Goal: Task Accomplishment & Management: Manage account settings

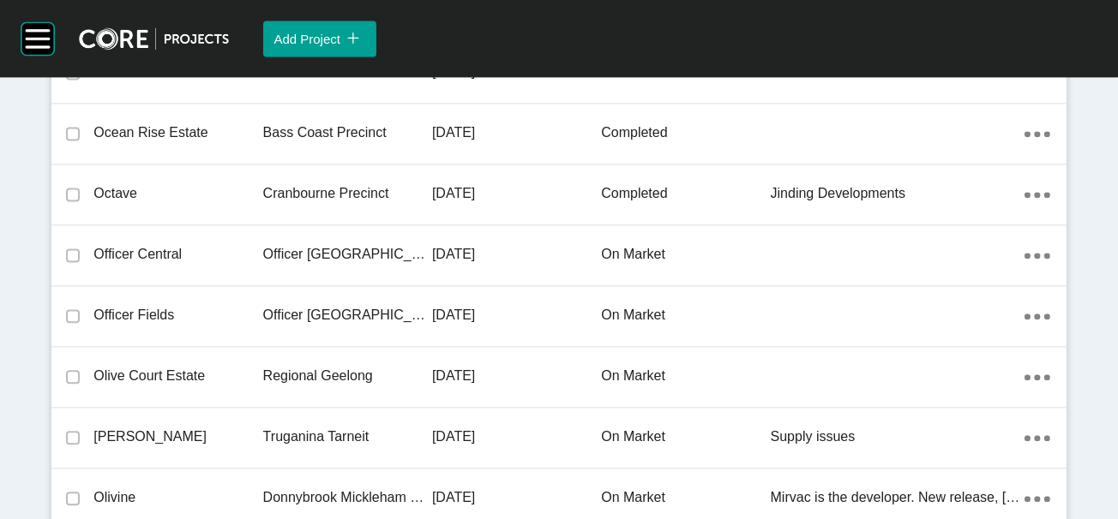
scroll to position [11018, 0]
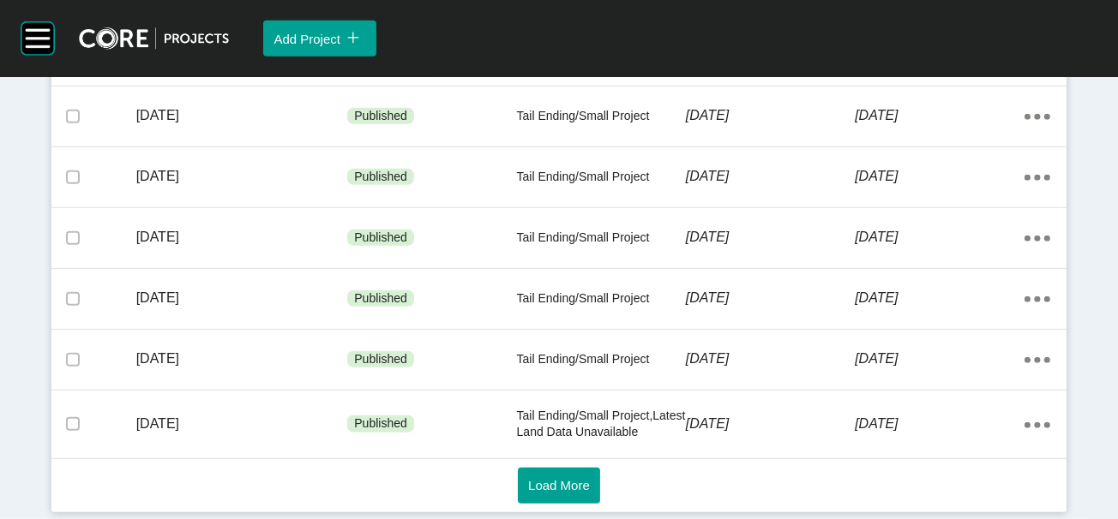
scroll to position [1453, 0]
click at [554, 468] on button "Load More" at bounding box center [559, 486] width 82 height 36
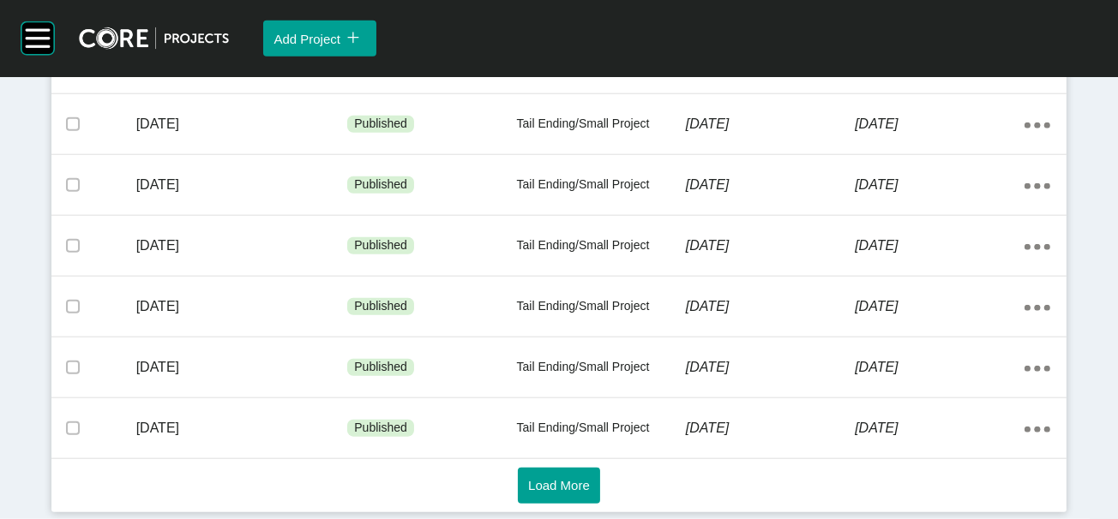
scroll to position [2592, 0]
click at [562, 480] on span "Load More" at bounding box center [559, 485] width 62 height 15
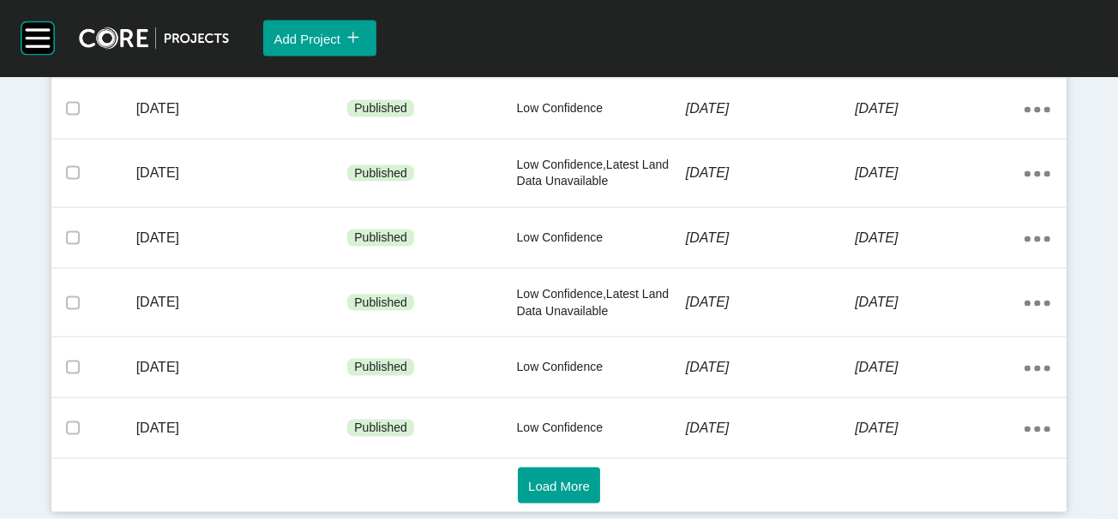
scroll to position [3221, 0]
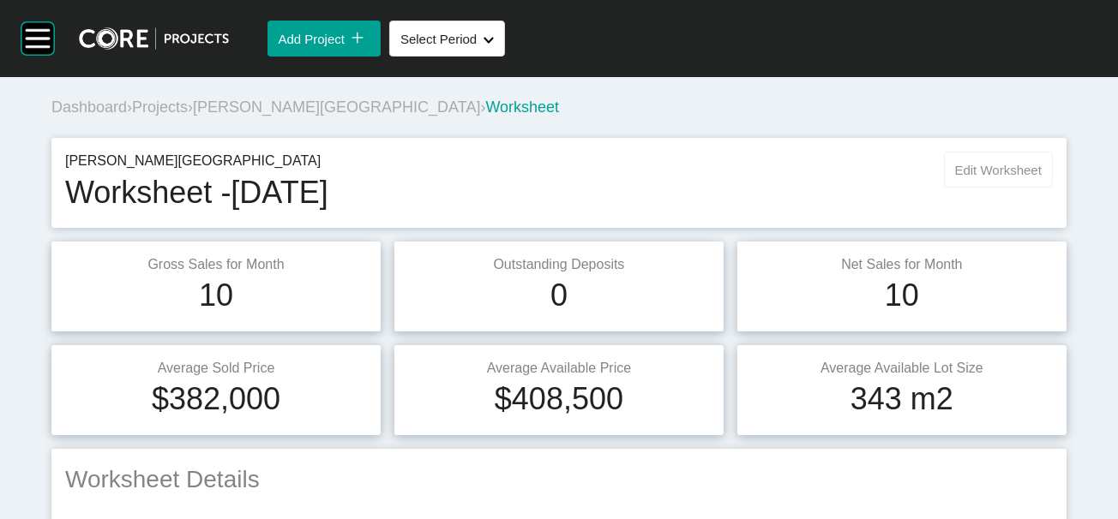
click at [982, 177] on span "Edit Worksheet" at bounding box center [998, 170] width 87 height 15
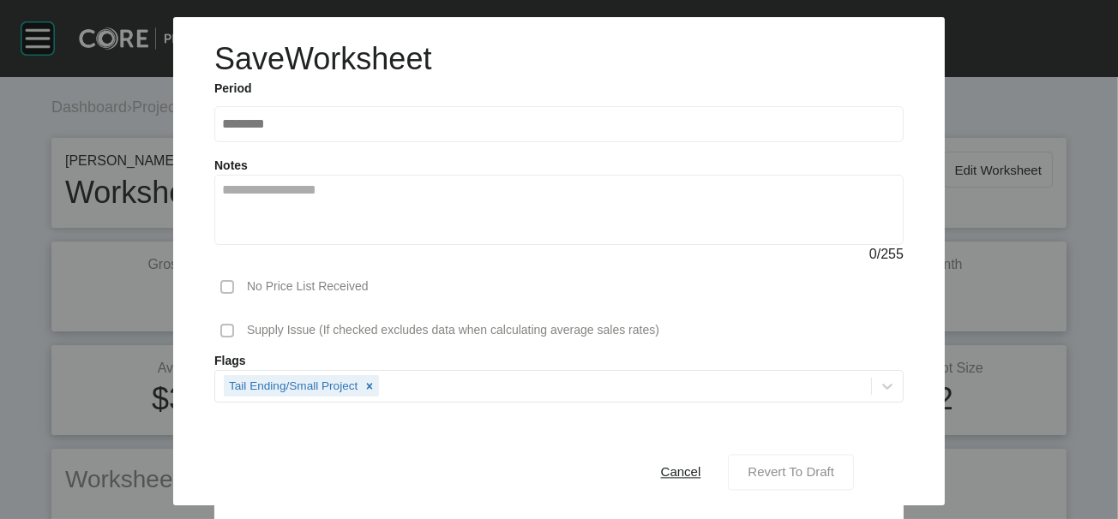
click at [834, 465] on span "Revert To Draft" at bounding box center [790, 472] width 87 height 15
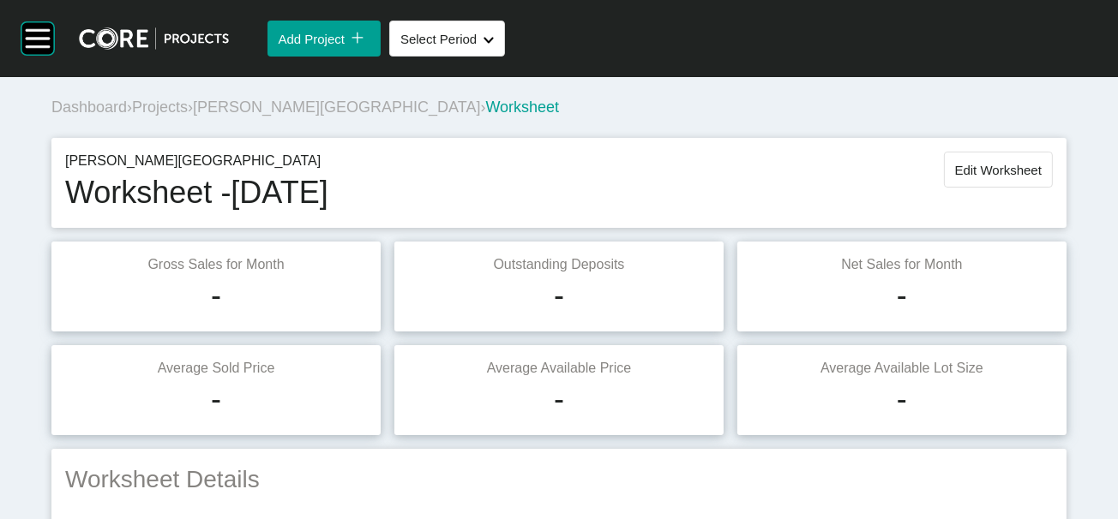
scroll to position [2425, 0]
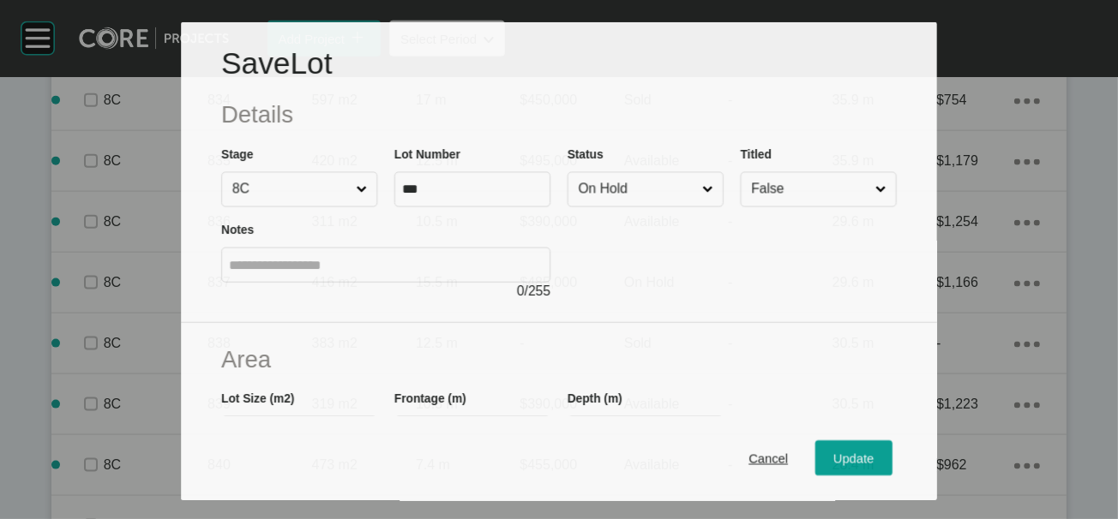
scroll to position [2359, 0]
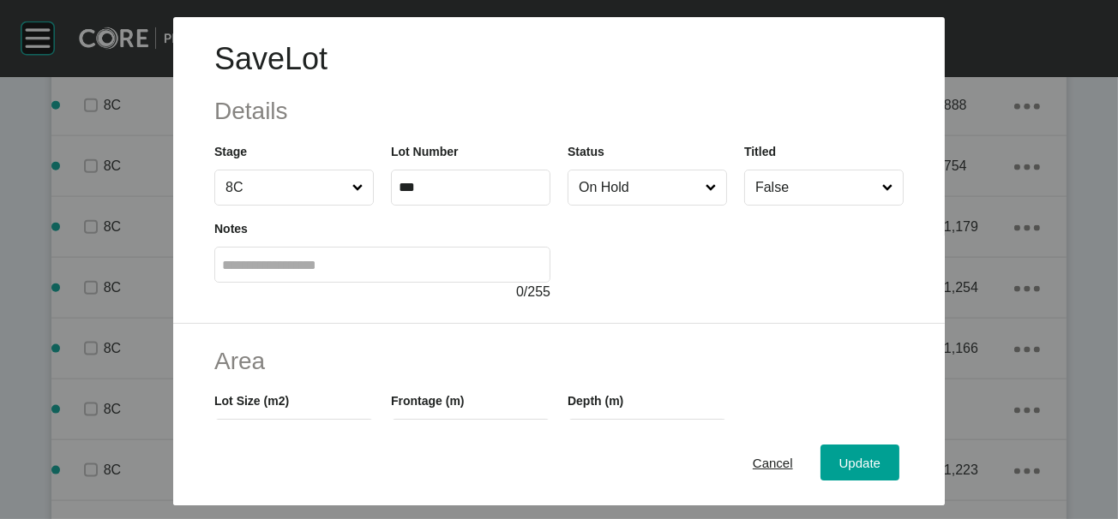
click at [944, 351] on div "Save Lot Details Stage 8C Lot Number *** Status On Hold Titled False Notes 0 / …" at bounding box center [558, 261] width 771 height 488
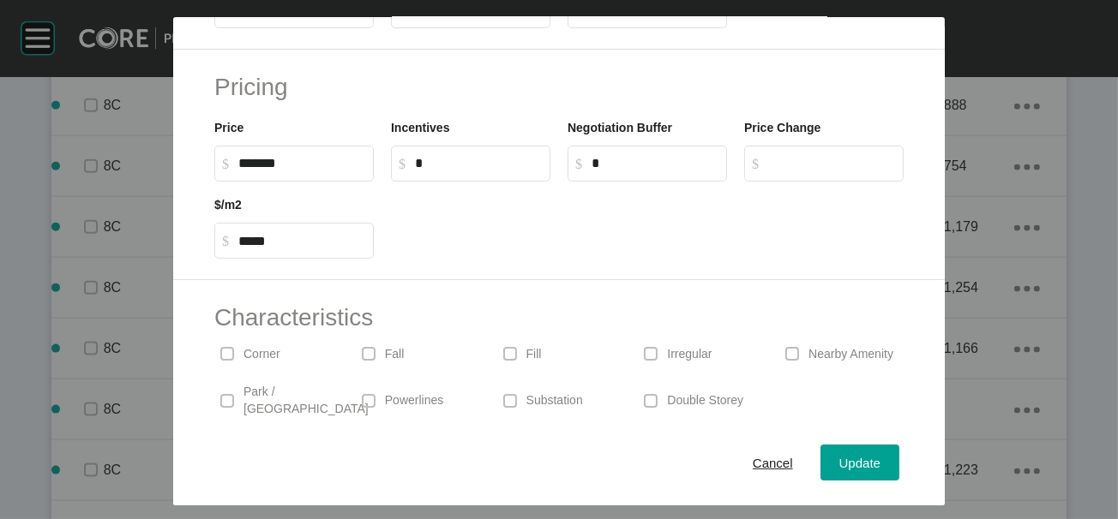
drag, startPoint x: 496, startPoint y: 114, endPoint x: 279, endPoint y: 61, distance: 224.1
type input "**"
click at [899, 463] on div "Save Lot Details Stage 8C Lot Number *** Status On Hold Titled False Notes 0 / …" at bounding box center [559, 259] width 1118 height 519
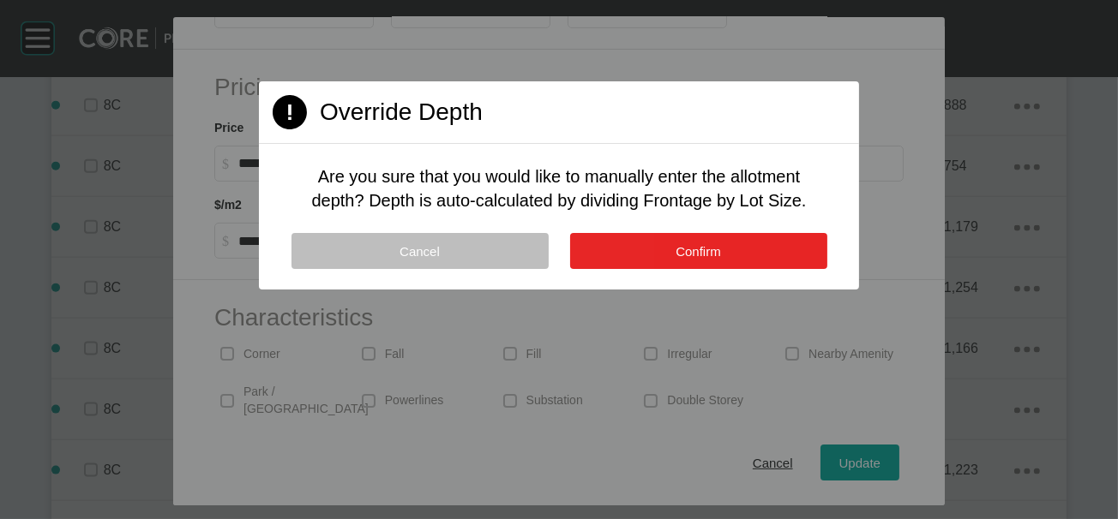
click at [721, 259] on span "Confirm" at bounding box center [697, 251] width 45 height 15
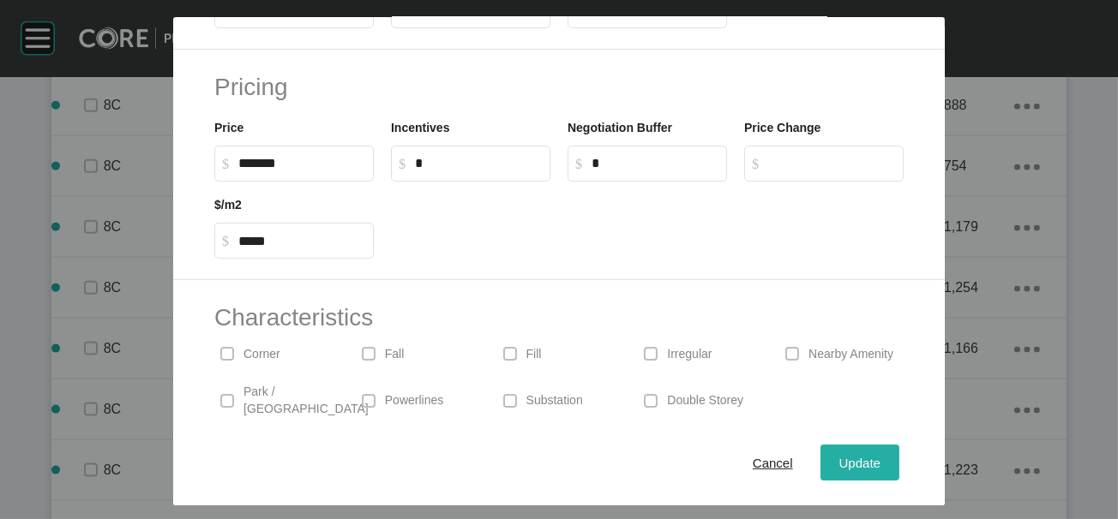
click at [880, 455] on span "Update" at bounding box center [859, 462] width 41 height 15
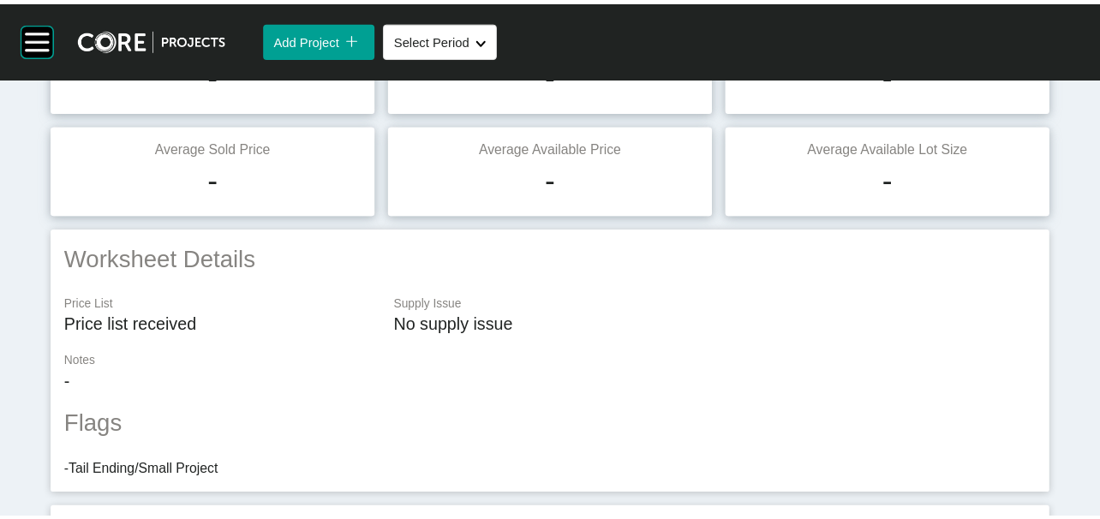
scroll to position [0, 0]
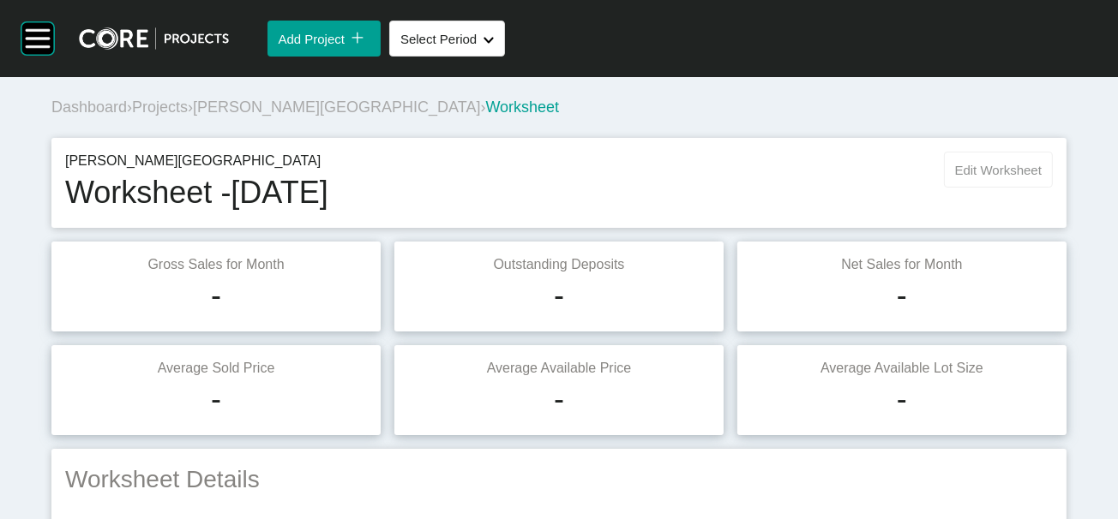
click at [1041, 188] on button "Edit Worksheet" at bounding box center [998, 170] width 109 height 36
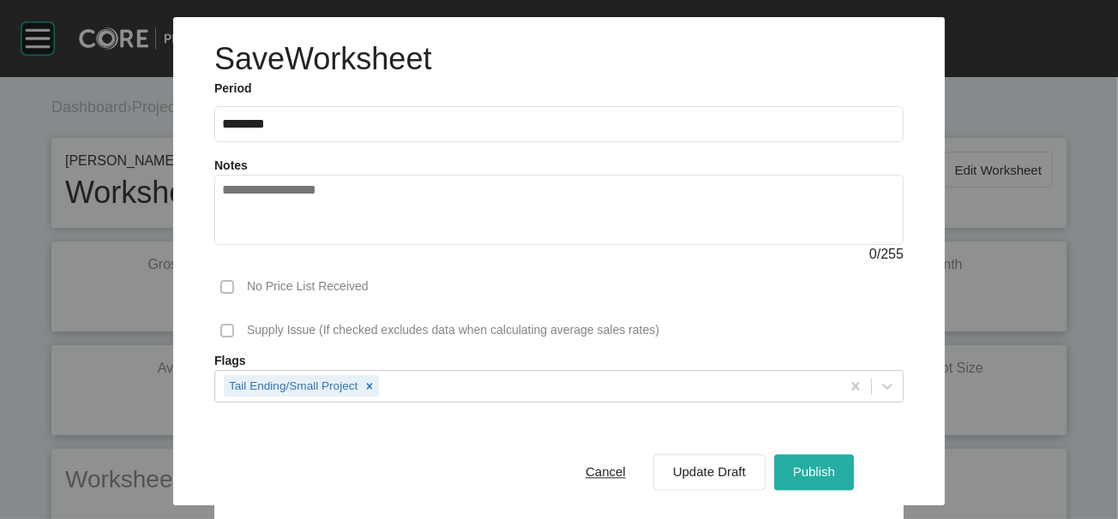
click at [839, 470] on div "Publish" at bounding box center [813, 472] width 51 height 23
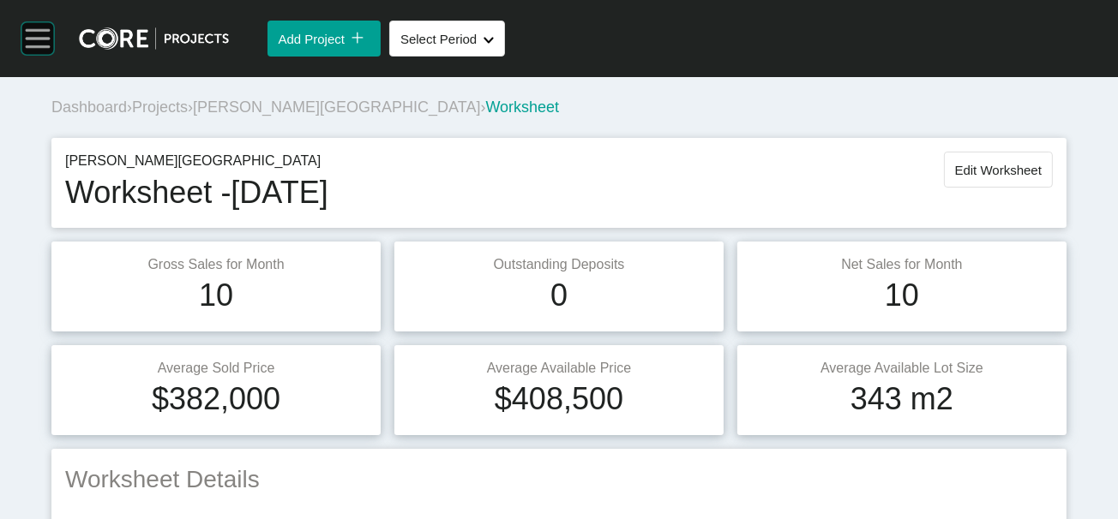
click at [28, 47] on rect at bounding box center [37, 38] width 33 height 33
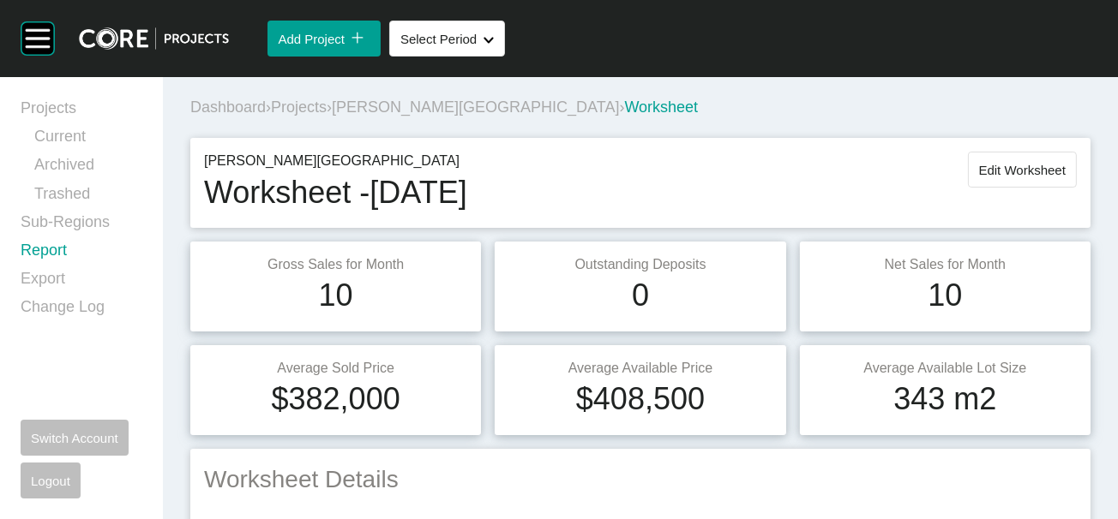
click at [76, 268] on link "Report" at bounding box center [82, 254] width 122 height 28
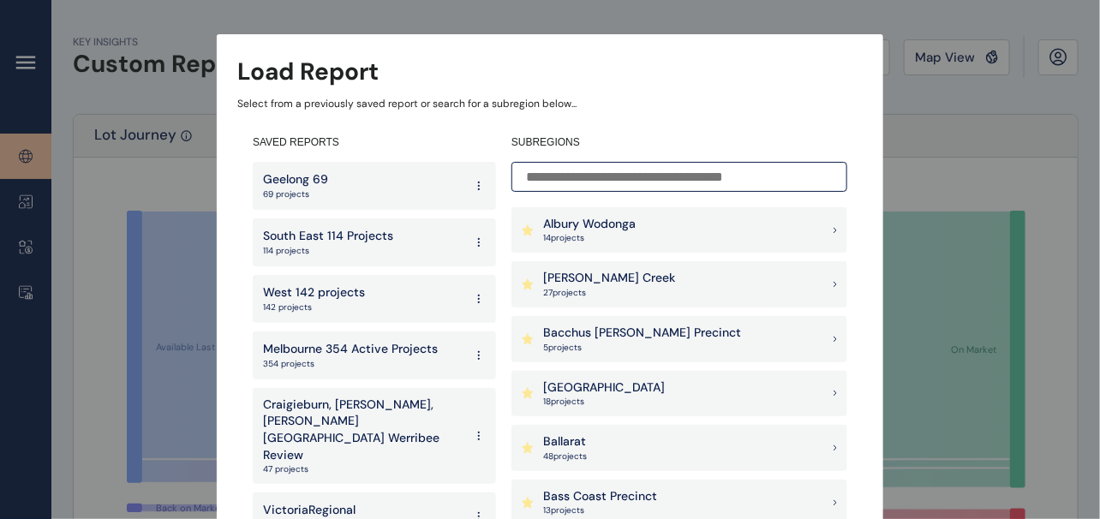
click at [533, 183] on input at bounding box center [680, 177] width 336 height 30
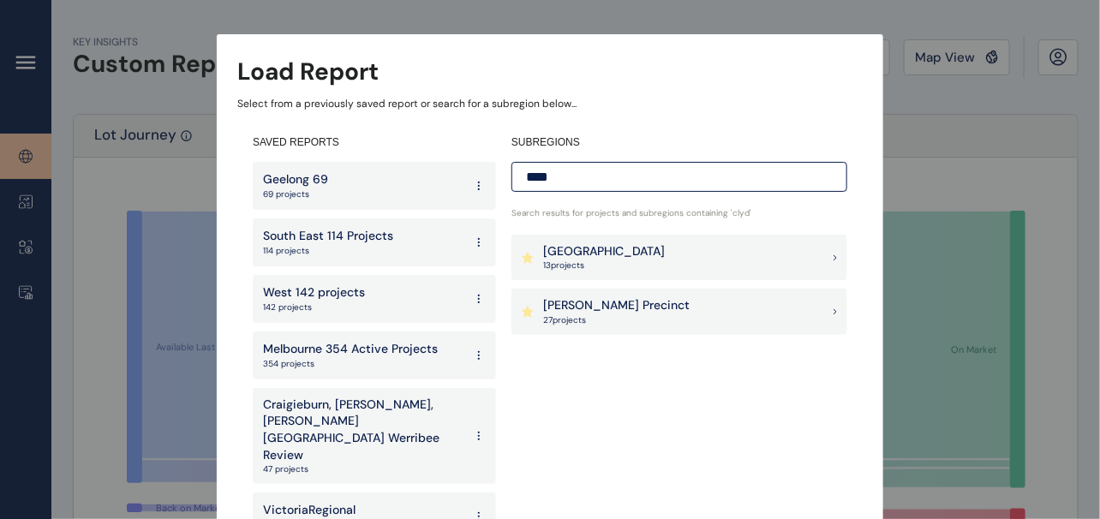
type input "****"
click at [604, 319] on p "27 project s" at bounding box center [616, 321] width 147 height 12
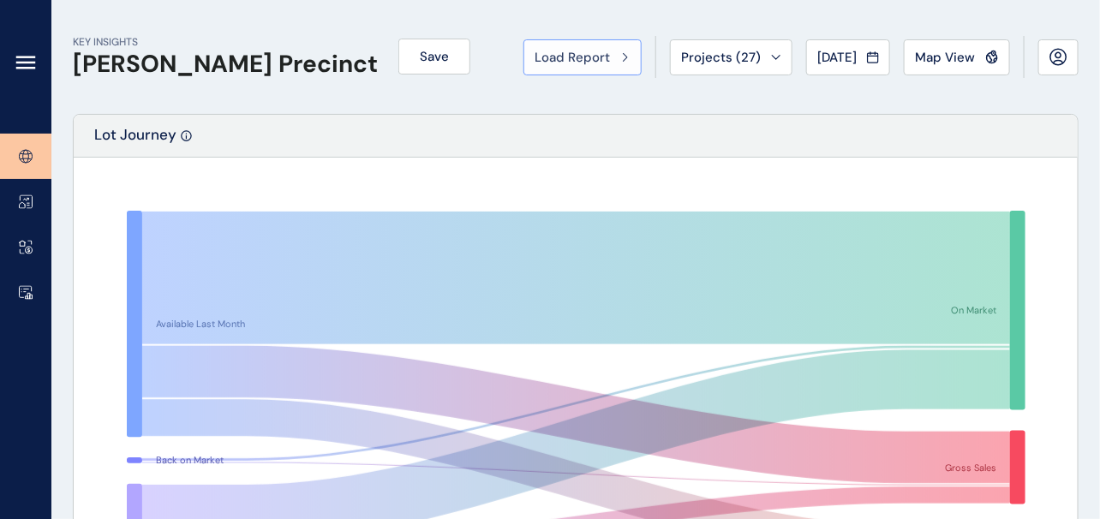
click at [535, 59] on div "Load Report" at bounding box center [583, 57] width 96 height 17
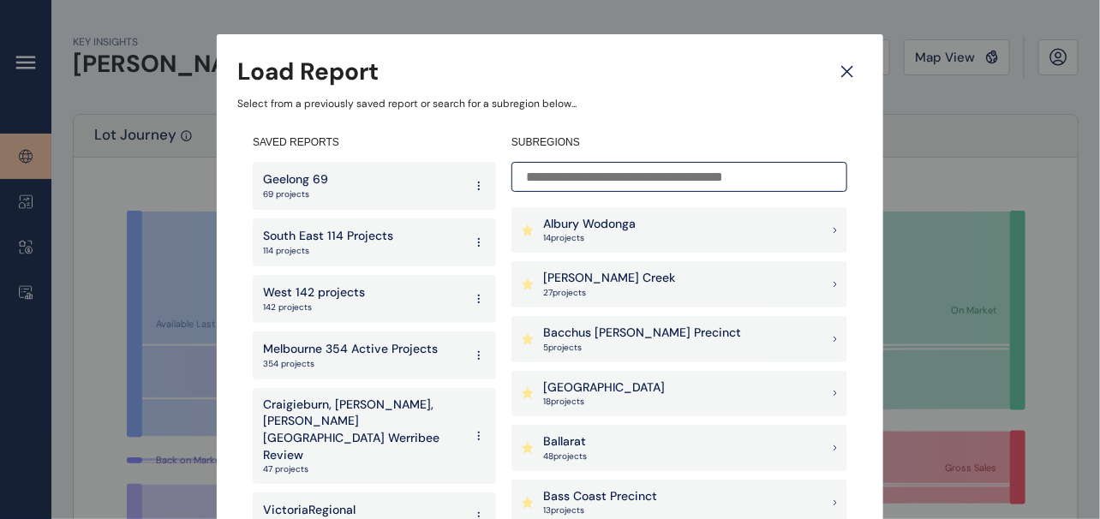
click at [722, 387] on div "Ballan Road Precinct 18 project s" at bounding box center [680, 394] width 336 height 46
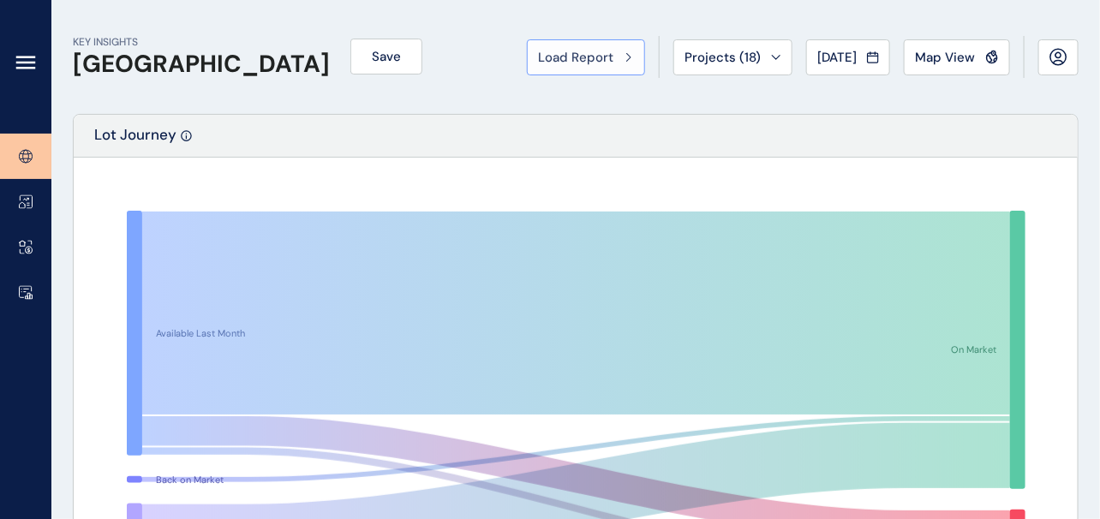
click at [538, 62] on span "Load Report" at bounding box center [575, 57] width 75 height 17
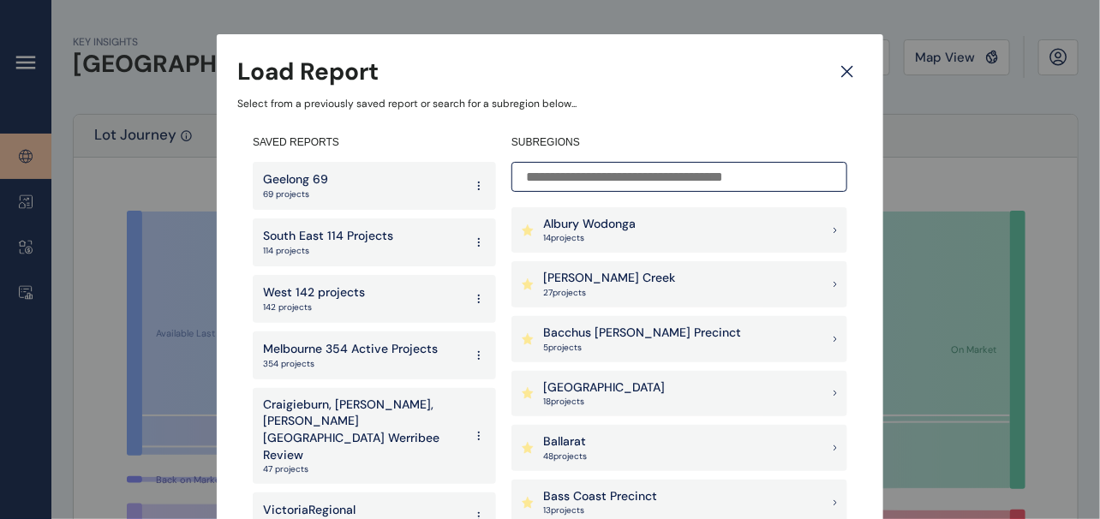
click at [609, 174] on input at bounding box center [680, 177] width 336 height 30
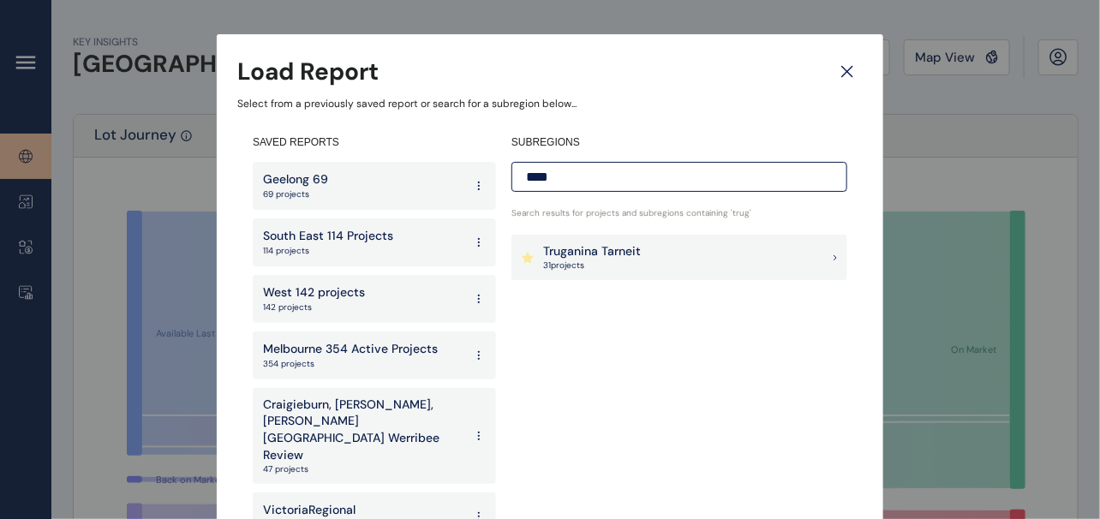
type input "****"
click at [568, 251] on p "Truganina Tarneit" at bounding box center [592, 251] width 98 height 17
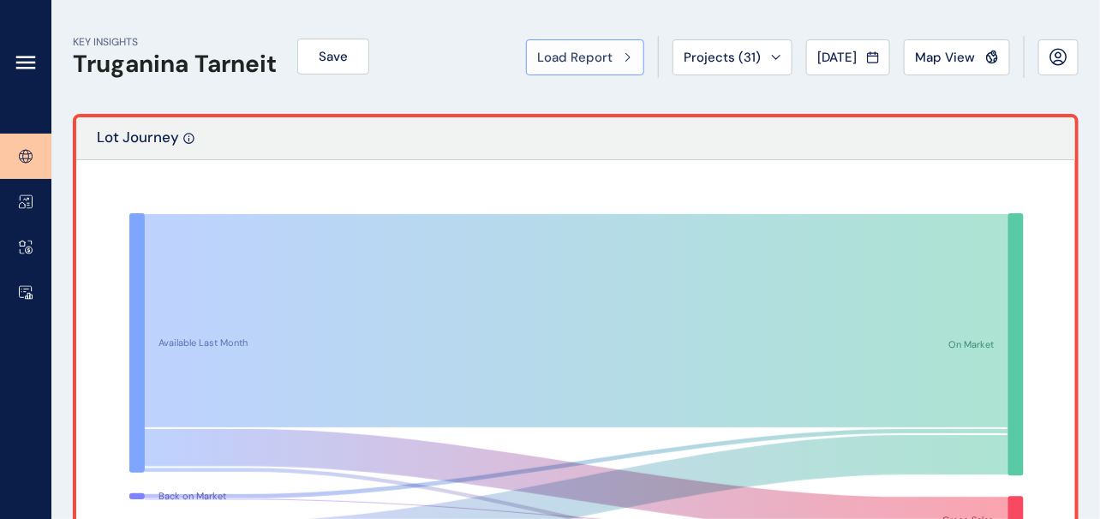
click at [553, 58] on button "Load Report" at bounding box center [585, 57] width 118 height 36
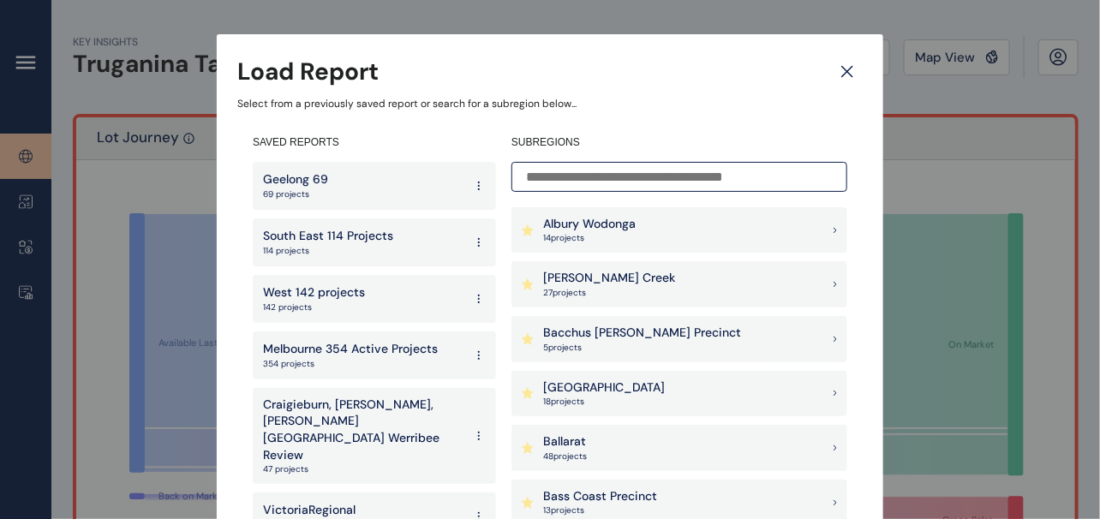
click at [572, 181] on input at bounding box center [680, 177] width 336 height 30
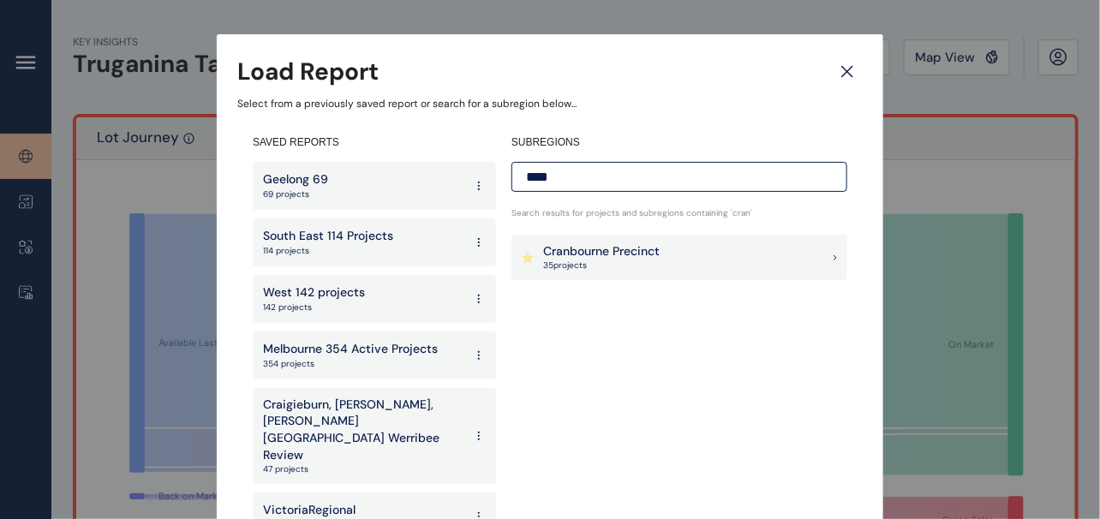
type input "****"
click at [582, 248] on p "Cranbourne Precinct" at bounding box center [601, 251] width 117 height 17
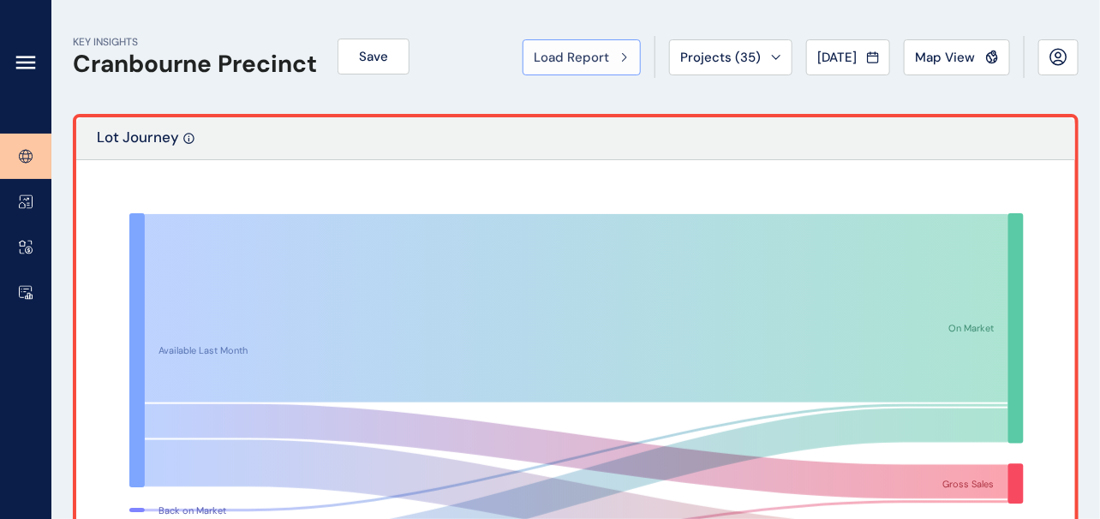
click at [534, 49] on span "Load Report" at bounding box center [571, 57] width 75 height 17
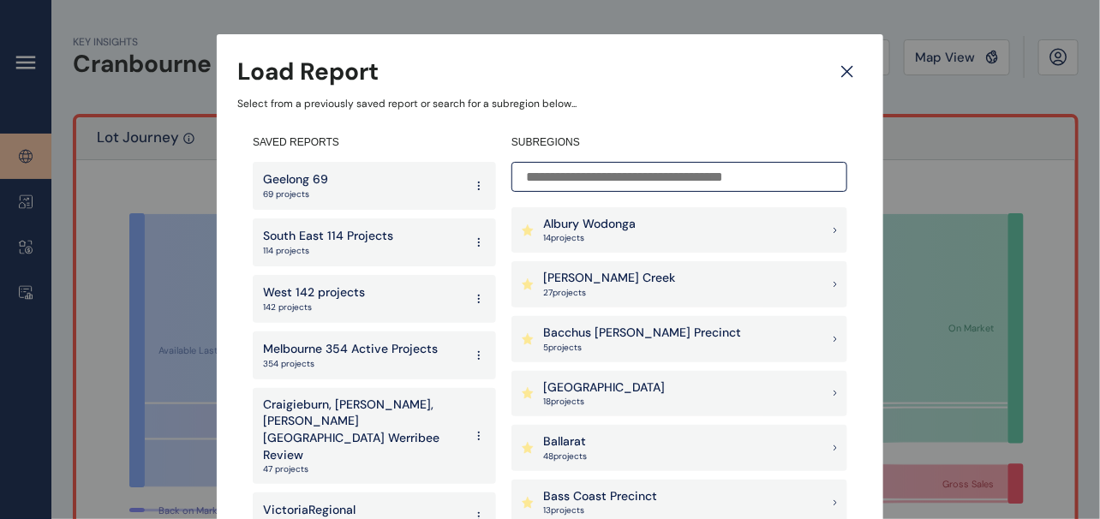
click at [585, 182] on input at bounding box center [680, 177] width 336 height 30
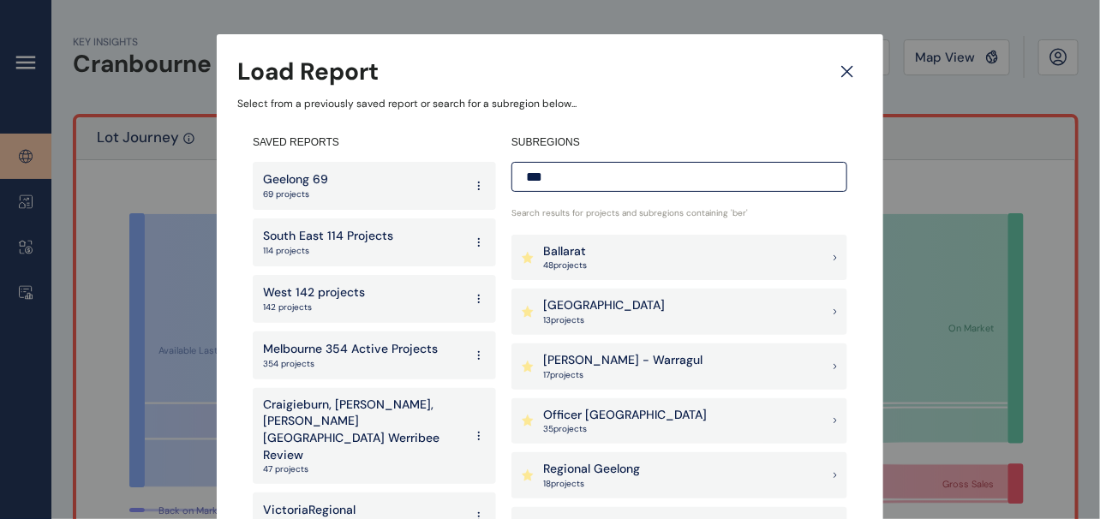
type input "***"
click at [613, 303] on p "[GEOGRAPHIC_DATA]" at bounding box center [604, 305] width 122 height 17
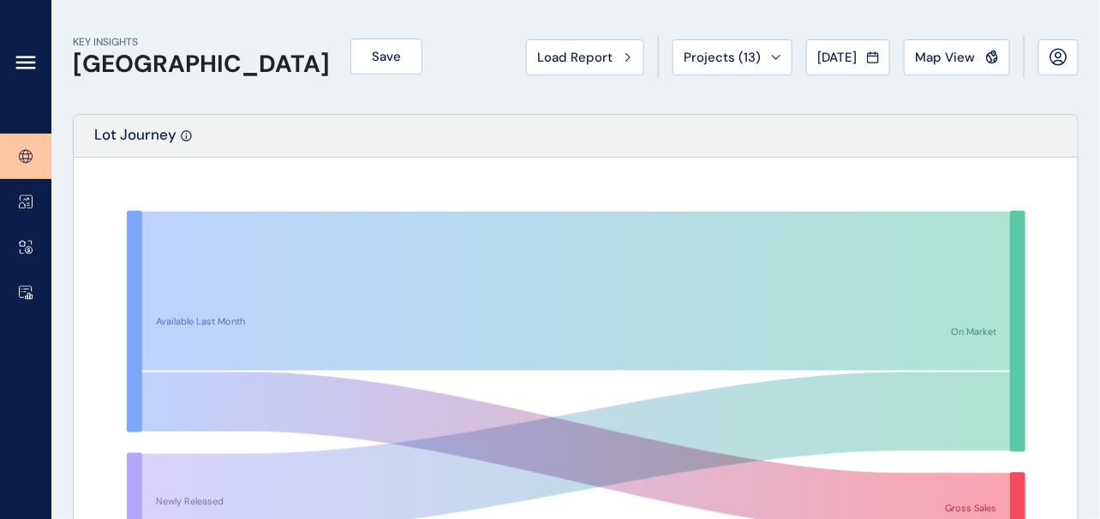
click at [537, 51] on span "Load Report" at bounding box center [574, 57] width 75 height 17
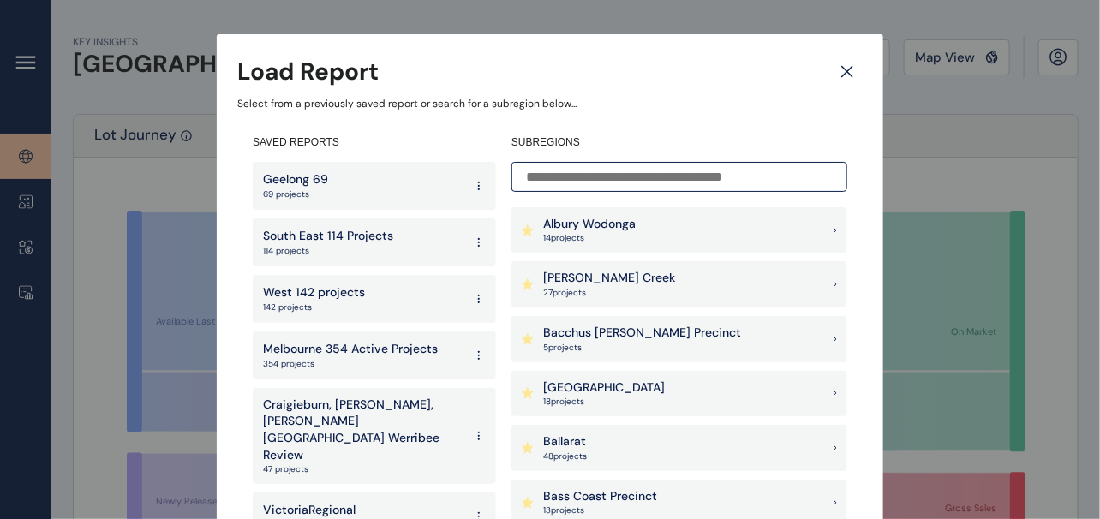
click at [567, 170] on input at bounding box center [680, 177] width 336 height 30
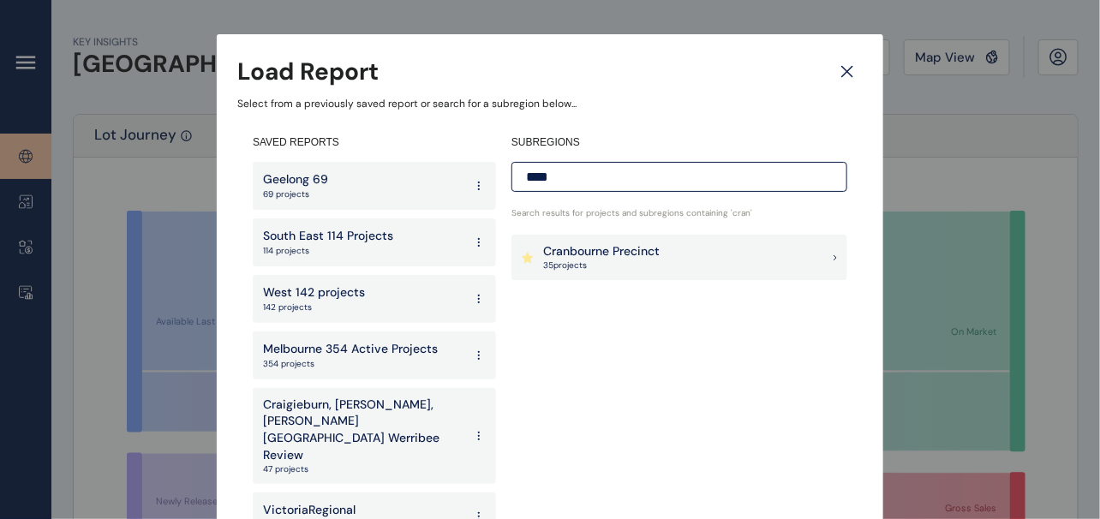
type input "****"
click at [559, 252] on p "Cranbourne Precinct" at bounding box center [601, 251] width 117 height 17
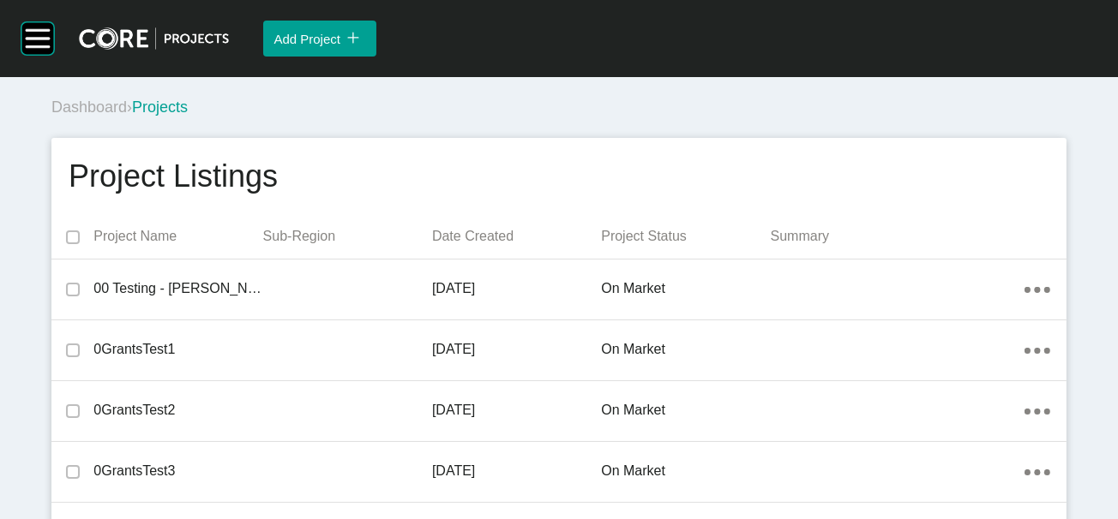
scroll to position [38691, 0]
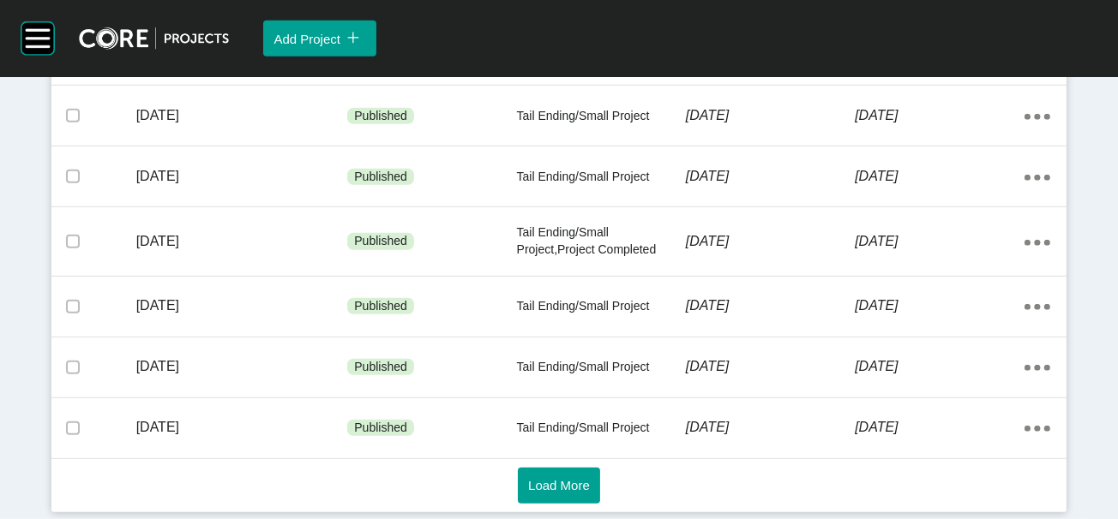
scroll to position [1425, 0]
click at [528, 479] on span "Load More" at bounding box center [559, 485] width 62 height 15
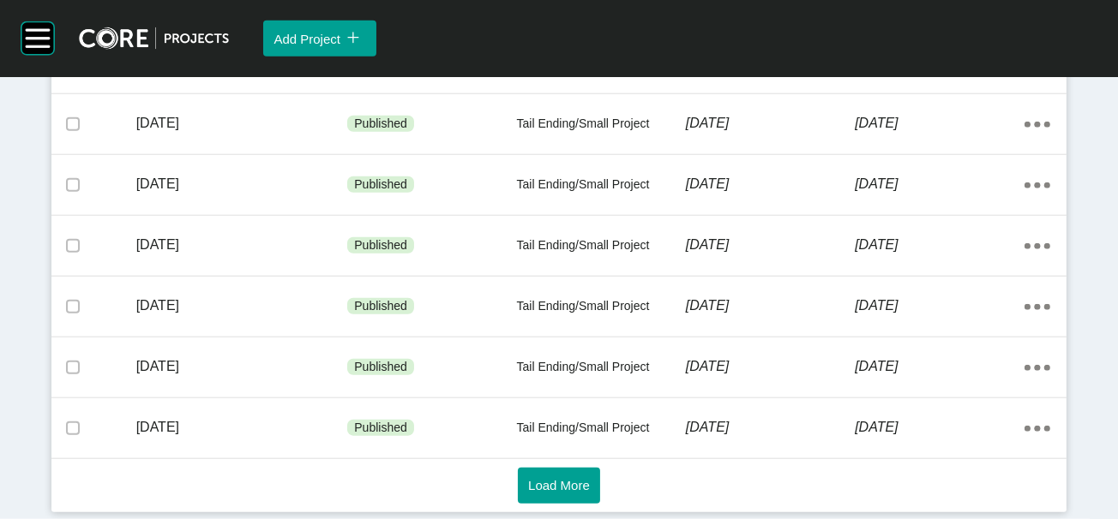
scroll to position [2562, 0]
click at [578, 488] on button "Load More" at bounding box center [559, 486] width 82 height 36
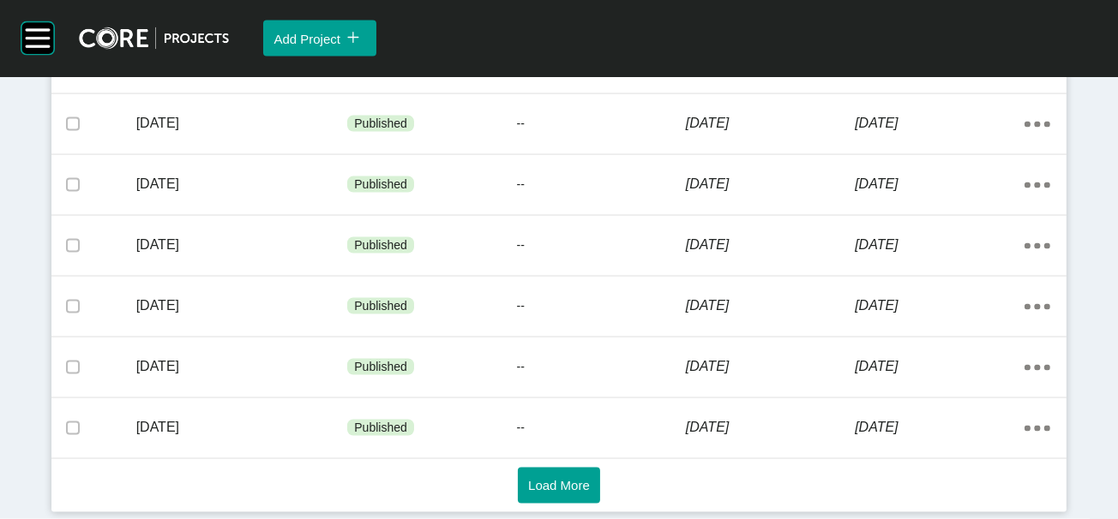
scroll to position [3299, 0]
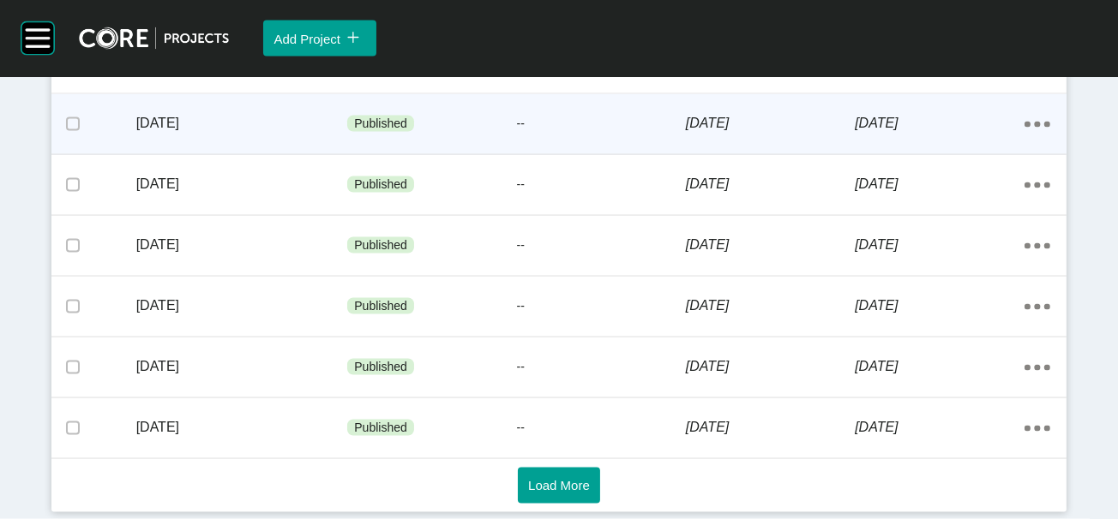
click at [917, 150] on div "17 January 2023" at bounding box center [938, 123] width 169 height 53
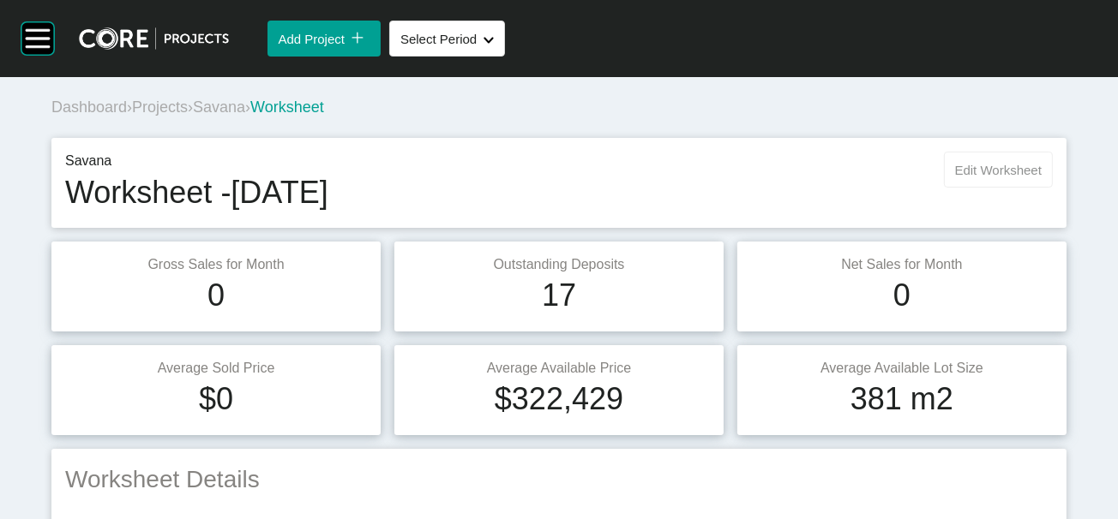
click at [978, 177] on span "Edit Worksheet" at bounding box center [998, 170] width 87 height 15
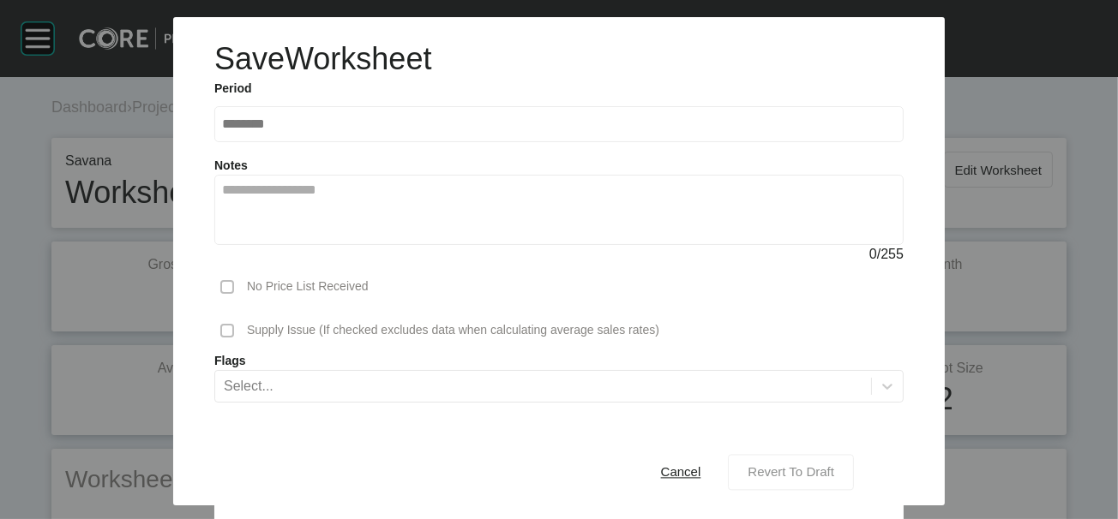
click at [834, 465] on span "Revert To Draft" at bounding box center [790, 472] width 87 height 15
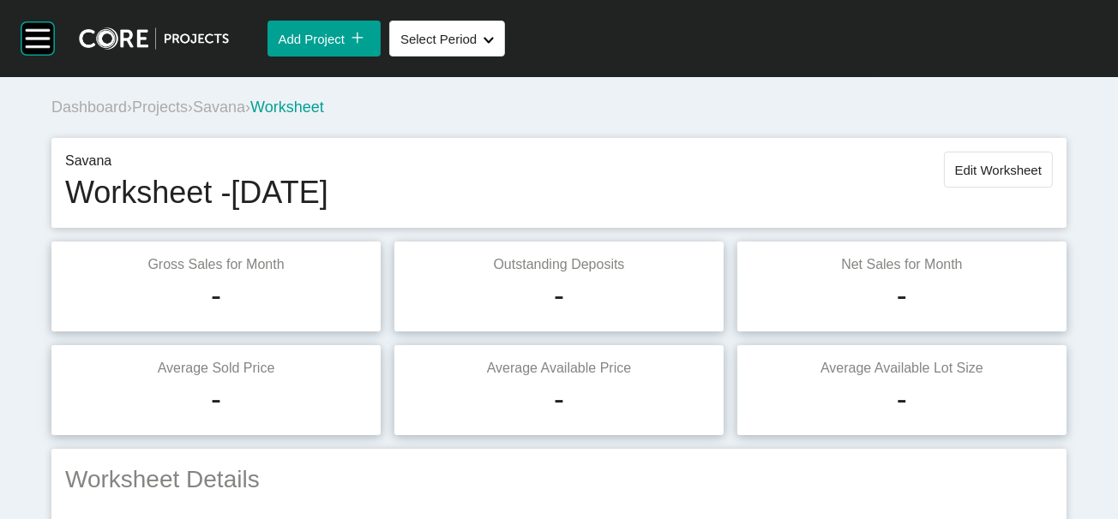
scroll to position [1711, 0]
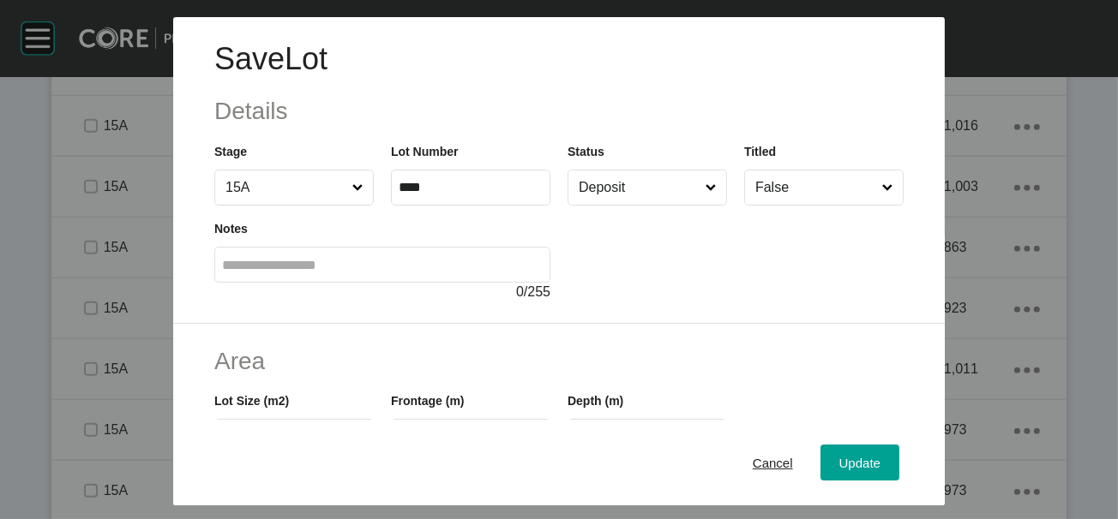
scroll to position [427, 0]
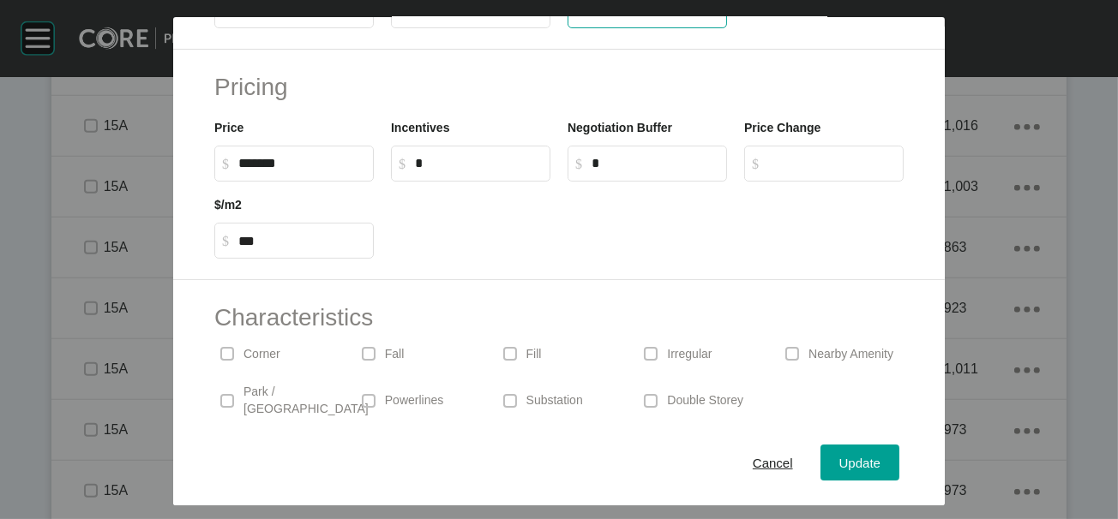
click at [586, 18] on input "***" at bounding box center [647, 10] width 144 height 15
type input "**"
click at [639, 171] on input "*" at bounding box center [655, 163] width 128 height 15
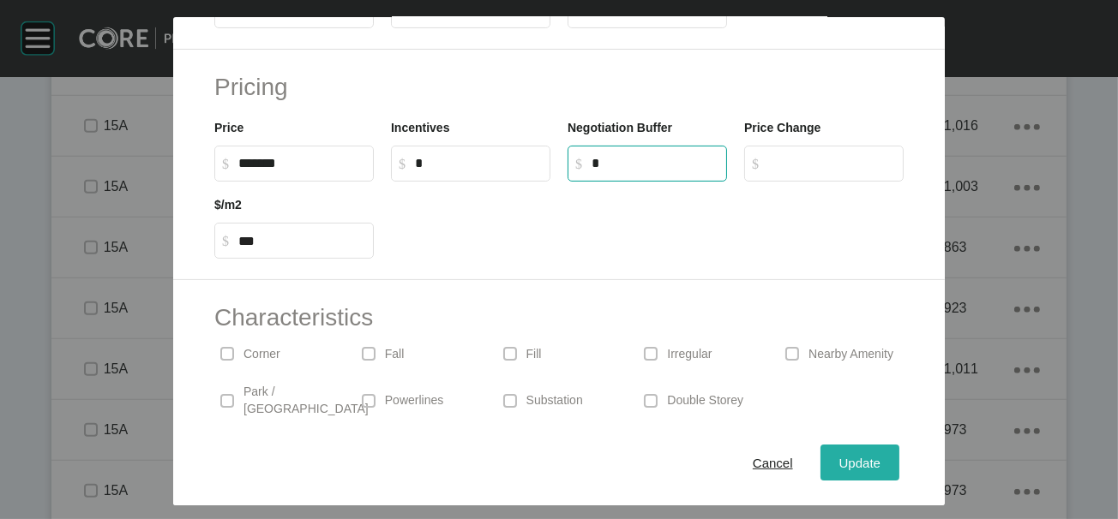
click at [880, 455] on span "Update" at bounding box center [859, 462] width 41 height 15
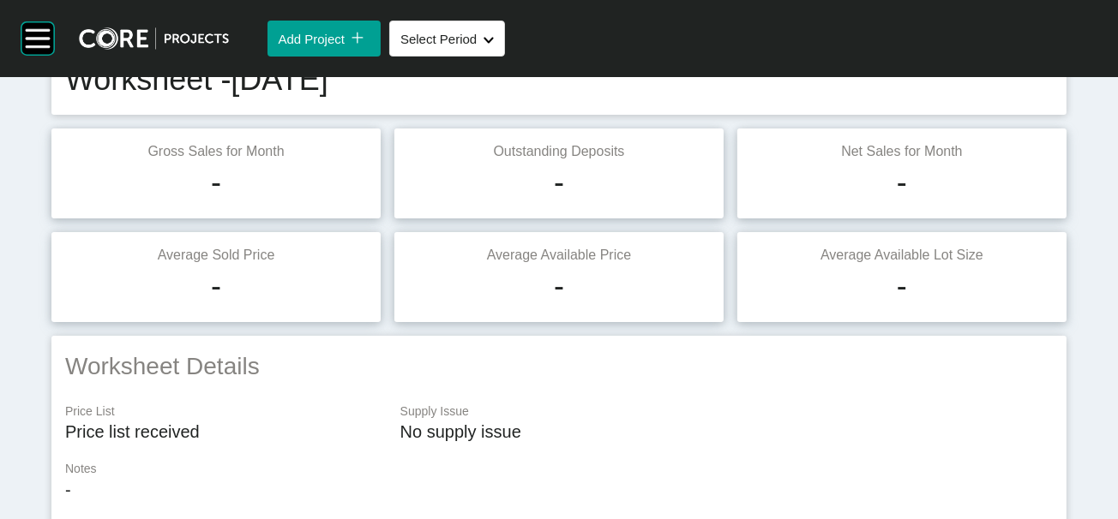
scroll to position [36, 0]
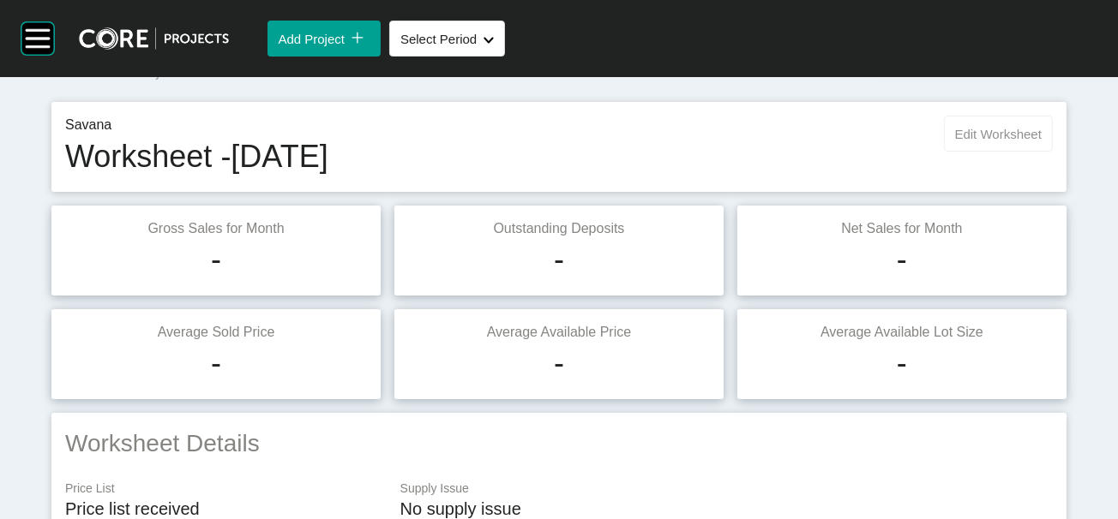
click at [1024, 152] on button "Edit Worksheet" at bounding box center [998, 134] width 109 height 36
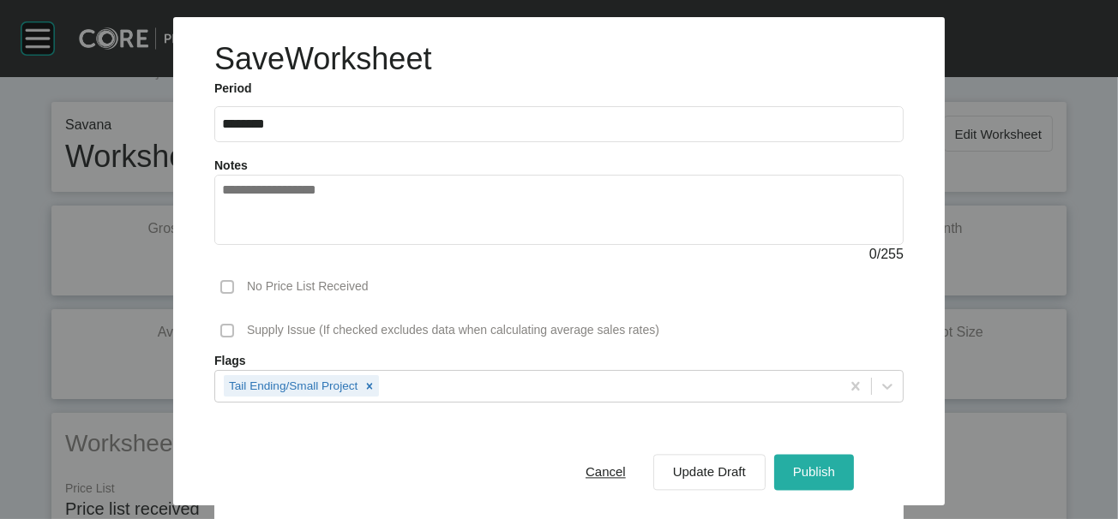
click at [854, 461] on button "Publish" at bounding box center [814, 472] width 80 height 36
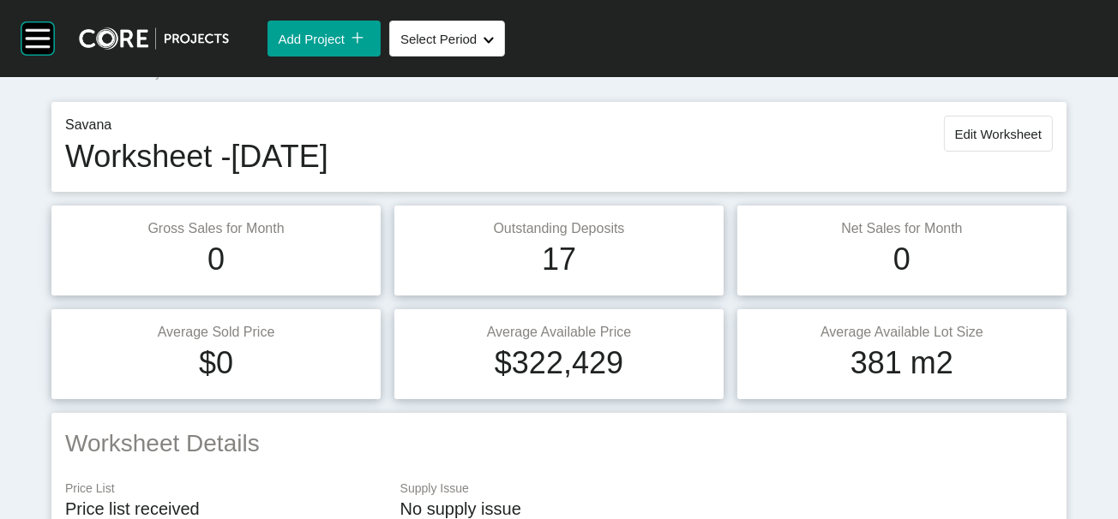
scroll to position [0, 0]
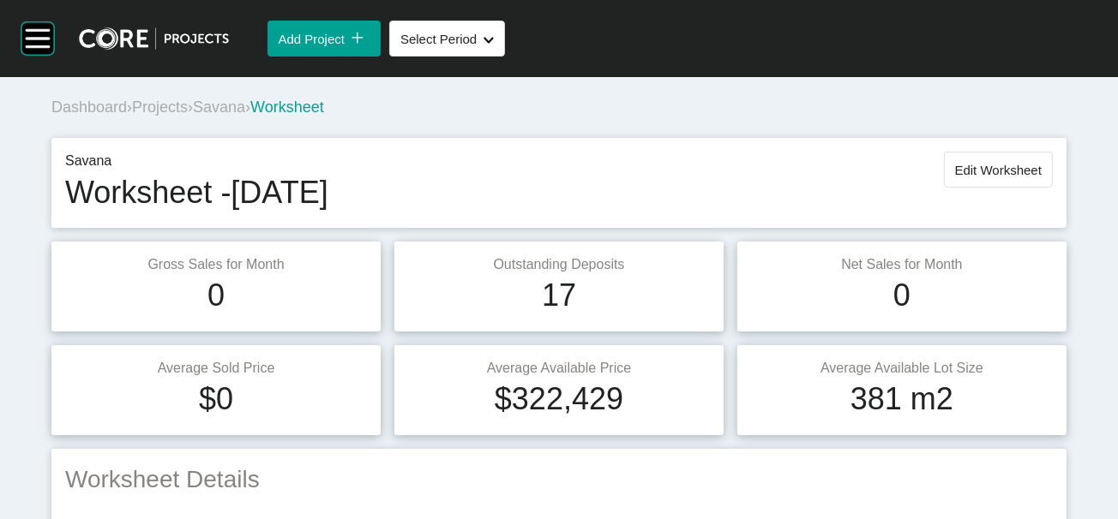
click at [183, 116] on span "Projects" at bounding box center [160, 107] width 56 height 17
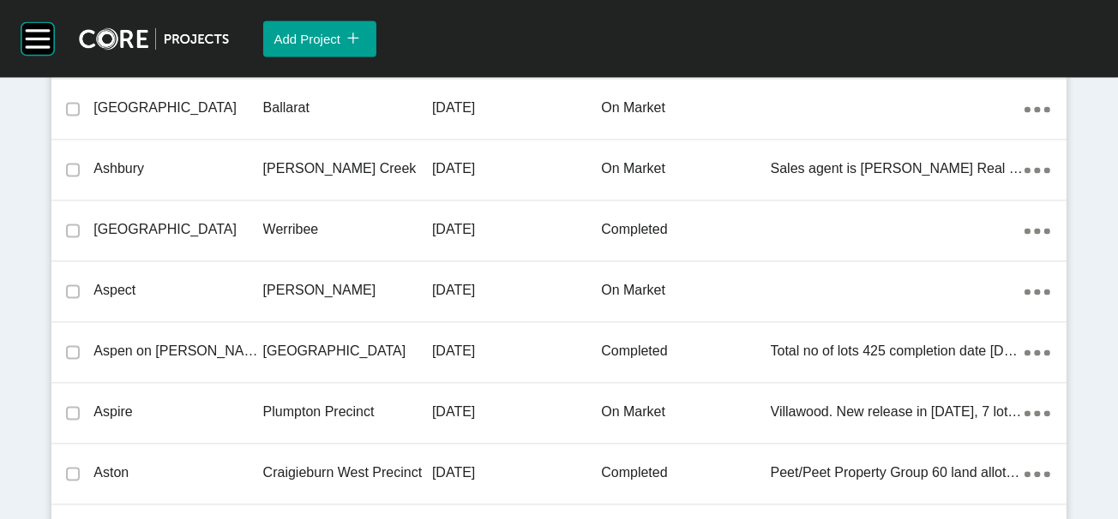
scroll to position [16326, 0]
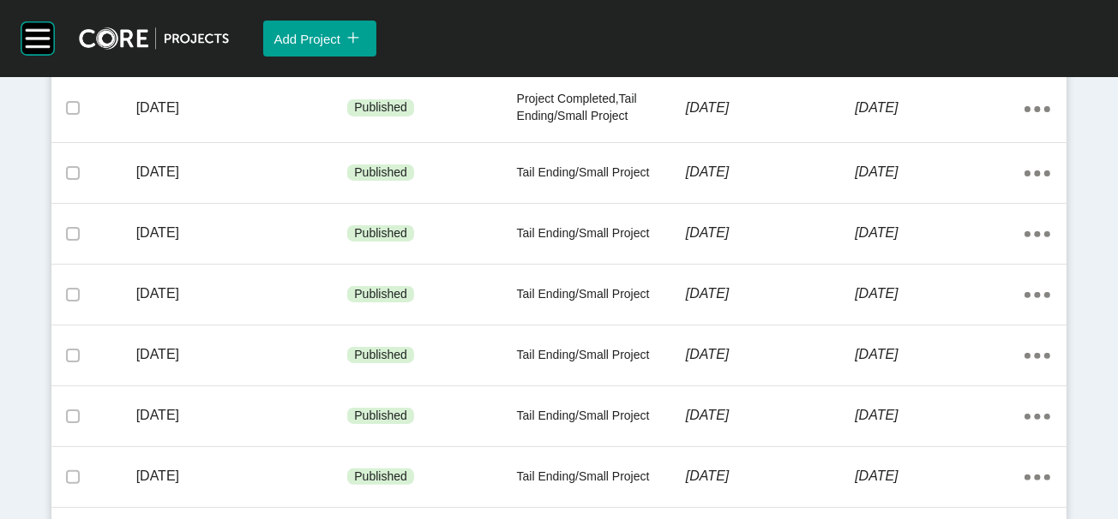
scroll to position [471, 0]
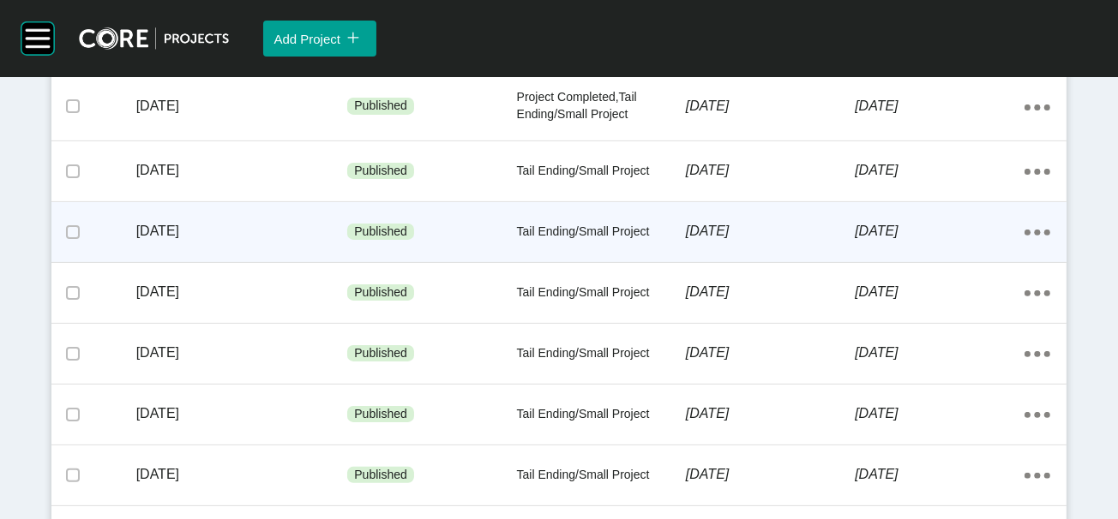
click at [626, 241] on p "Tail Ending/Small Project" at bounding box center [601, 232] width 169 height 17
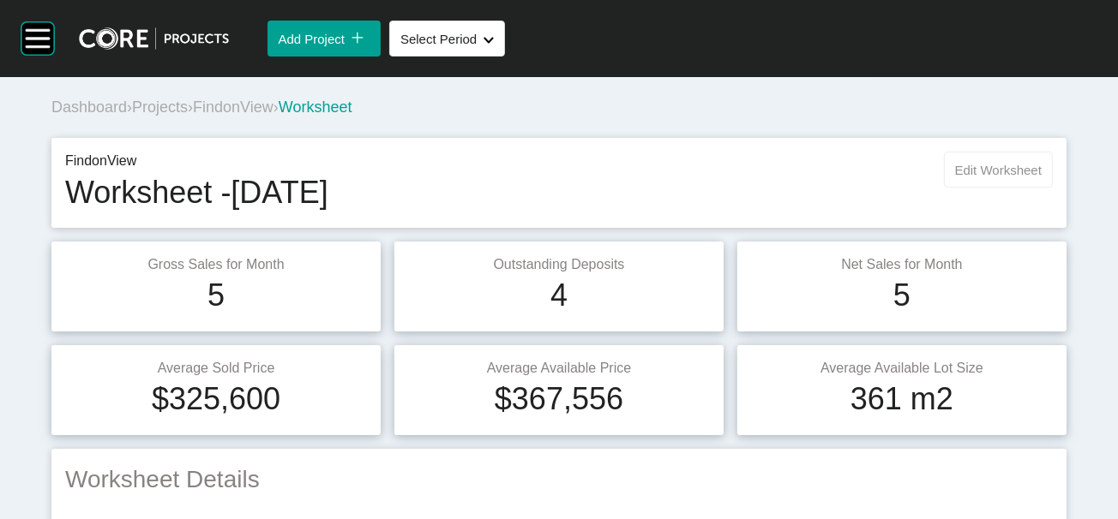
click at [1013, 188] on button "Edit Worksheet" at bounding box center [998, 170] width 109 height 36
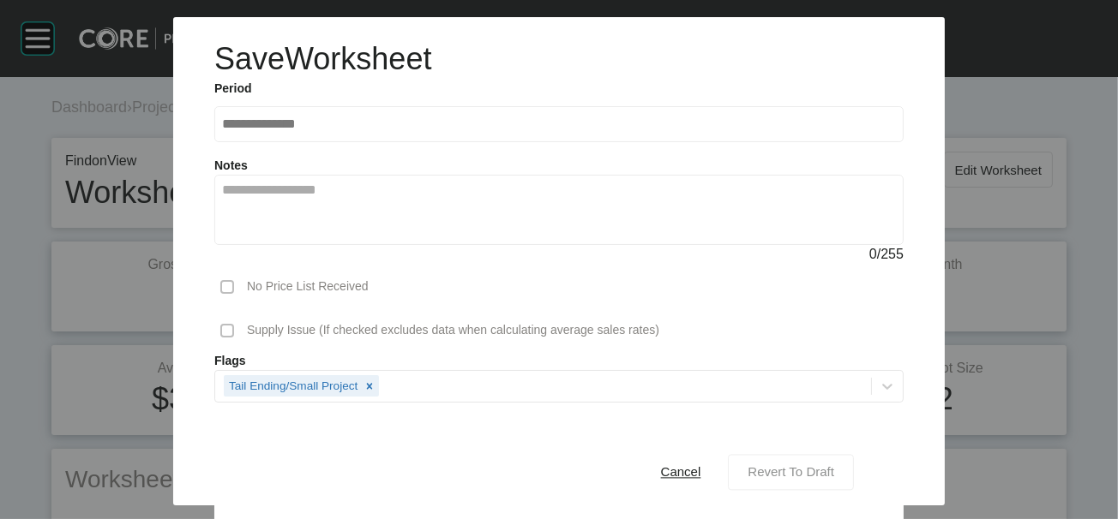
click at [830, 469] on span "Revert To Draft" at bounding box center [790, 472] width 87 height 15
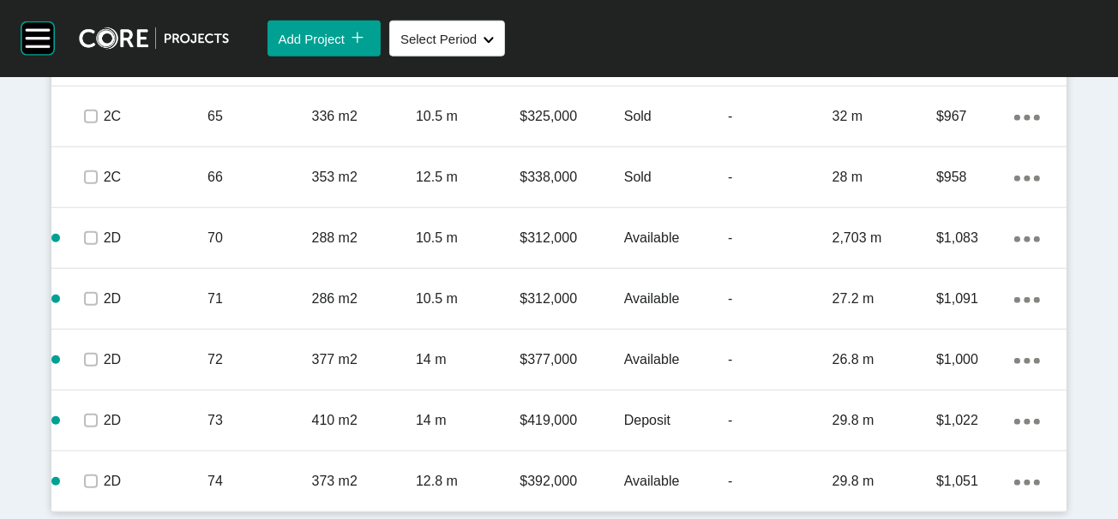
scroll to position [2031, 0]
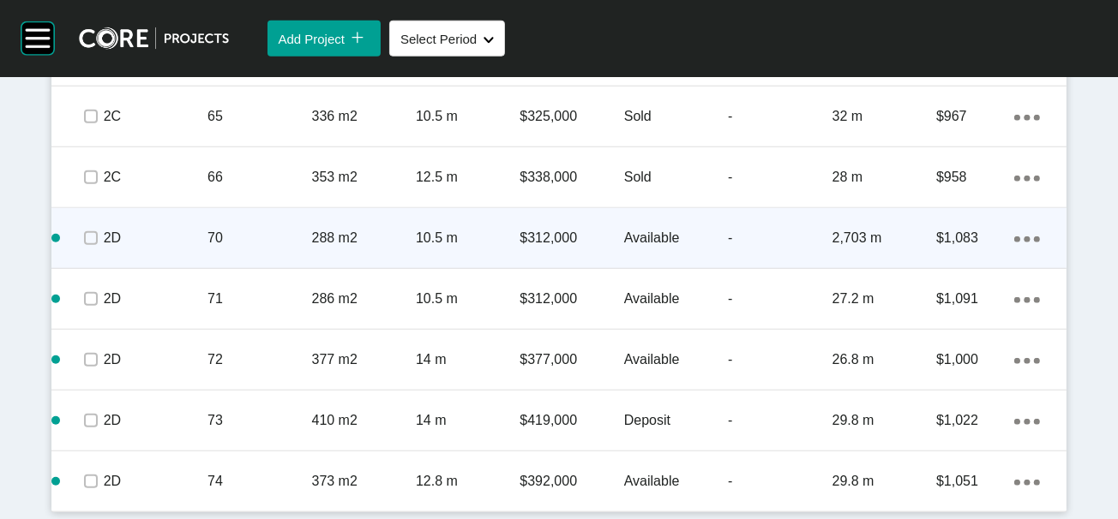
click at [894, 248] on p "2,703 m" at bounding box center [884, 238] width 104 height 19
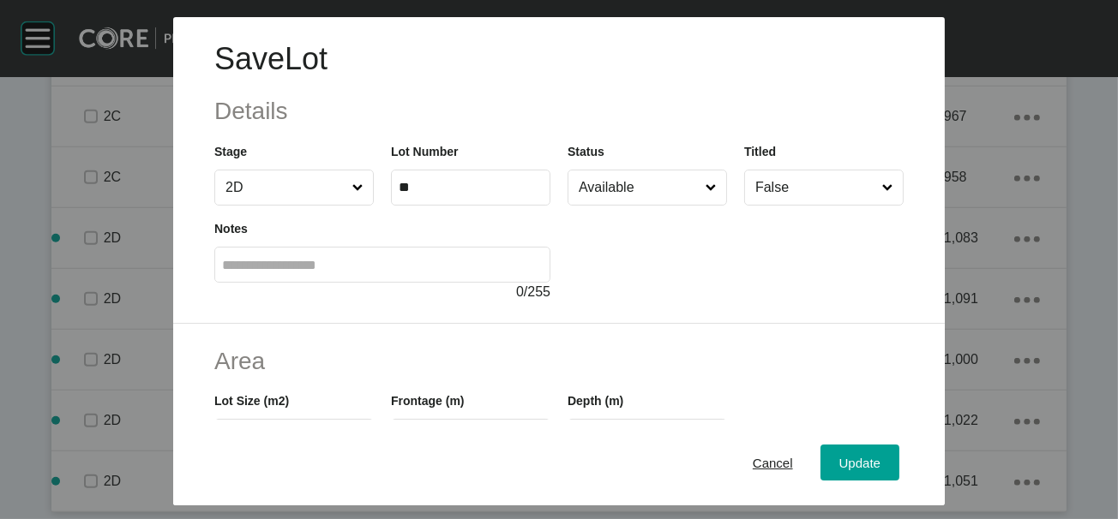
scroll to position [427, 0]
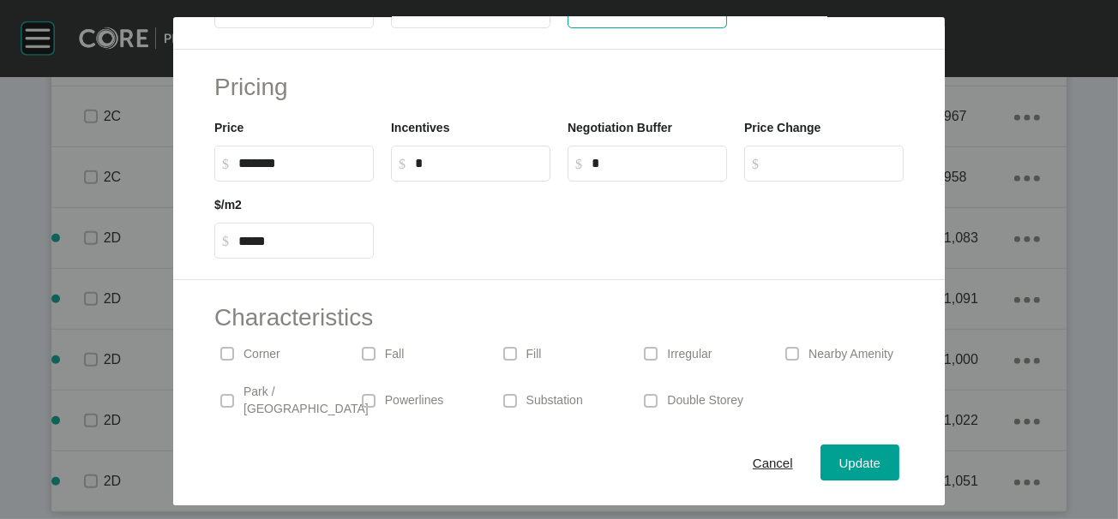
drag, startPoint x: 592, startPoint y: 106, endPoint x: 601, endPoint y: 105, distance: 8.6
click at [601, 18] on input "*****" at bounding box center [647, 10] width 144 height 15
type input "****"
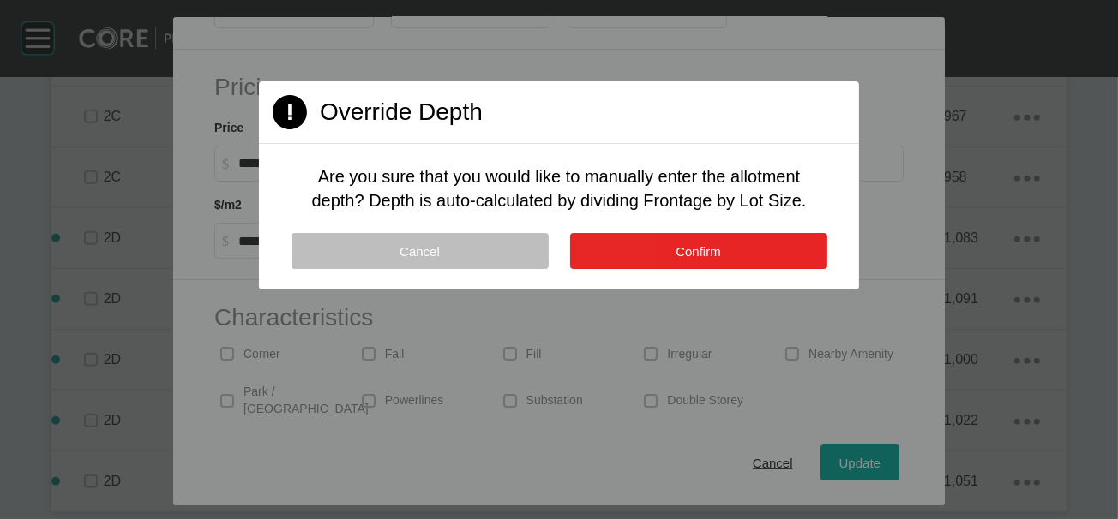
click at [761, 269] on button "Confirm" at bounding box center [698, 251] width 257 height 36
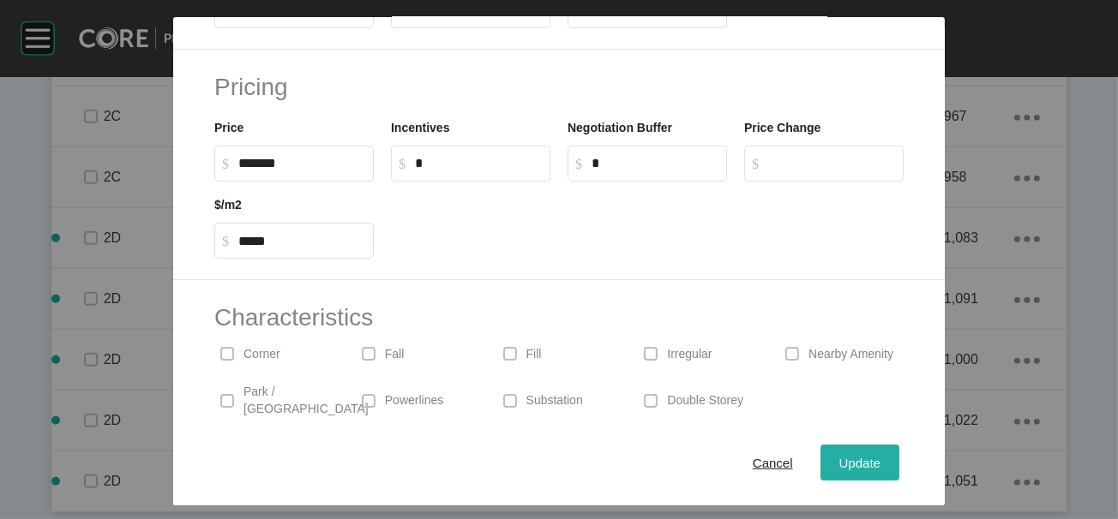
click at [880, 455] on span "Update" at bounding box center [859, 462] width 41 height 15
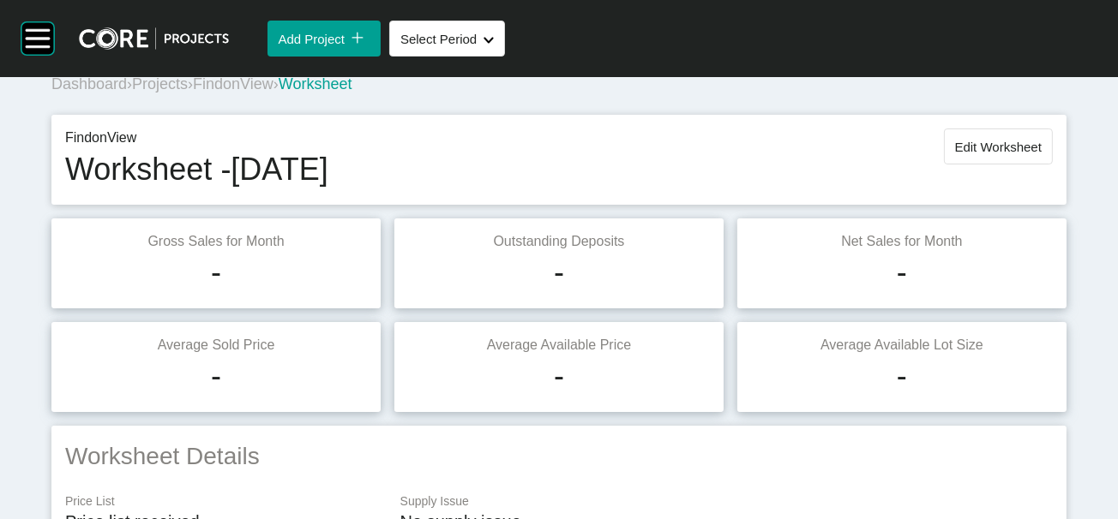
scroll to position [0, 0]
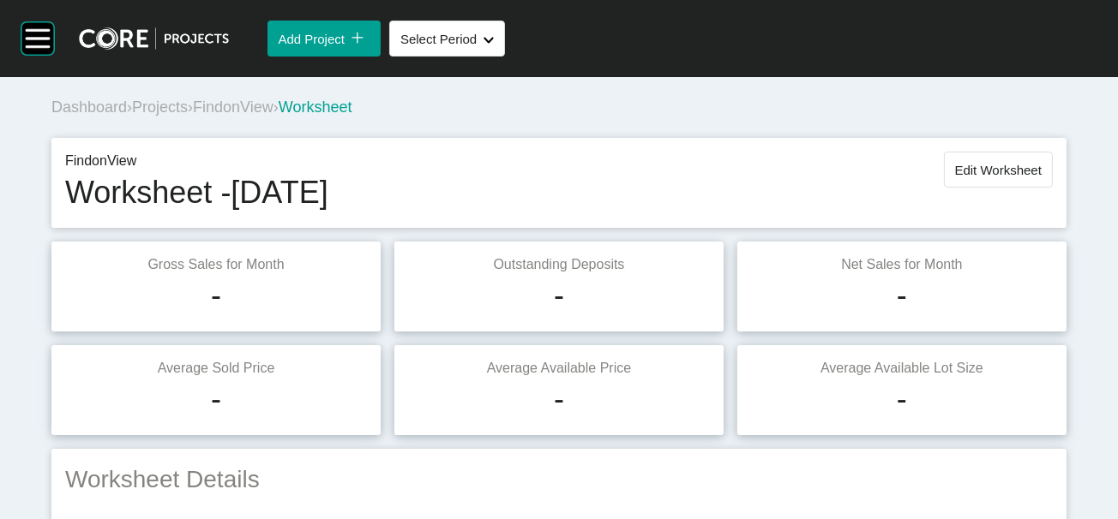
click at [990, 177] on span "Edit Worksheet" at bounding box center [998, 170] width 87 height 15
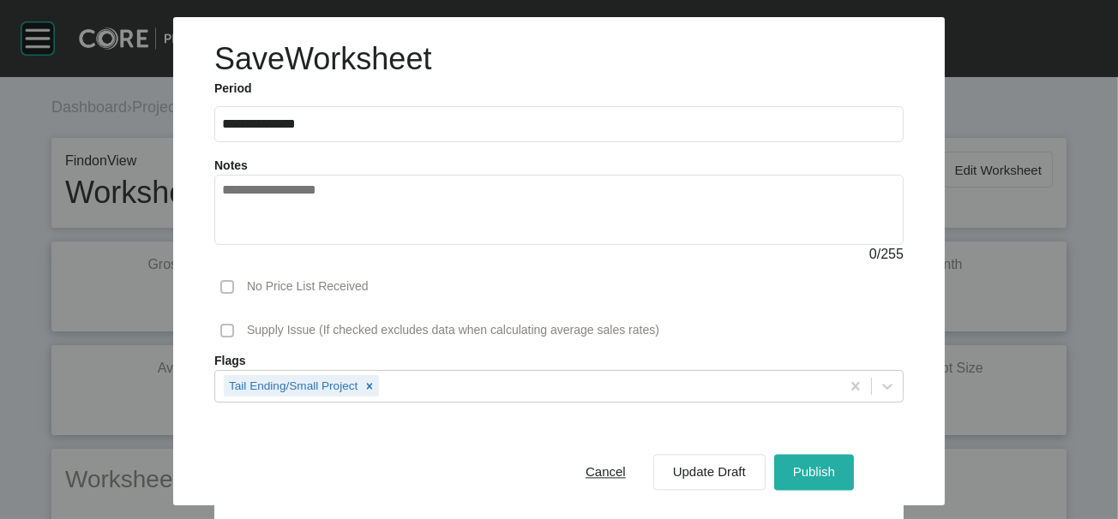
click at [835, 465] on span "Publish" at bounding box center [814, 472] width 42 height 15
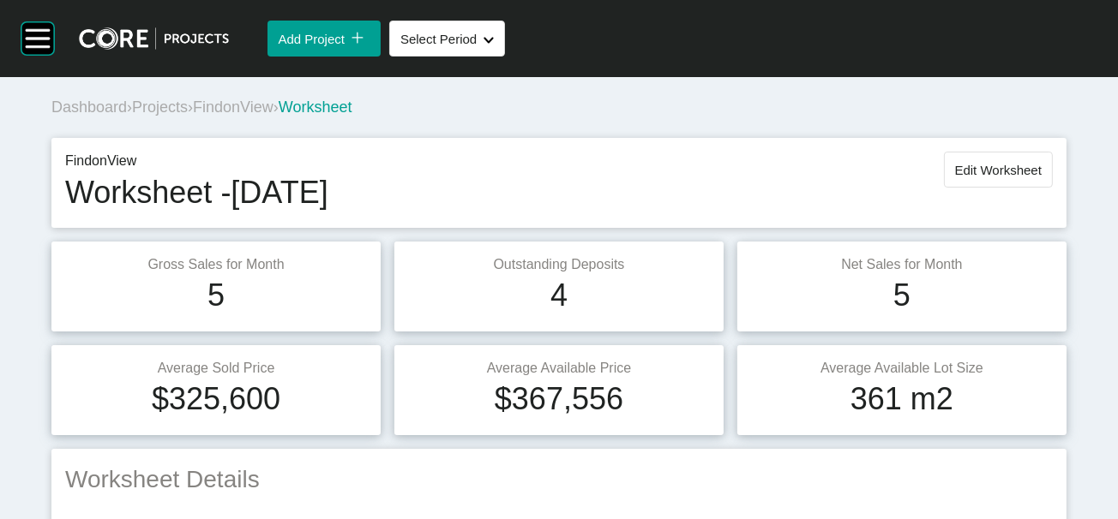
click at [273, 116] on span "FindonView" at bounding box center [233, 107] width 81 height 17
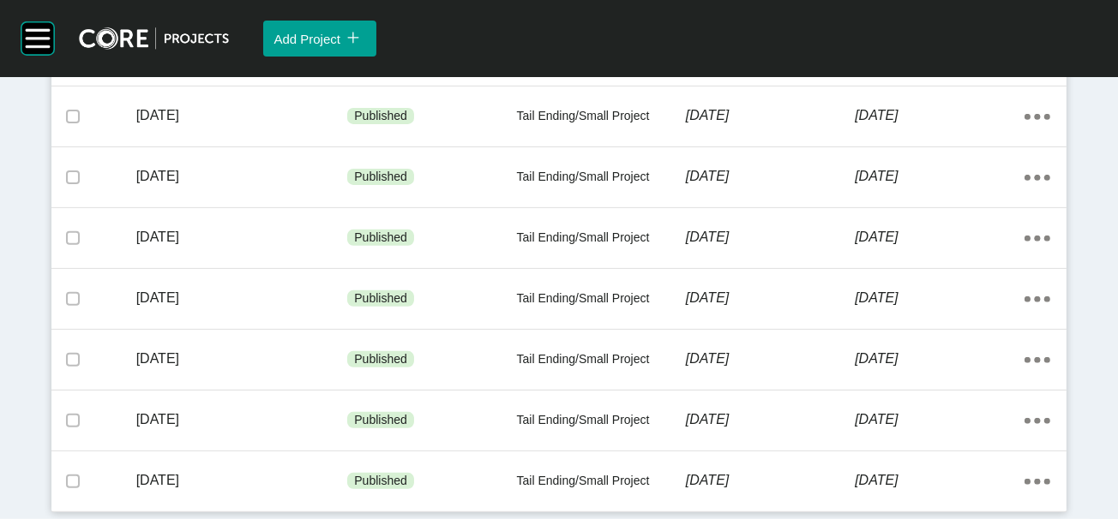
scroll to position [674, 0]
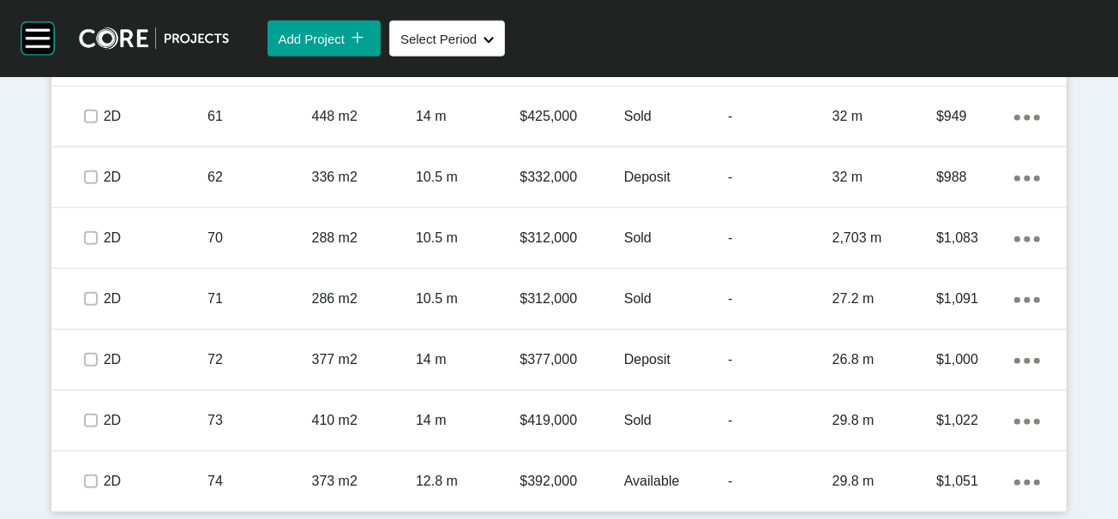
scroll to position [1707, 0]
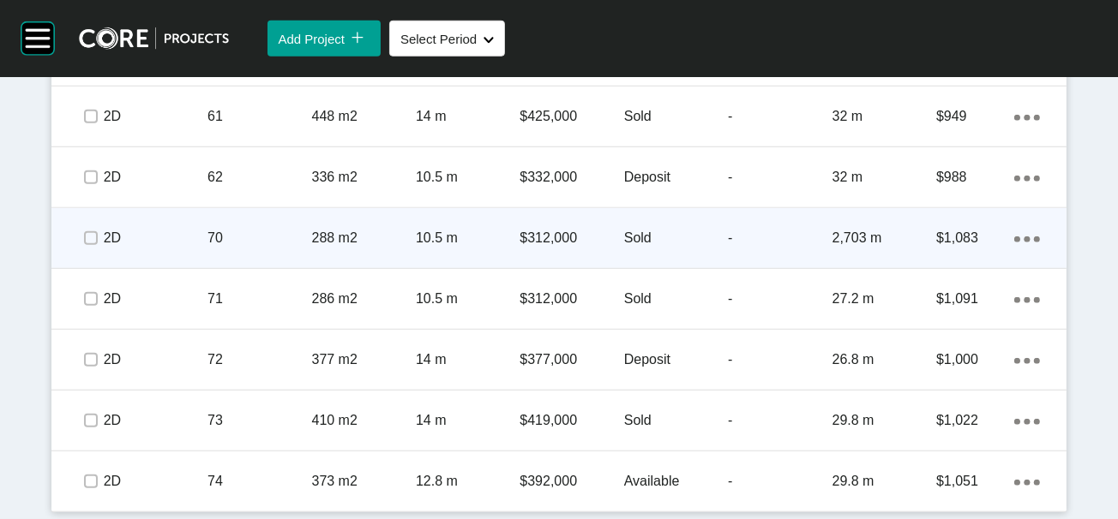
click at [956, 248] on p "$1,083" at bounding box center [975, 238] width 78 height 19
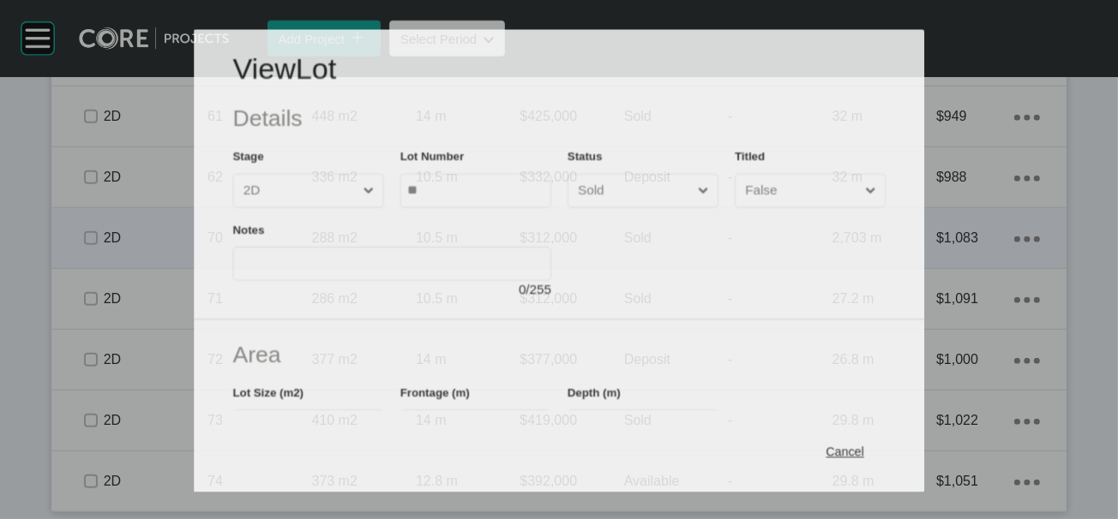
scroll to position [1641, 0]
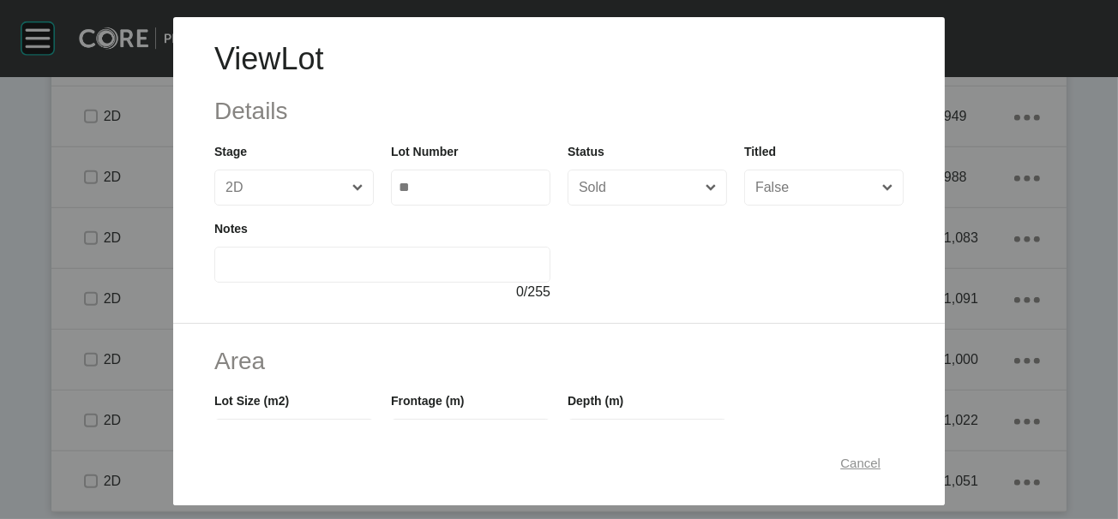
click at [899, 445] on button "Cancel" at bounding box center [860, 463] width 78 height 36
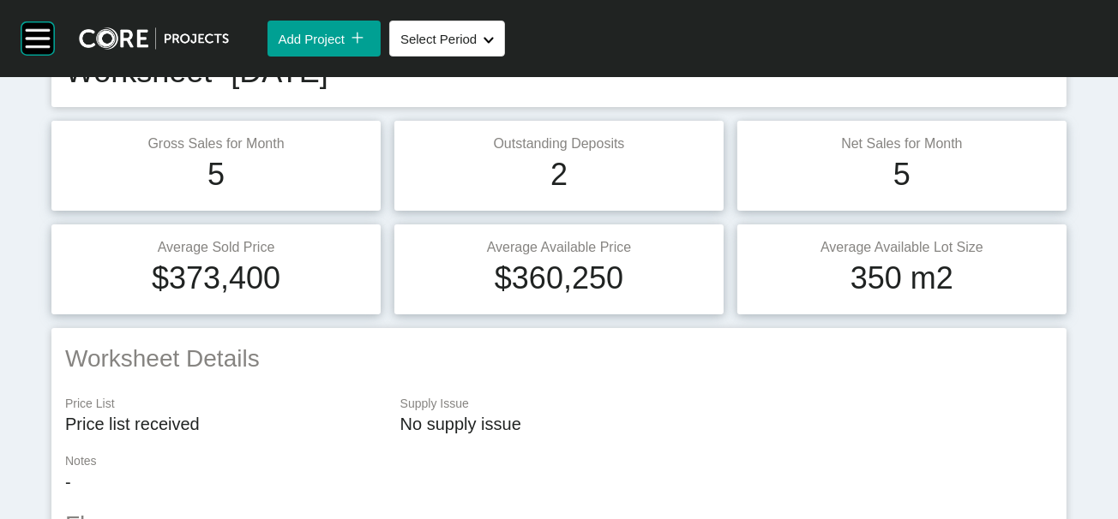
scroll to position [4, 0]
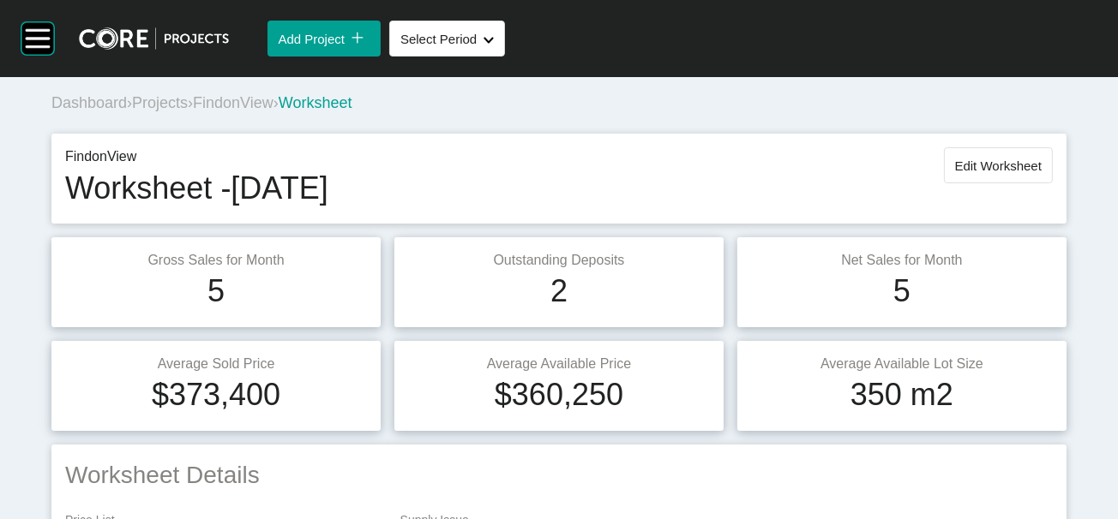
click at [980, 173] on span "Edit Worksheet" at bounding box center [998, 166] width 87 height 15
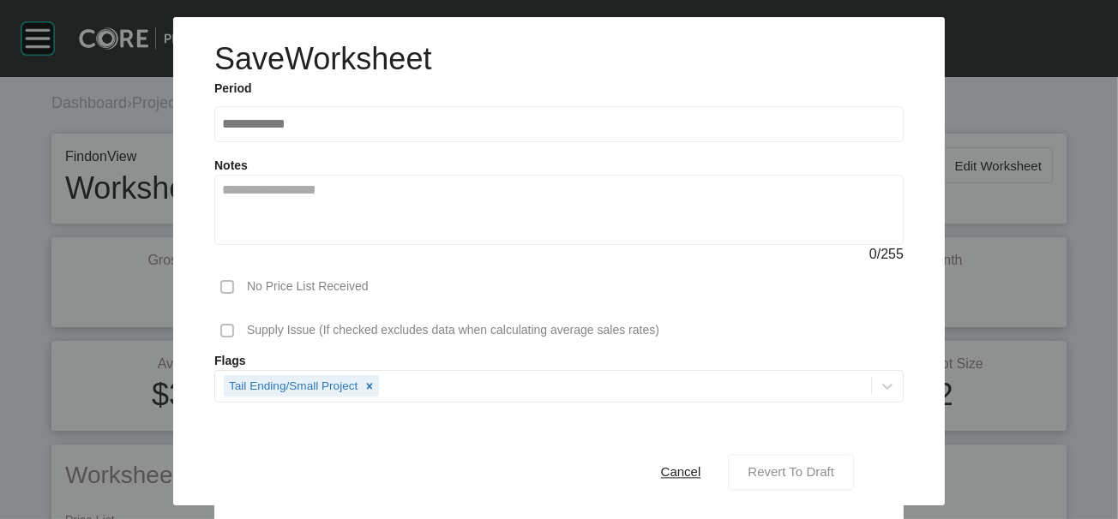
click at [834, 465] on span "Revert To Draft" at bounding box center [790, 472] width 87 height 15
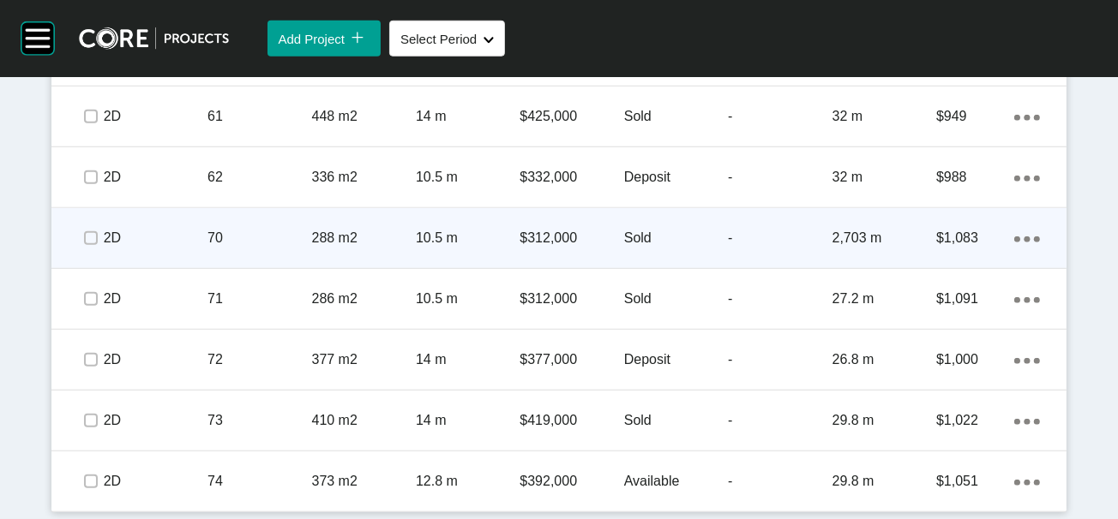
click at [989, 265] on div "$1,083" at bounding box center [975, 238] width 78 height 53
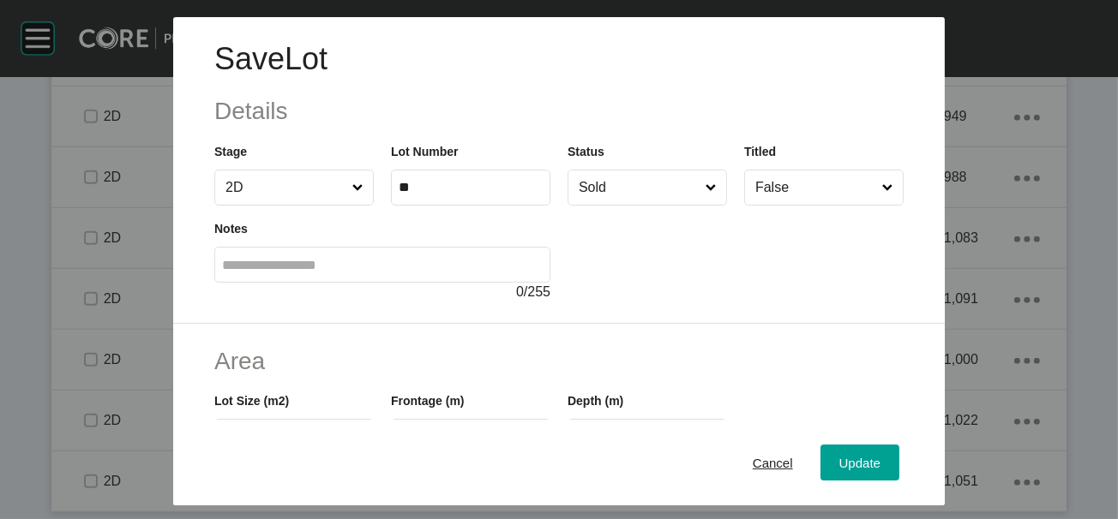
scroll to position [427, 0]
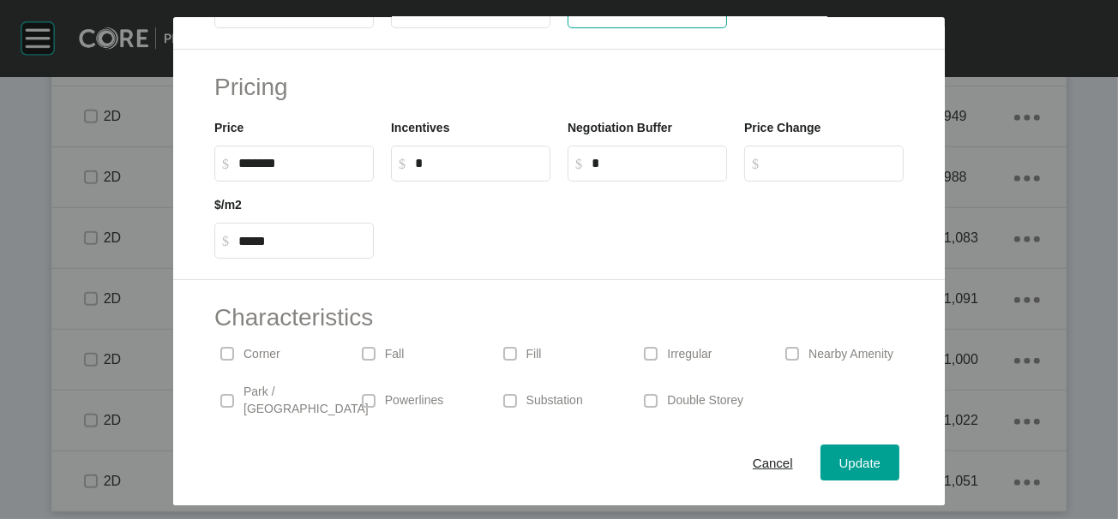
drag, startPoint x: 599, startPoint y: 111, endPoint x: 646, endPoint y: 112, distance: 47.2
click at [595, 18] on input "*****" at bounding box center [647, 10] width 144 height 15
type input "****"
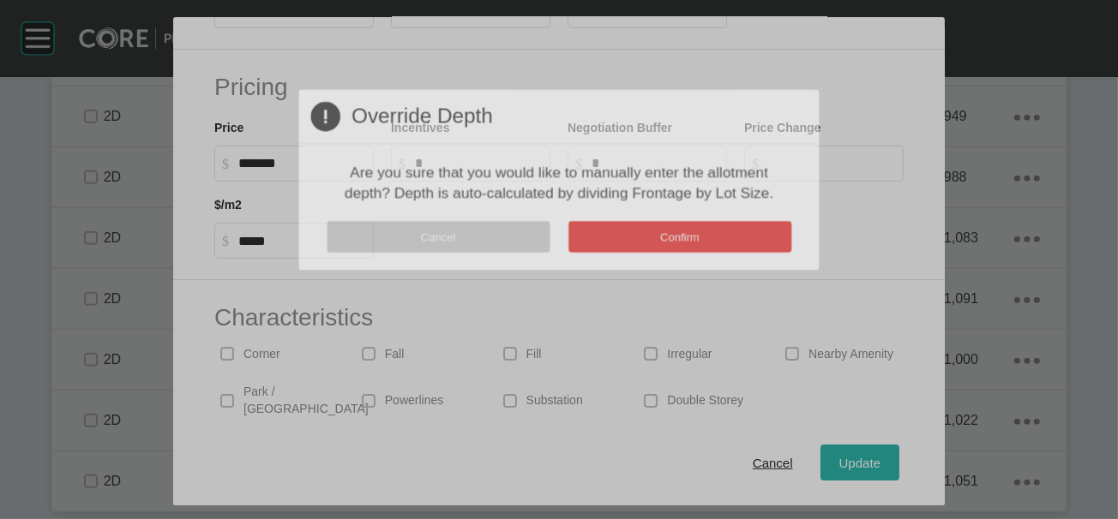
click at [917, 455] on div "Save Lot Details Stage 2D Lot Number ** Status Sold Titled False Notes 0 / 255 …" at bounding box center [559, 259] width 1118 height 519
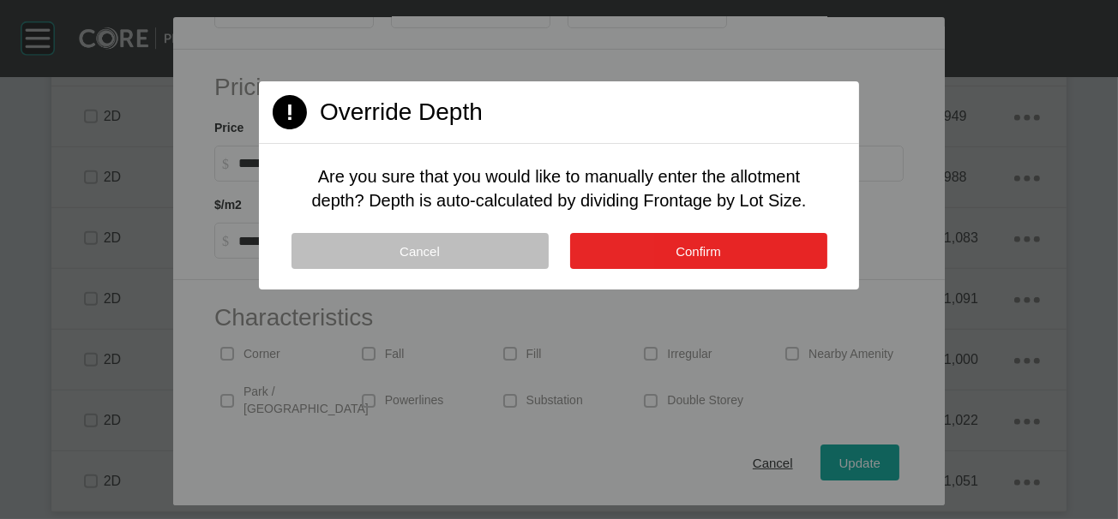
click at [776, 269] on button "Confirm" at bounding box center [698, 251] width 257 height 36
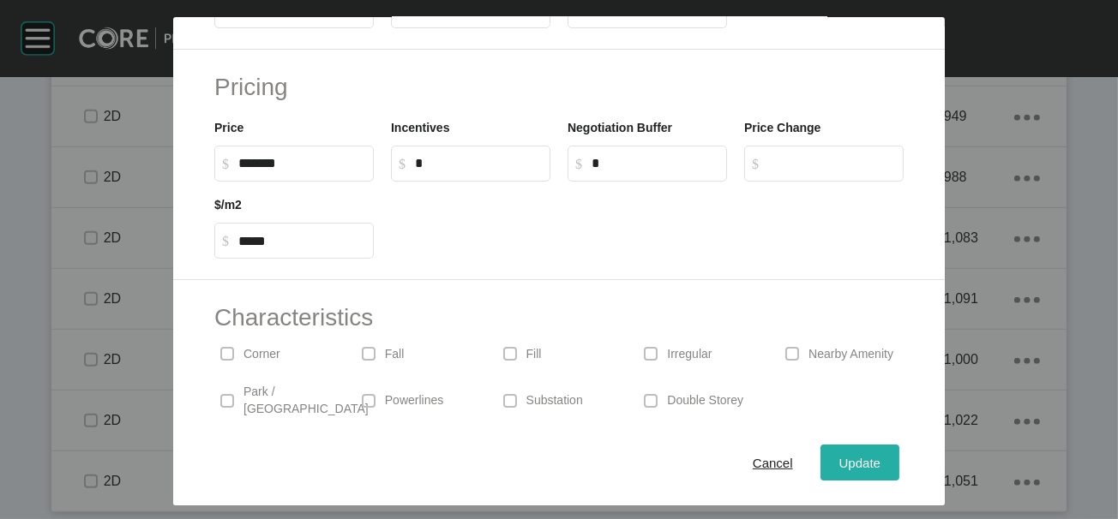
click at [880, 455] on span "Update" at bounding box center [859, 462] width 41 height 15
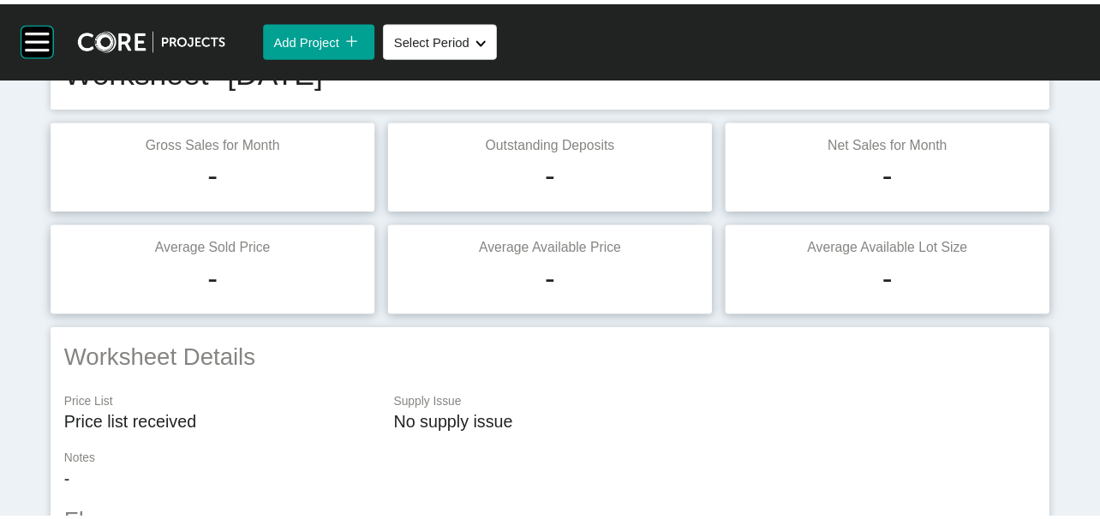
scroll to position [0, 0]
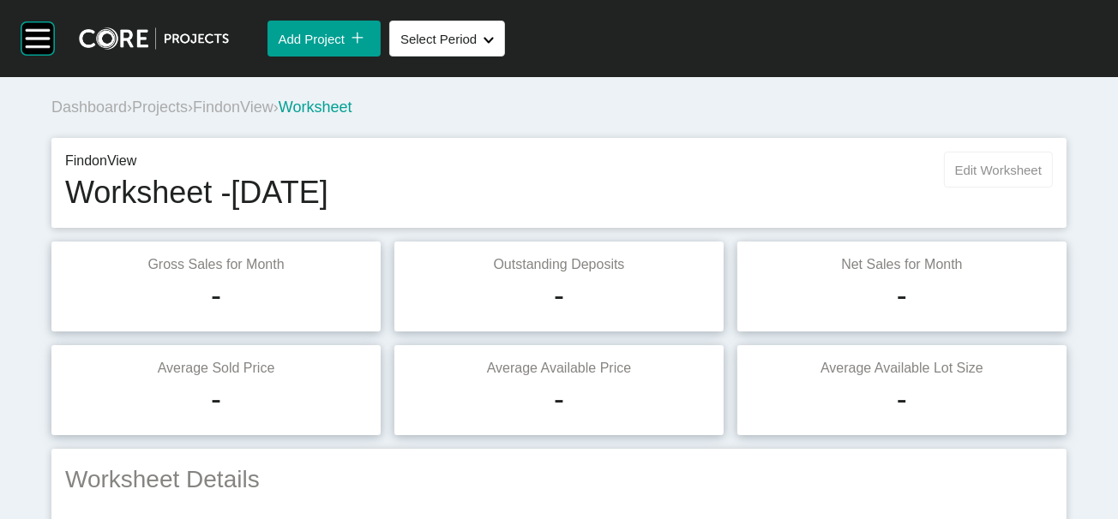
click at [987, 177] on span "Edit Worksheet" at bounding box center [998, 170] width 87 height 15
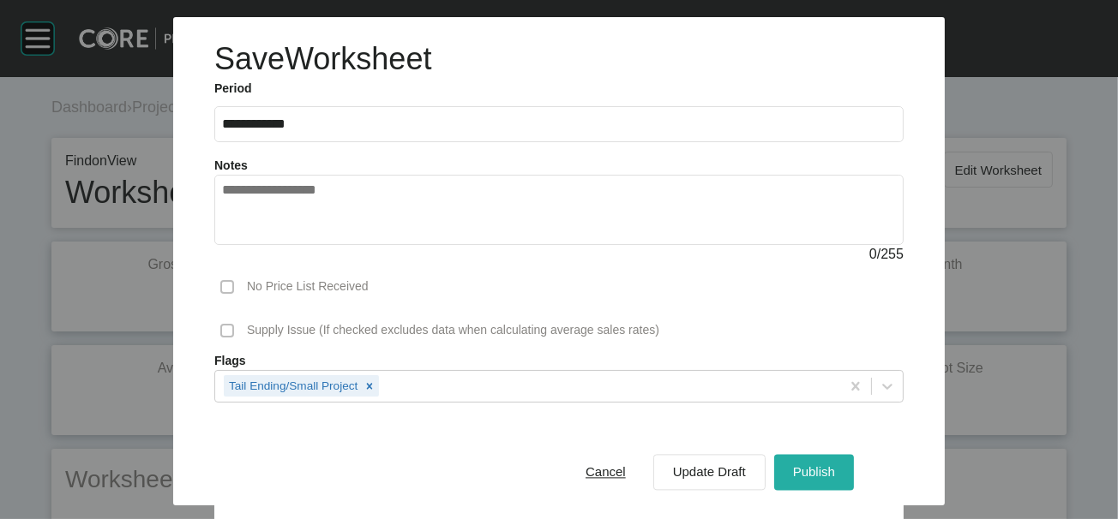
click at [839, 461] on div "Publish" at bounding box center [813, 472] width 51 height 23
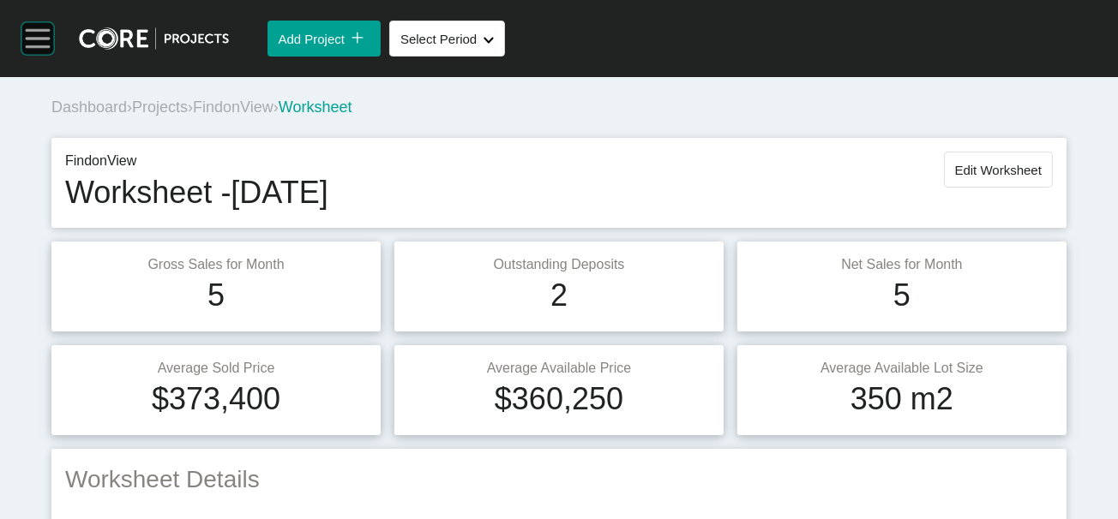
click at [30, 53] on rect at bounding box center [37, 38] width 33 height 33
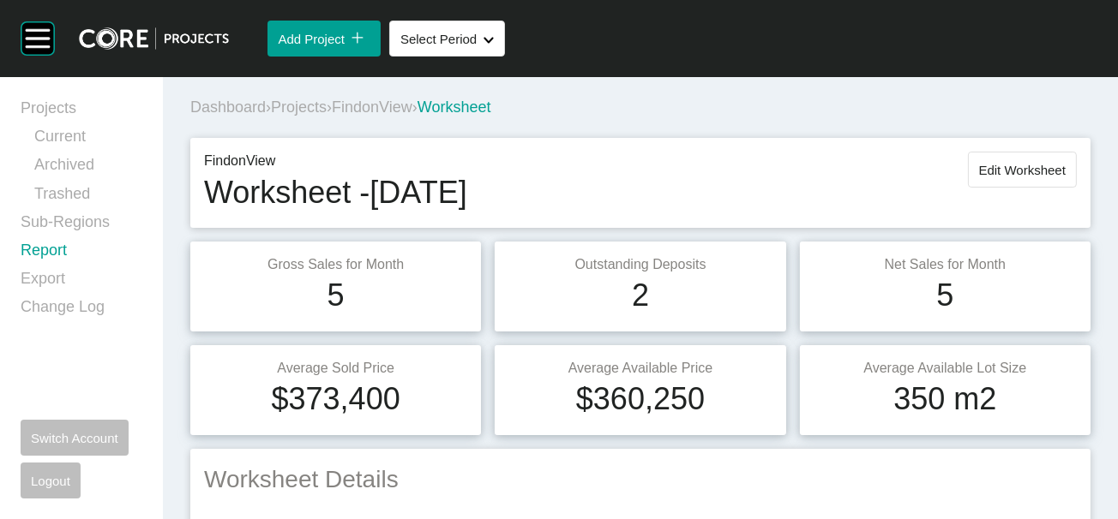
click at [93, 268] on link "Report" at bounding box center [82, 254] width 122 height 28
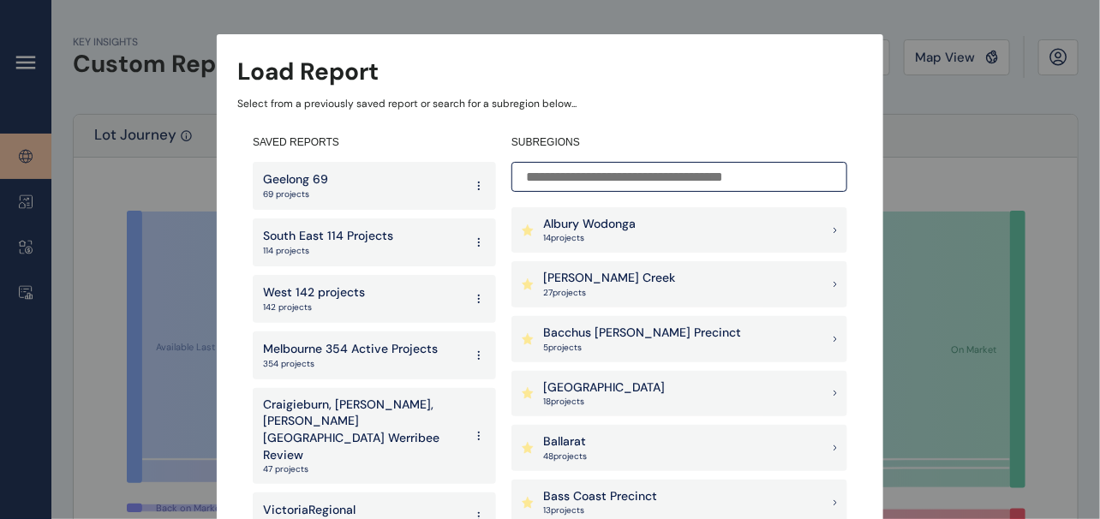
click at [559, 175] on input at bounding box center [680, 177] width 336 height 30
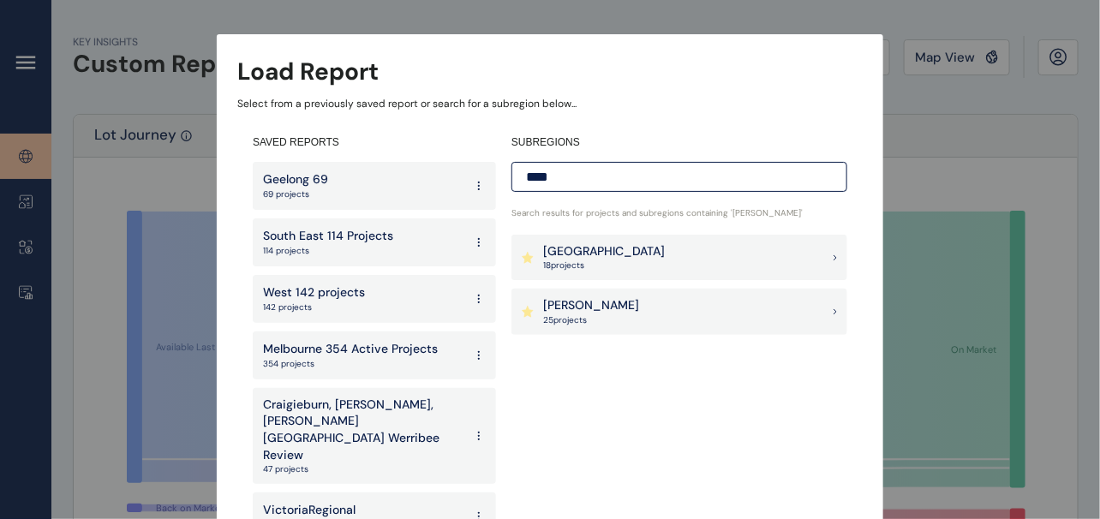
type input "****"
click at [562, 308] on p "[PERSON_NAME]" at bounding box center [591, 305] width 96 height 17
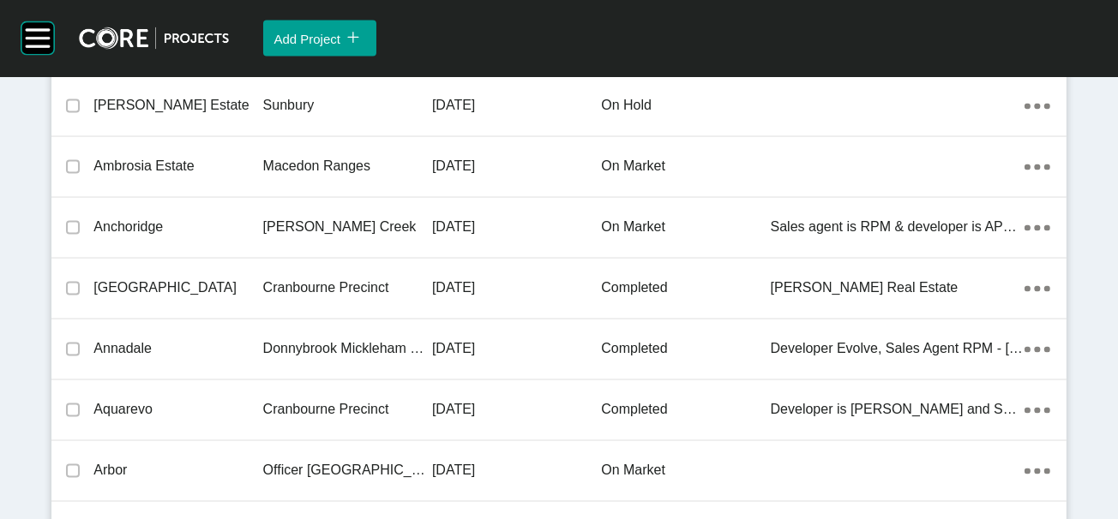
scroll to position [14430, 0]
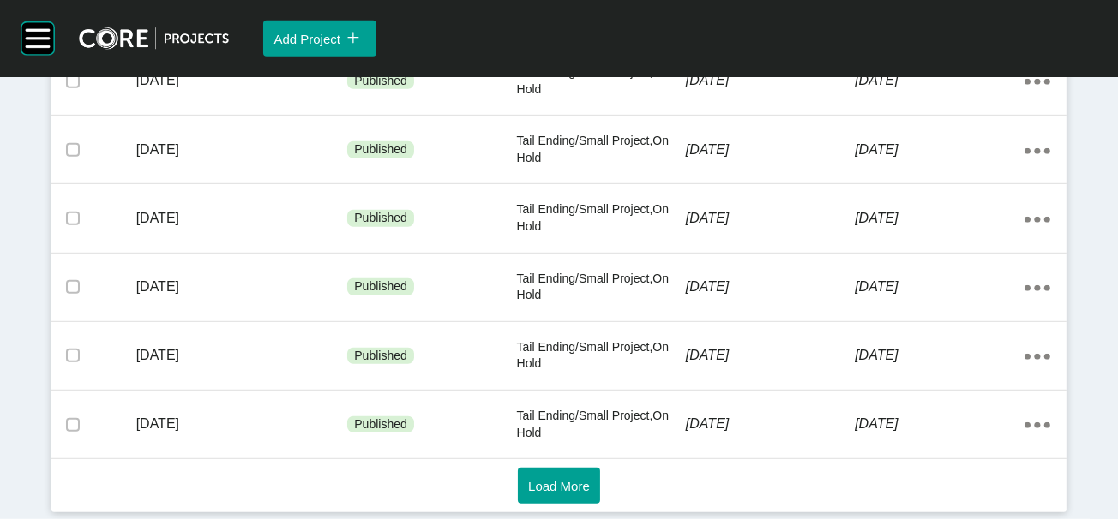
scroll to position [1542, 0]
click at [566, 479] on span "Load More" at bounding box center [559, 486] width 62 height 15
click at [562, 478] on span "Load More" at bounding box center [559, 485] width 62 height 15
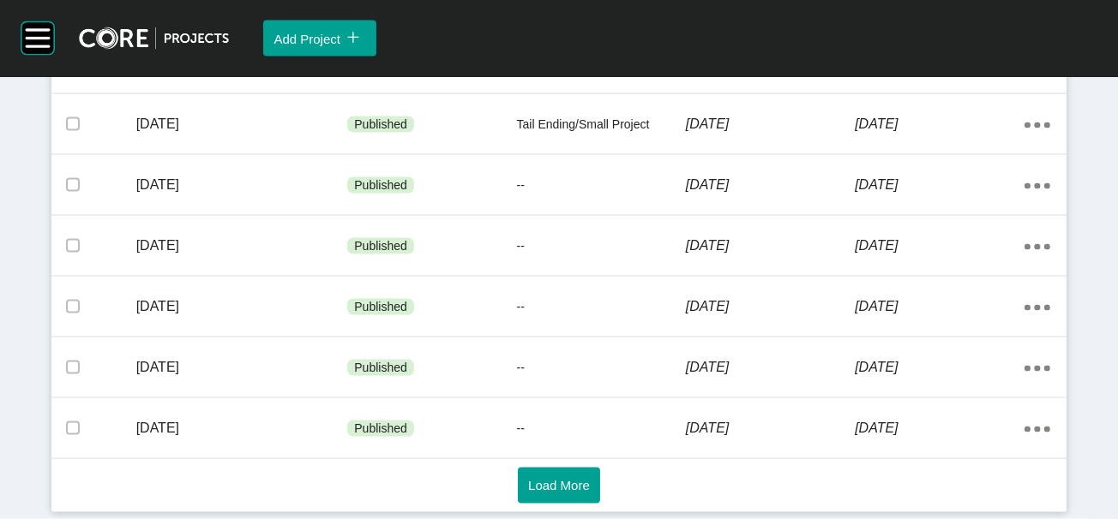
scroll to position [4034, 0]
click at [528, 479] on span "Load More" at bounding box center [559, 486] width 62 height 15
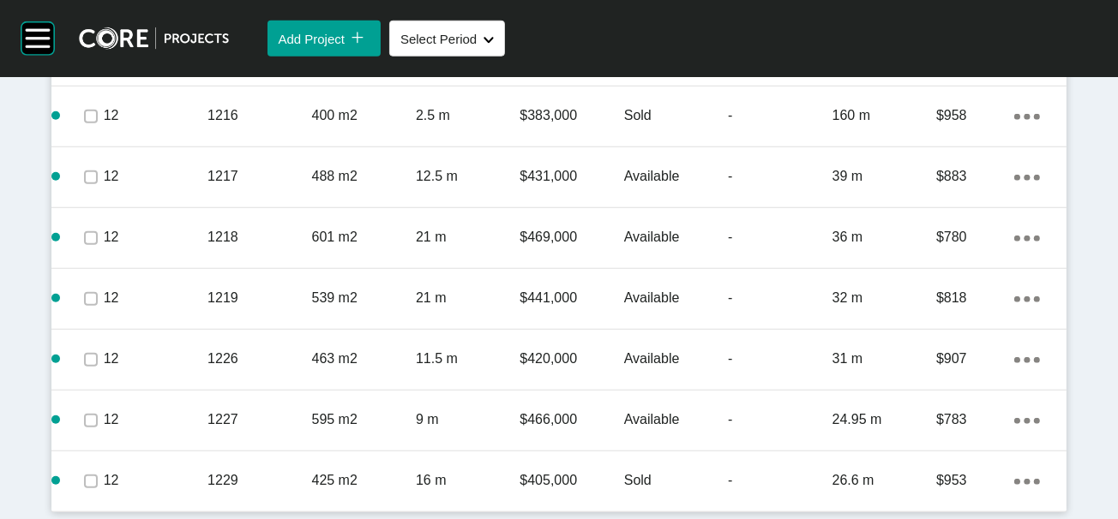
scroll to position [1813, 0]
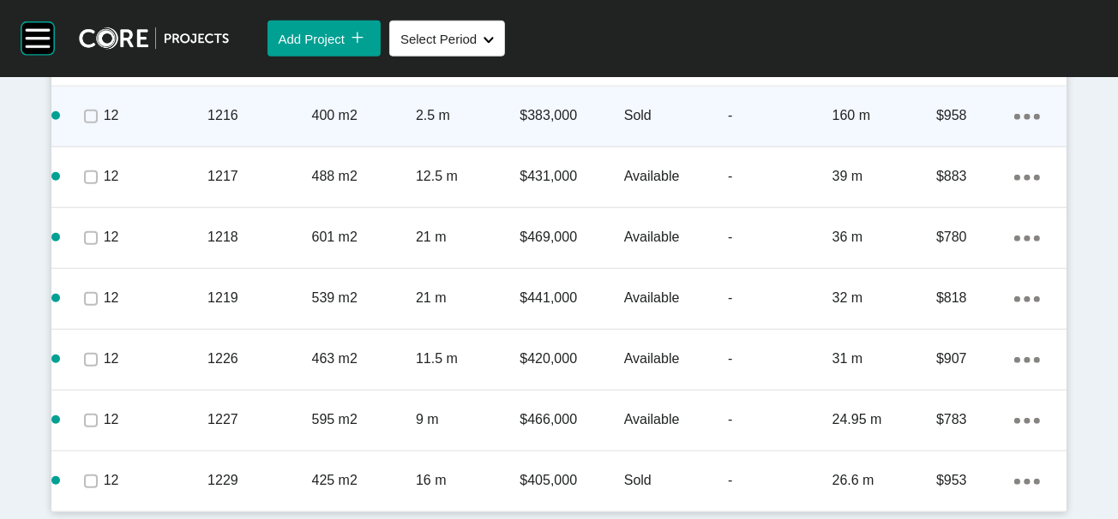
click at [374, 125] on p "400 m2" at bounding box center [364, 115] width 104 height 19
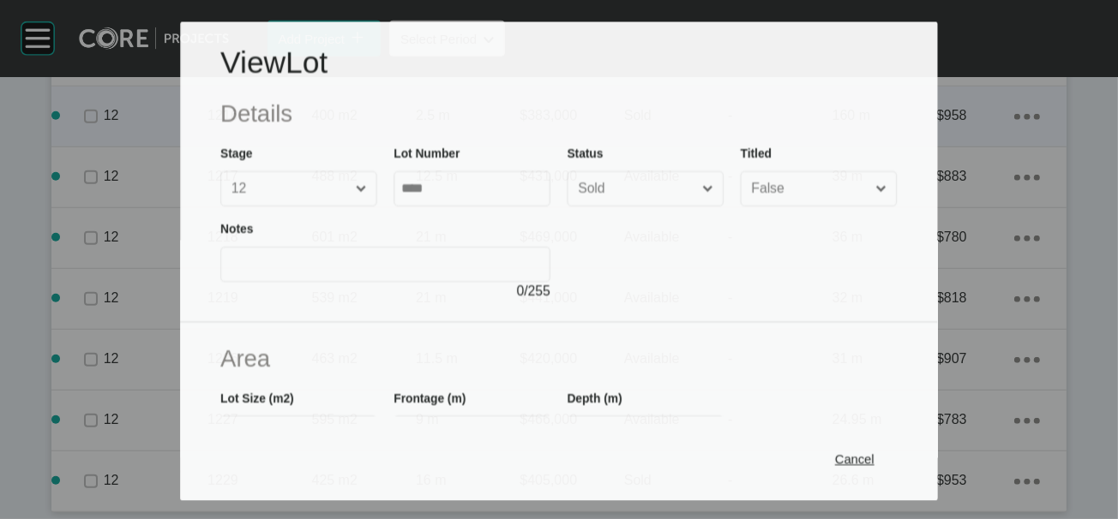
scroll to position [1747, 0]
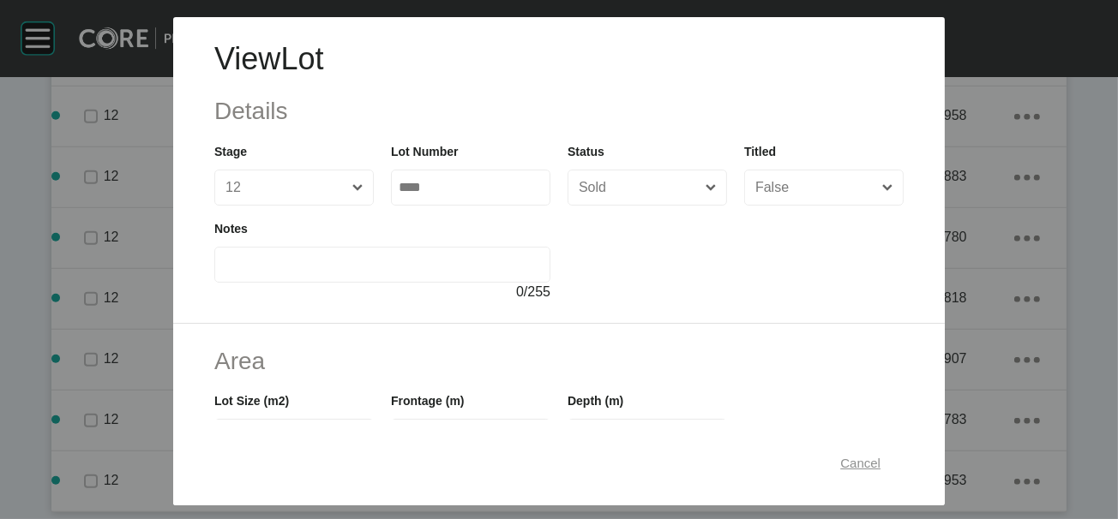
click at [880, 455] on span "Cancel" at bounding box center [860, 462] width 40 height 15
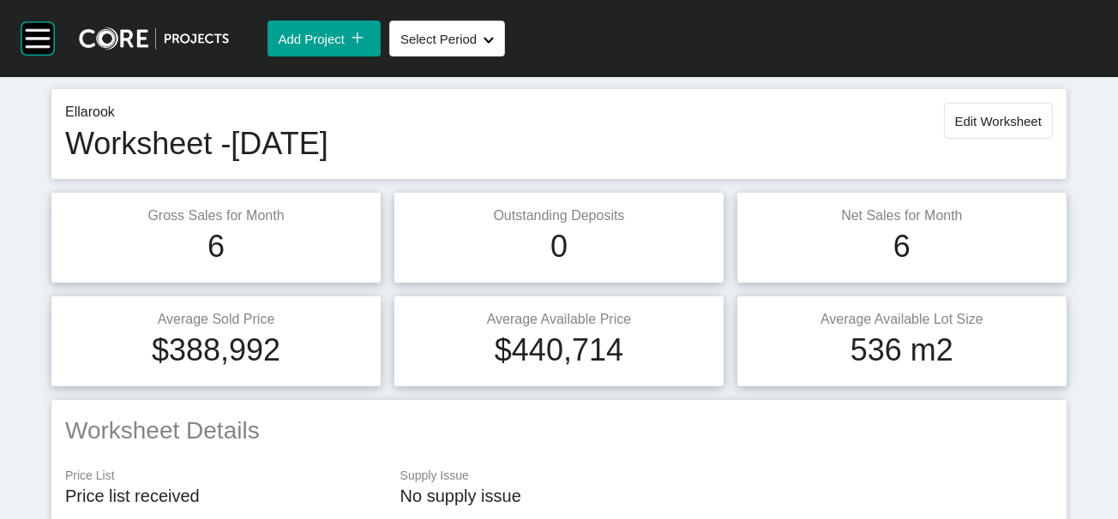
scroll to position [0, 0]
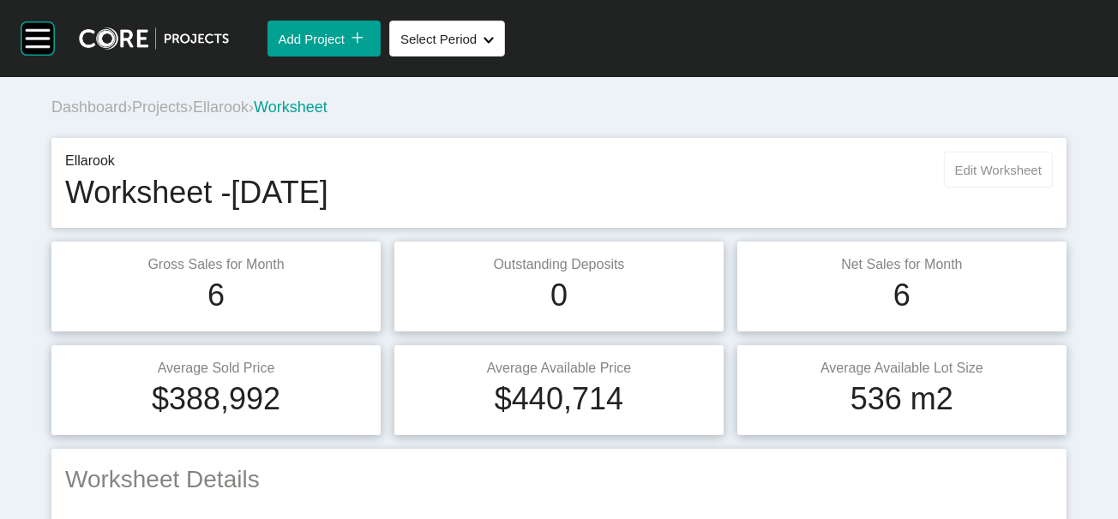
click at [944, 188] on button "Edit Worksheet" at bounding box center [998, 170] width 109 height 36
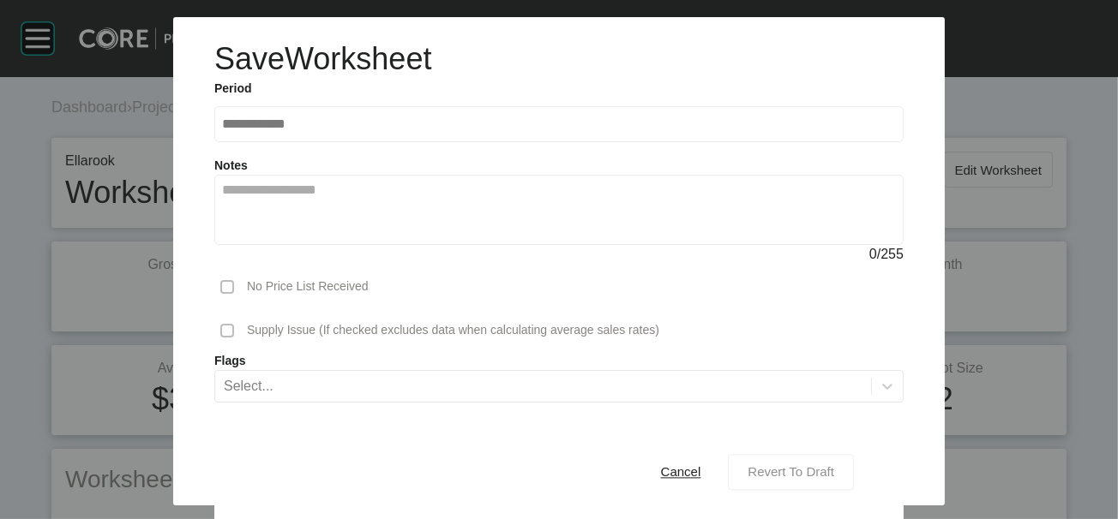
click at [824, 465] on span "Revert To Draft" at bounding box center [790, 472] width 87 height 15
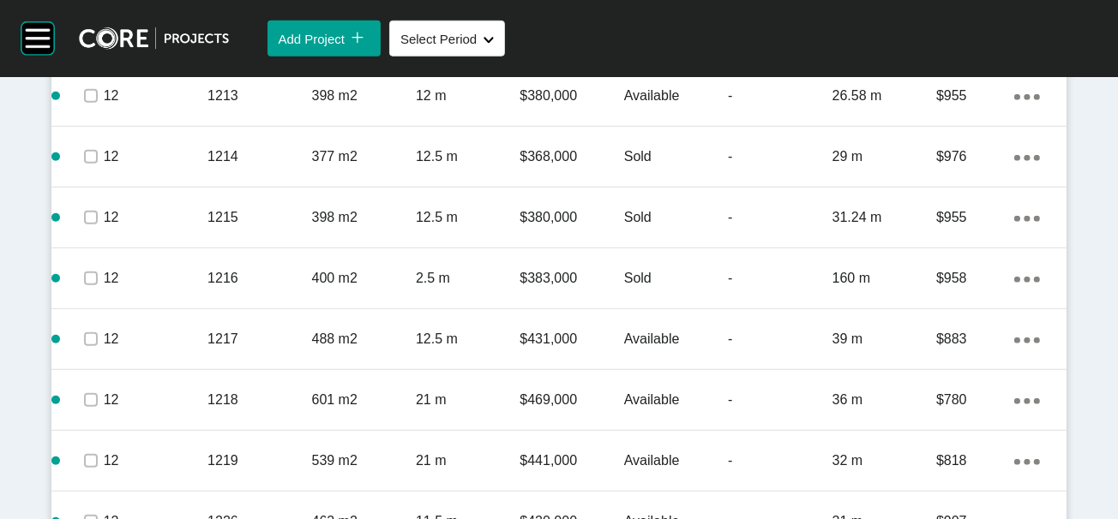
scroll to position [1816, 0]
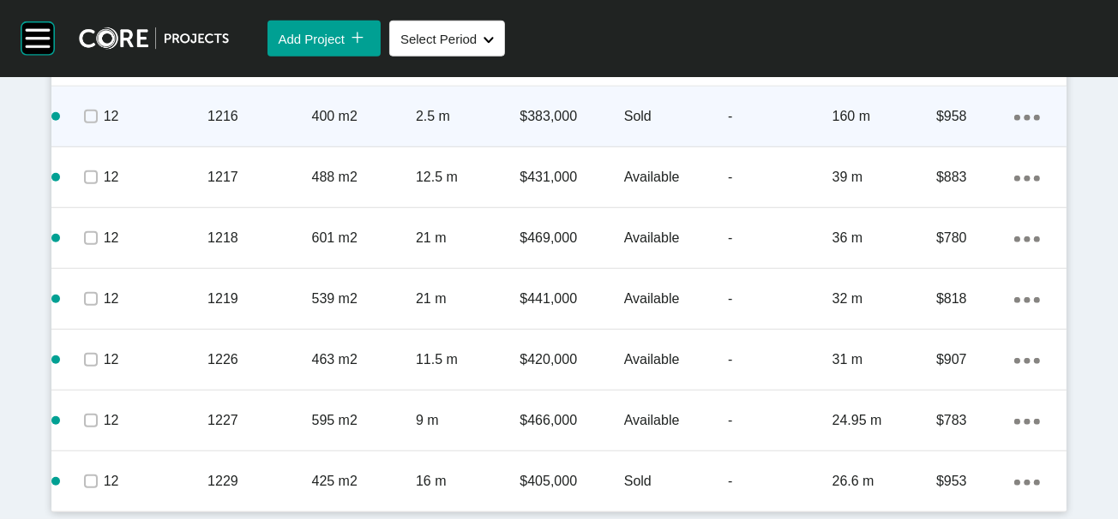
click at [878, 126] on p "160 m" at bounding box center [884, 116] width 104 height 19
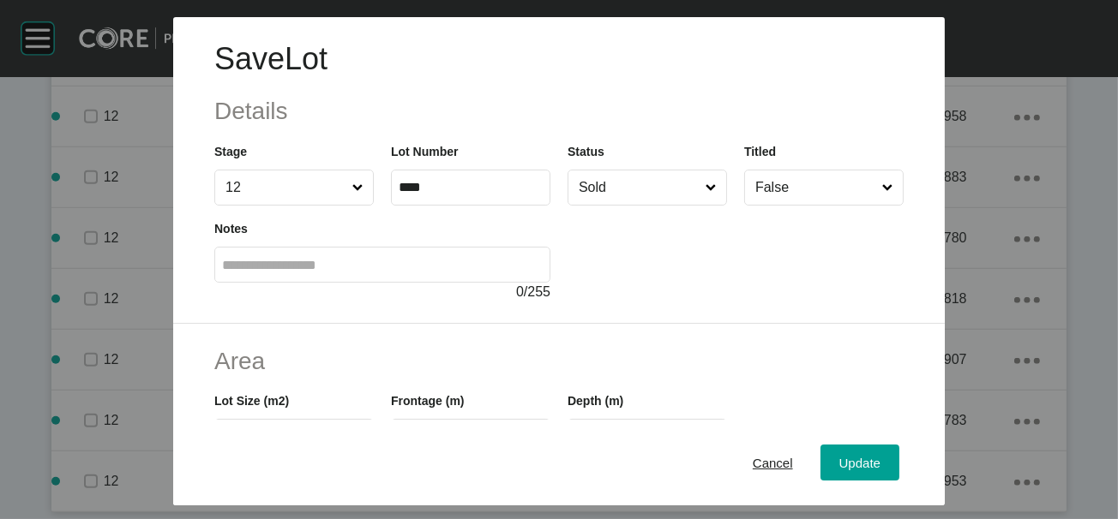
scroll to position [427, 0]
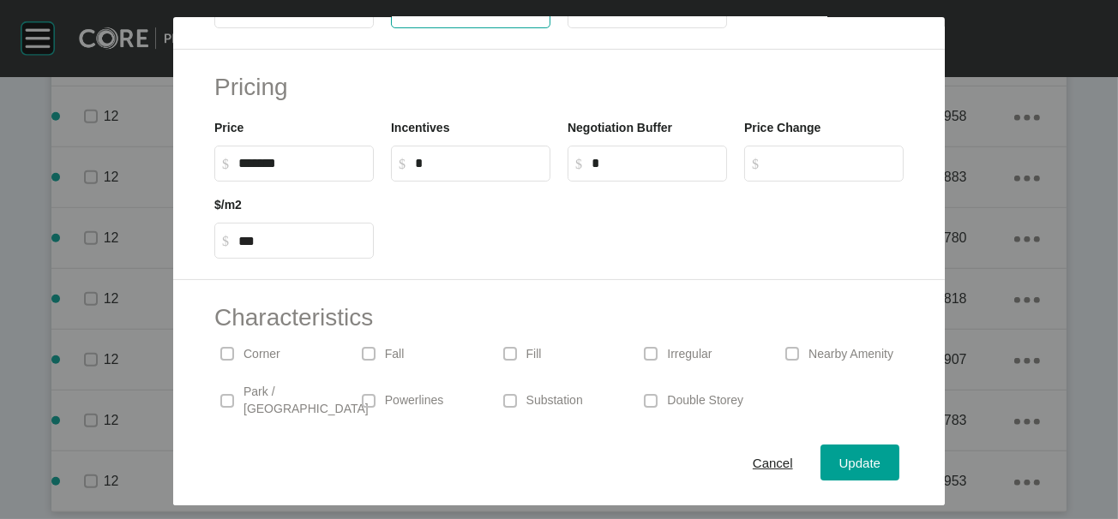
click at [399, 18] on input "***" at bounding box center [471, 10] width 144 height 15
type input "****"
type input "**"
click at [596, 28] on label "**" at bounding box center [646, 10] width 159 height 36
click at [596, 18] on input "**" at bounding box center [647, 10] width 144 height 15
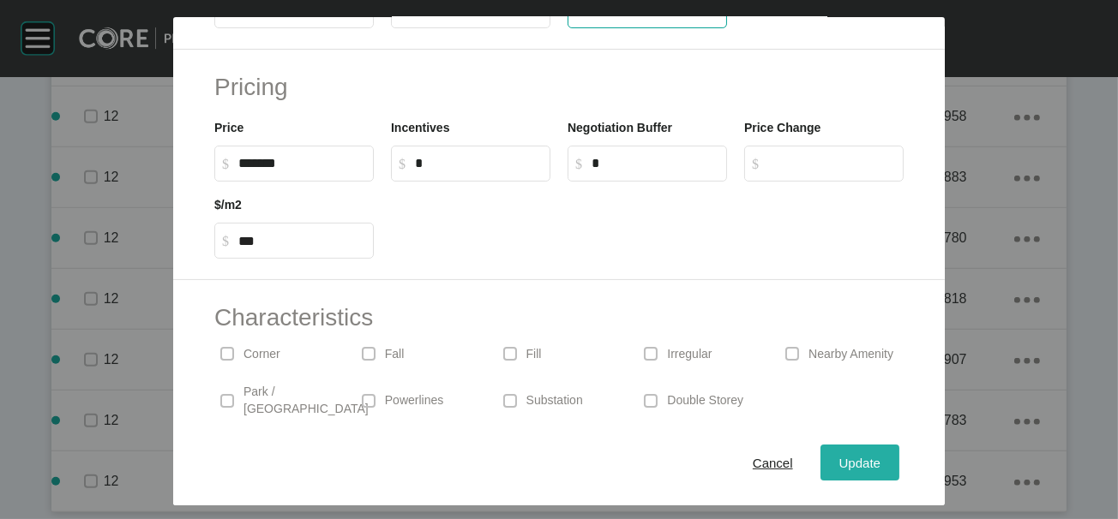
click at [899, 467] on button "Update" at bounding box center [859, 463] width 79 height 36
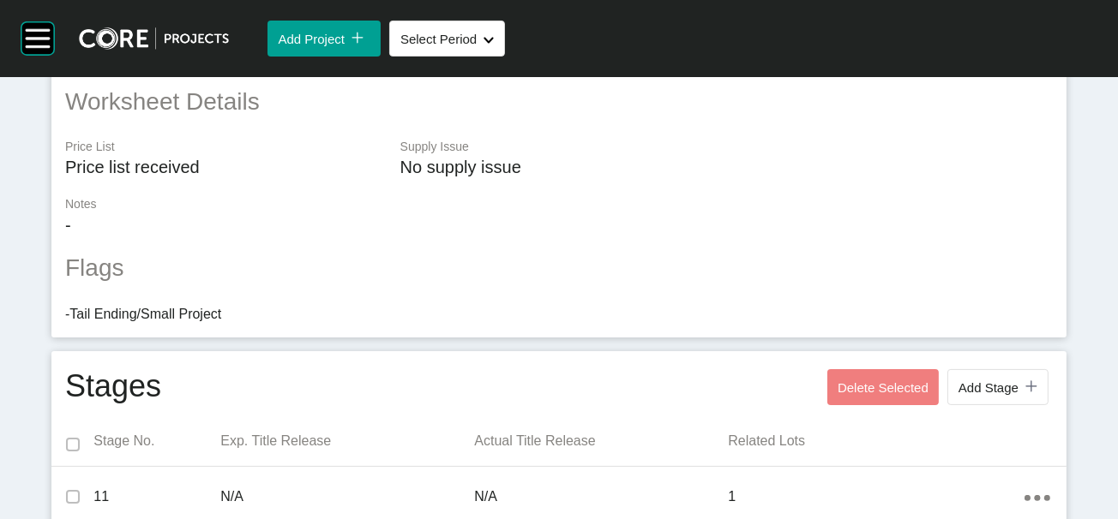
scroll to position [0, 0]
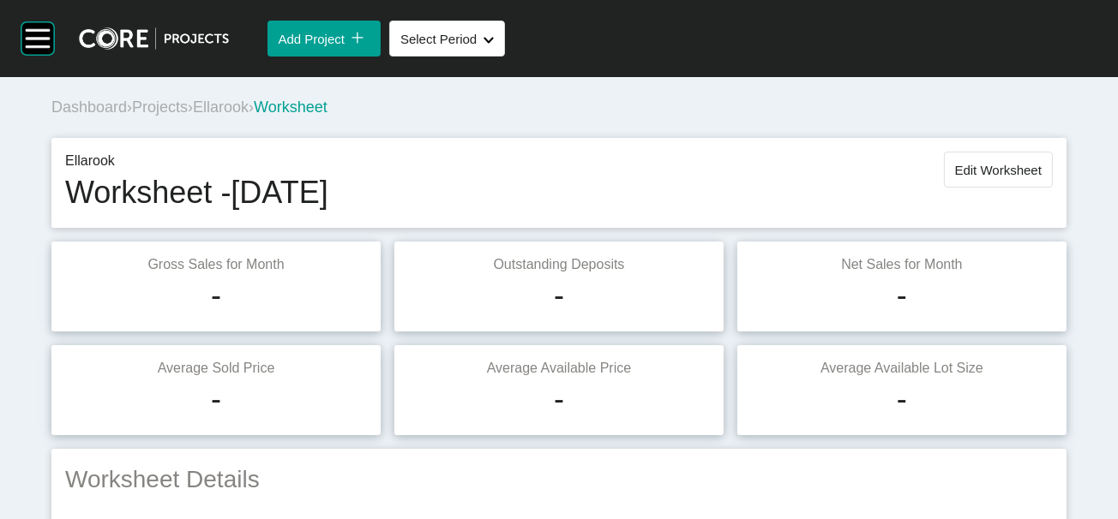
click at [973, 177] on span "Edit Worksheet" at bounding box center [998, 170] width 87 height 15
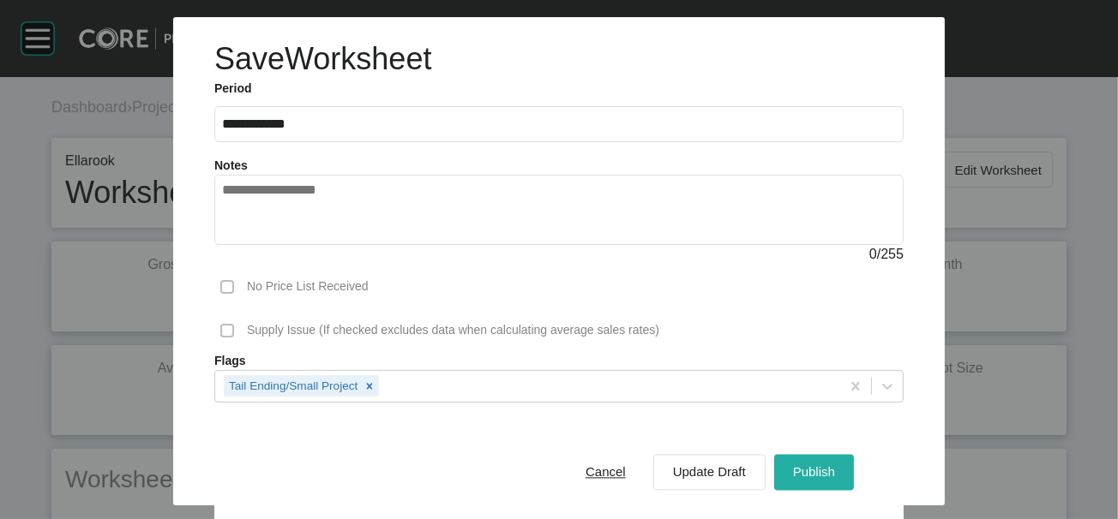
click at [839, 461] on div "Publish" at bounding box center [813, 472] width 51 height 23
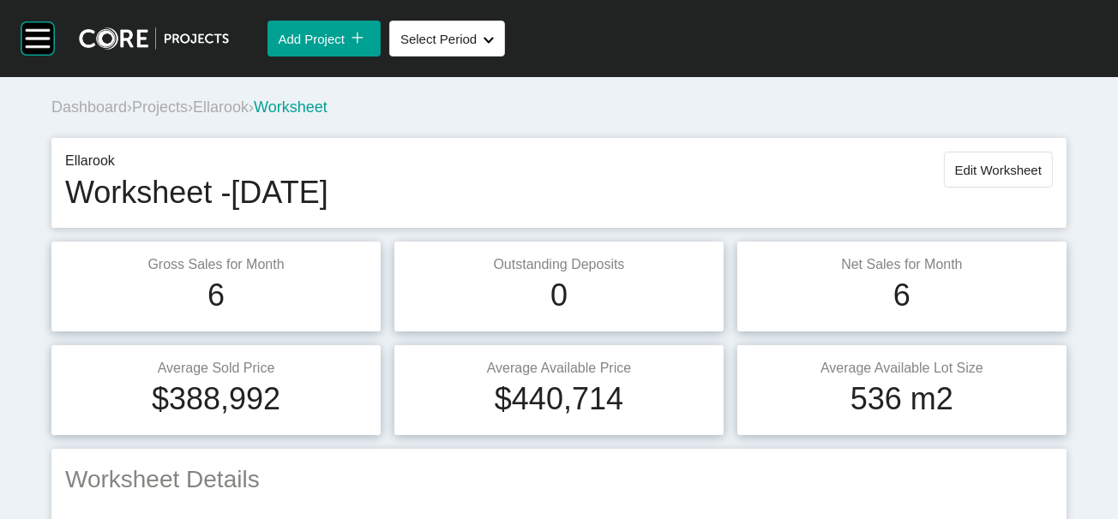
click at [160, 116] on span "Projects" at bounding box center [160, 107] width 56 height 17
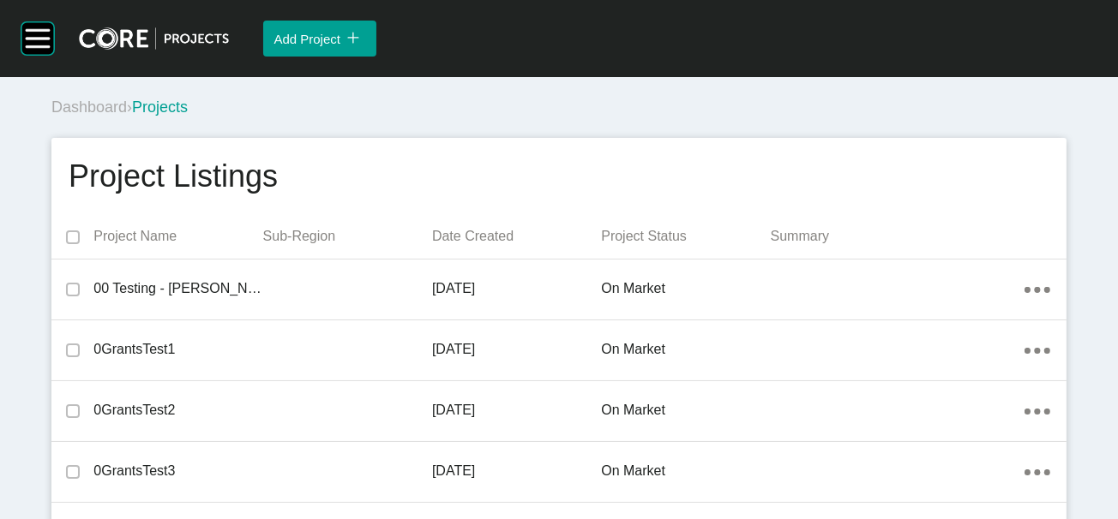
scroll to position [1315, 0]
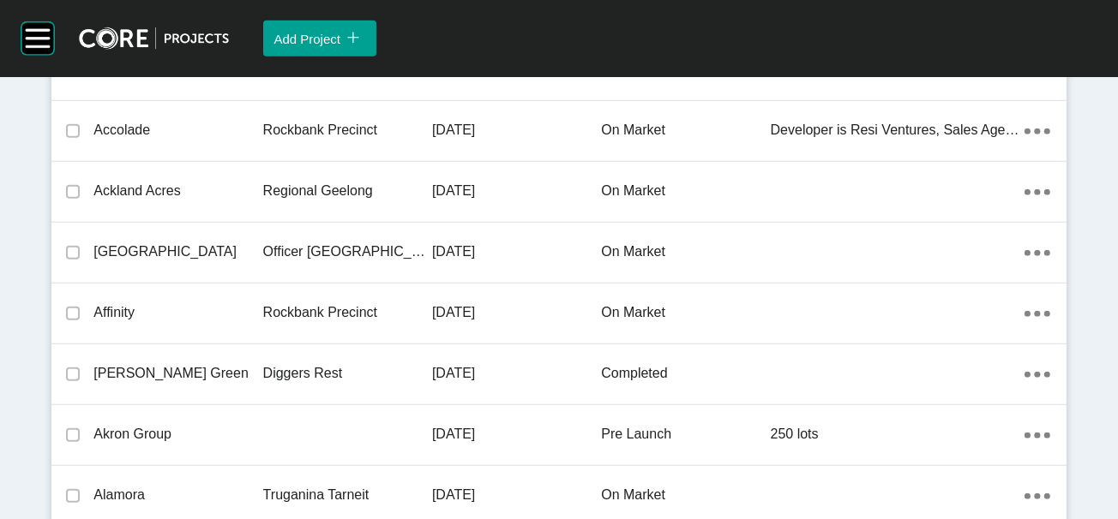
click at [399, 18] on p "Cranbourne Precinct" at bounding box center [347, 8] width 169 height 19
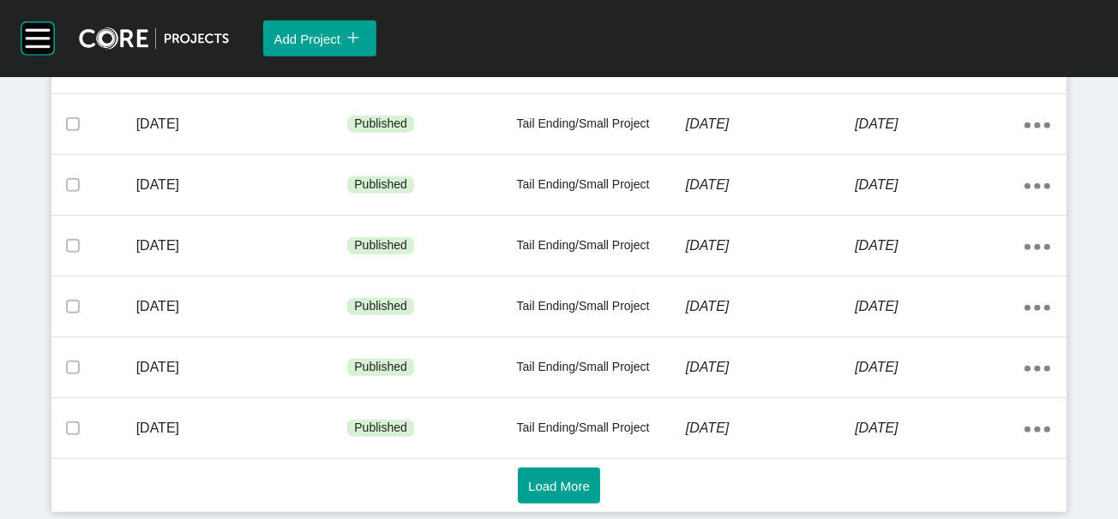
scroll to position [1067, 0]
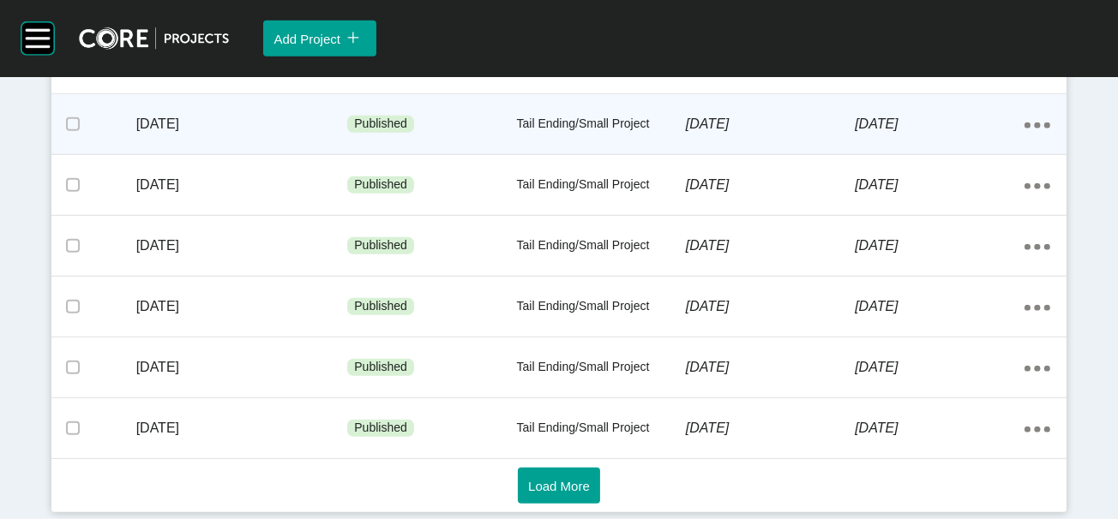
click at [745, 134] on p "20 February 2020" at bounding box center [770, 124] width 169 height 19
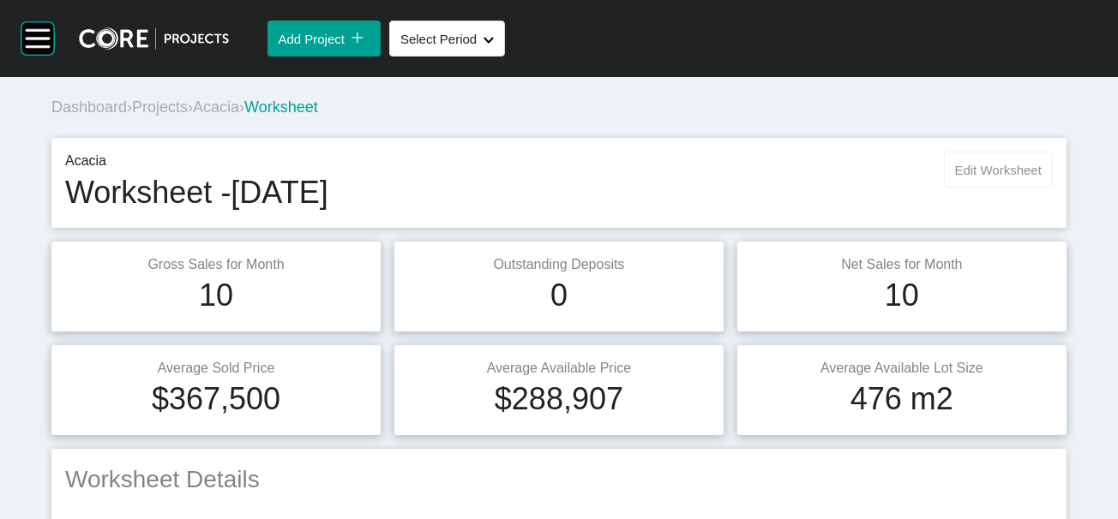
click at [1015, 177] on span "Edit Worksheet" at bounding box center [998, 170] width 87 height 15
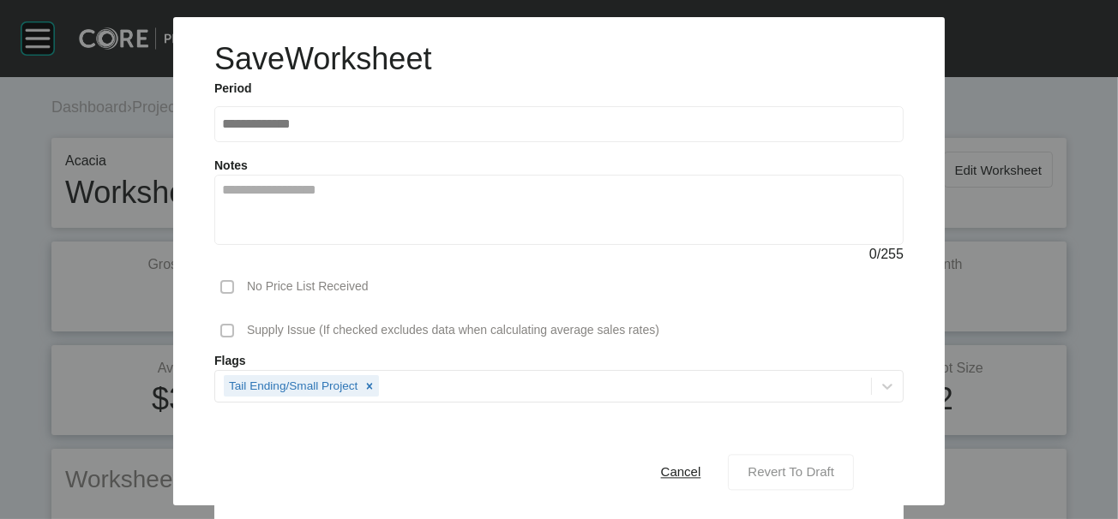
click at [834, 465] on span "Revert To Draft" at bounding box center [790, 472] width 87 height 15
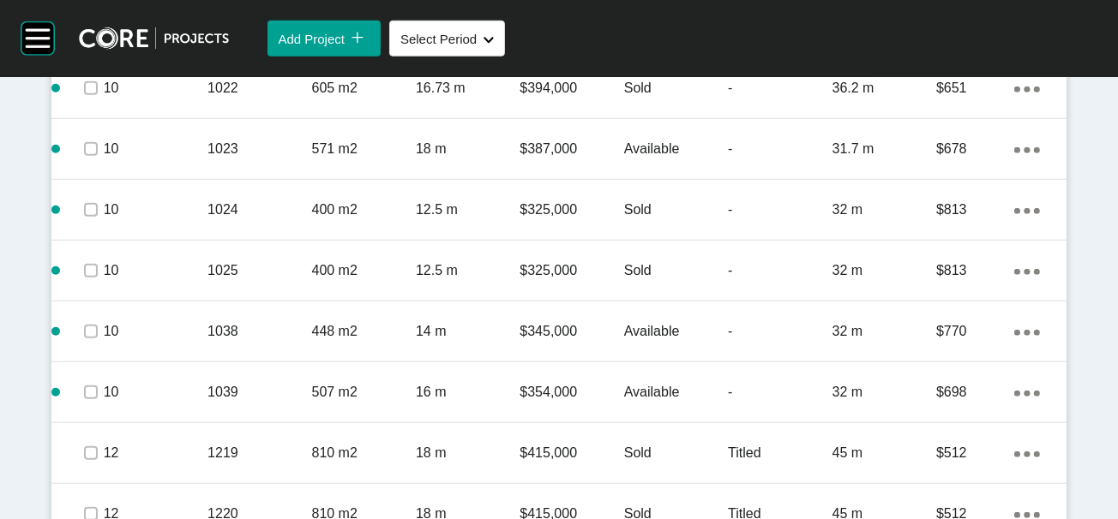
scroll to position [1829, 0]
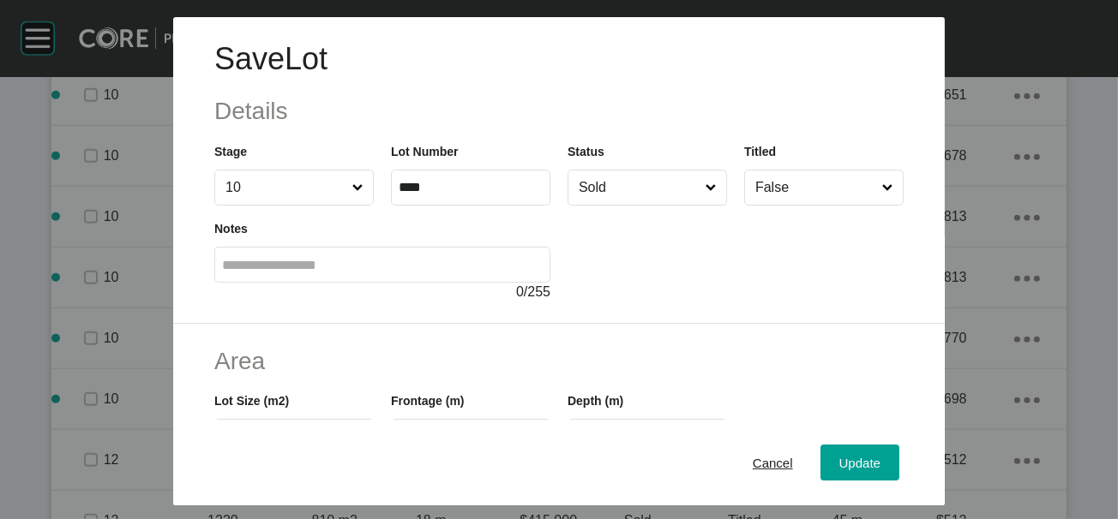
scroll to position [427, 0]
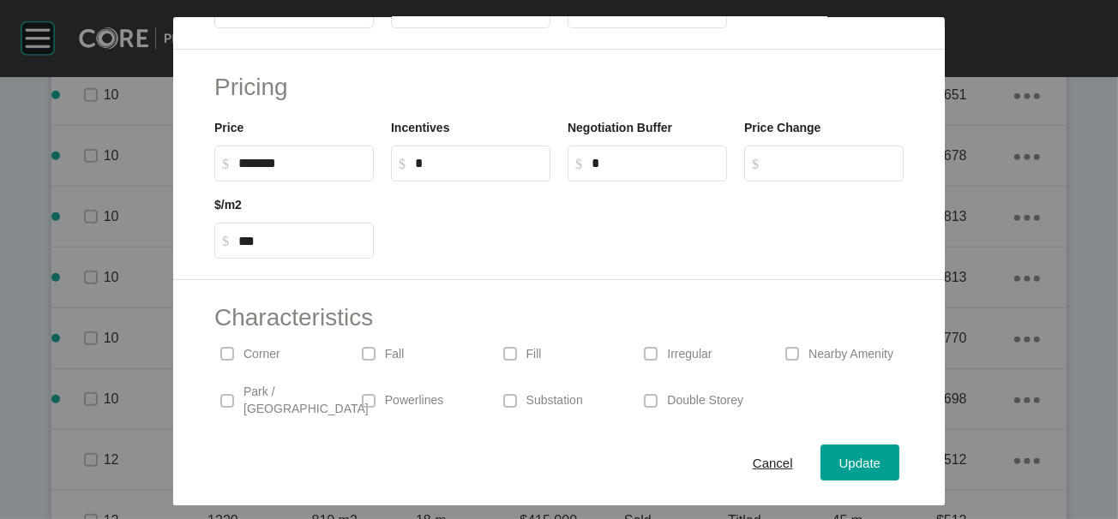
drag, startPoint x: 443, startPoint y: 117, endPoint x: 159, endPoint y: 101, distance: 284.1
click at [793, 455] on span "Cancel" at bounding box center [772, 462] width 40 height 15
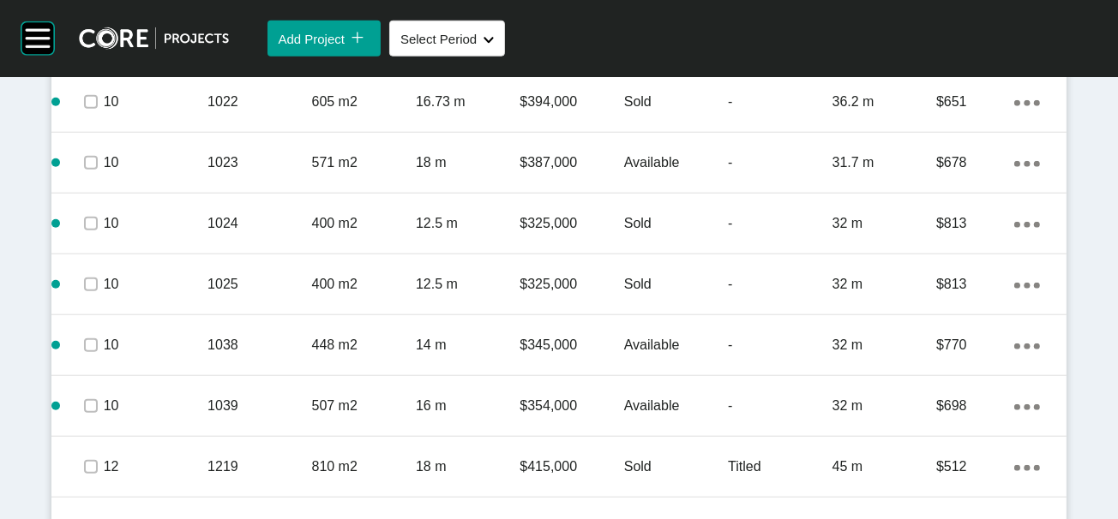
scroll to position [1758, 0]
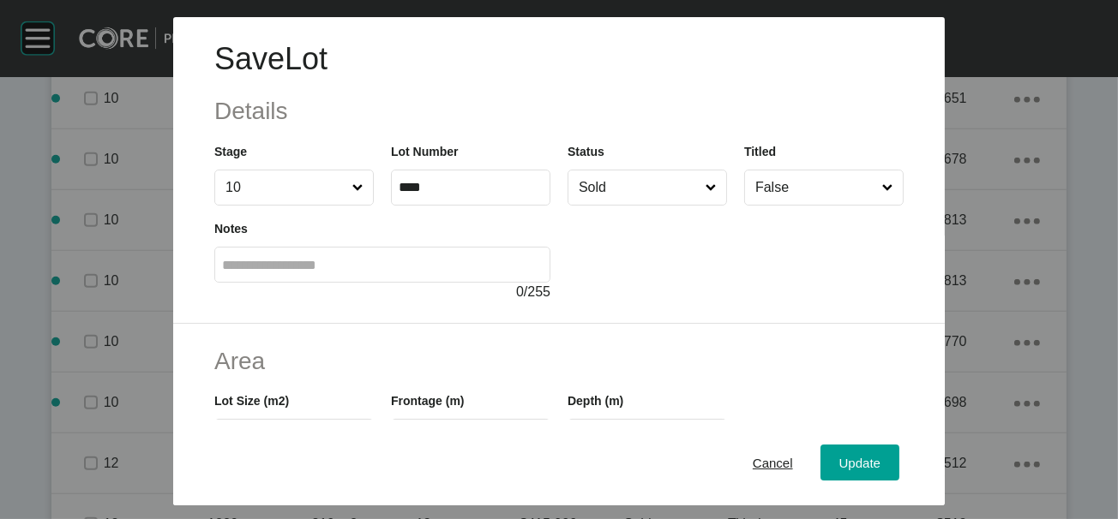
scroll to position [427, 0]
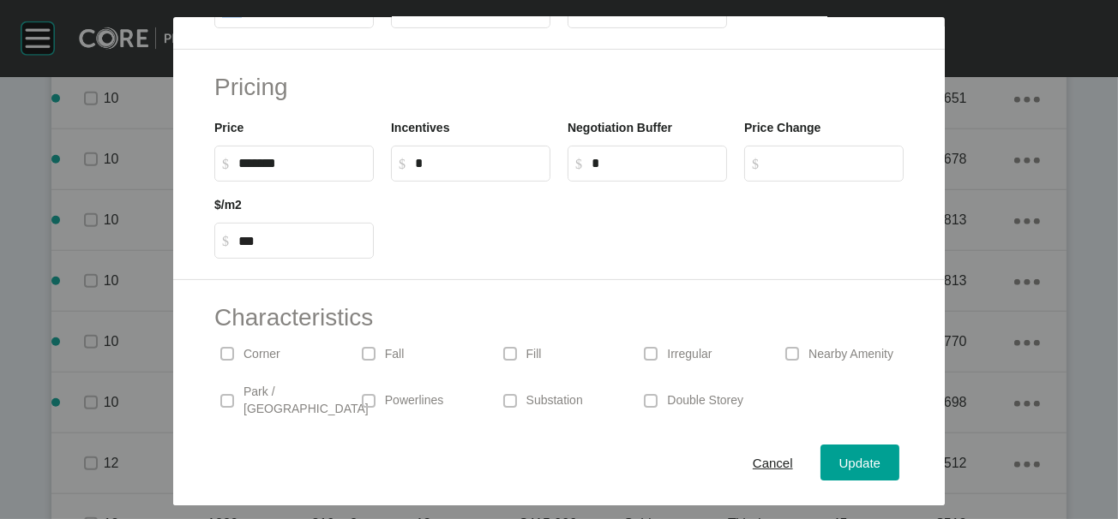
drag, startPoint x: 357, startPoint y: 128, endPoint x: 295, endPoint y: 129, distance: 62.6
click at [399, 18] on input "*" at bounding box center [471, 10] width 144 height 15
type input "**"
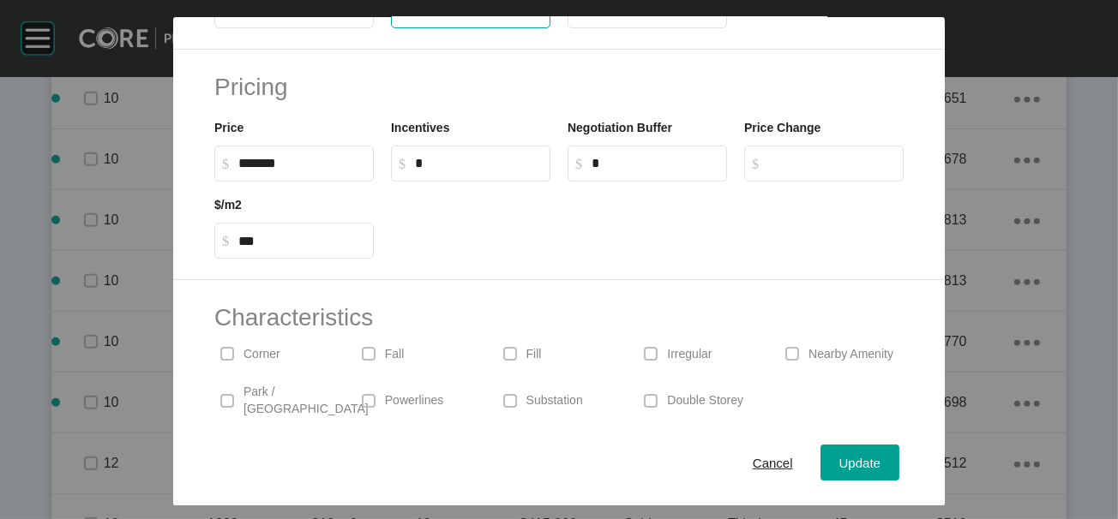
click at [604, 18] on input "**" at bounding box center [647, 10] width 144 height 15
click at [884, 451] on div "Update" at bounding box center [860, 462] width 50 height 23
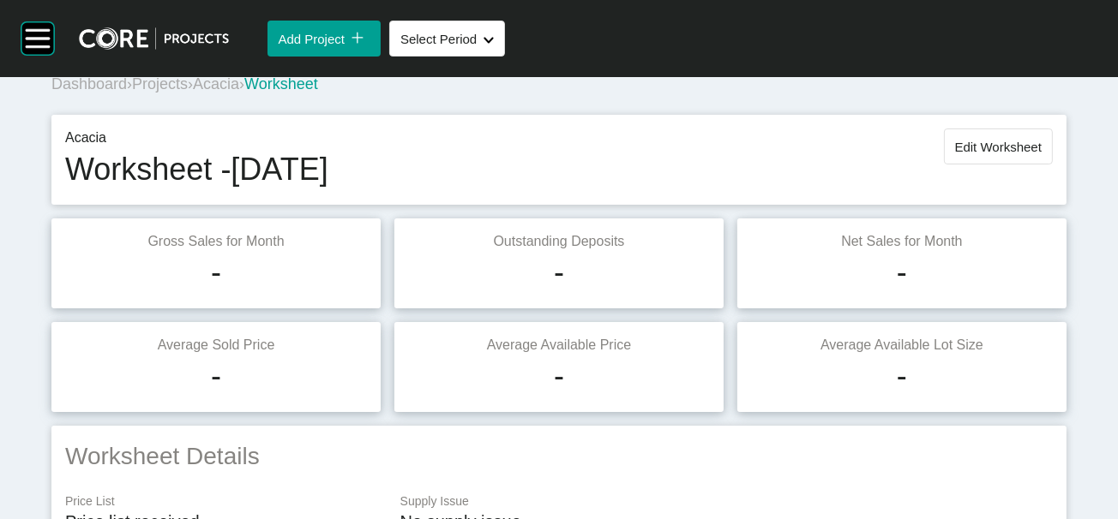
scroll to position [27, 0]
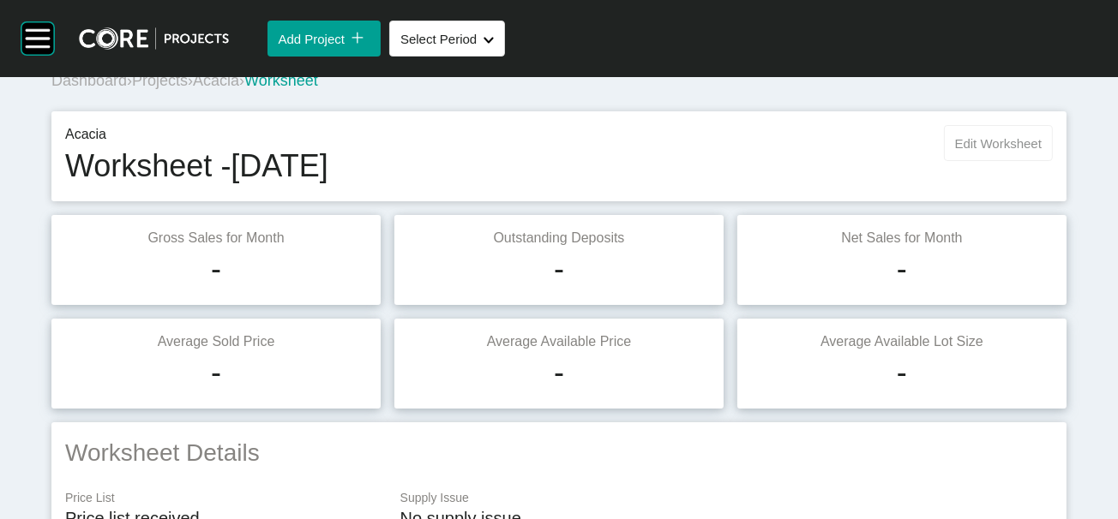
click at [973, 151] on span "Edit Worksheet" at bounding box center [998, 143] width 87 height 15
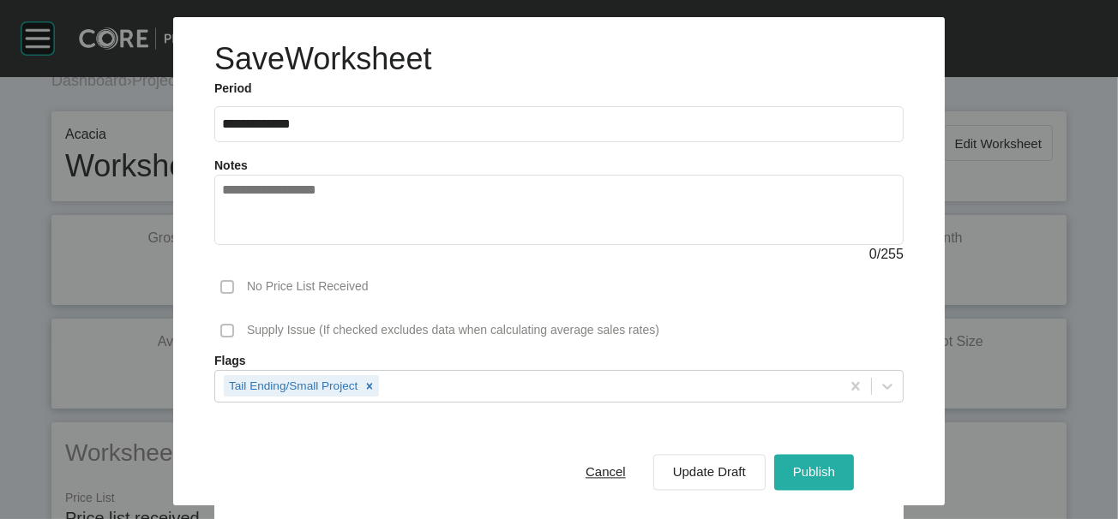
click at [839, 470] on div "Publish" at bounding box center [813, 472] width 51 height 23
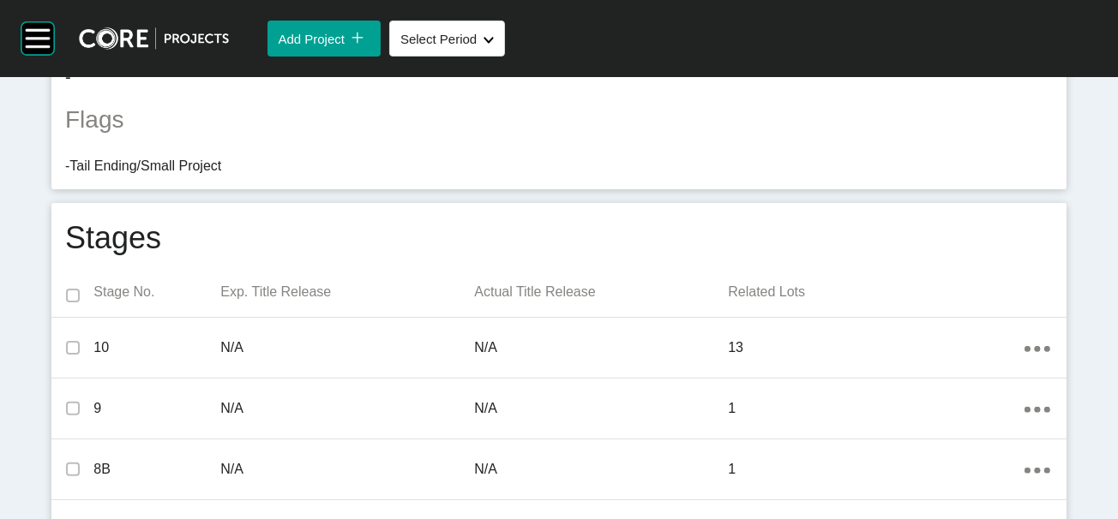
scroll to position [0, 0]
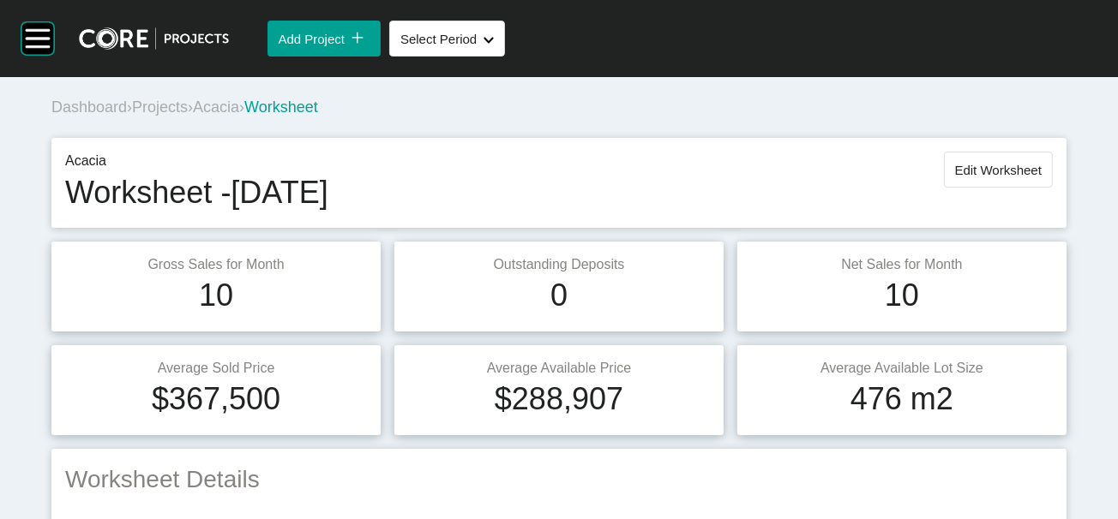
click at [179, 116] on span "Projects" at bounding box center [160, 107] width 56 height 17
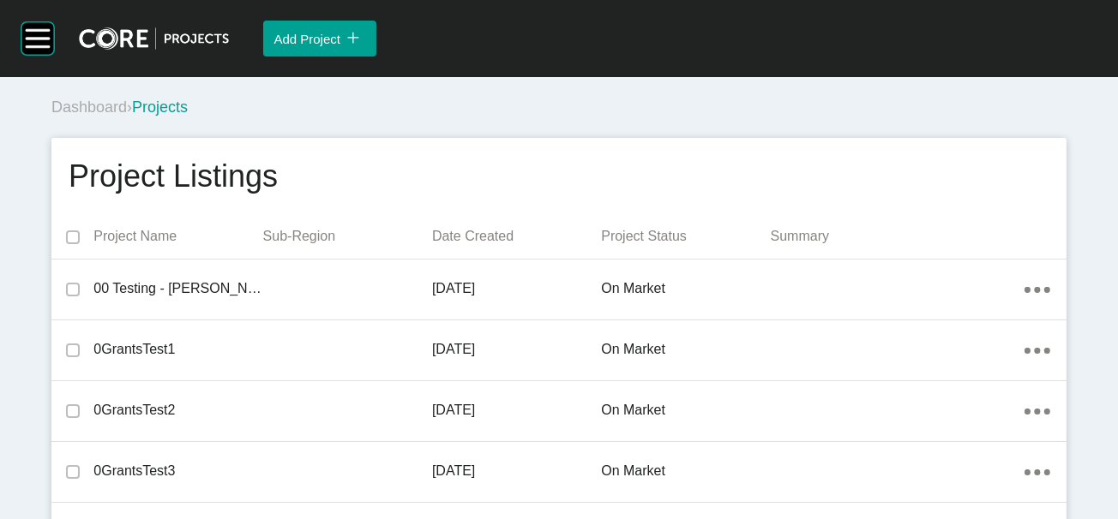
scroll to position [2603, 0]
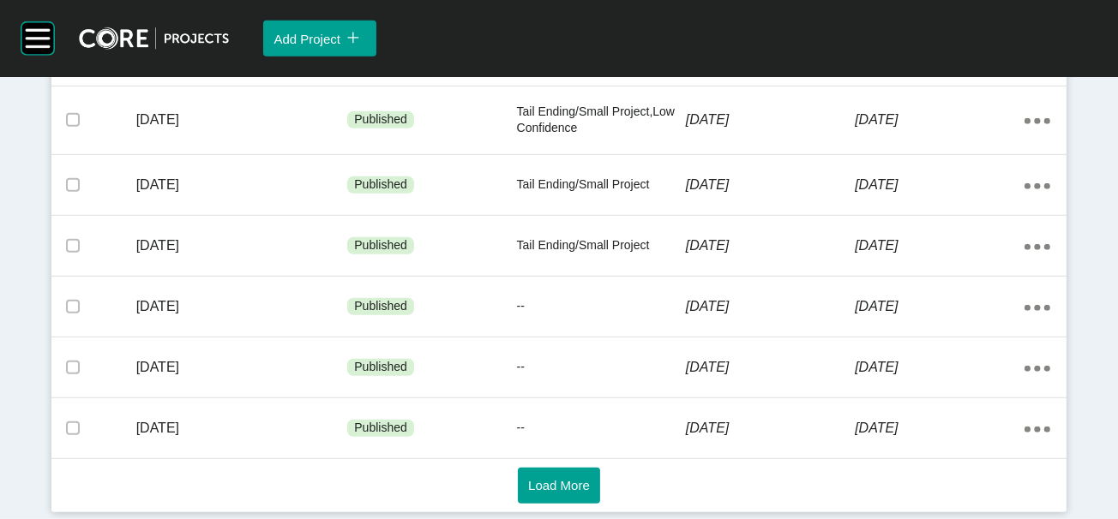
scroll to position [1413, 0]
click at [535, 468] on button "Load More" at bounding box center [559, 486] width 82 height 36
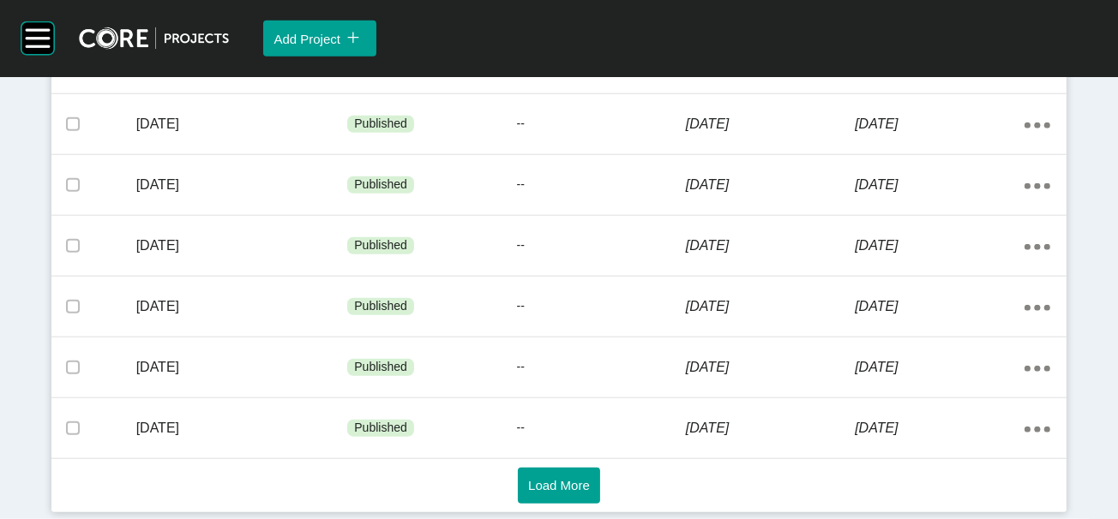
scroll to position [2550, 0]
click at [539, 480] on span "Load More" at bounding box center [559, 485] width 62 height 15
click at [589, 490] on button "Load More" at bounding box center [559, 486] width 82 height 36
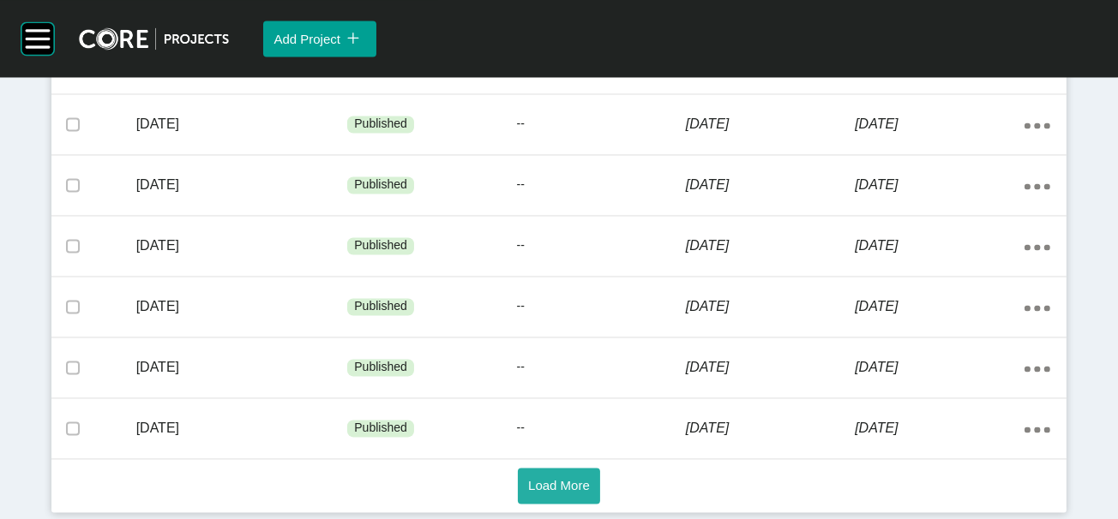
click at [566, 489] on button "Load More" at bounding box center [559, 486] width 82 height 36
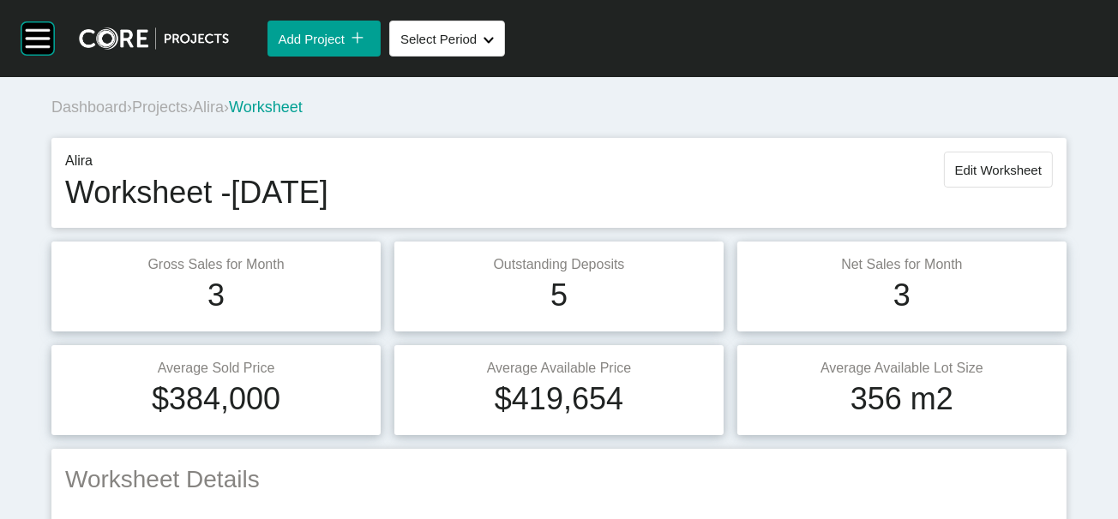
click at [224, 116] on span "Alira" at bounding box center [208, 107] width 31 height 17
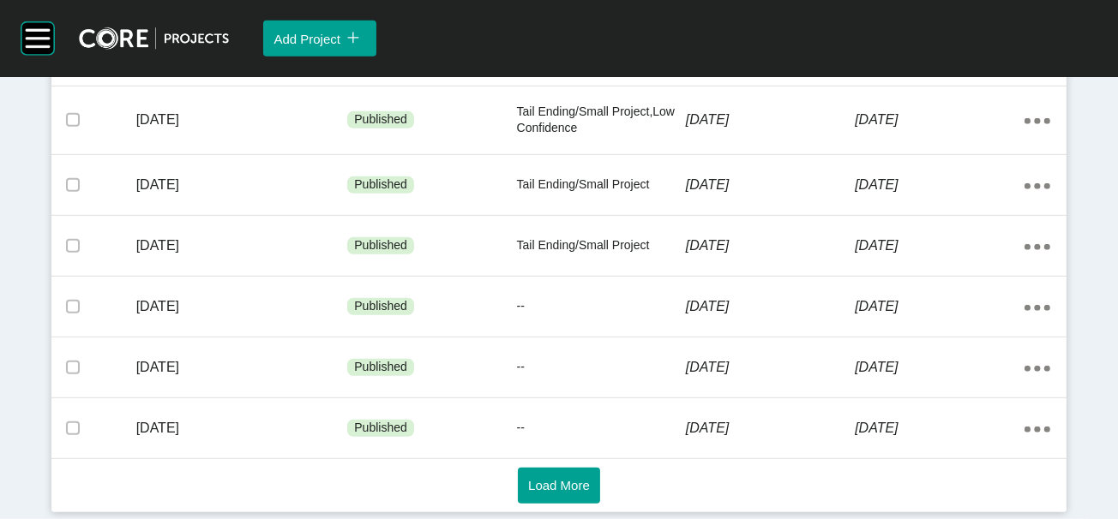
scroll to position [1413, 0]
click at [590, 483] on button "Load More" at bounding box center [559, 486] width 82 height 36
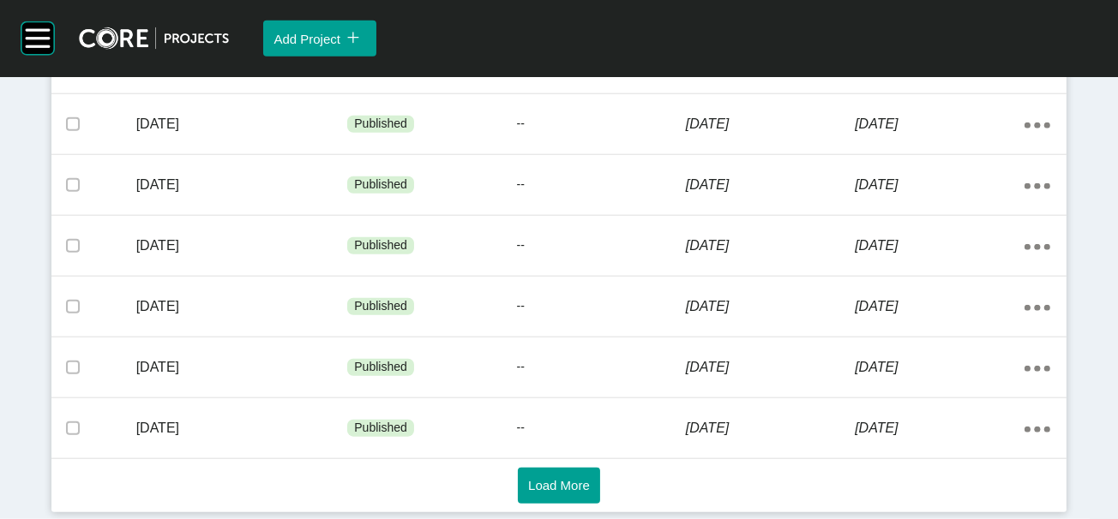
scroll to position [2550, 0]
click at [557, 488] on button "Load More" at bounding box center [559, 486] width 82 height 36
click at [539, 483] on span "Load More" at bounding box center [559, 485] width 62 height 15
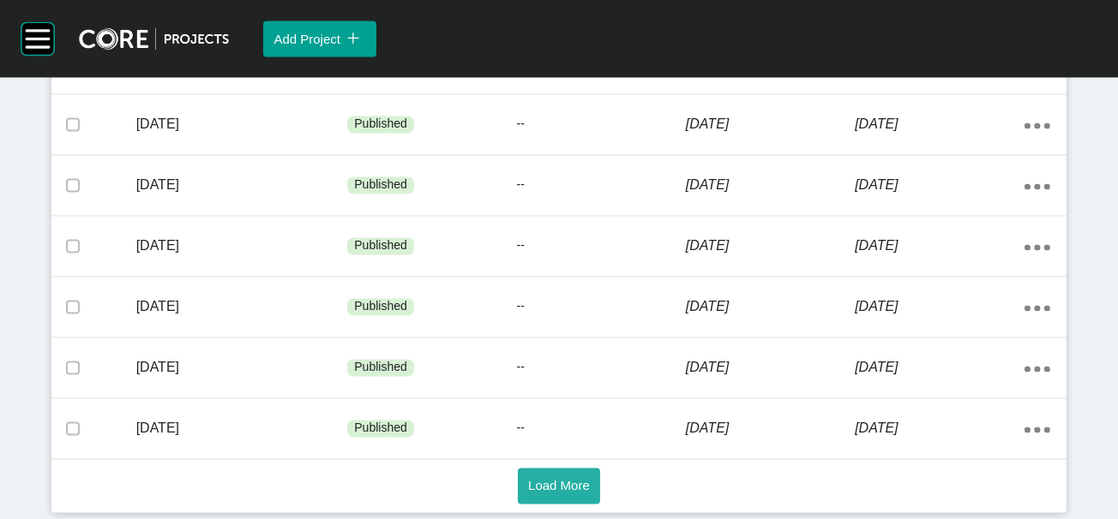
click at [528, 481] on span "Load More" at bounding box center [559, 485] width 62 height 15
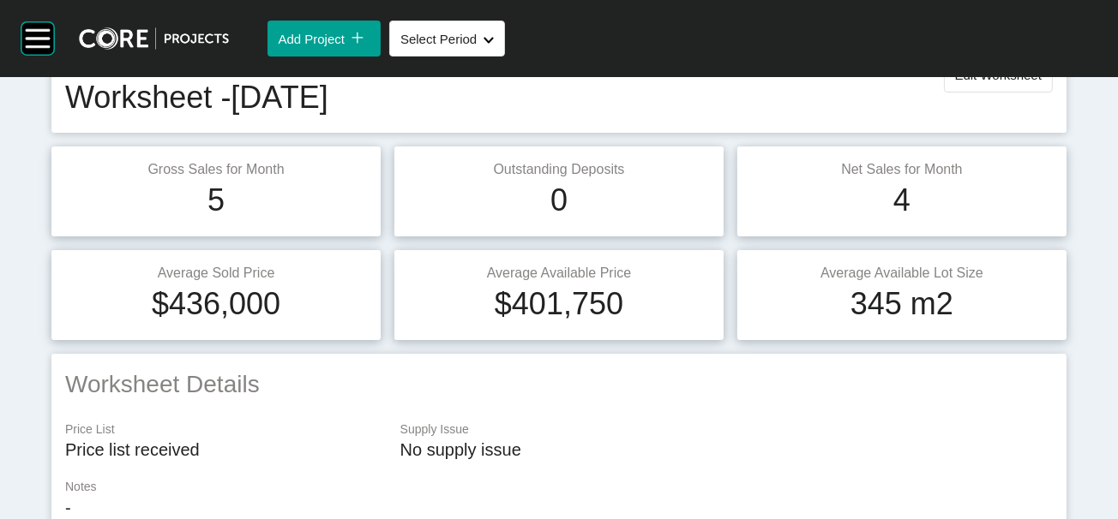
scroll to position [56, 0]
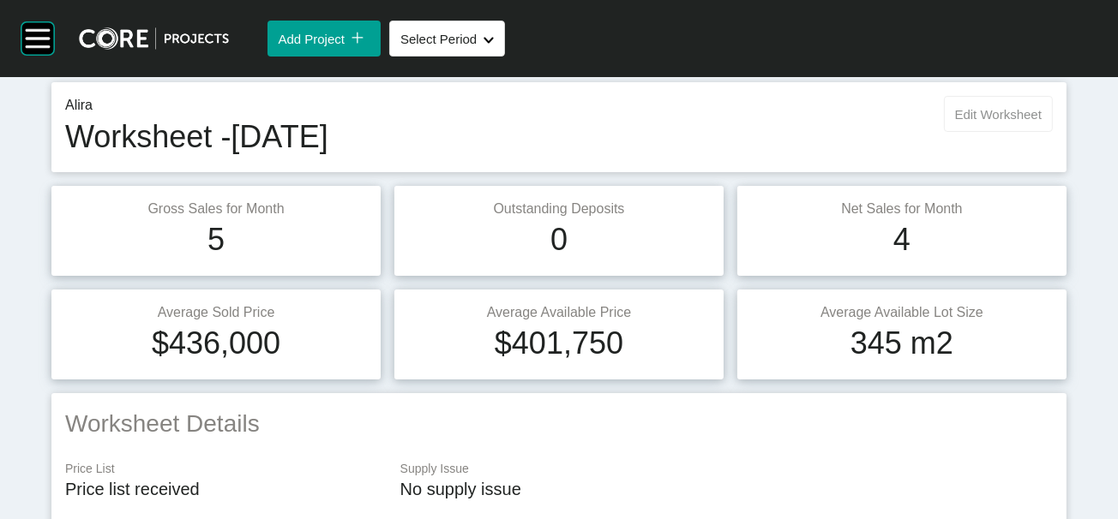
click at [990, 122] on span "Edit Worksheet" at bounding box center [998, 114] width 87 height 15
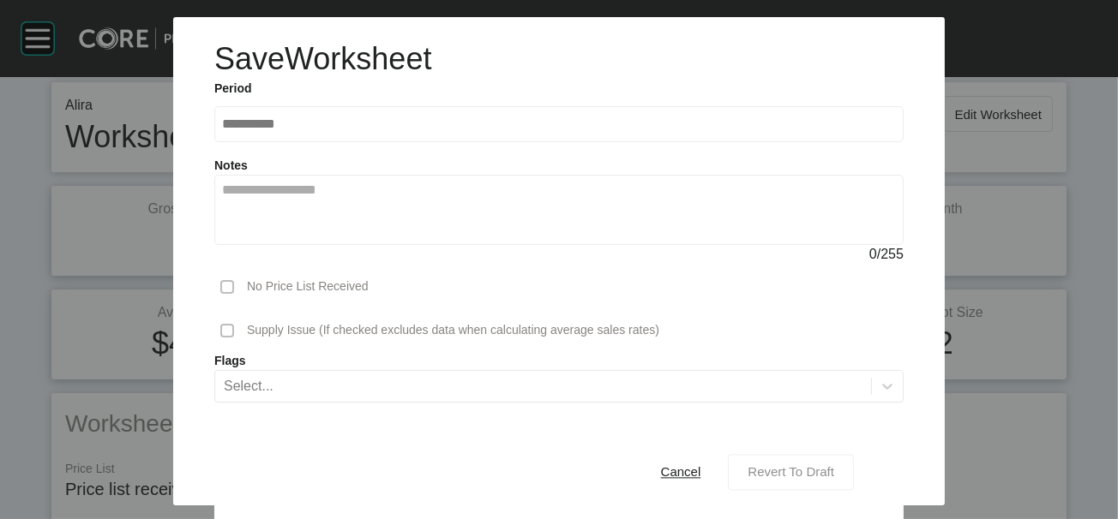
click at [837, 461] on div "Revert To Draft" at bounding box center [790, 472] width 95 height 23
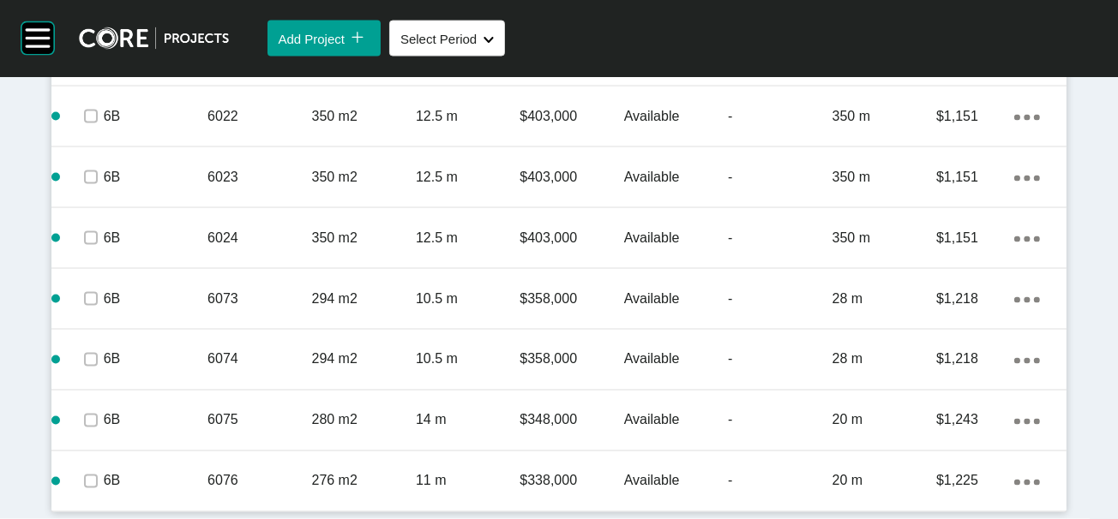
scroll to position [3989, 0]
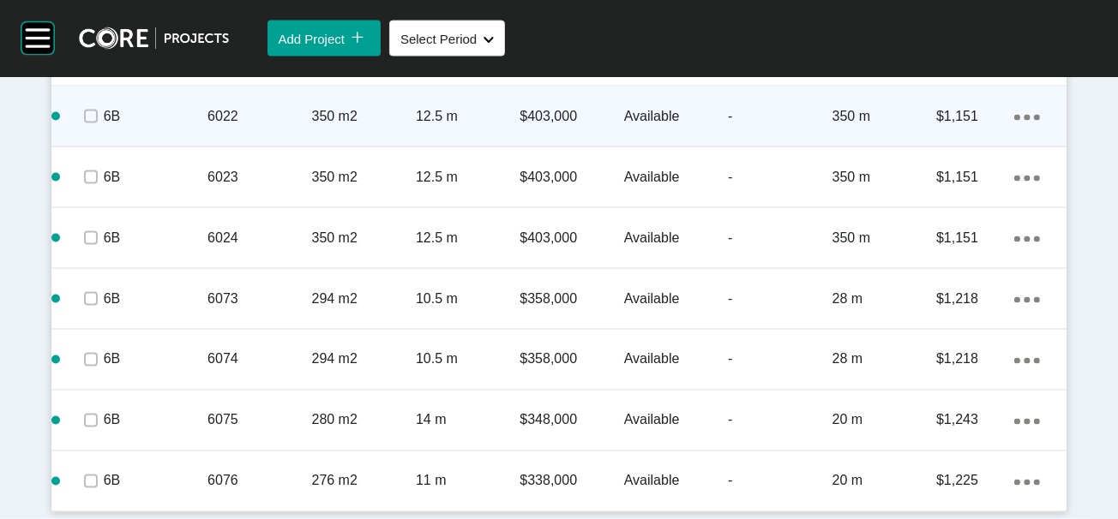
click at [837, 143] on div "350 m" at bounding box center [884, 116] width 104 height 53
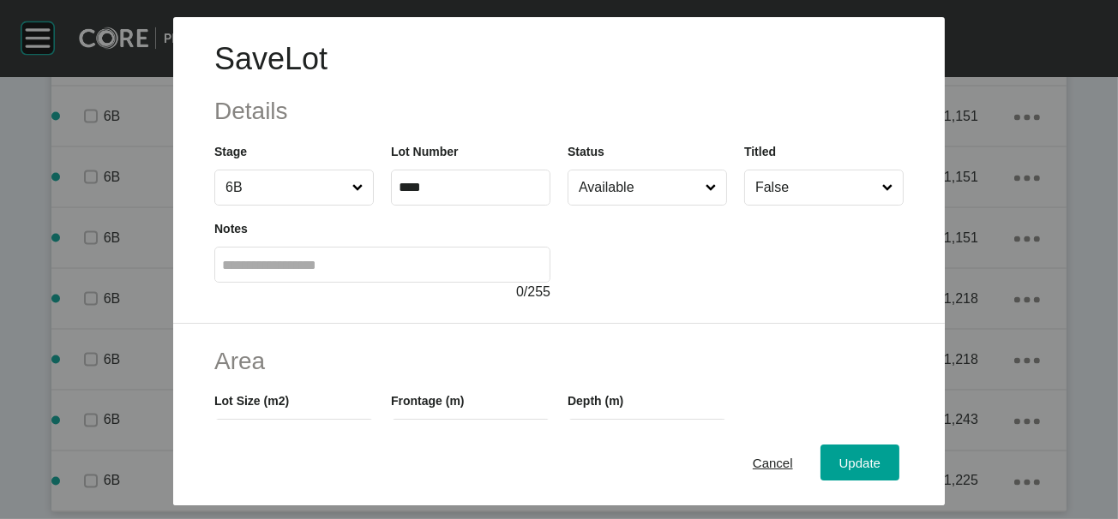
scroll to position [427, 0]
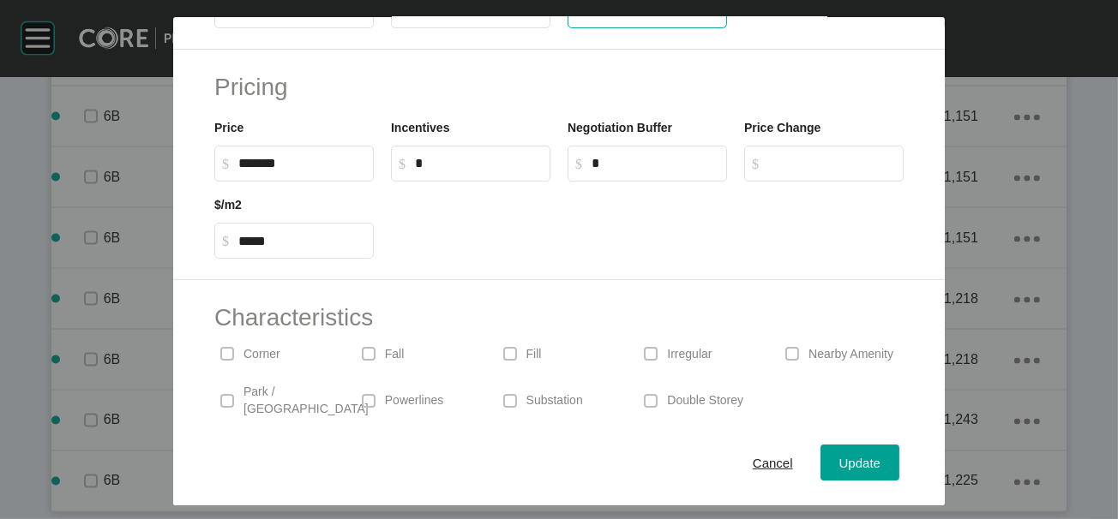
click at [648, 18] on input "***" at bounding box center [647, 10] width 144 height 15
drag, startPoint x: 572, startPoint y: 114, endPoint x: 515, endPoint y: 117, distance: 56.7
type input "**"
click at [608, 28] on label "**" at bounding box center [646, 10] width 159 height 36
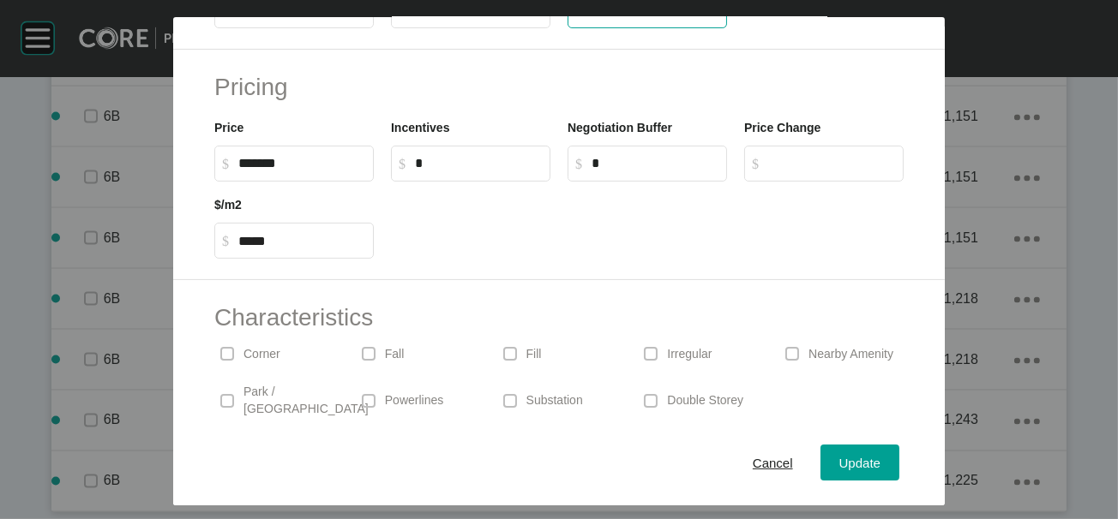
click at [608, 18] on input "**" at bounding box center [647, 10] width 144 height 15
click at [880, 455] on span "Update" at bounding box center [859, 462] width 41 height 15
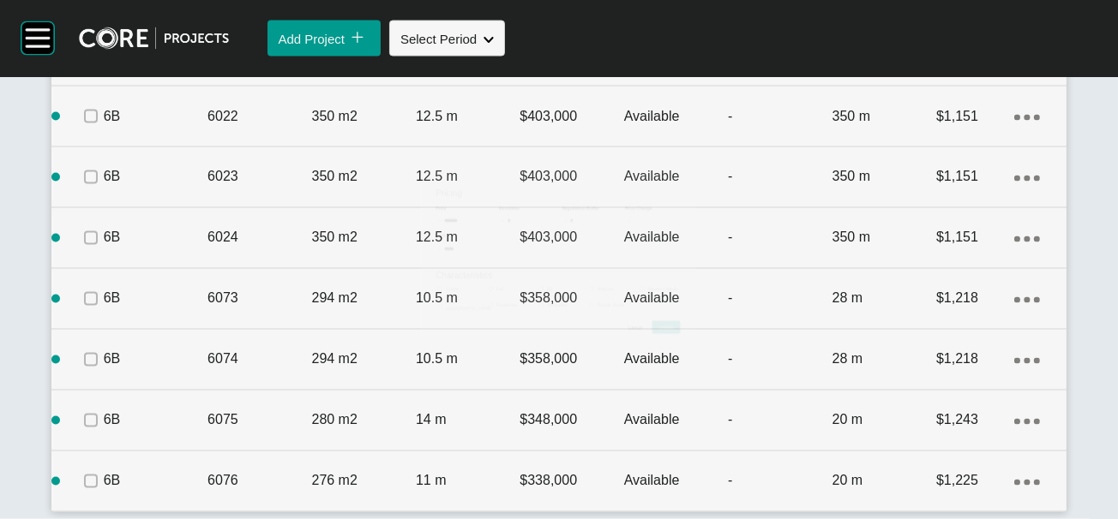
scroll to position [4098, 0]
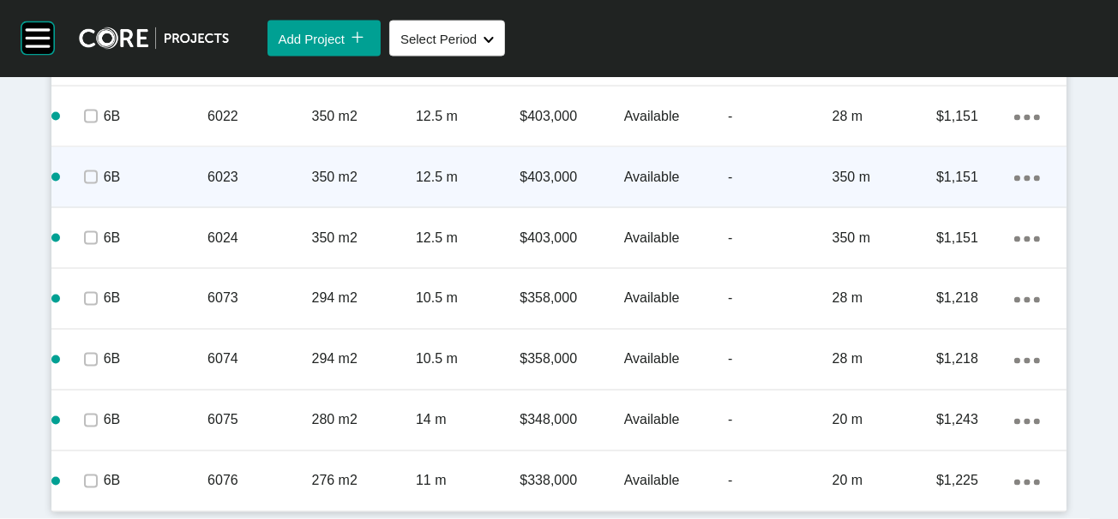
click at [835, 187] on p "350 m" at bounding box center [884, 177] width 104 height 19
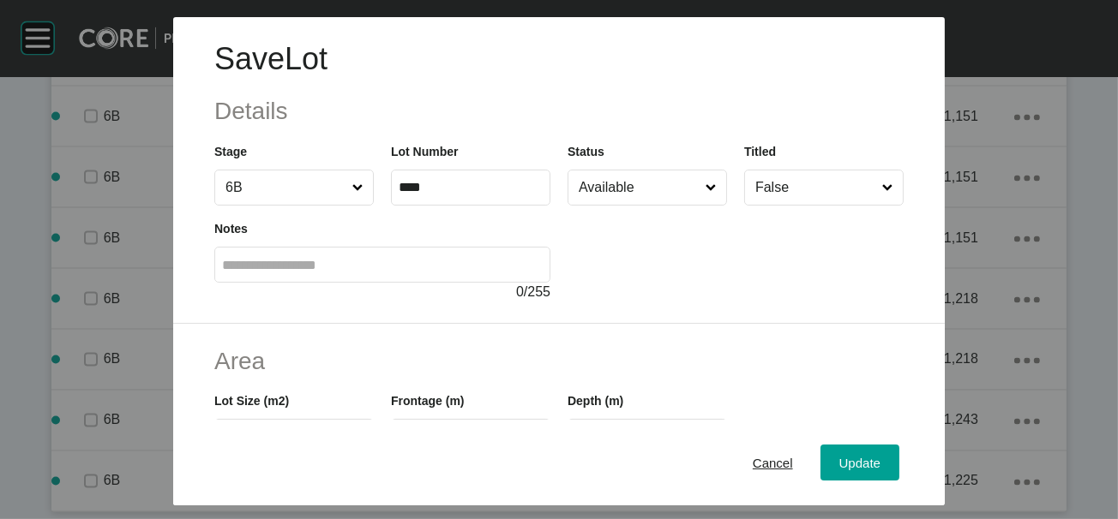
scroll to position [427, 0]
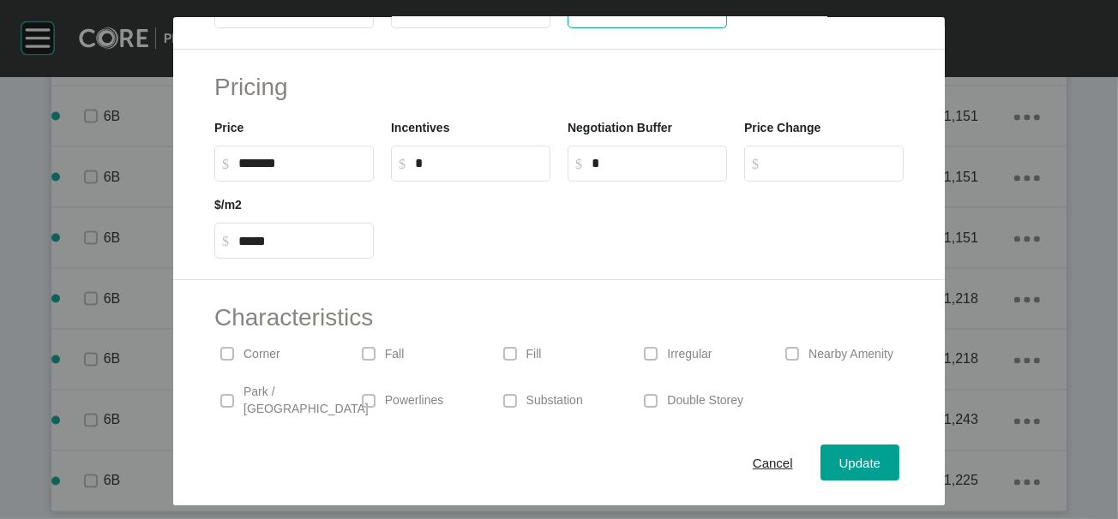
drag, startPoint x: 617, startPoint y: 121, endPoint x: 425, endPoint y: 104, distance: 192.7
type input "**"
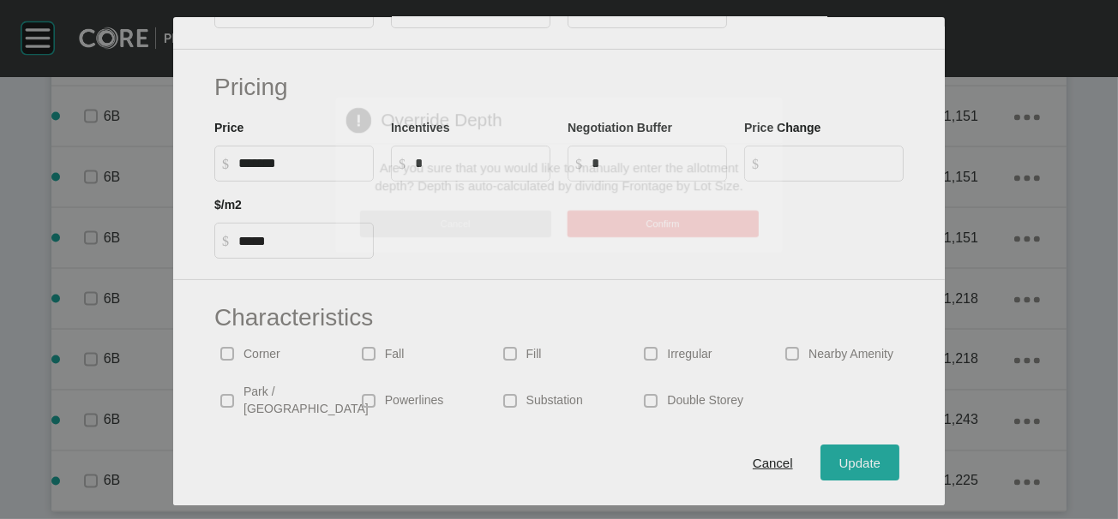
click at [909, 441] on div "Save Lot Details Stage 6B Lot Number **** Status Available Titled False Notes 0…" at bounding box center [559, 259] width 1118 height 519
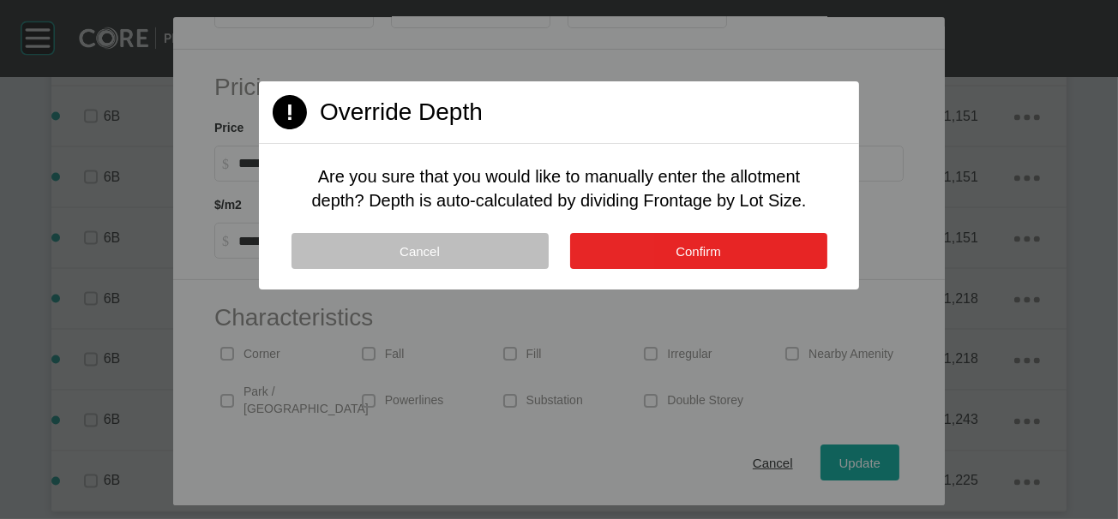
click at [746, 269] on button "Confirm" at bounding box center [698, 251] width 257 height 36
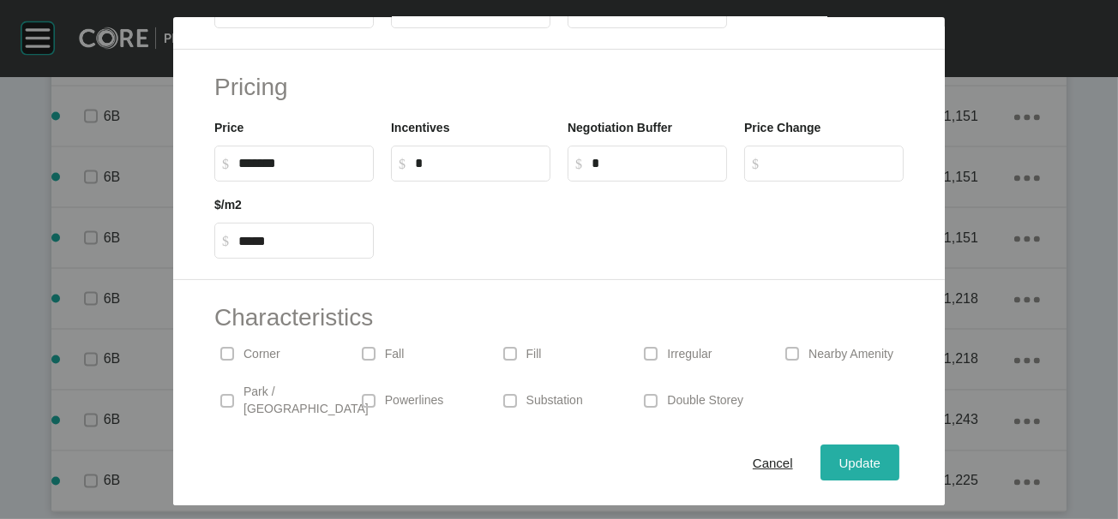
click at [884, 461] on div "Update" at bounding box center [860, 462] width 50 height 23
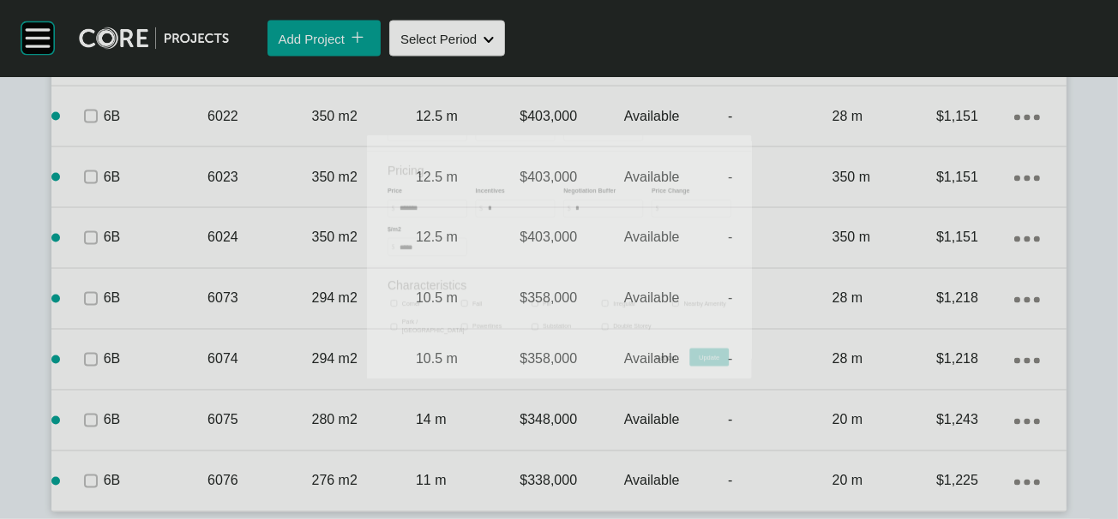
scroll to position [4098, 0]
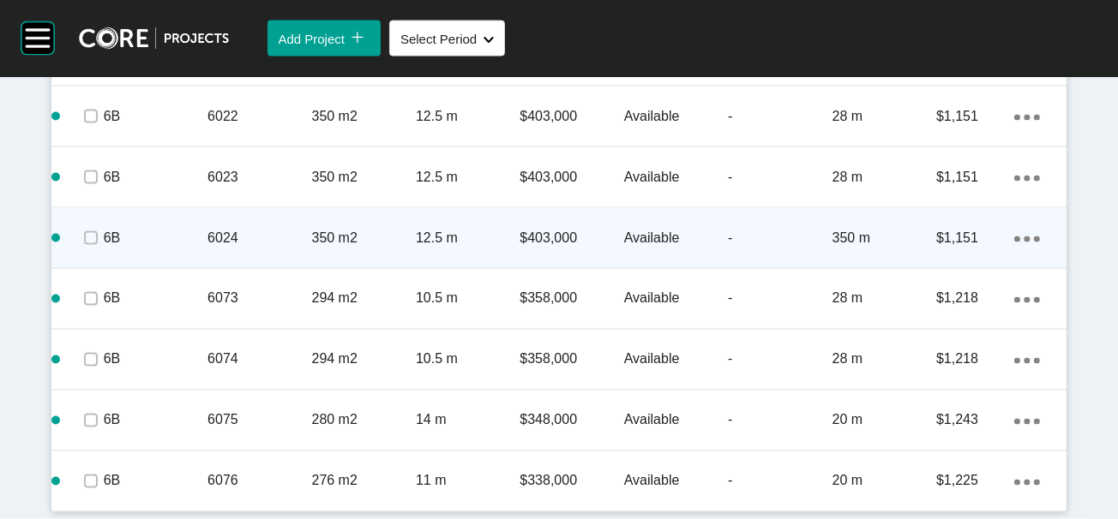
click at [873, 265] on div "350 m" at bounding box center [884, 238] width 104 height 53
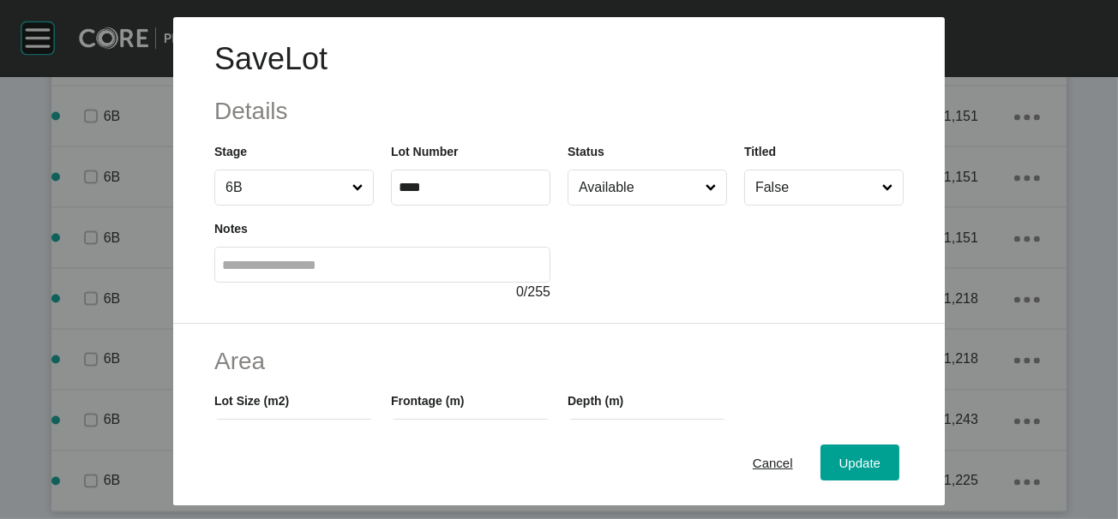
scroll to position [427, 0]
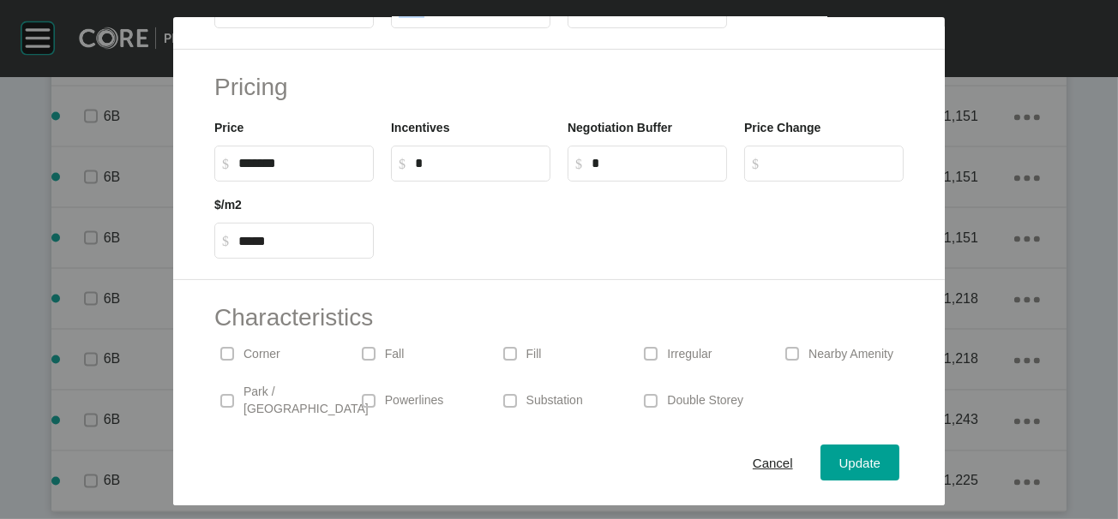
drag, startPoint x: 618, startPoint y: 124, endPoint x: 473, endPoint y: 117, distance: 145.0
drag, startPoint x: 626, startPoint y: 123, endPoint x: 607, endPoint y: 119, distance: 19.2
click at [607, 18] on input "***" at bounding box center [647, 10] width 144 height 15
drag, startPoint x: 603, startPoint y: 116, endPoint x: 494, endPoint y: 116, distance: 109.7
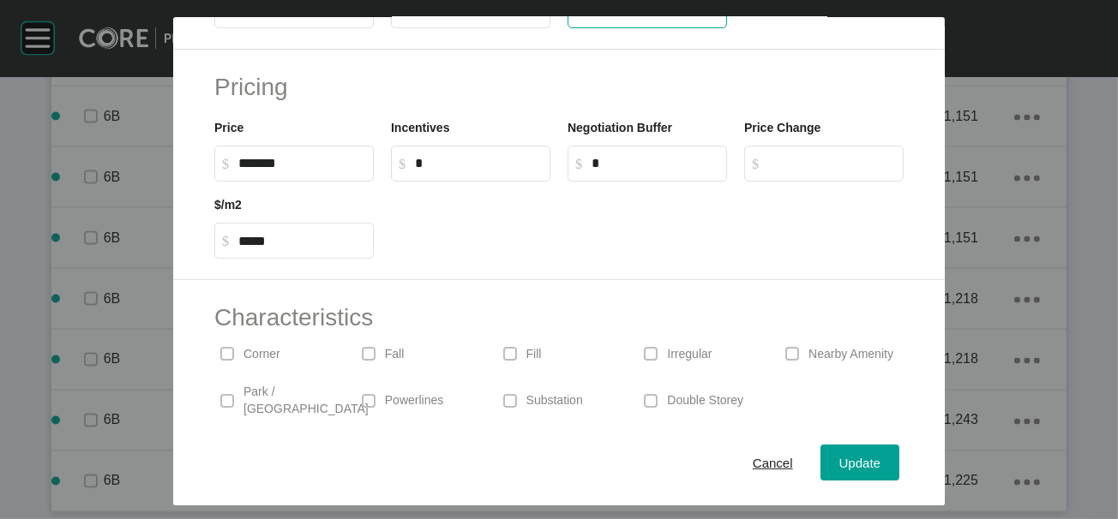
type input "**"
click at [891, 449] on div "Save Lot Details Stage 6B Lot Number **** Status Available Titled False Notes 0…" at bounding box center [559, 259] width 1118 height 519
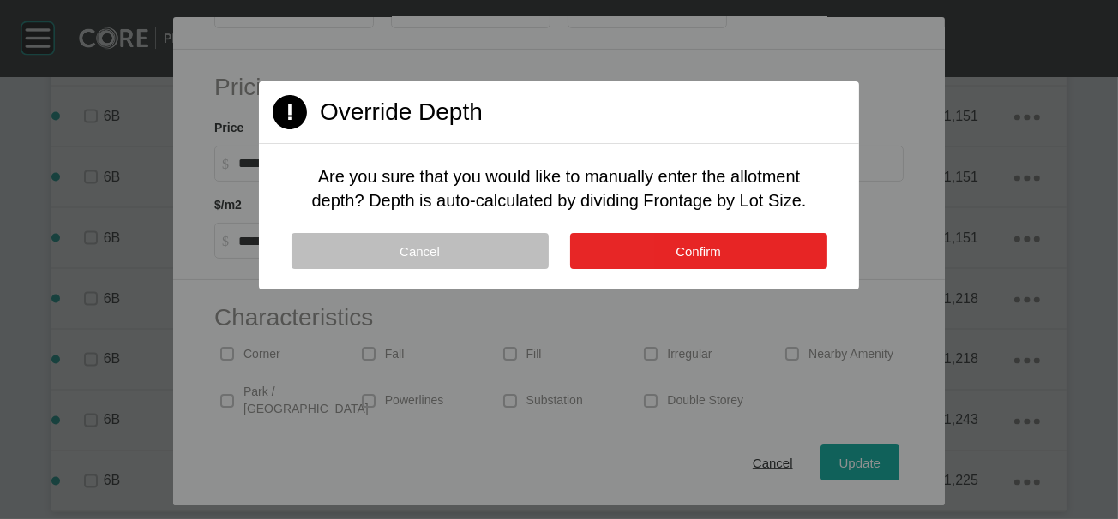
click at [776, 269] on button "Confirm" at bounding box center [698, 251] width 257 height 36
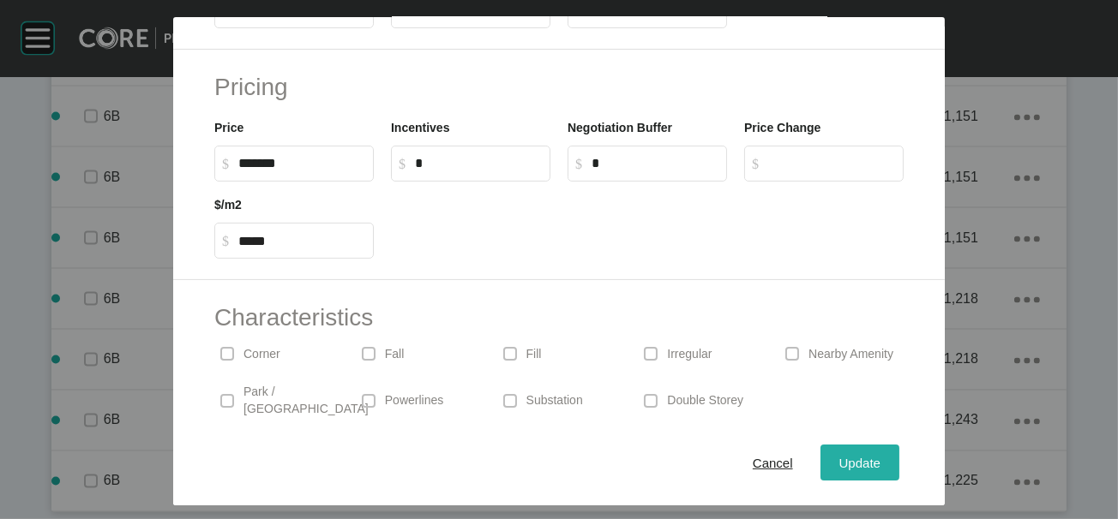
click at [880, 460] on span "Update" at bounding box center [859, 462] width 41 height 15
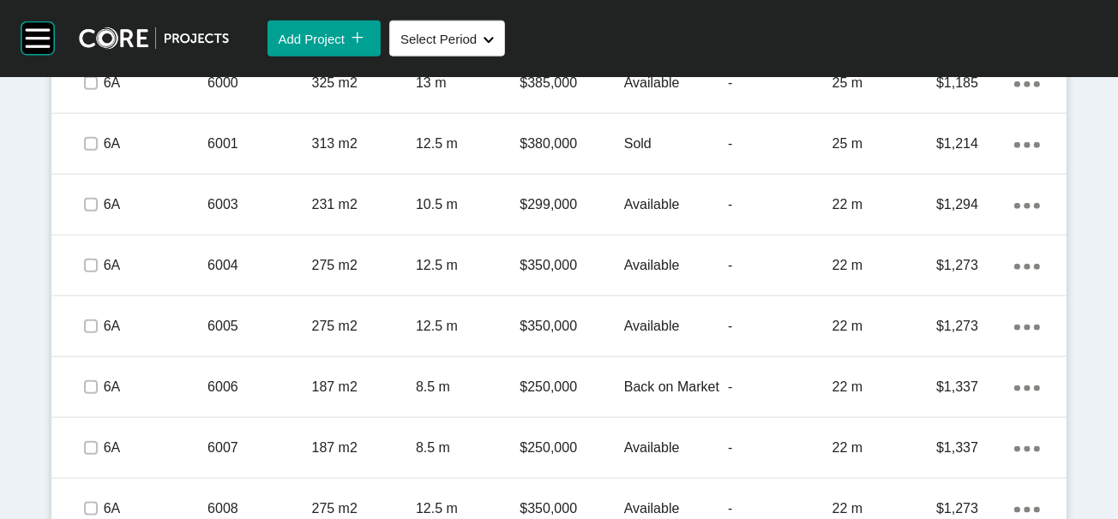
scroll to position [0, 0]
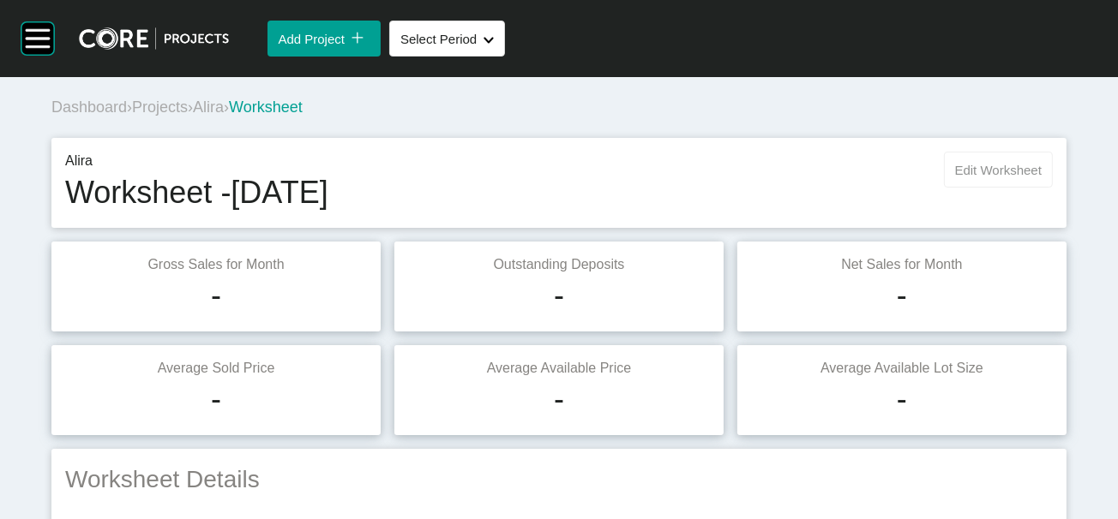
click at [977, 177] on span "Edit Worksheet" at bounding box center [998, 170] width 87 height 15
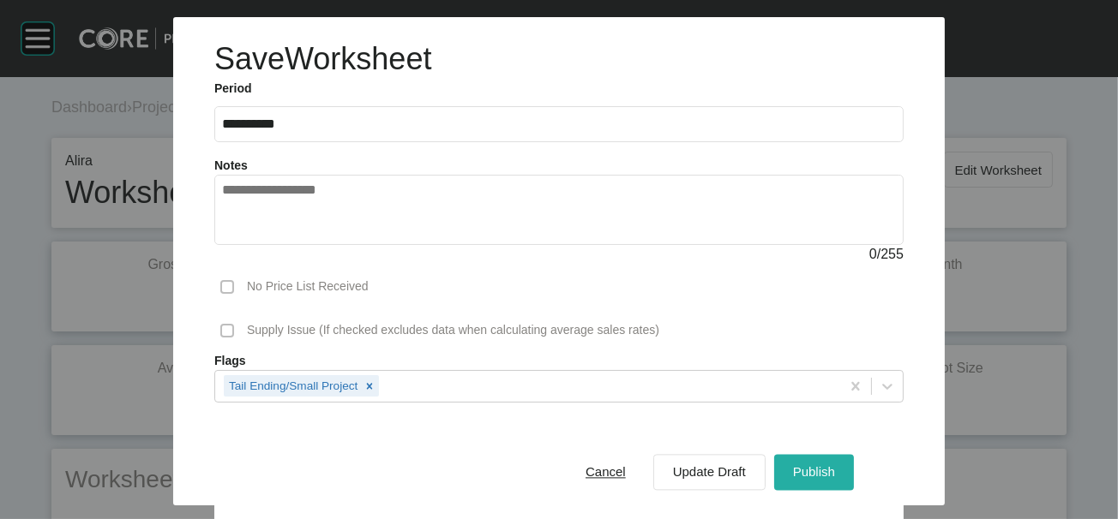
click at [843, 463] on button "Publish" at bounding box center [814, 472] width 80 height 36
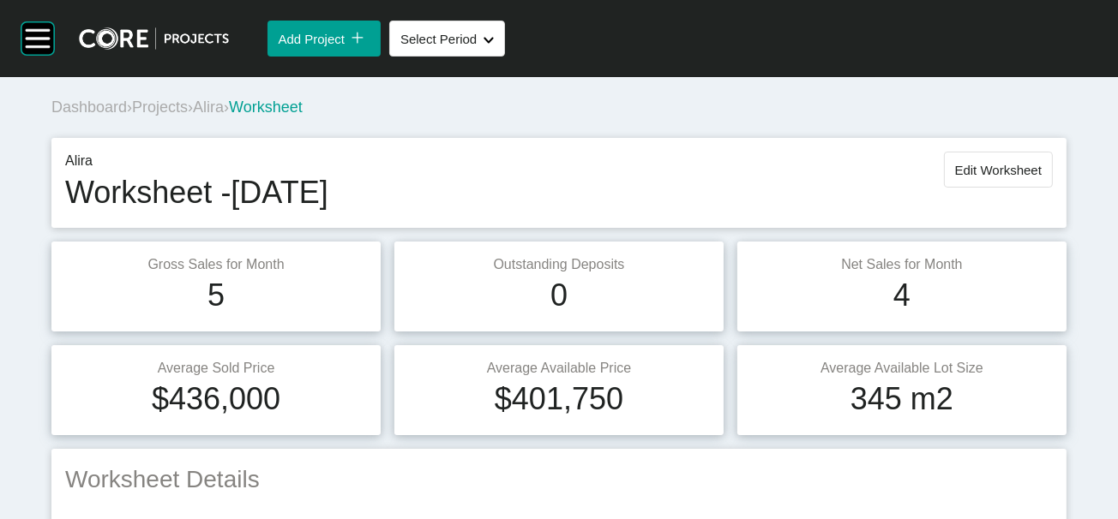
click at [182, 116] on span "Projects" at bounding box center [160, 107] width 56 height 17
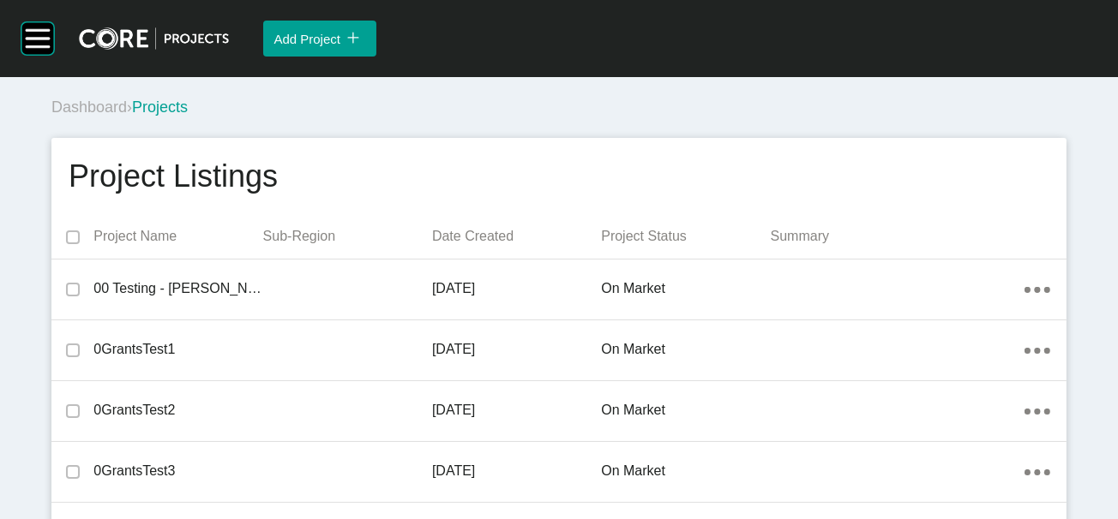
scroll to position [9274, 0]
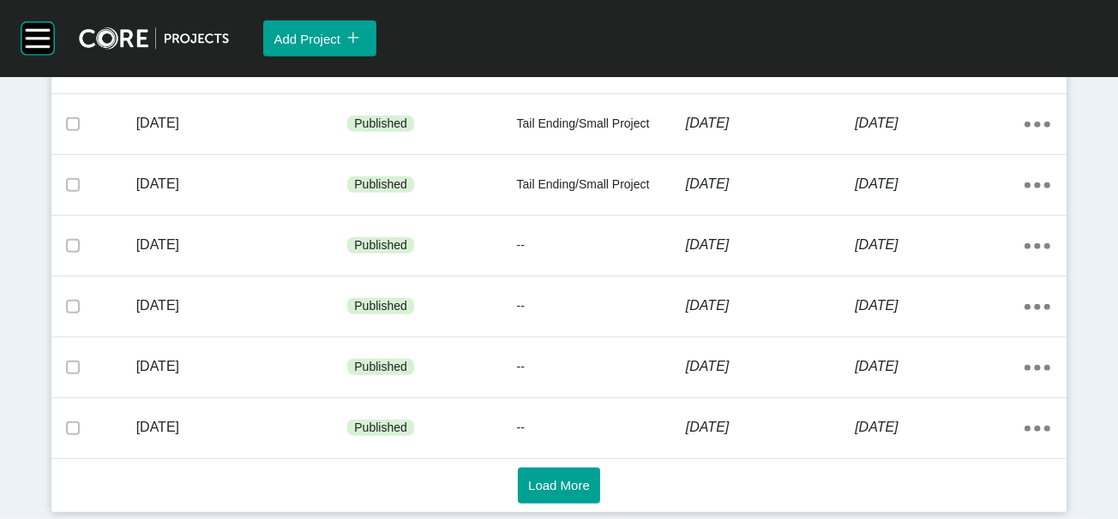
scroll to position [1425, 0]
click at [573, 478] on span "Load More" at bounding box center [559, 485] width 62 height 15
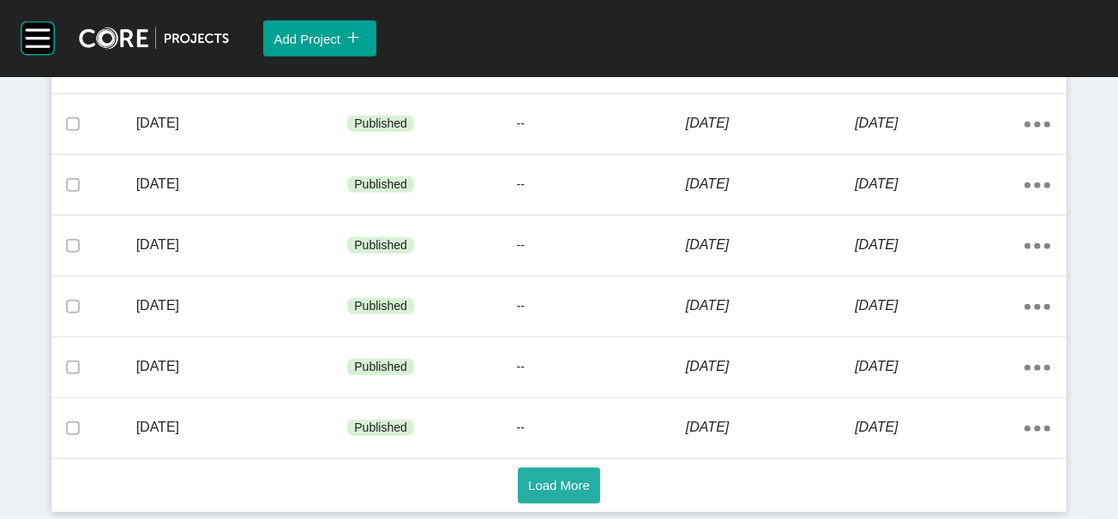
click at [569, 485] on span "Load More" at bounding box center [559, 485] width 62 height 15
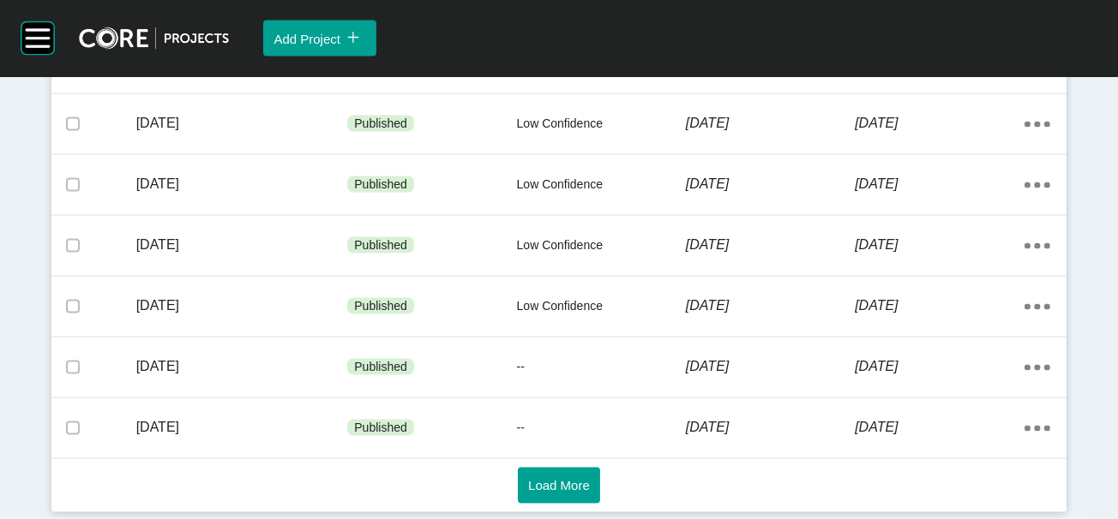
scroll to position [3699, 0]
click at [577, 488] on button "Load More" at bounding box center [559, 486] width 82 height 36
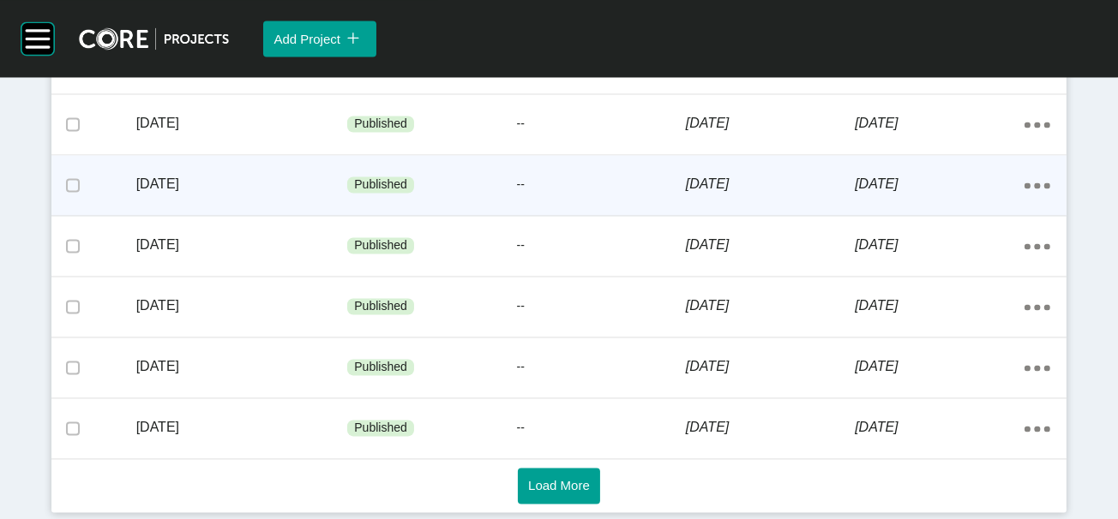
click at [734, 211] on div "4 June 2020" at bounding box center [770, 184] width 169 height 53
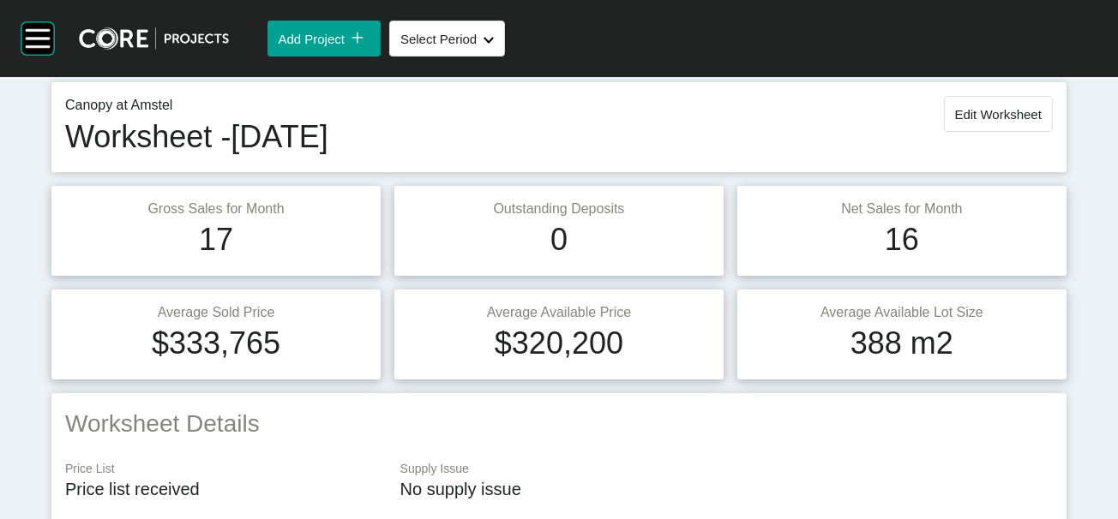
scroll to position [21, 0]
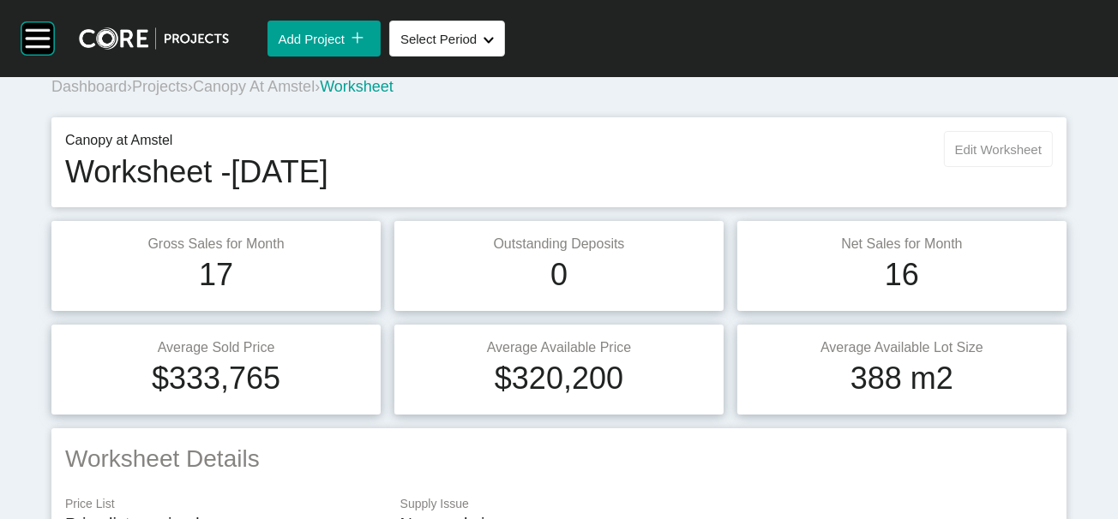
click at [974, 157] on span "Edit Worksheet" at bounding box center [998, 149] width 87 height 15
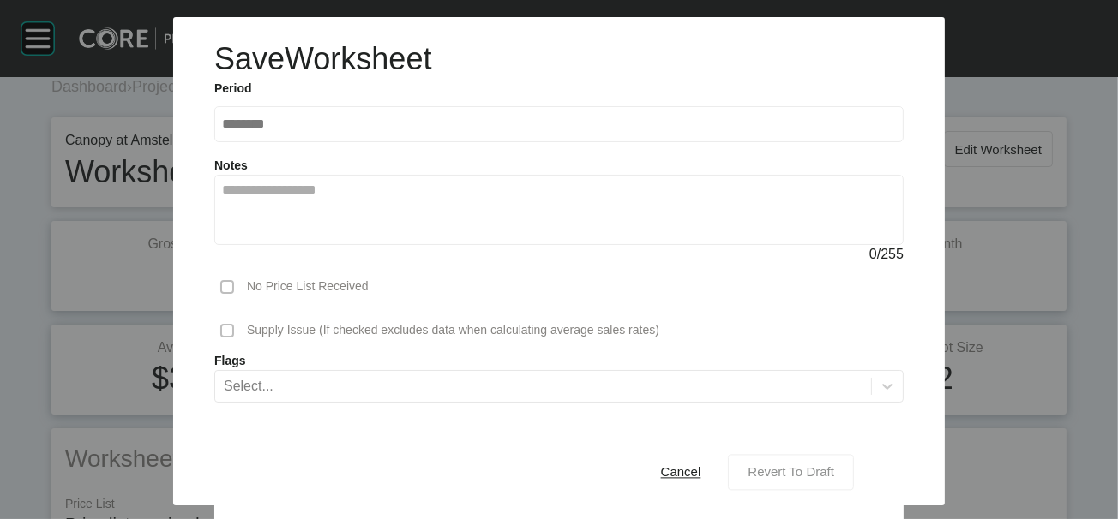
click at [821, 465] on span "Revert To Draft" at bounding box center [790, 472] width 87 height 15
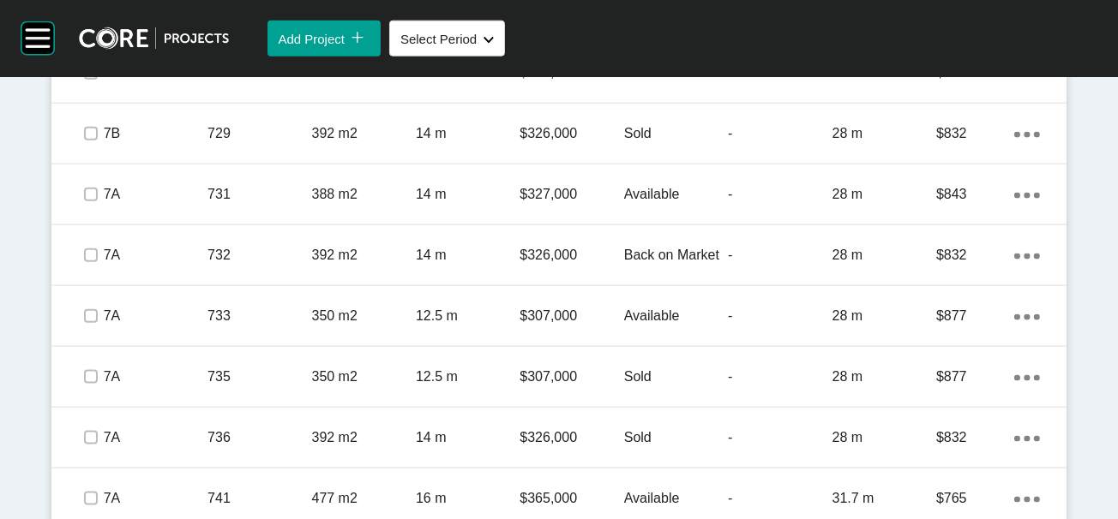
scroll to position [2363, 0]
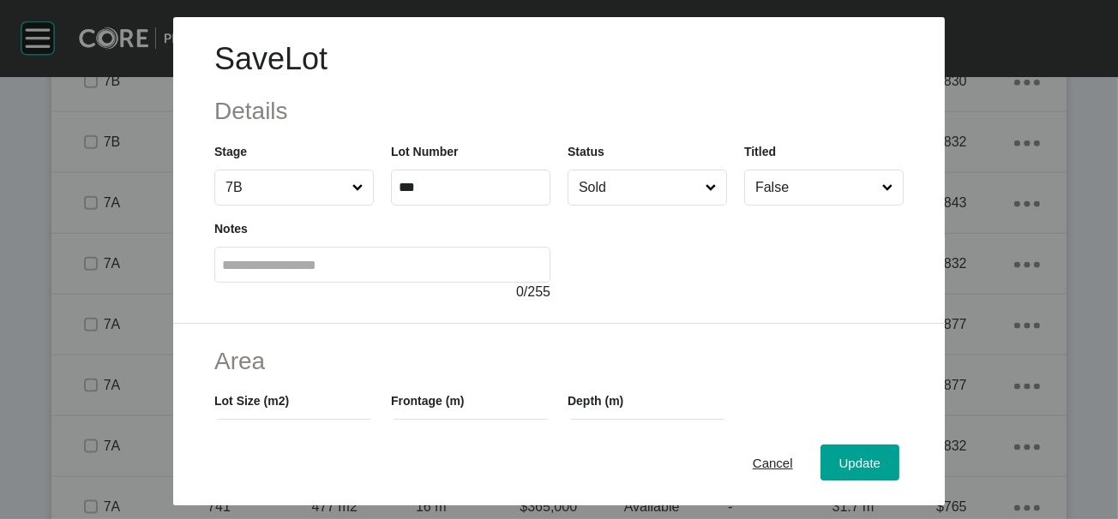
scroll to position [427, 0]
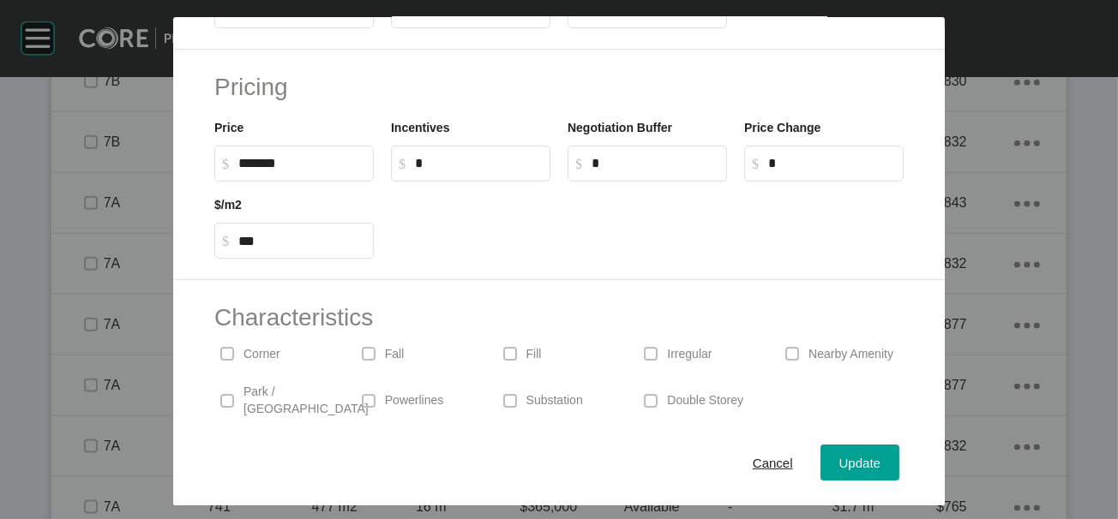
click at [450, 18] on input "**" at bounding box center [471, 10] width 144 height 15
type input "****"
drag, startPoint x: 543, startPoint y: 115, endPoint x: 453, endPoint y: 109, distance: 90.2
click at [488, 28] on label "**" at bounding box center [470, 10] width 159 height 36
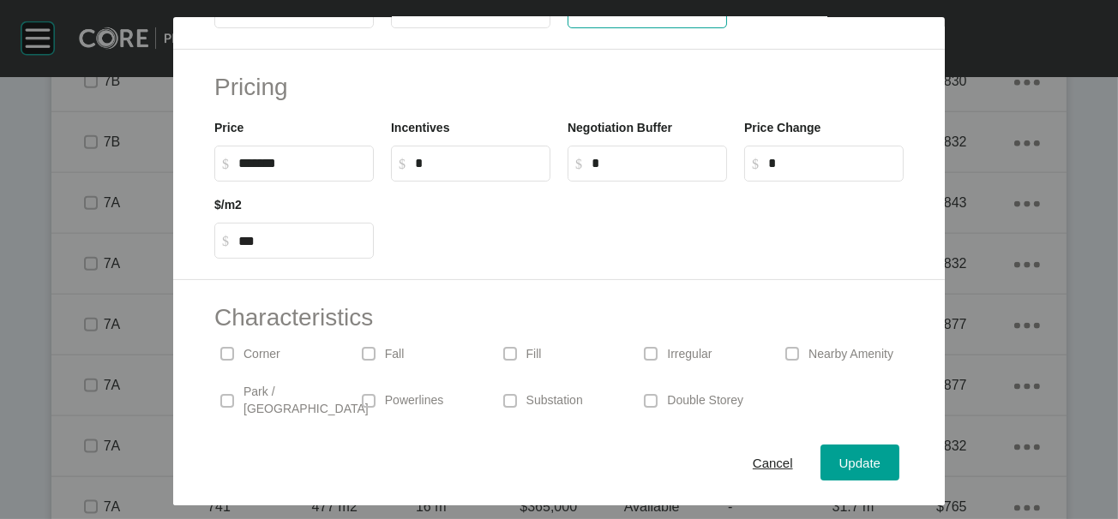
click at [488, 18] on input "**" at bounding box center [471, 10] width 144 height 15
click at [884, 464] on div "Update" at bounding box center [860, 462] width 50 height 23
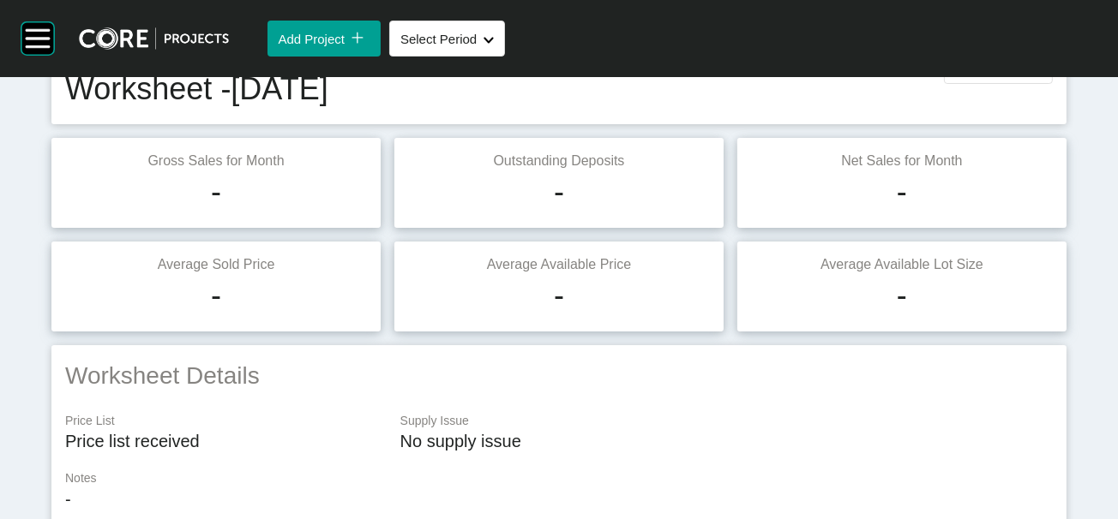
scroll to position [0, 0]
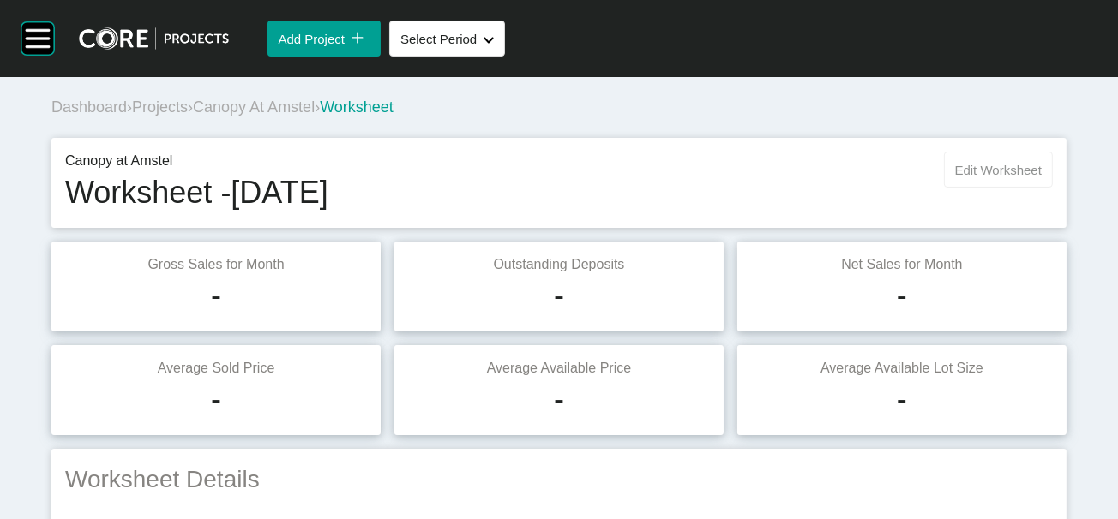
click at [974, 177] on span "Edit Worksheet" at bounding box center [998, 170] width 87 height 15
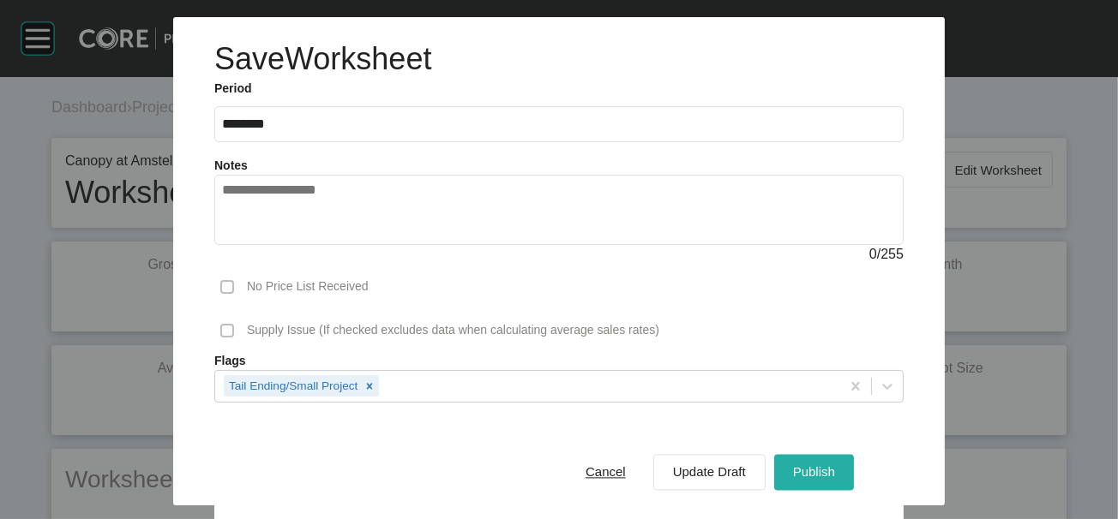
click at [835, 465] on span "Publish" at bounding box center [814, 472] width 42 height 15
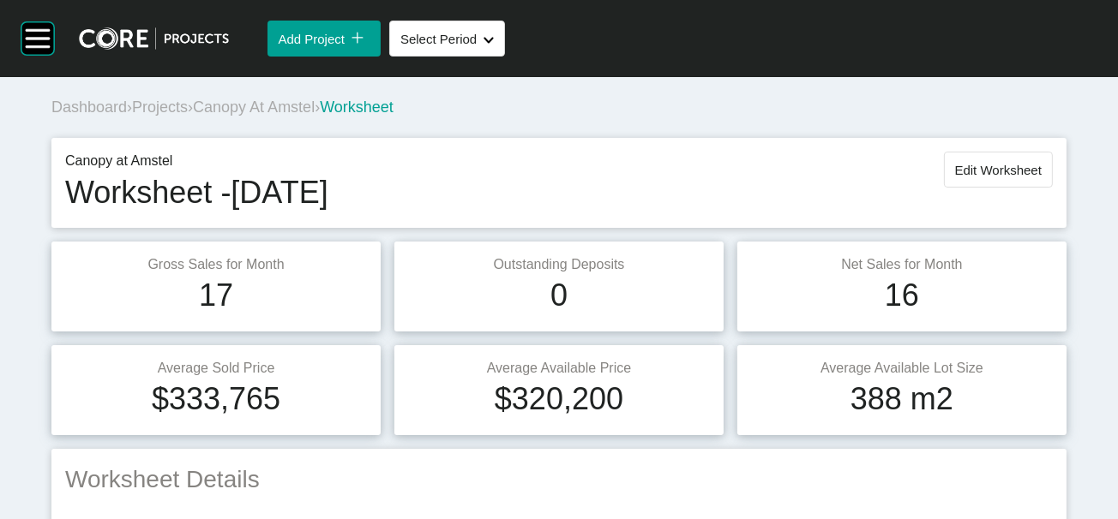
click at [315, 116] on span "Canopy at Amstel" at bounding box center [254, 107] width 122 height 17
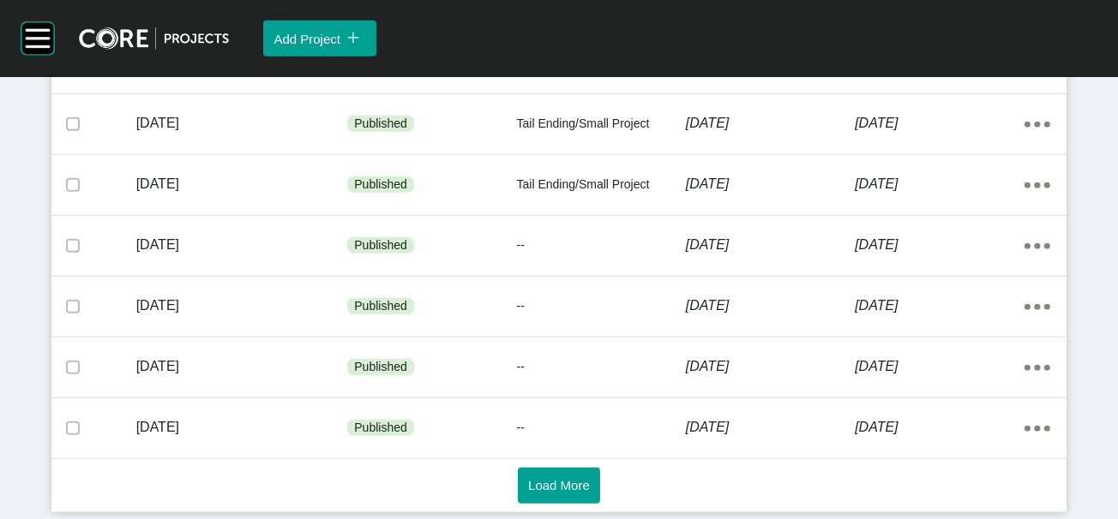
scroll to position [1425, 0]
click at [572, 478] on span "Load More" at bounding box center [559, 485] width 62 height 15
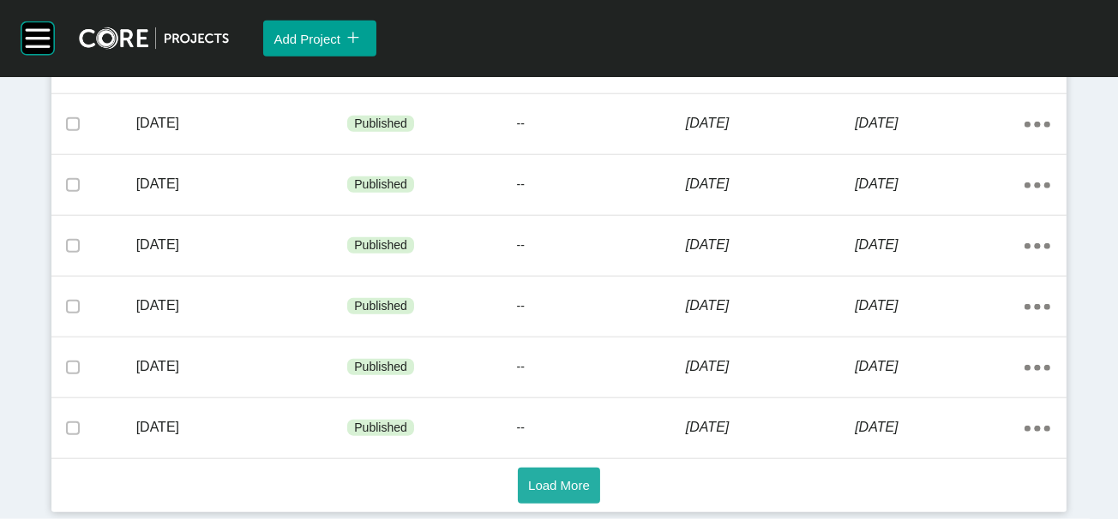
click at [575, 497] on button "Load More" at bounding box center [559, 486] width 82 height 36
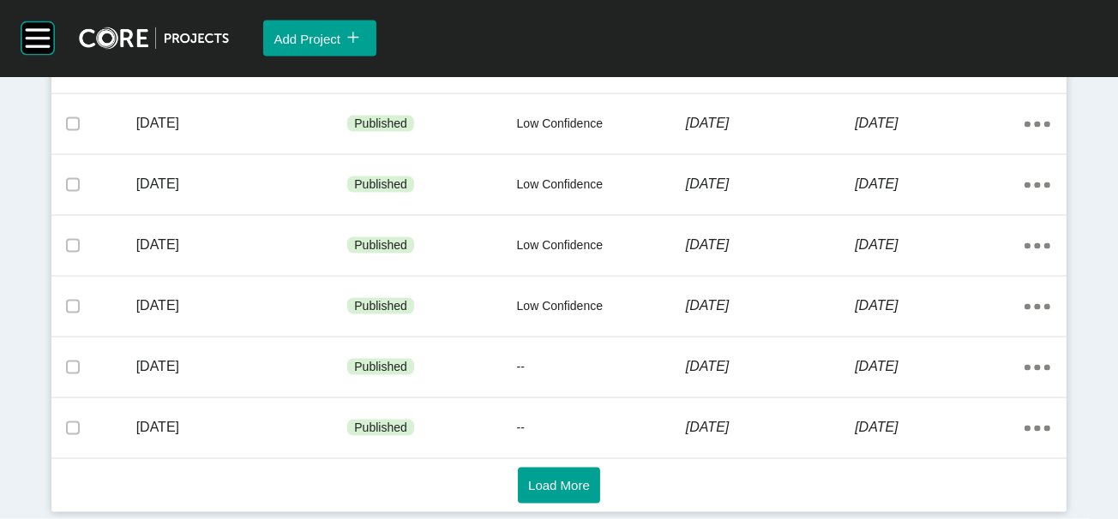
scroll to position [3699, 0]
click at [549, 479] on span "Load More" at bounding box center [559, 485] width 62 height 15
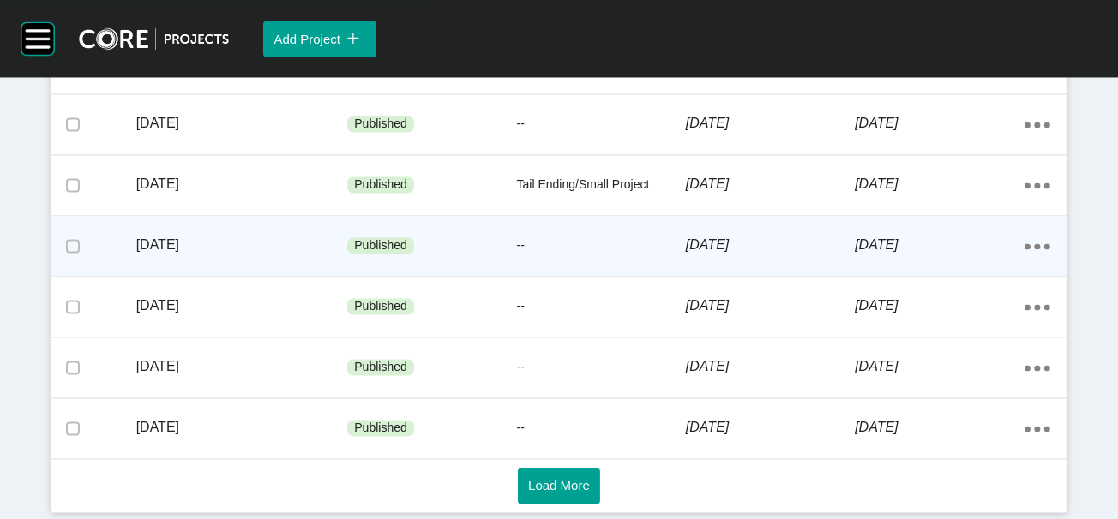
click at [724, 272] on div "[DATE]" at bounding box center [770, 245] width 169 height 53
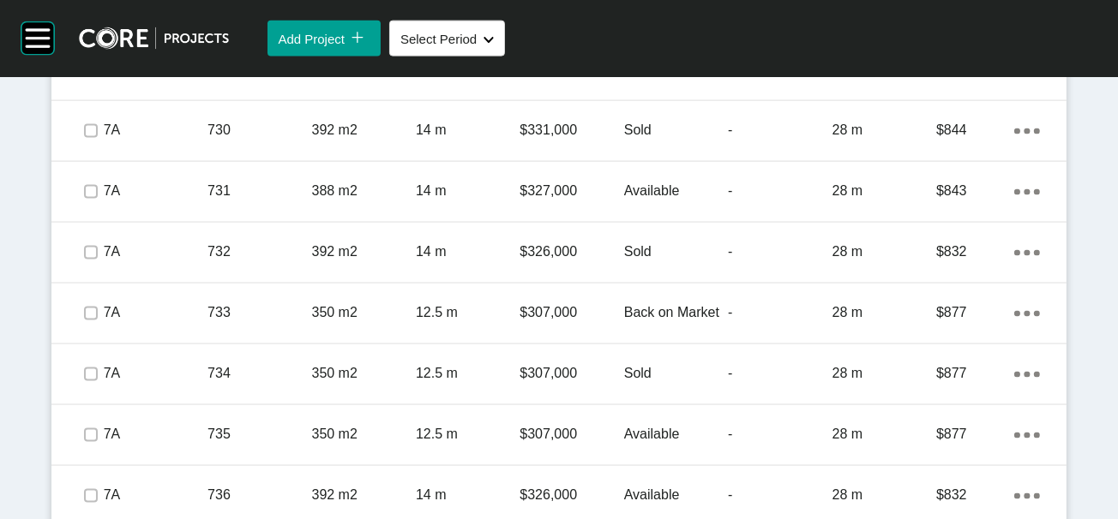
scroll to position [2647, 0]
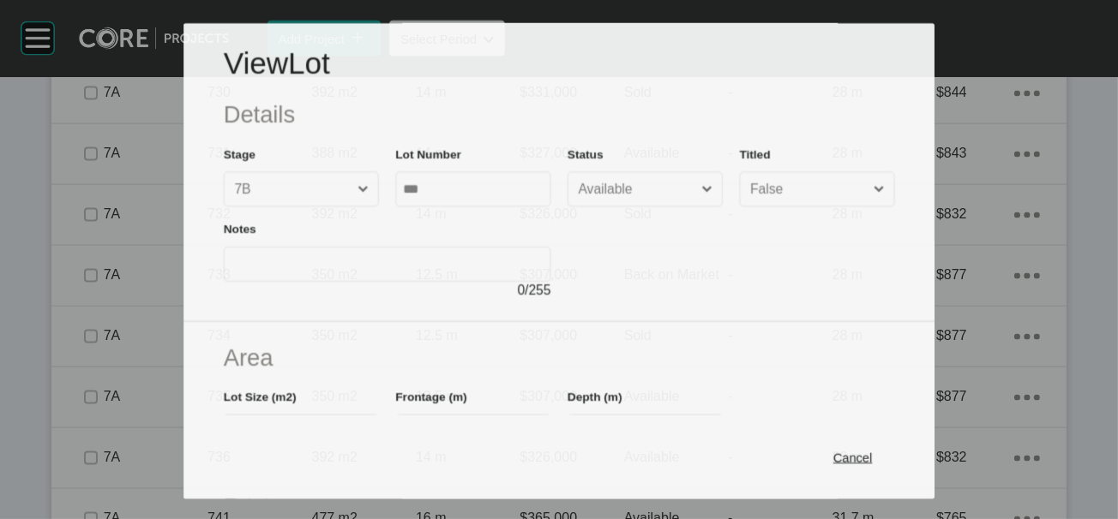
scroll to position [2581, 0]
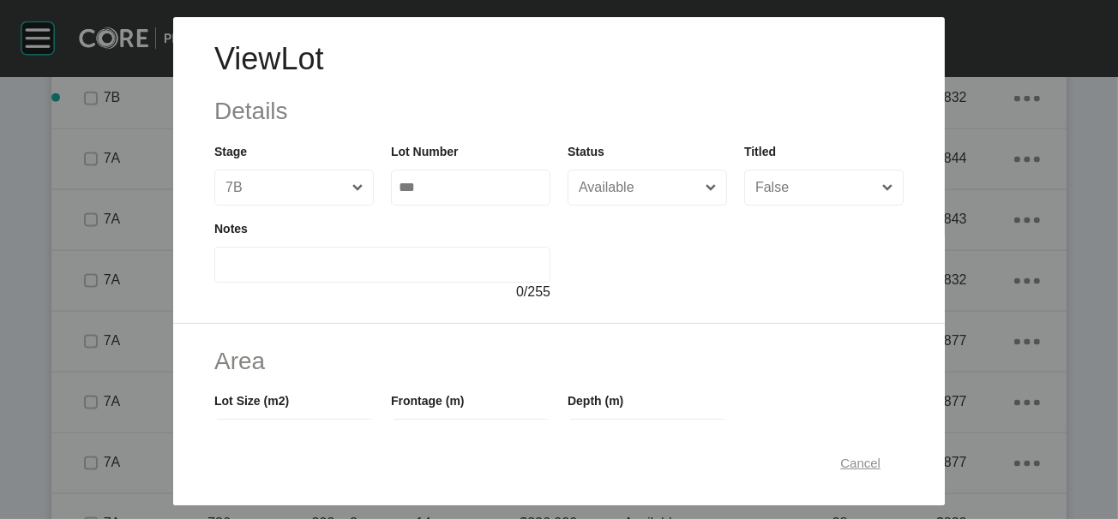
drag, startPoint x: 895, startPoint y: 449, endPoint x: 917, endPoint y: 416, distance: 39.5
click at [880, 455] on span "Cancel" at bounding box center [860, 462] width 40 height 15
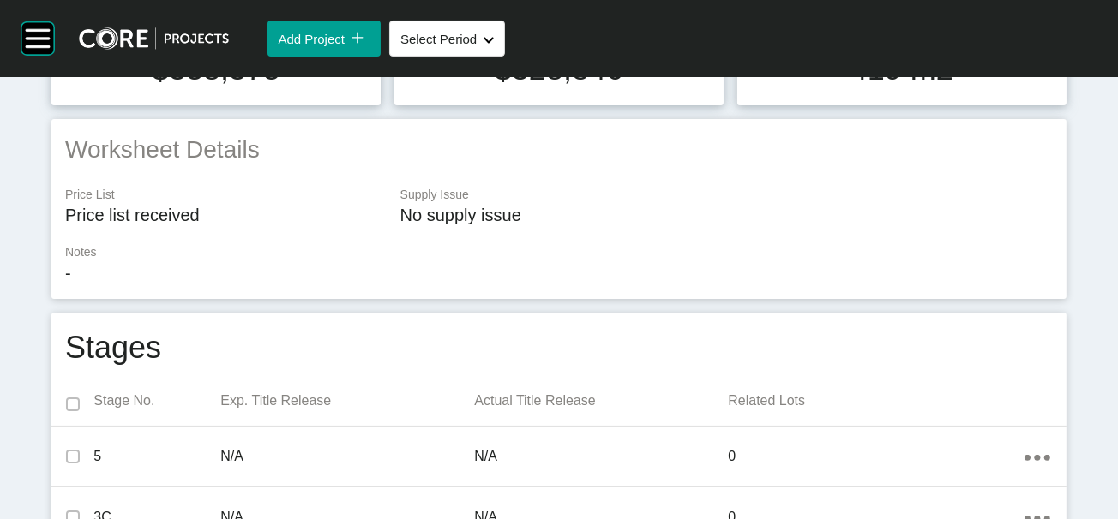
scroll to position [0, 0]
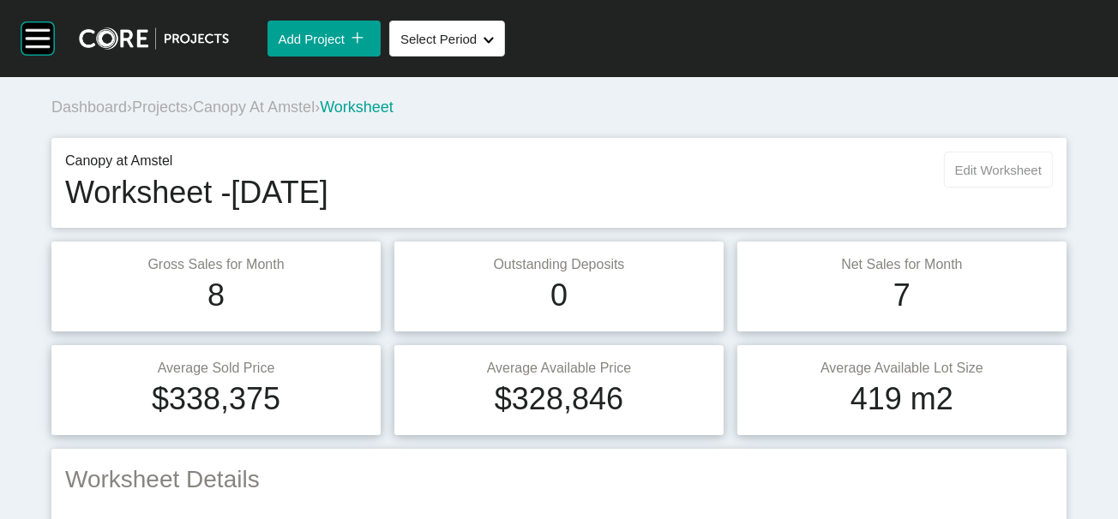
click at [970, 188] on button "Edit Worksheet" at bounding box center [998, 170] width 109 height 36
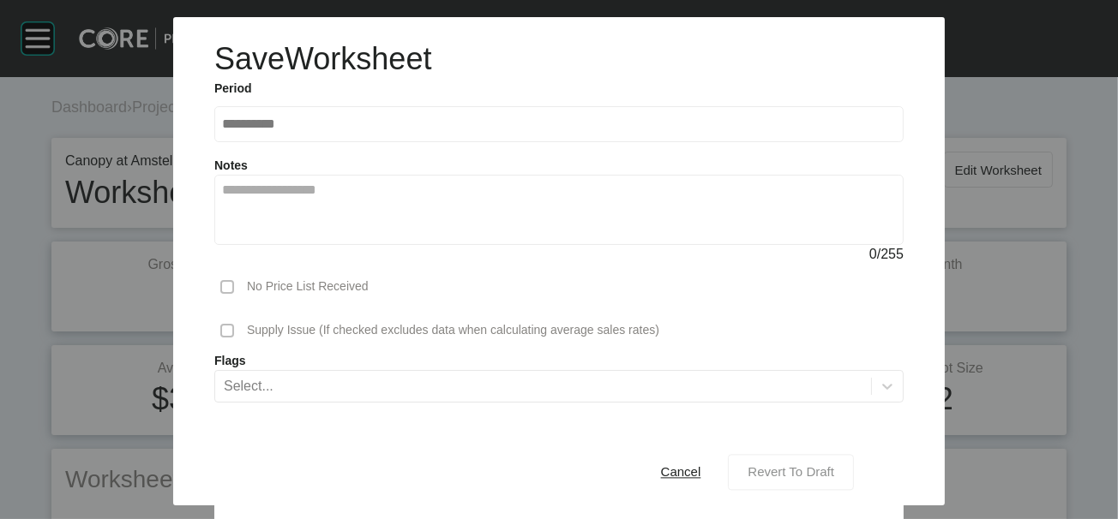
click at [834, 465] on span "Revert To Draft" at bounding box center [790, 472] width 87 height 15
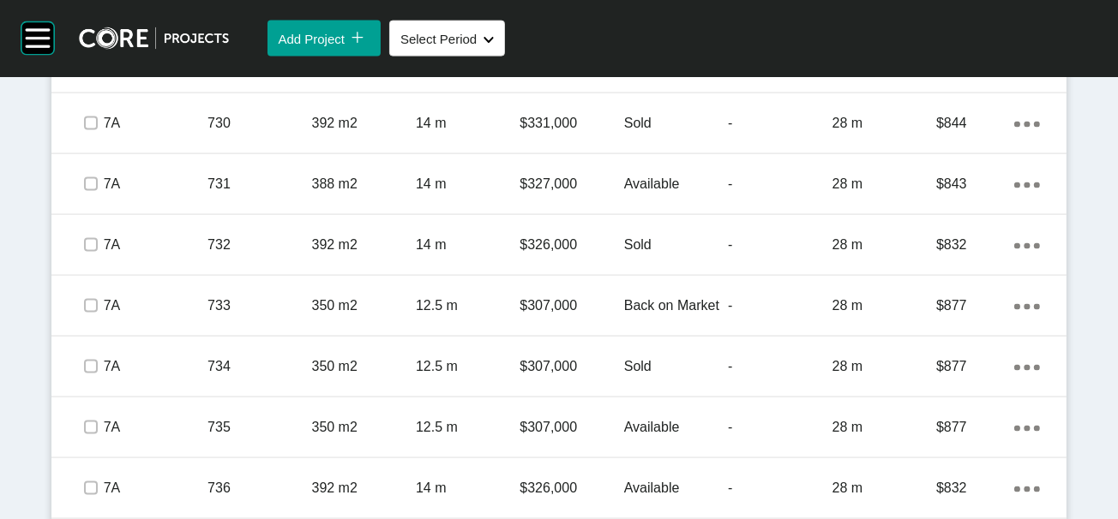
scroll to position [2694, 0]
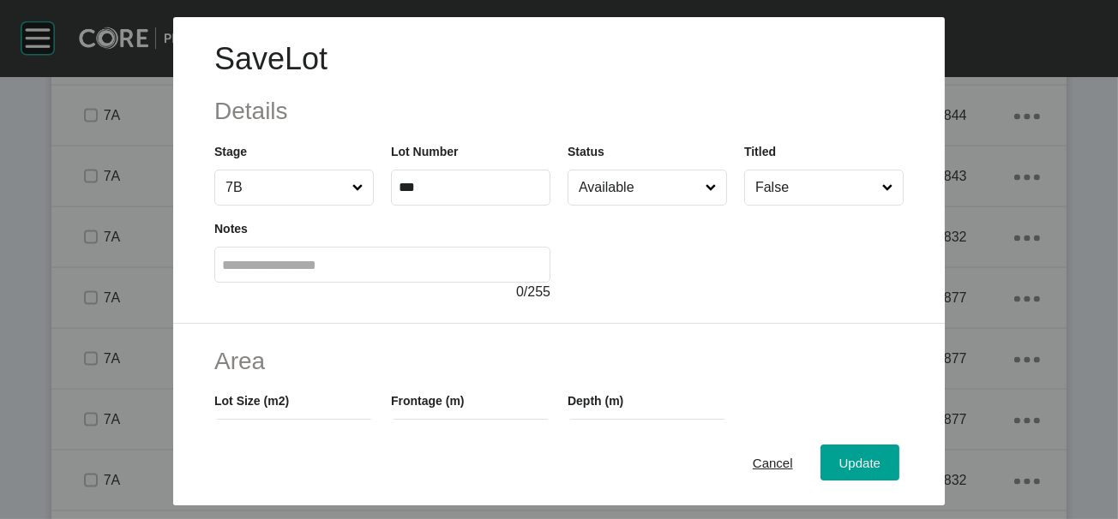
scroll to position [427, 0]
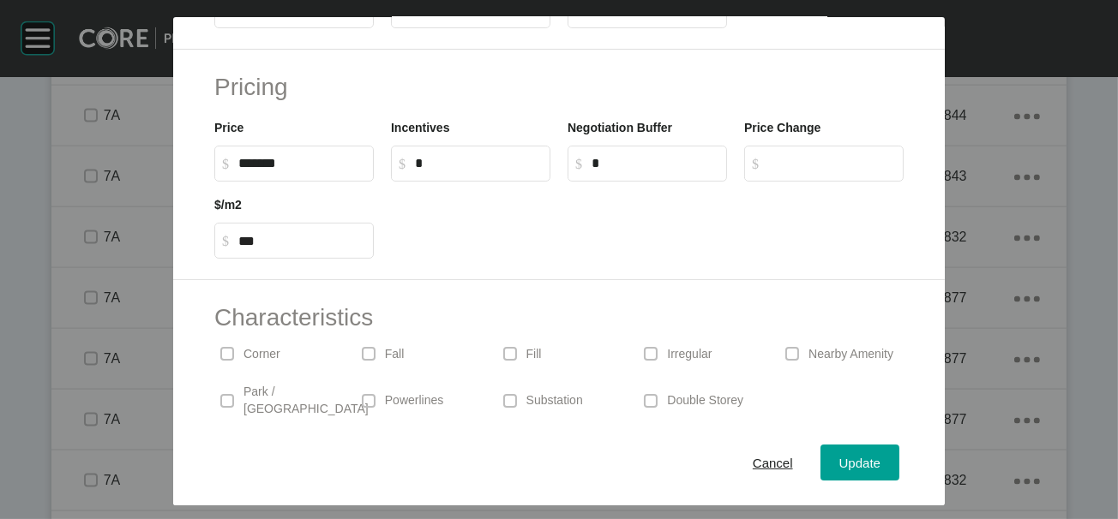
click at [422, 18] on input "**" at bounding box center [471, 10] width 144 height 15
type input "****"
click at [618, 18] on input "****" at bounding box center [647, 10] width 144 height 15
click at [880, 455] on span "Update" at bounding box center [859, 462] width 41 height 15
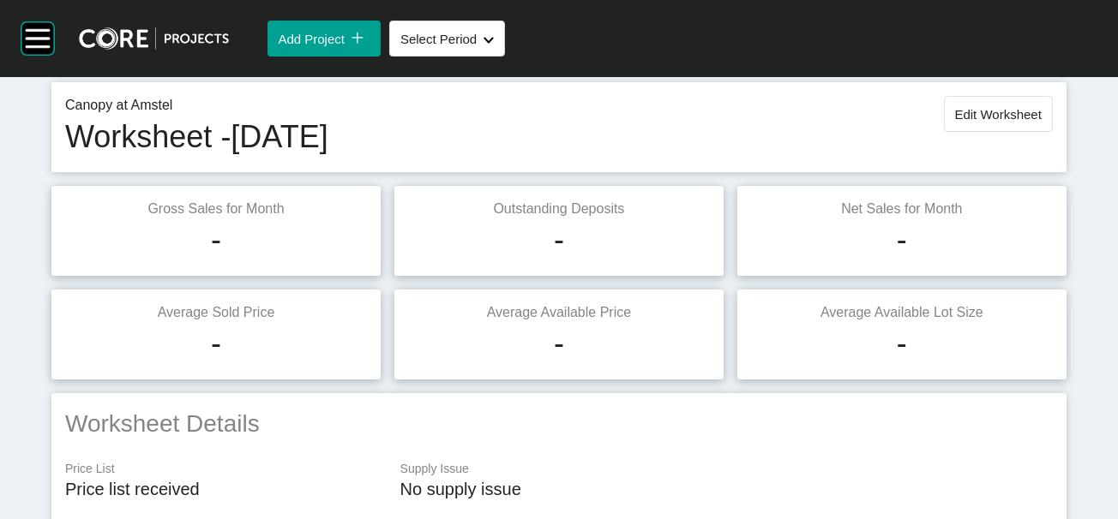
scroll to position [0, 0]
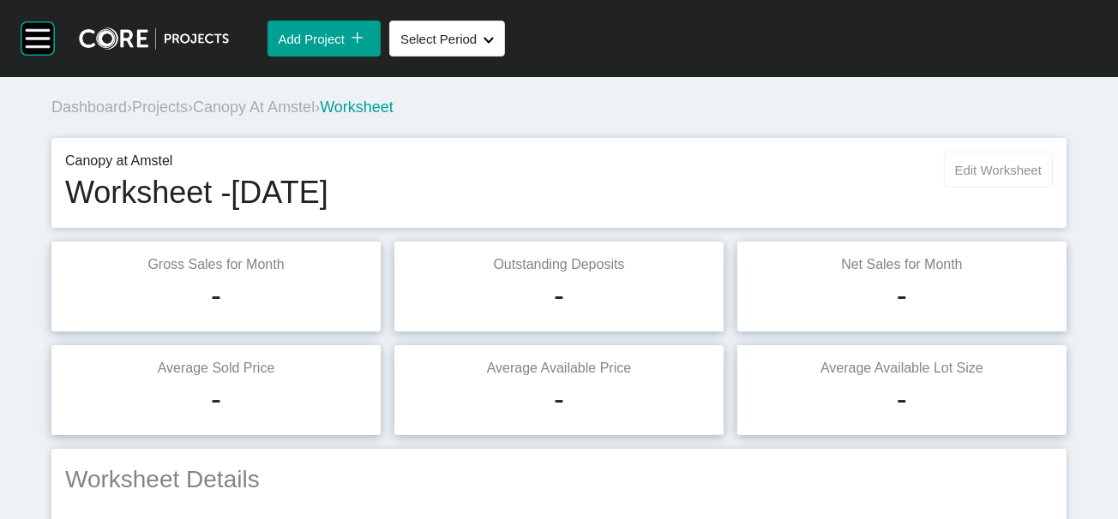
click at [1038, 188] on button "Edit Worksheet" at bounding box center [998, 170] width 109 height 36
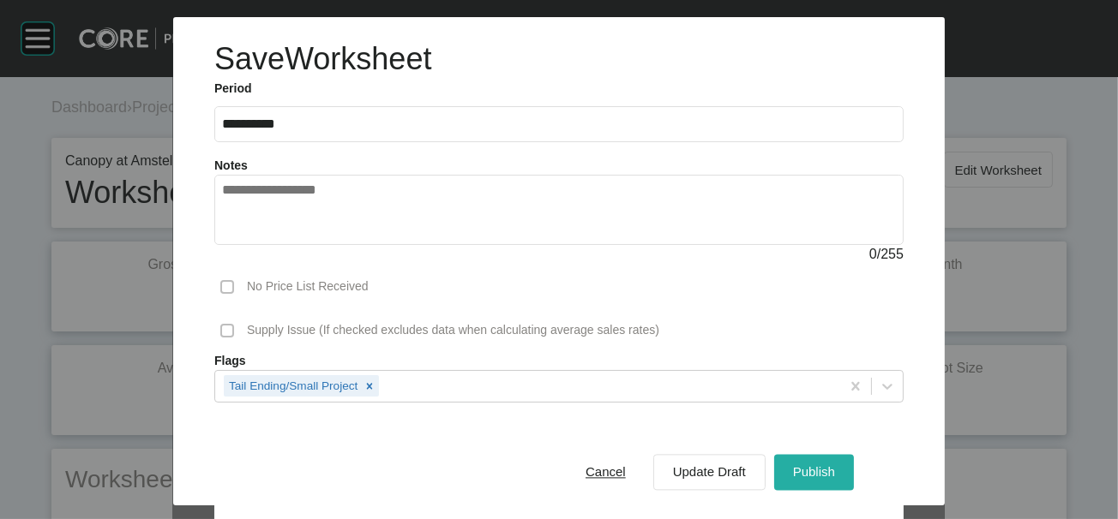
click at [835, 466] on span "Publish" at bounding box center [814, 472] width 42 height 15
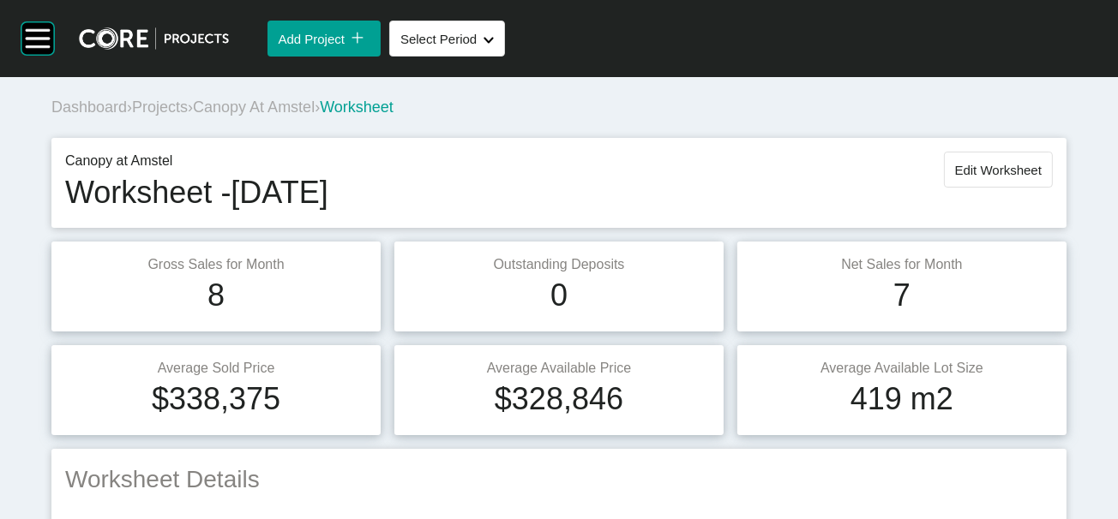
click at [168, 116] on span "Projects" at bounding box center [160, 107] width 56 height 17
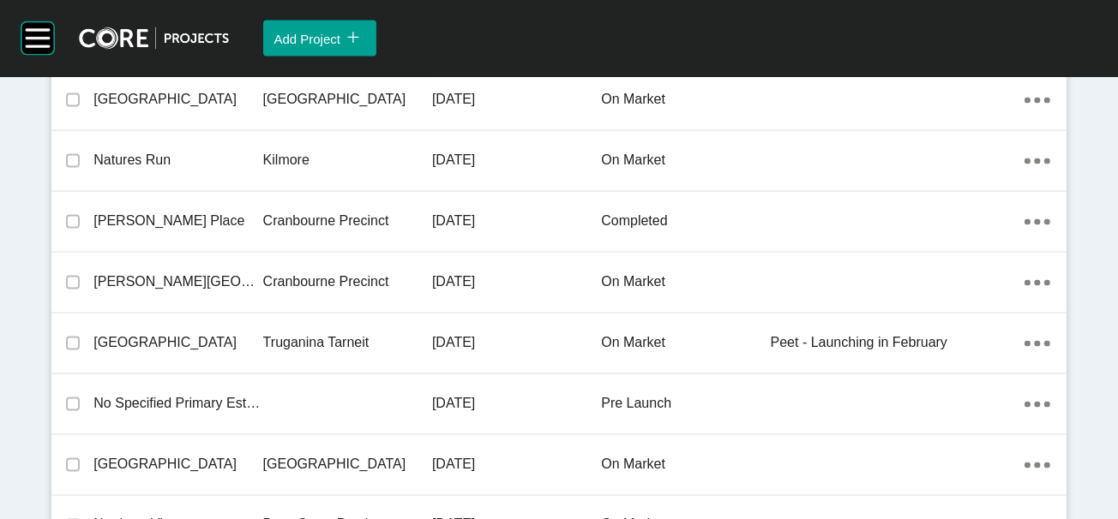
scroll to position [37325, 0]
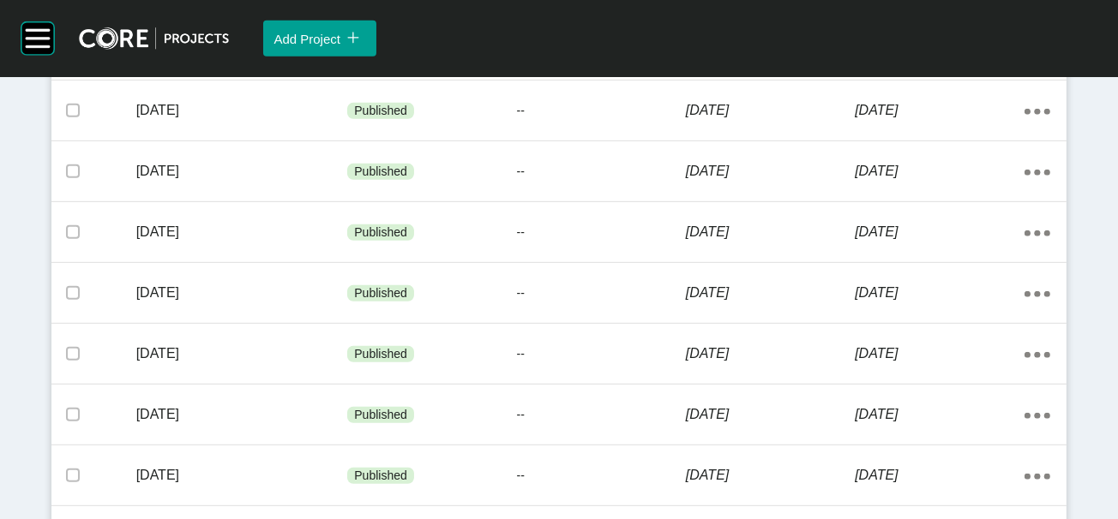
scroll to position [1362, 0]
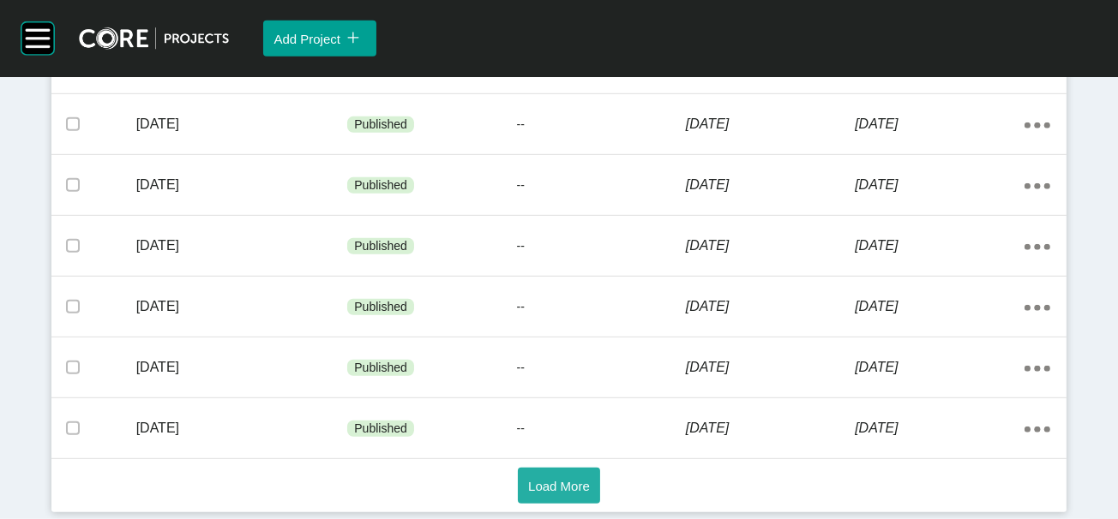
click at [573, 486] on button "Load More" at bounding box center [559, 486] width 82 height 36
click at [532, 468] on button "Load More" at bounding box center [559, 486] width 82 height 36
click at [528, 479] on span "Load More" at bounding box center [559, 486] width 62 height 15
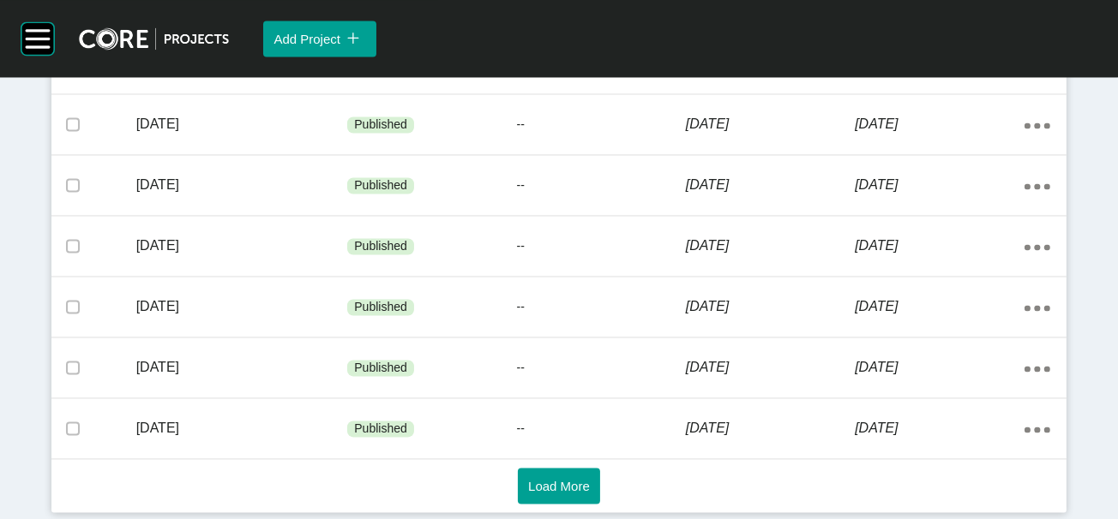
scroll to position [4576, 0]
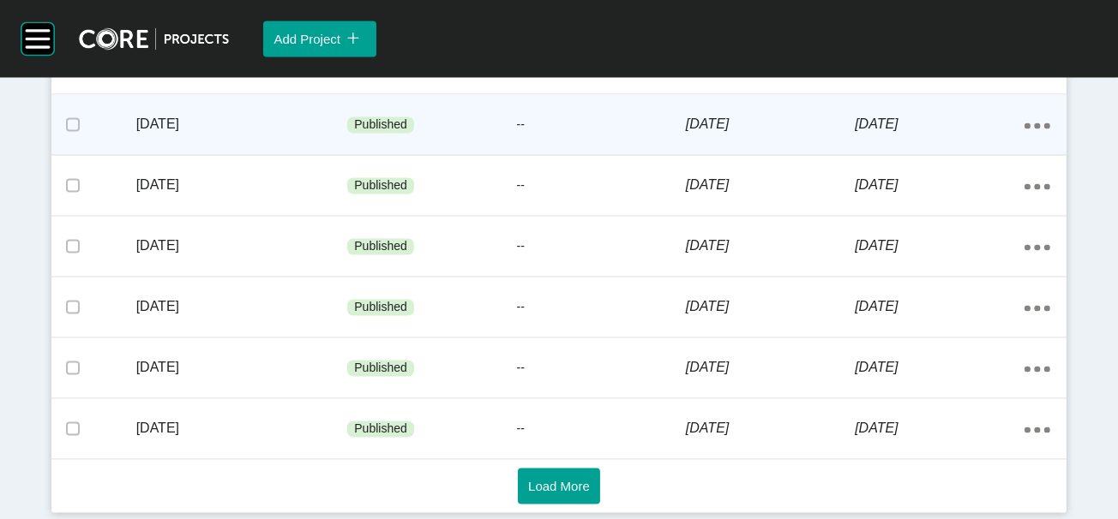
click at [672, 134] on p "--" at bounding box center [601, 125] width 169 height 17
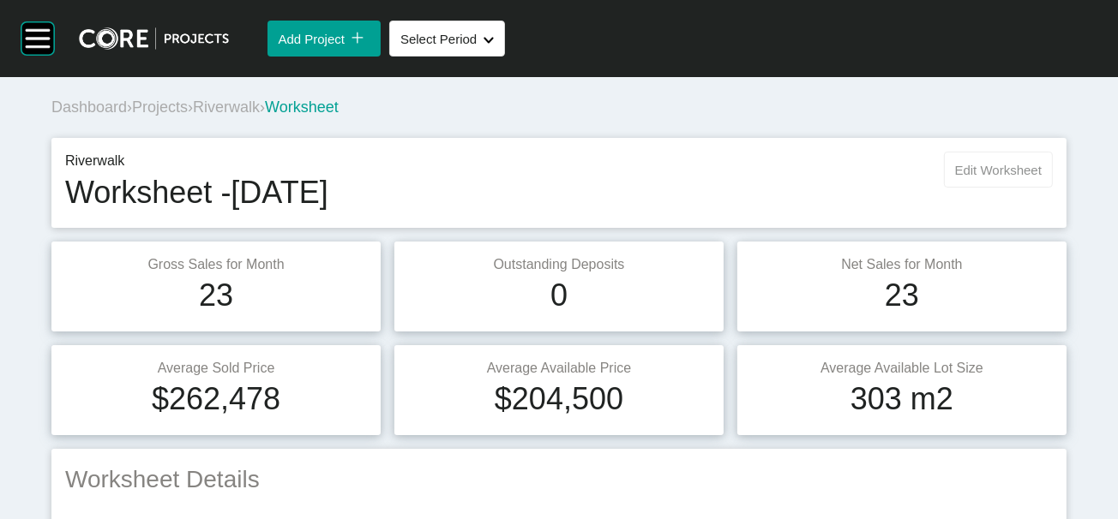
click at [981, 177] on span "Edit Worksheet" at bounding box center [998, 170] width 87 height 15
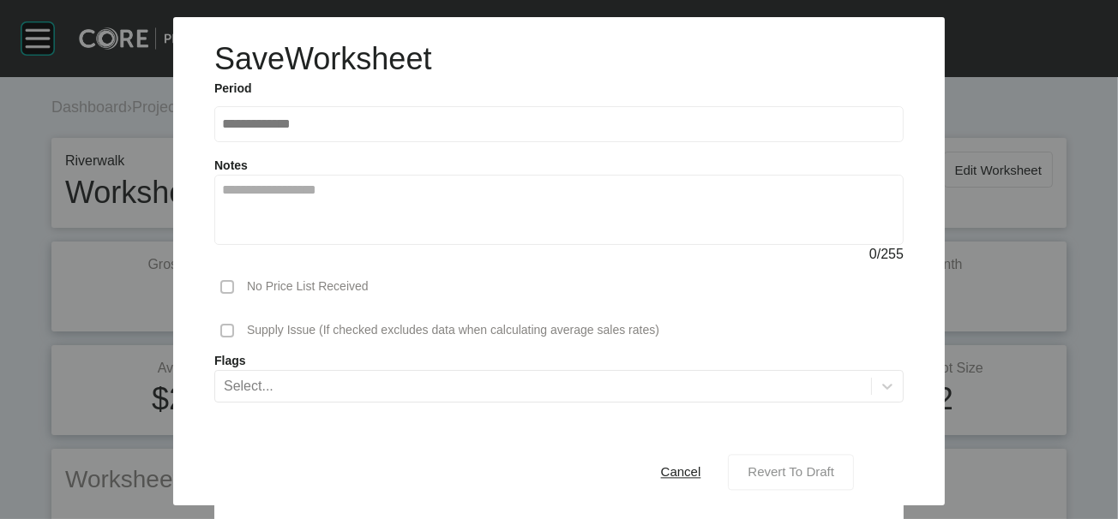
click at [834, 466] on span "Revert To Draft" at bounding box center [790, 472] width 87 height 15
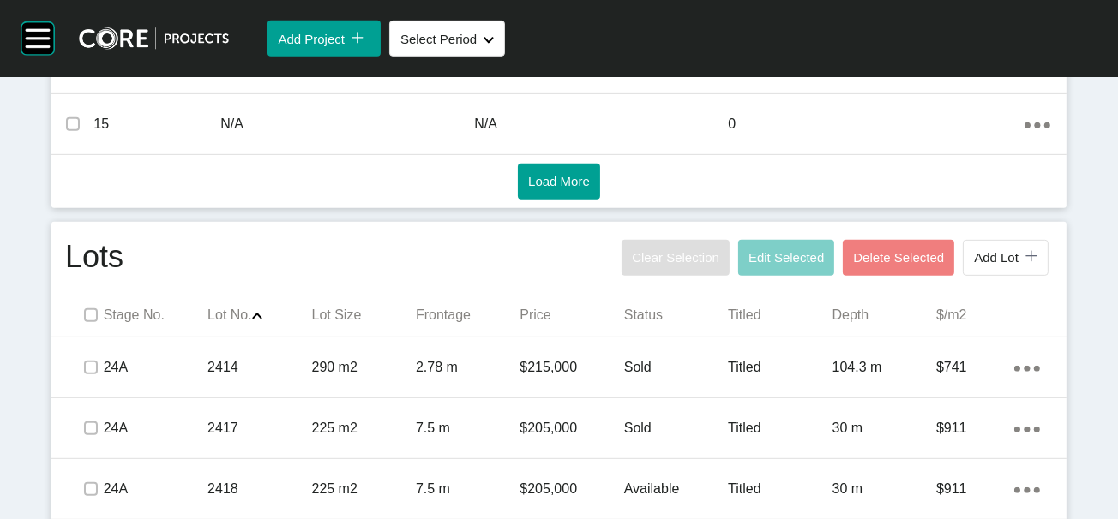
scroll to position [1362, 0]
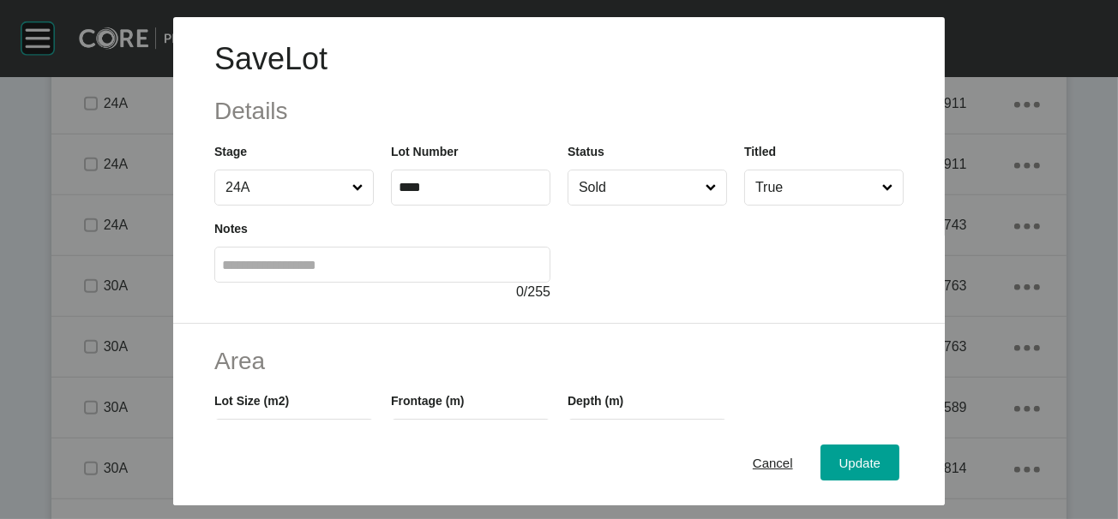
scroll to position [427, 0]
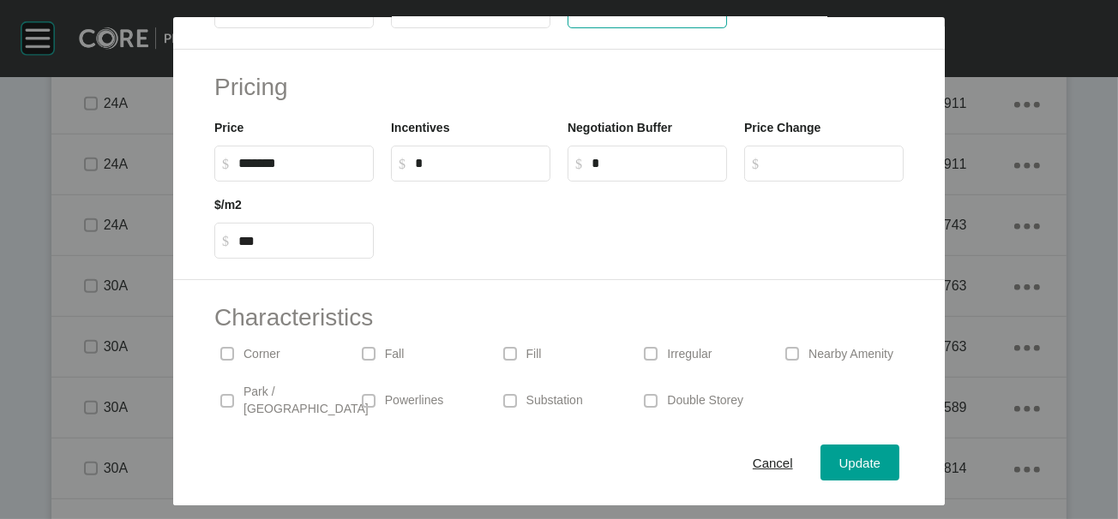
drag, startPoint x: 582, startPoint y: 112, endPoint x: 474, endPoint y: 77, distance: 113.6
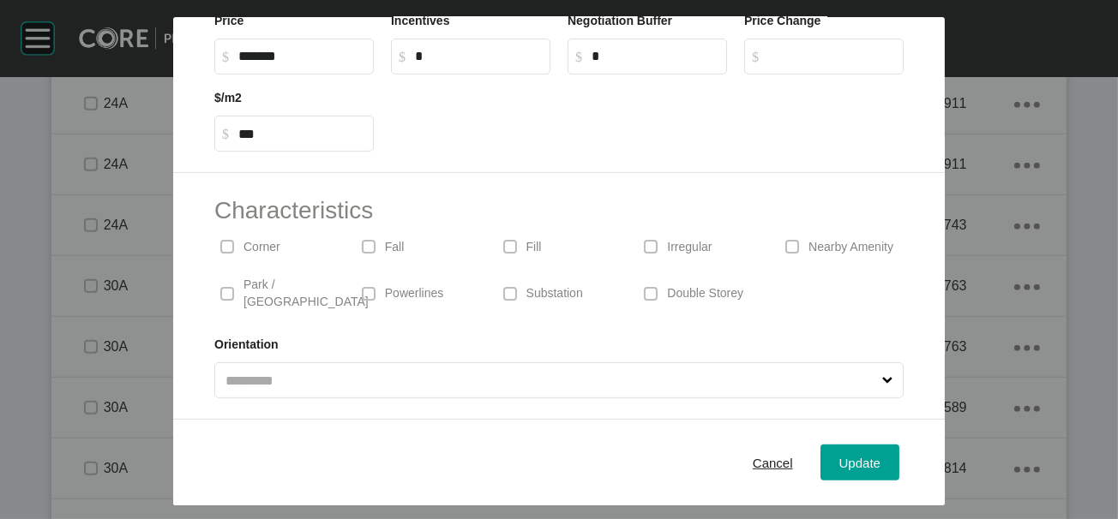
type input "**"
click at [174, 203] on div "Save Lot Details Stage 24A Lot Number **** Status Sold Titled True Notes 0 / 25…" at bounding box center [559, 259] width 1118 height 519
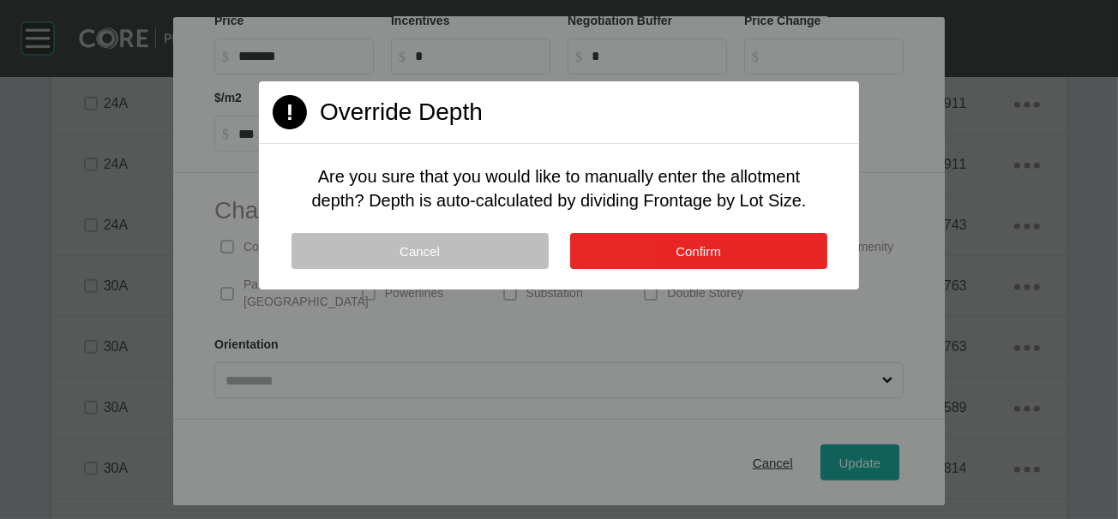
click at [694, 269] on button "Confirm" at bounding box center [698, 251] width 257 height 36
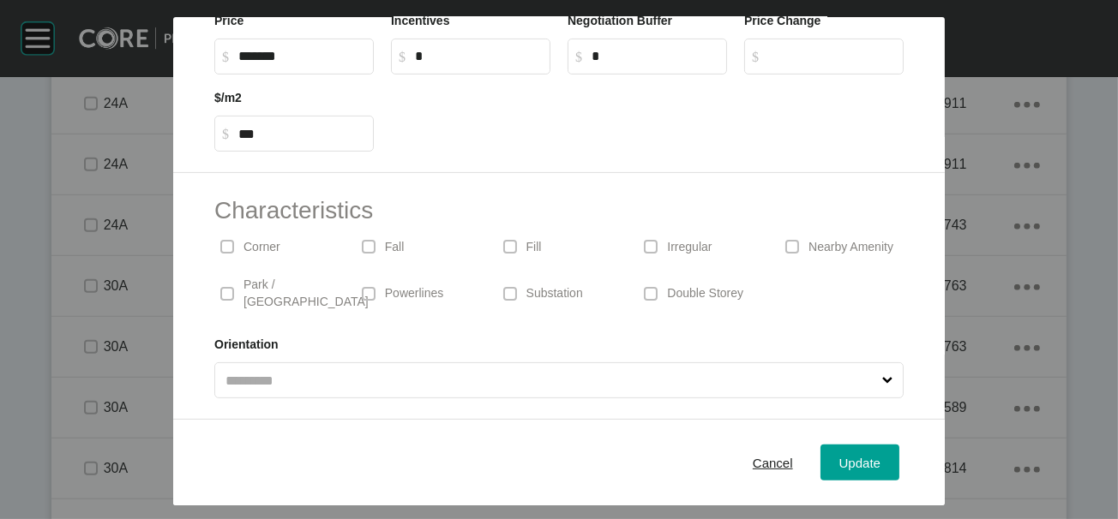
drag, startPoint x: 194, startPoint y: 197, endPoint x: 316, endPoint y: 204, distance: 122.7
click at [243, 239] on p "Corner" at bounding box center [261, 247] width 37 height 17
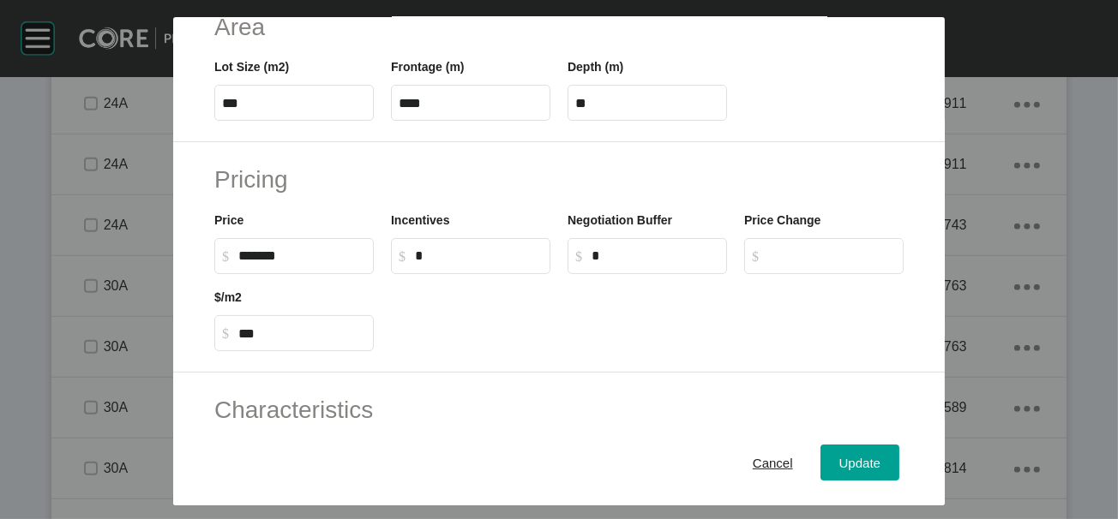
scroll to position [403, 0]
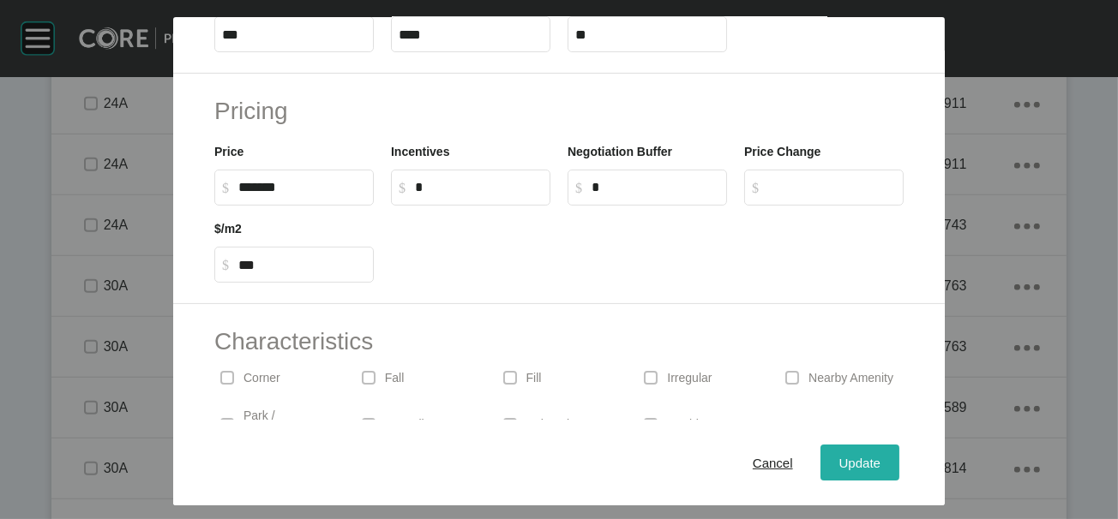
click at [880, 455] on span "Update" at bounding box center [859, 462] width 41 height 15
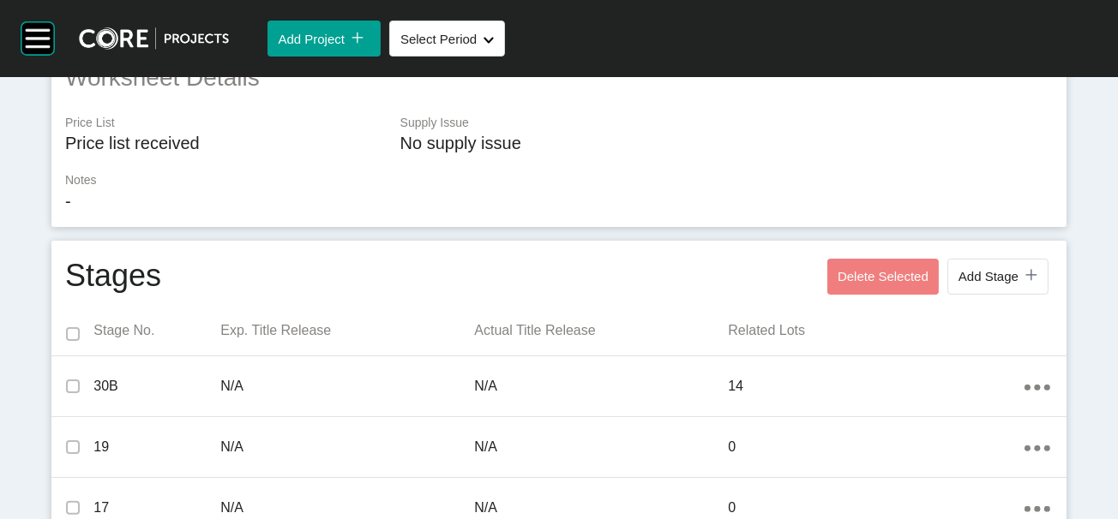
scroll to position [0, 0]
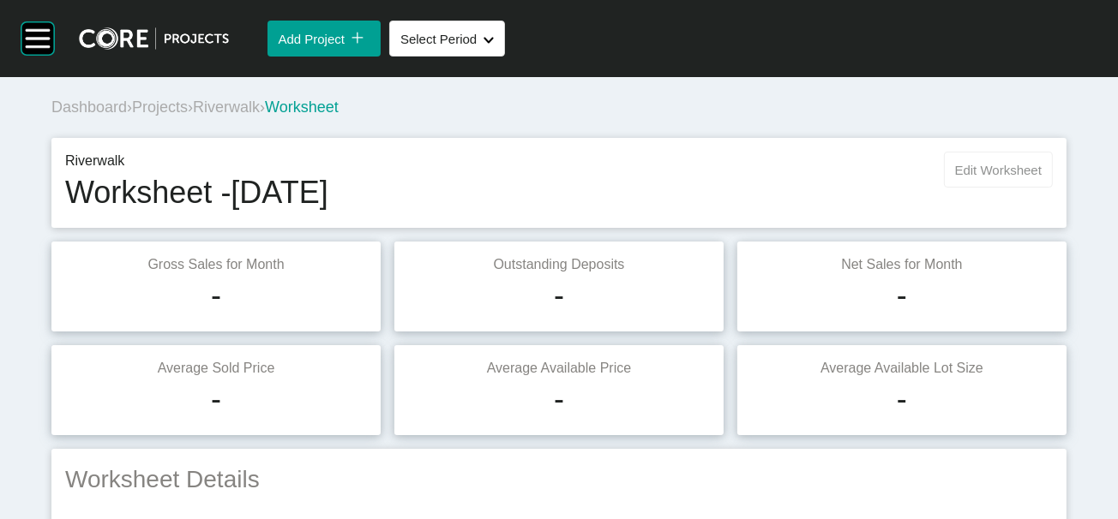
click at [955, 177] on span "Edit Worksheet" at bounding box center [998, 170] width 87 height 15
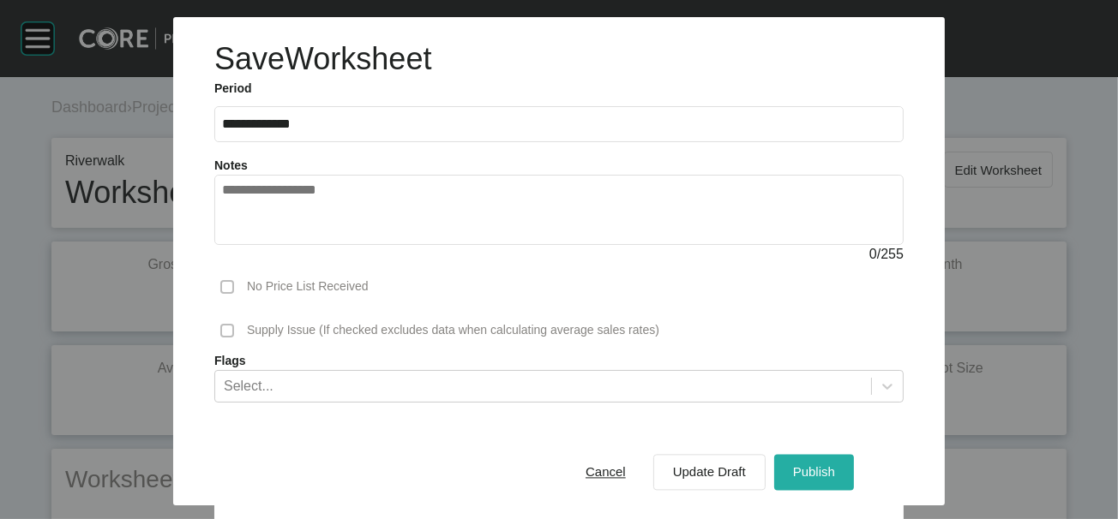
click at [854, 465] on button "Publish" at bounding box center [814, 472] width 80 height 36
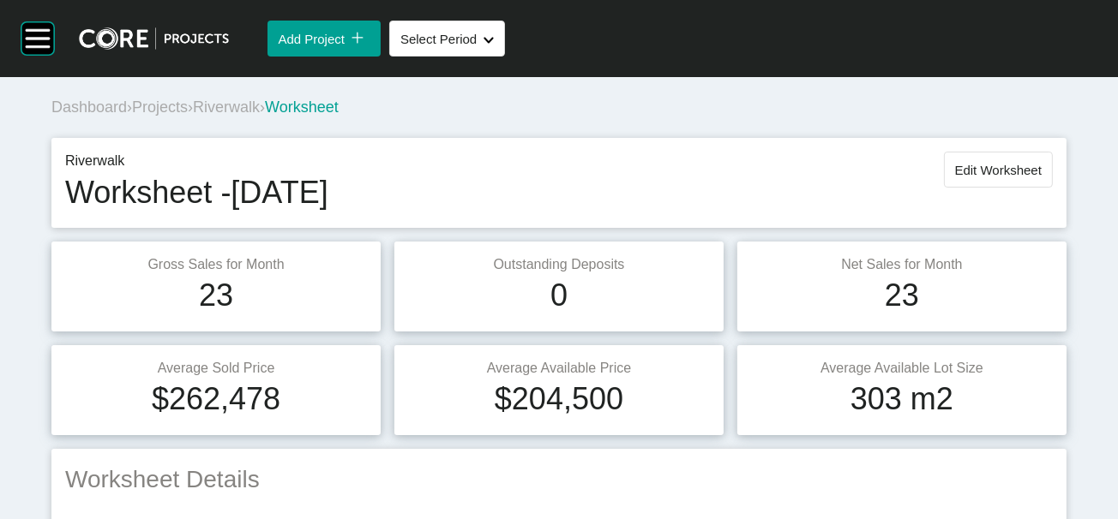
click at [260, 116] on span "Riverwalk" at bounding box center [226, 107] width 67 height 17
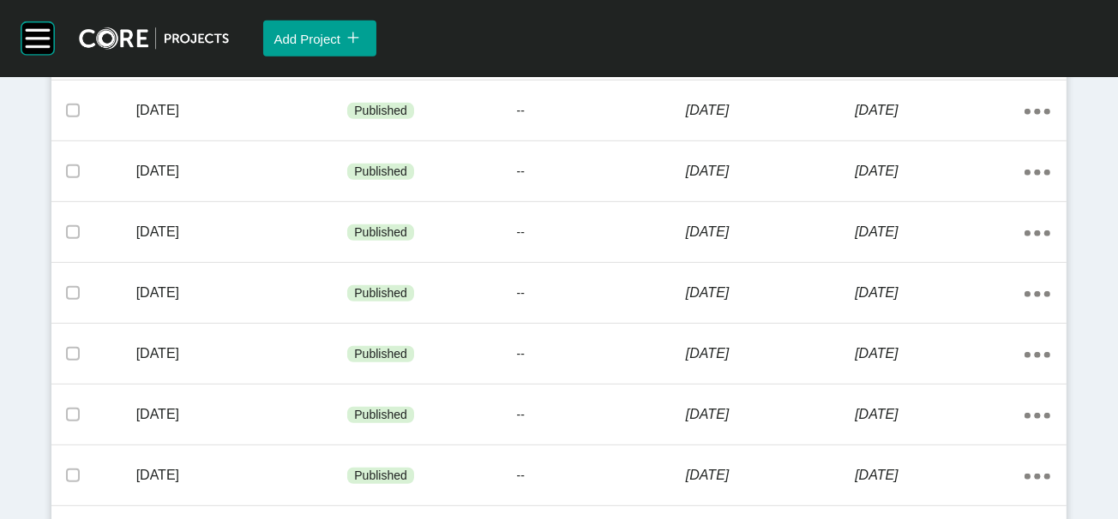
scroll to position [1362, 0]
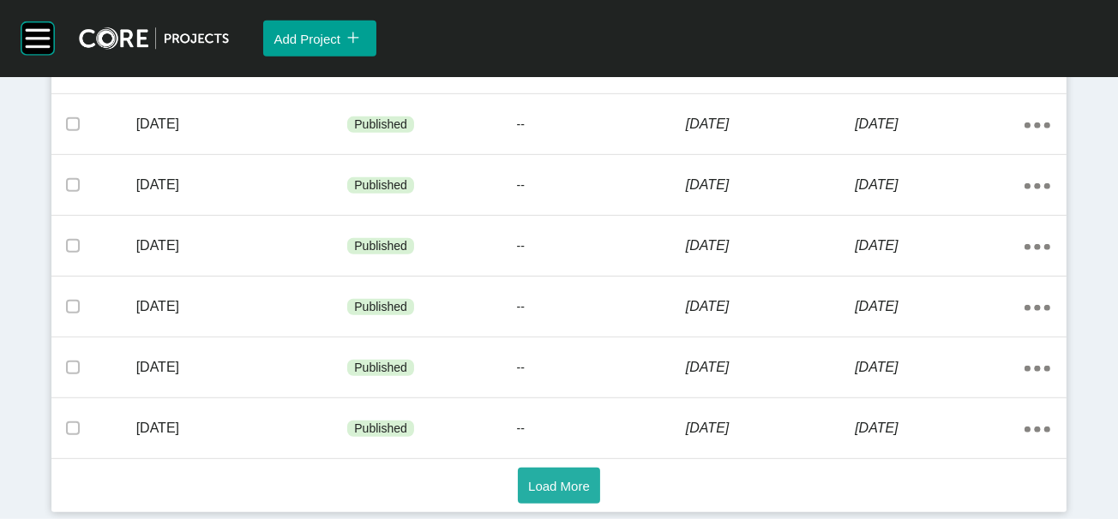
click at [534, 494] on span "Load More" at bounding box center [559, 486] width 62 height 15
click at [584, 479] on span "Load More" at bounding box center [559, 486] width 62 height 15
click at [554, 468] on button "Load More" at bounding box center [559, 486] width 82 height 36
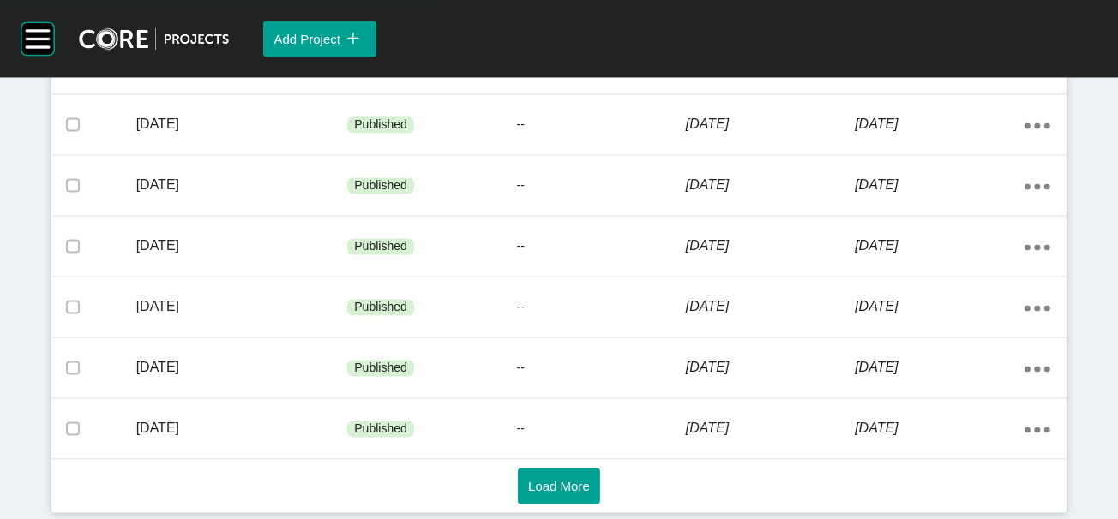
scroll to position [4805, 0]
click at [553, 468] on button "Load More" at bounding box center [559, 486] width 82 height 36
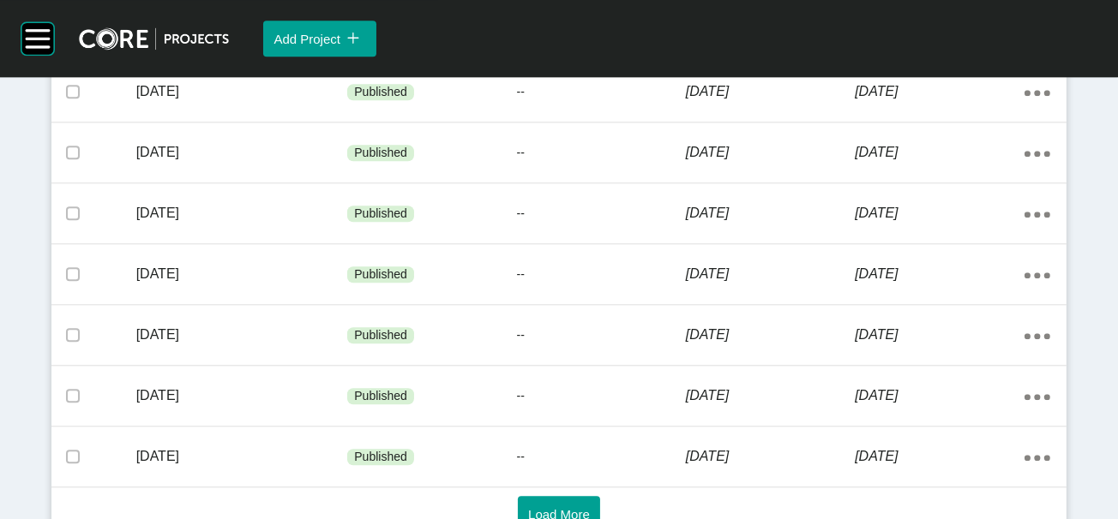
scroll to position [4599, 0]
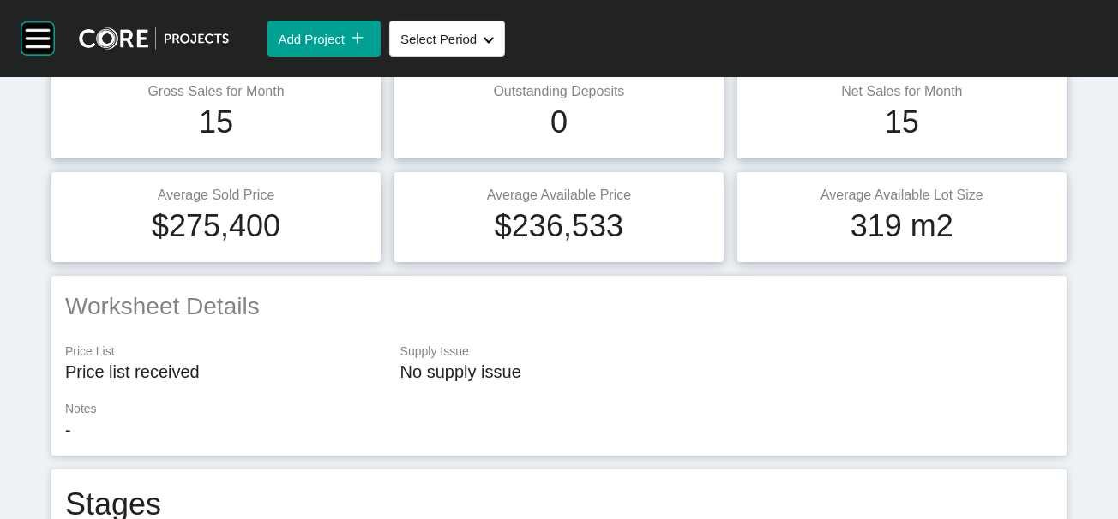
scroll to position [88, 0]
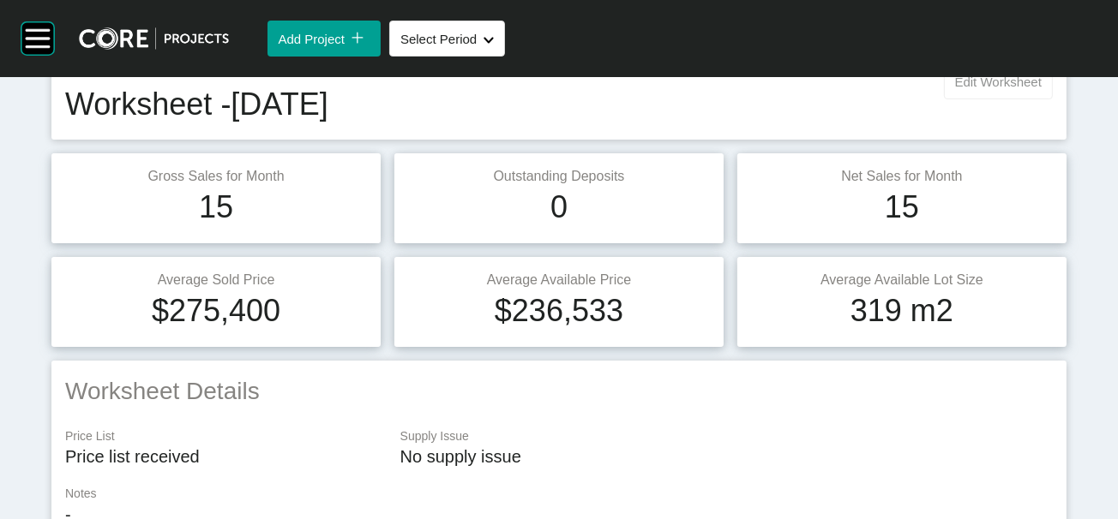
click at [987, 89] on span "Edit Worksheet" at bounding box center [998, 82] width 87 height 15
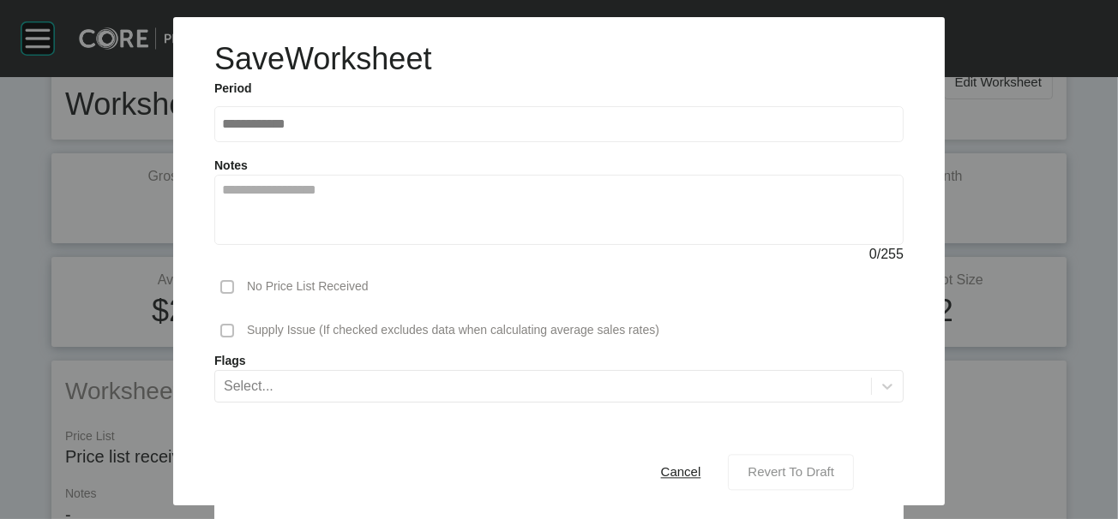
click at [823, 465] on span "Revert To Draft" at bounding box center [790, 472] width 87 height 15
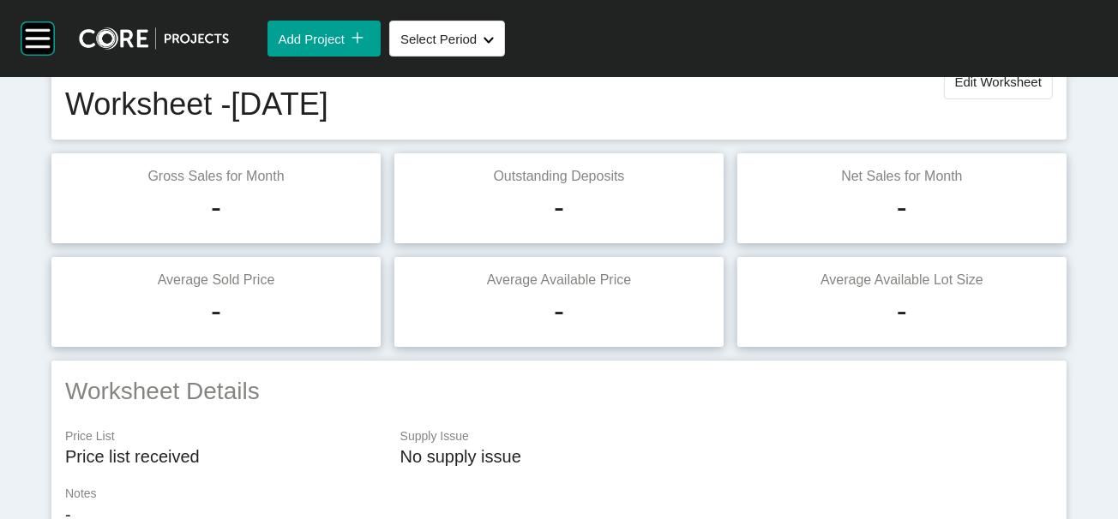
scroll to position [1331, 0]
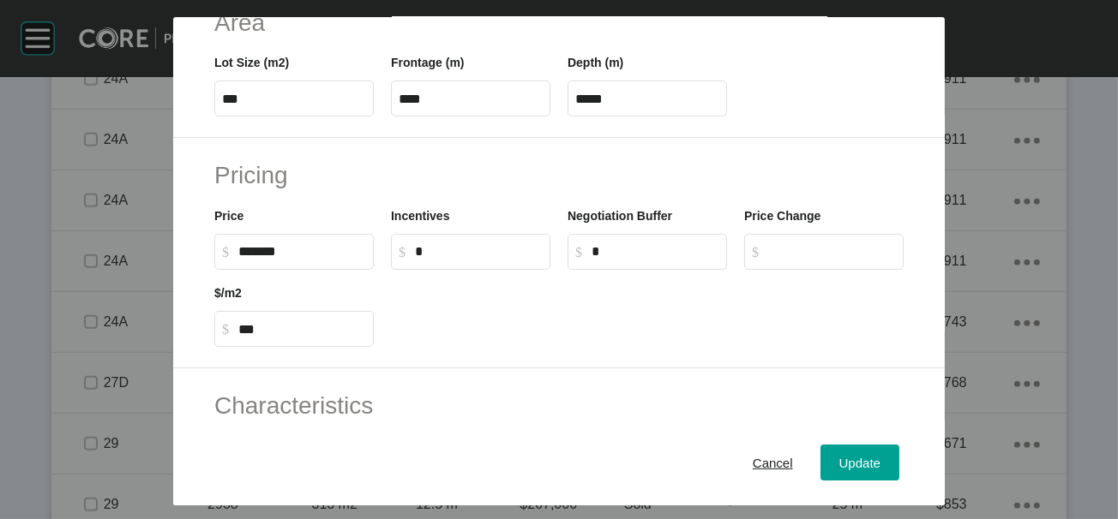
scroll to position [333, 0]
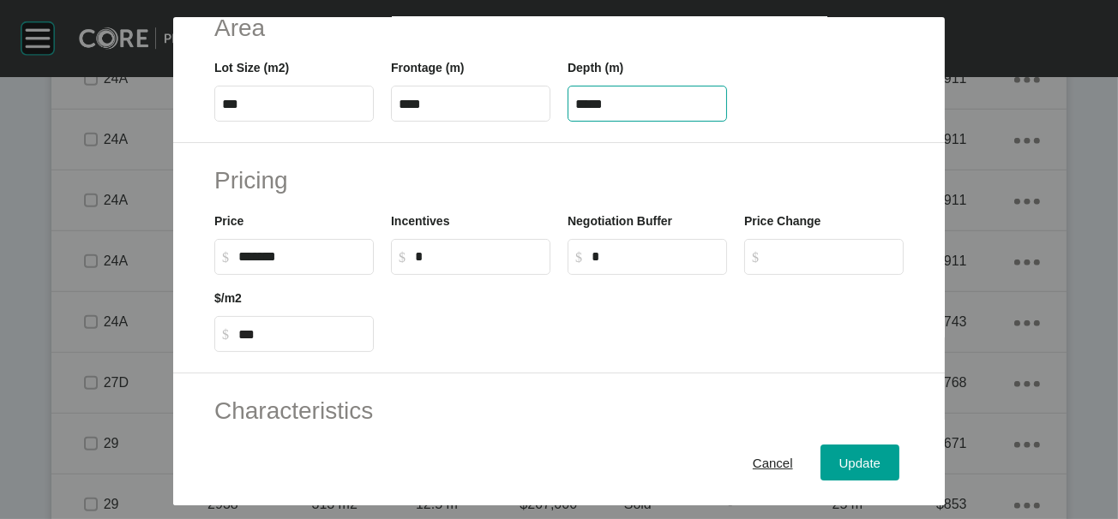
click at [676, 111] on input "*****" at bounding box center [647, 104] width 144 height 15
drag, startPoint x: 634, startPoint y: 209, endPoint x: 536, endPoint y: 208, distance: 97.7
click at [536, 122] on div "Lot Size (m2) *** Frontage (m) **** Depth (m) *****" at bounding box center [559, 83] width 706 height 77
type input "**"
click at [910, 443] on div "Save Lot Details Stage 24A Lot Number **** Status Available Titled True Notes 0…" at bounding box center [559, 259] width 1118 height 519
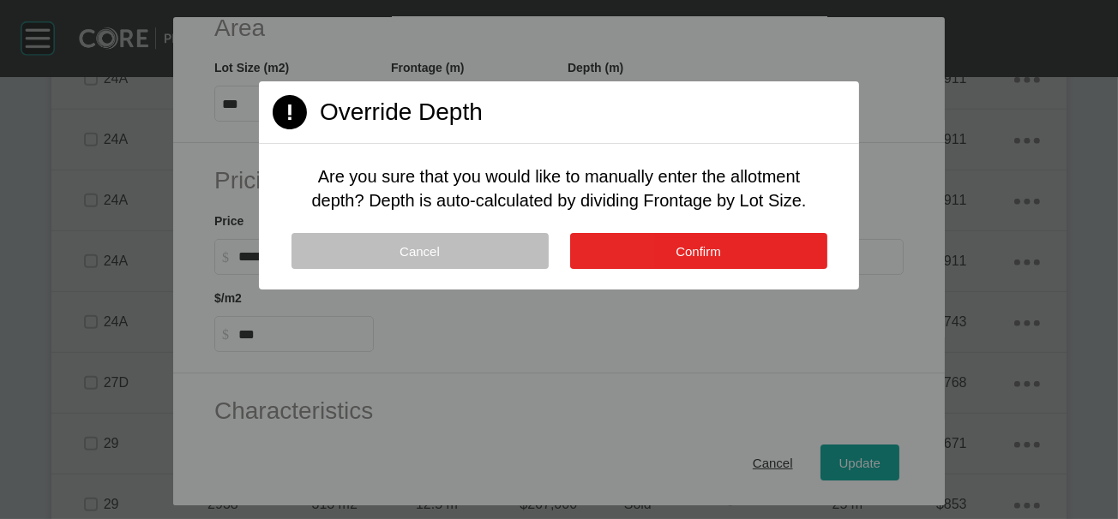
click at [797, 269] on button "Confirm" at bounding box center [698, 251] width 257 height 36
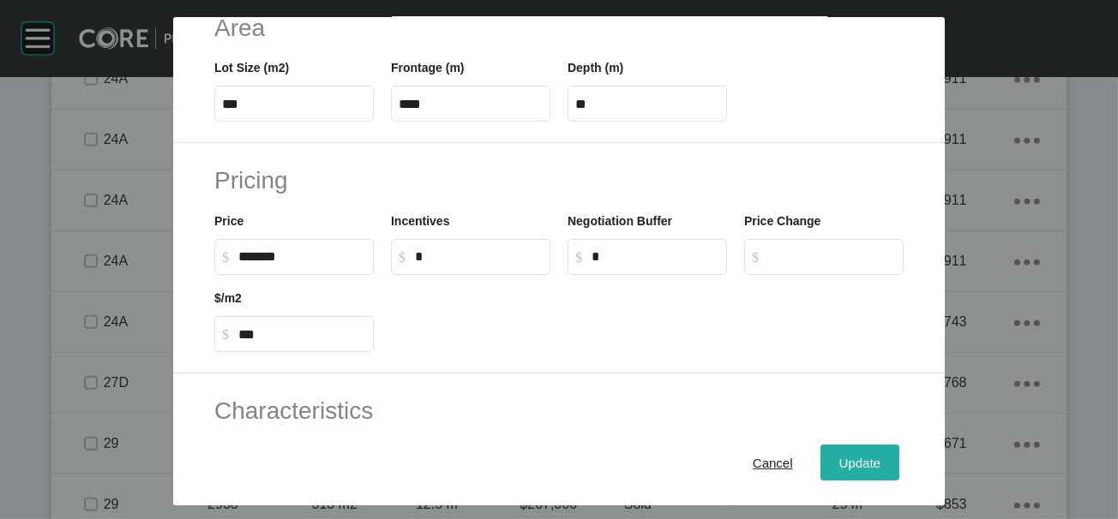
click at [881, 461] on button "Update" at bounding box center [859, 463] width 79 height 36
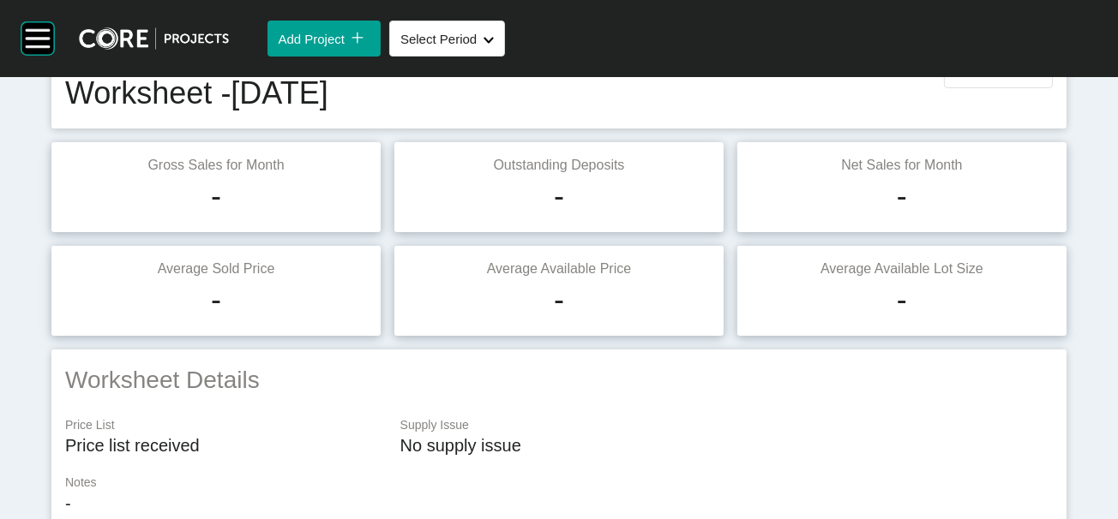
scroll to position [0, 0]
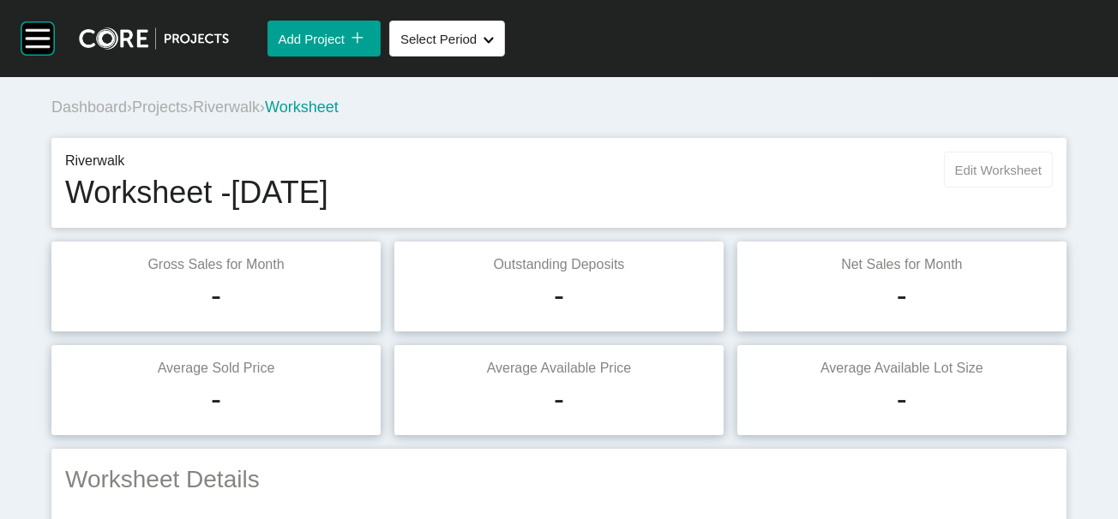
click at [961, 188] on button "Edit Worksheet" at bounding box center [998, 170] width 109 height 36
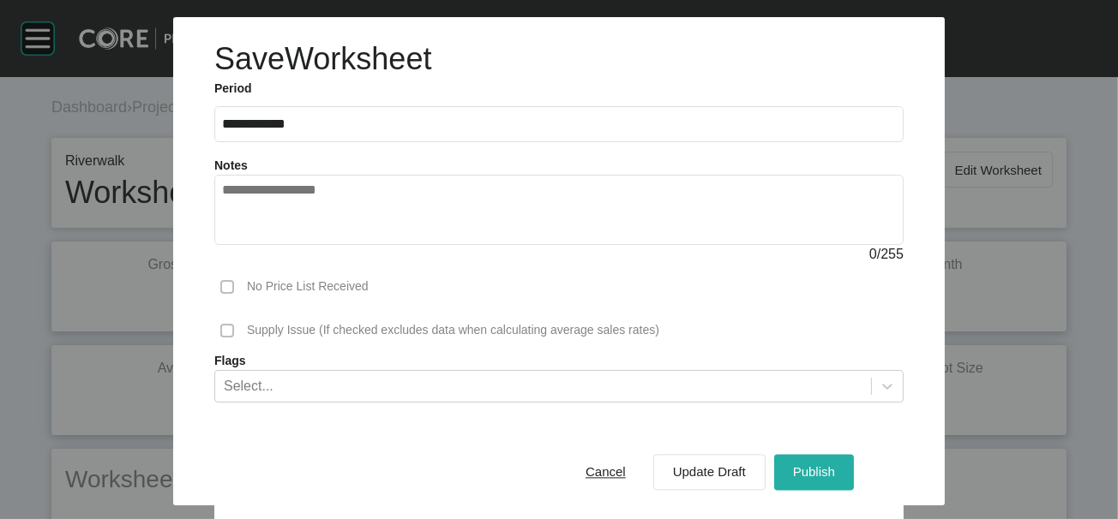
click at [839, 461] on div "Publish" at bounding box center [813, 472] width 51 height 23
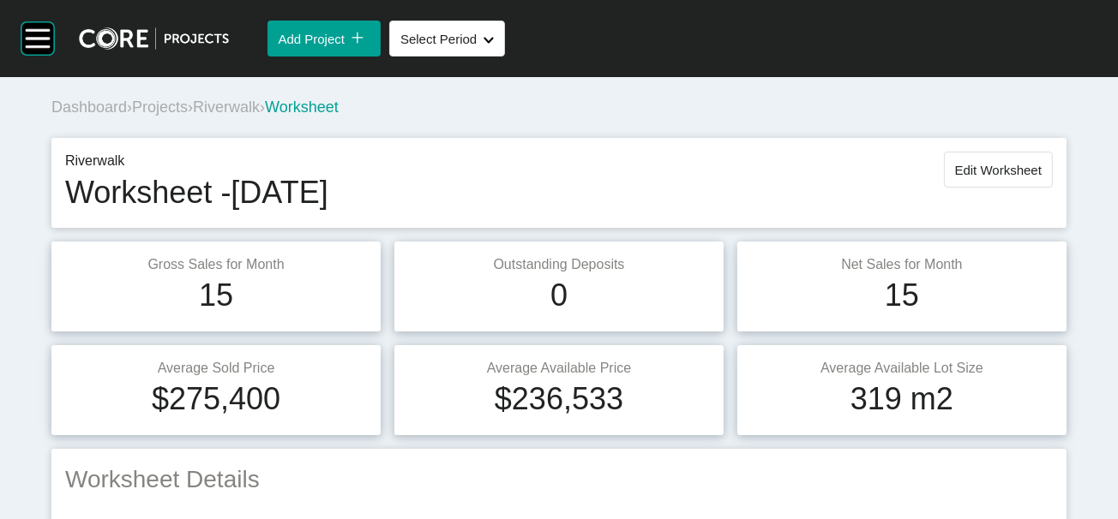
click at [257, 116] on span "Riverwalk" at bounding box center [226, 107] width 67 height 17
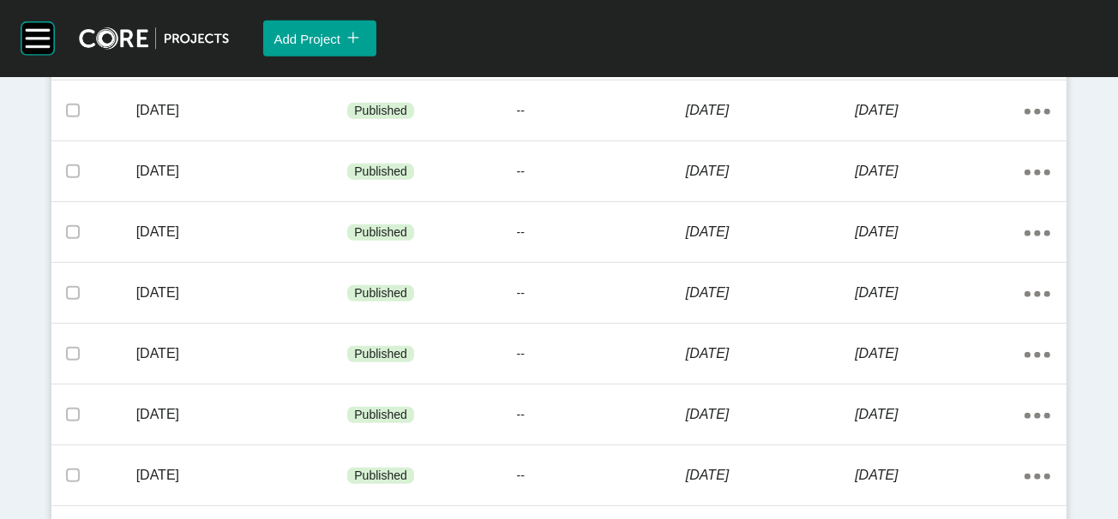
scroll to position [1362, 0]
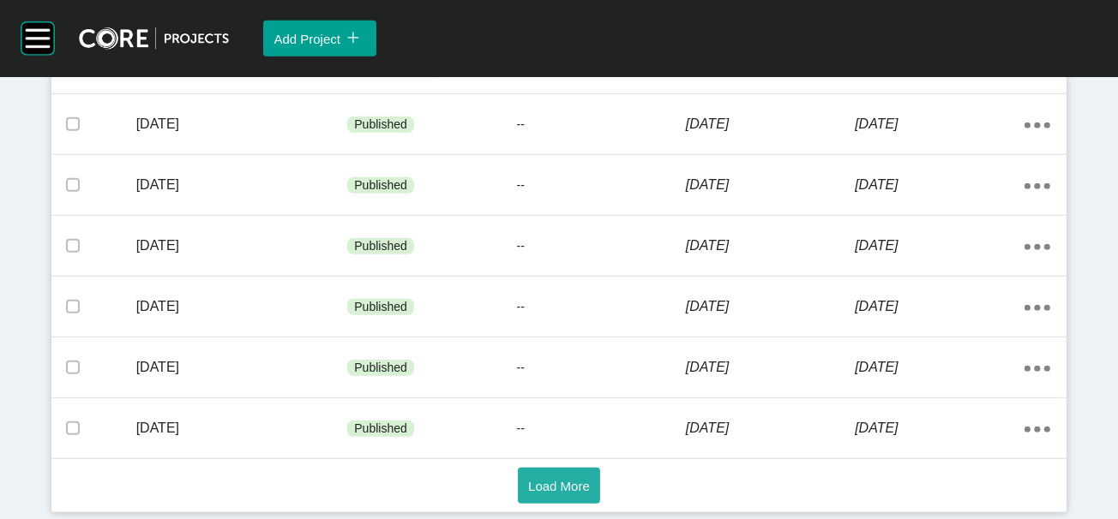
click at [577, 494] on button "Load More" at bounding box center [559, 486] width 82 height 36
click at [572, 468] on button "Load More" at bounding box center [559, 486] width 82 height 36
click at [560, 468] on button "Load More" at bounding box center [559, 486] width 82 height 36
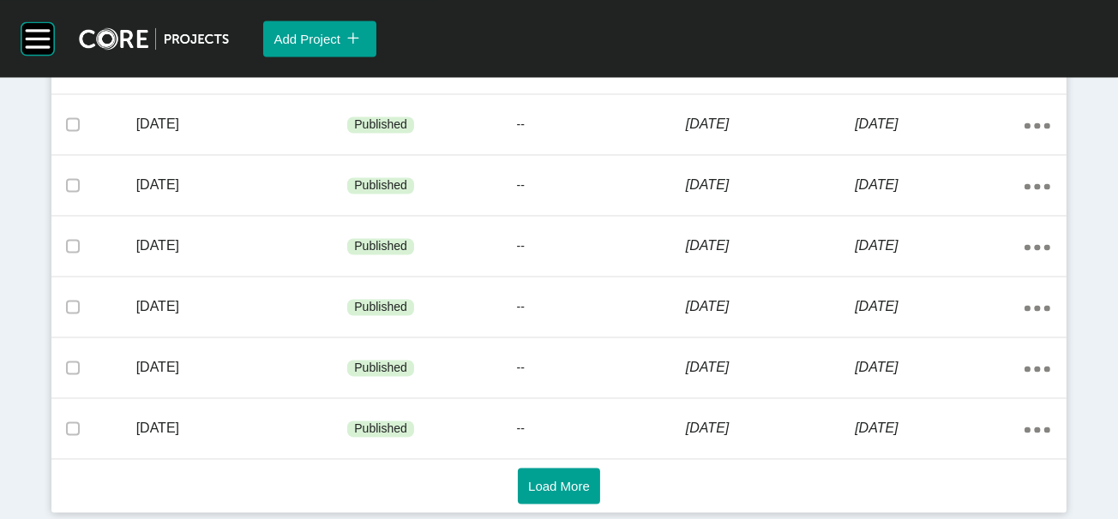
scroll to position [4746, 0]
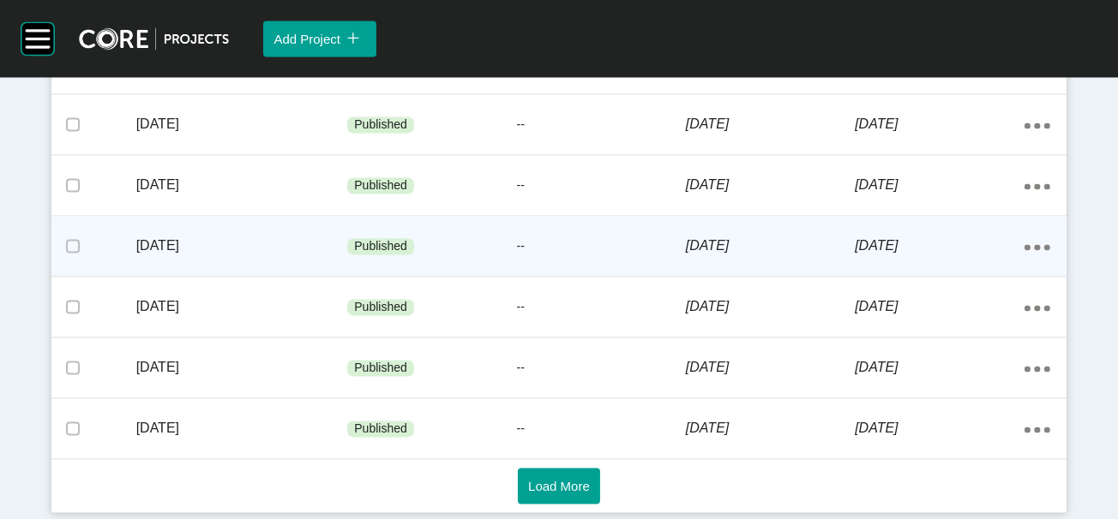
click at [808, 248] on p "8 January 2021" at bounding box center [770, 246] width 169 height 19
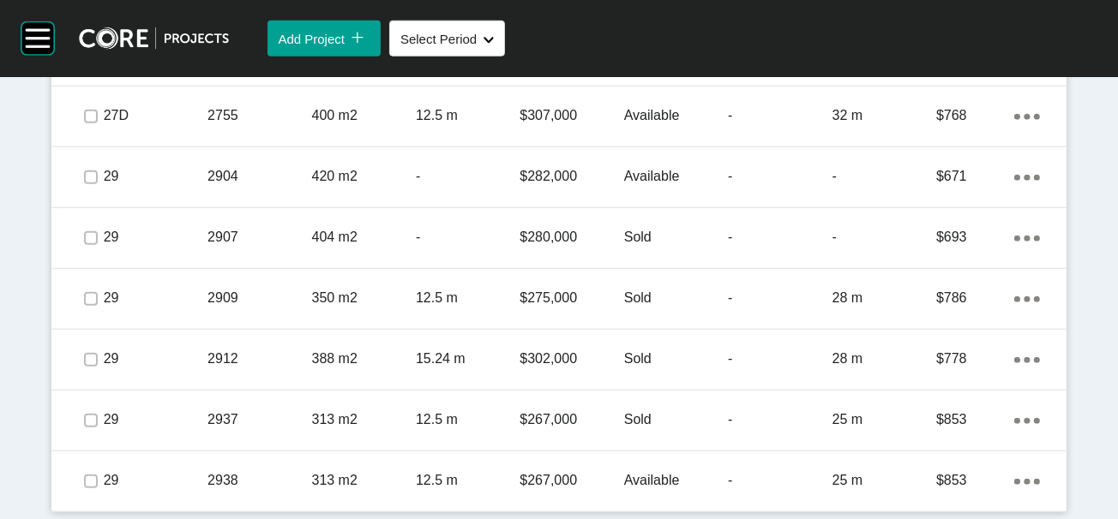
scroll to position [1404, 0]
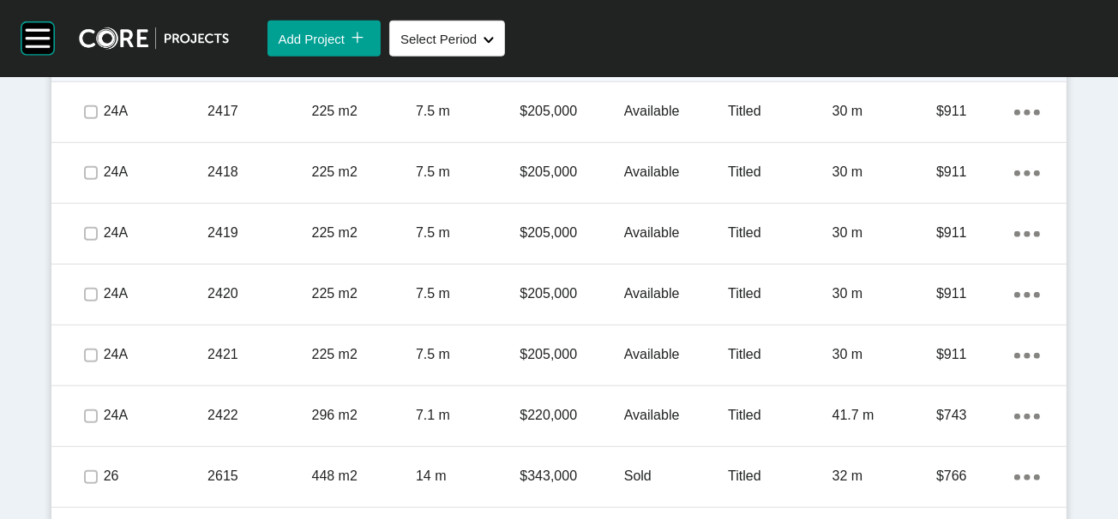
click at [822, 77] on div "Titled" at bounding box center [780, 50] width 104 height 53
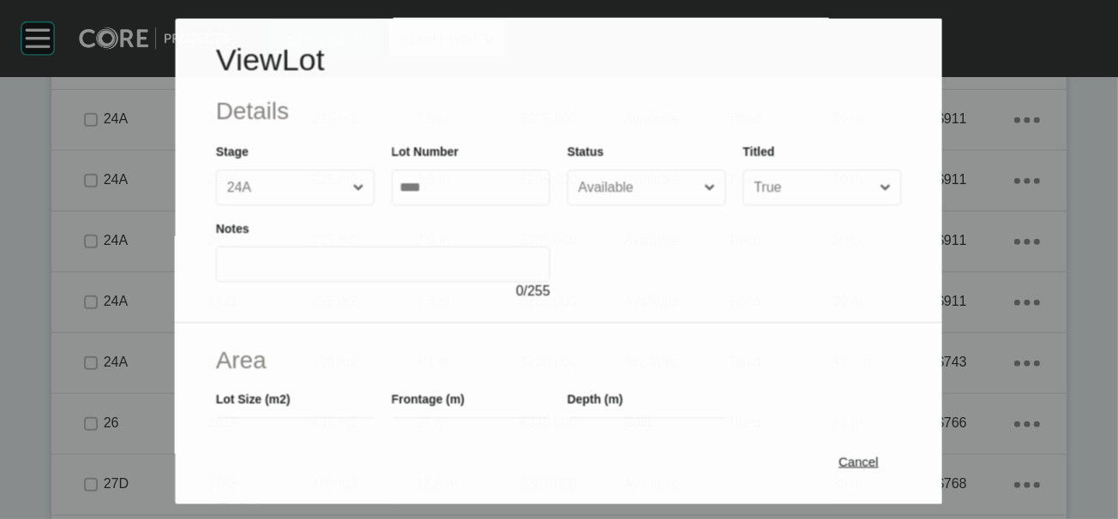
scroll to position [1338, 0]
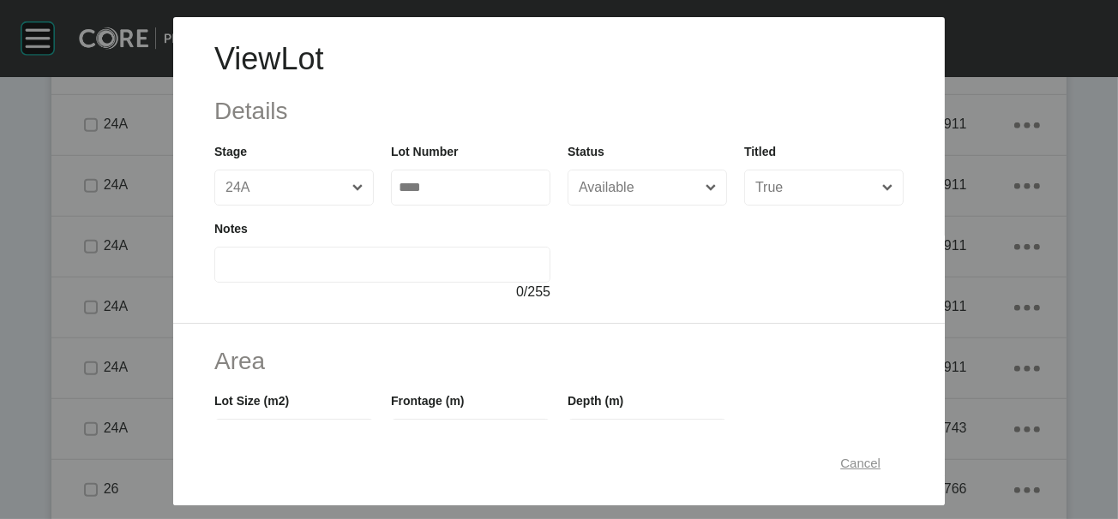
click at [880, 455] on span "Cancel" at bounding box center [860, 462] width 40 height 15
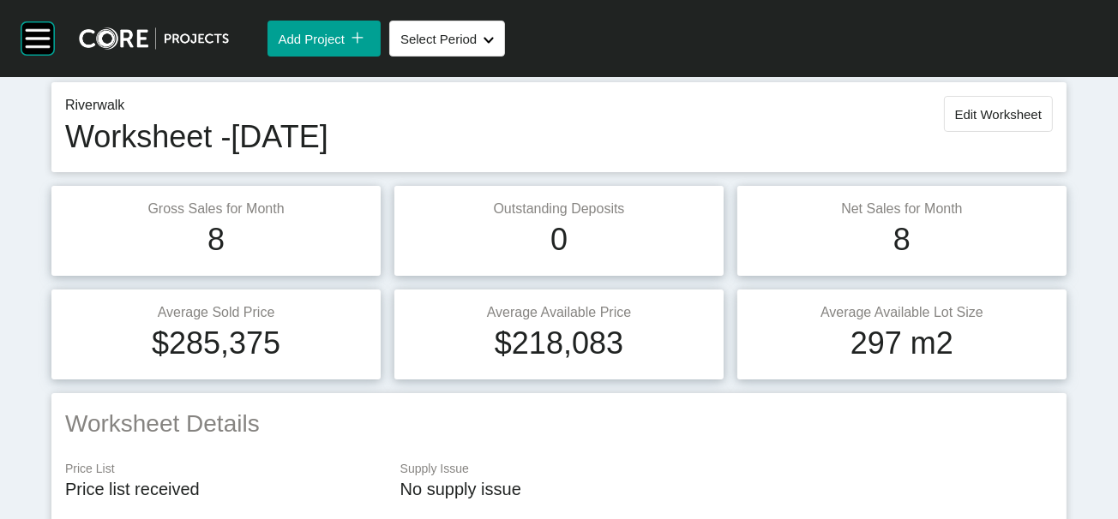
scroll to position [0, 0]
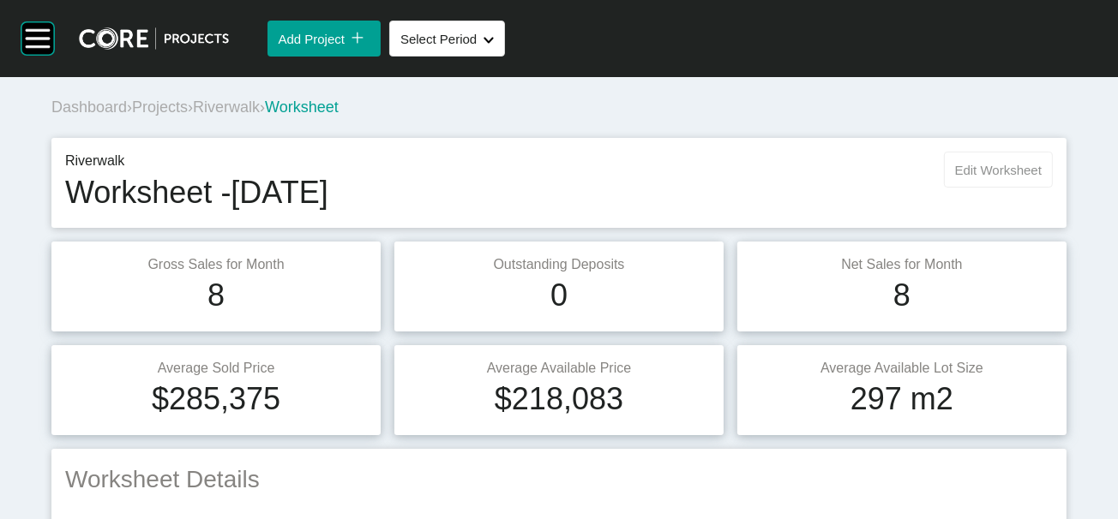
click at [1033, 188] on button "Edit Worksheet" at bounding box center [998, 170] width 109 height 36
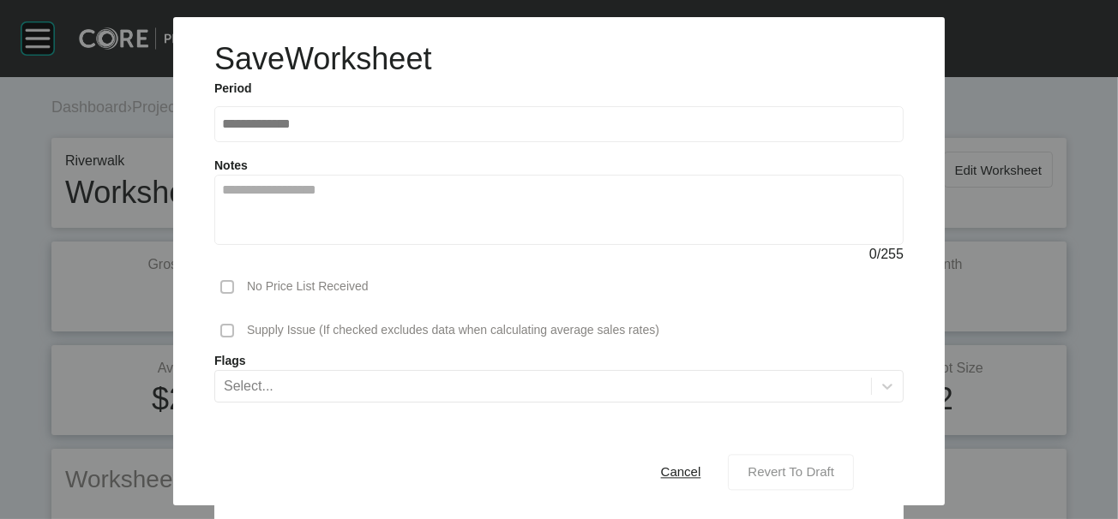
click at [834, 465] on span "Revert To Draft" at bounding box center [790, 472] width 87 height 15
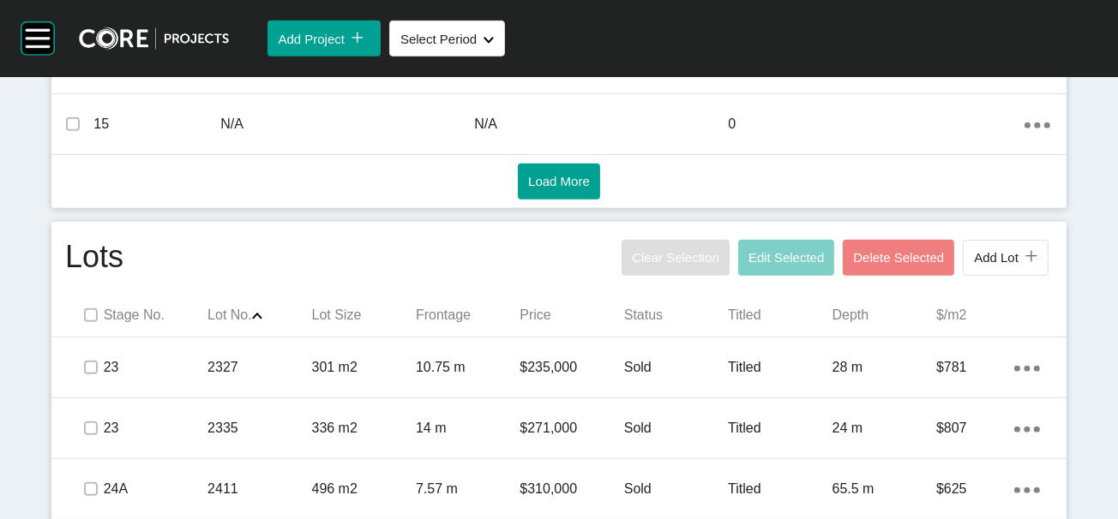
scroll to position [1362, 0]
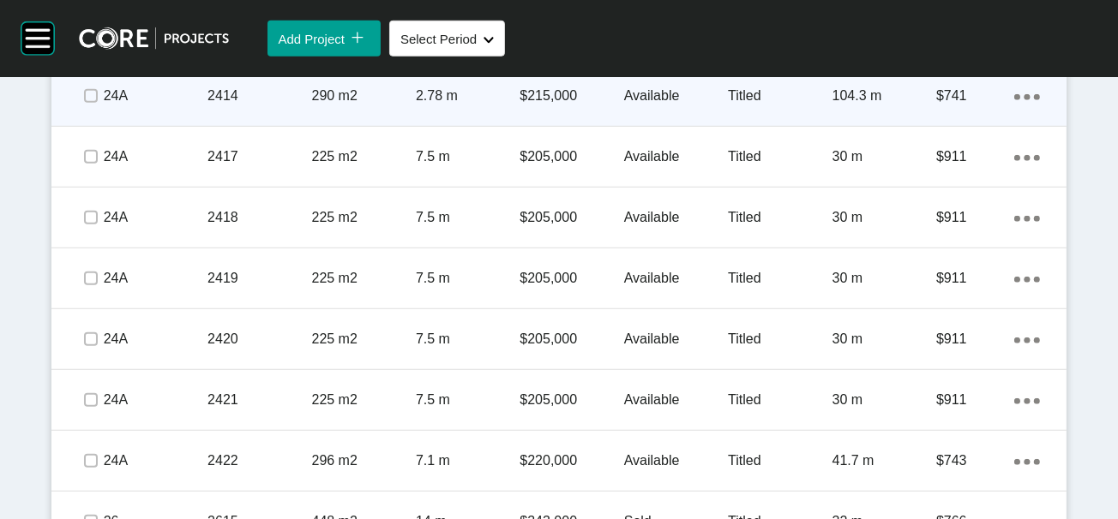
click at [925, 123] on div "104.3 m" at bounding box center [884, 95] width 104 height 53
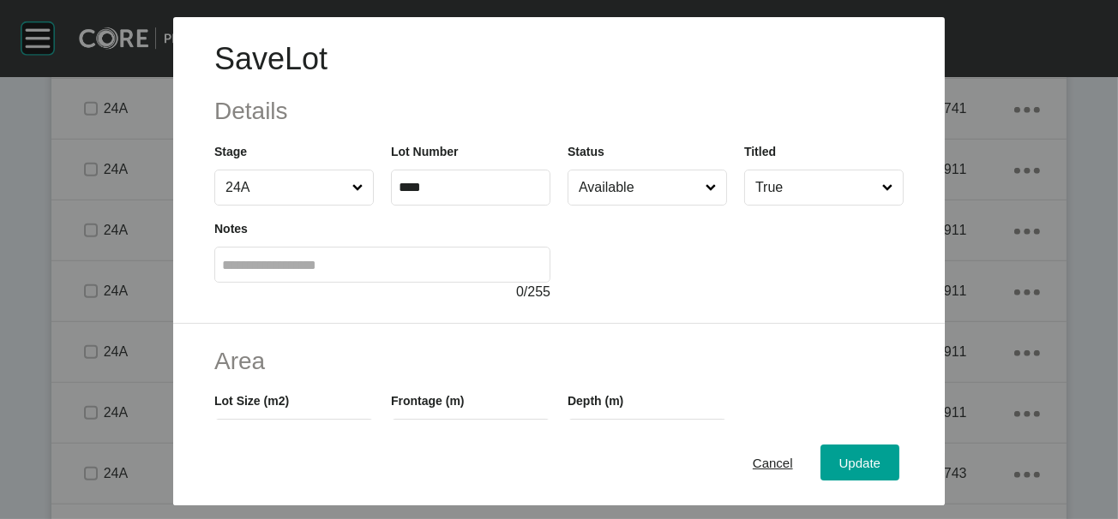
scroll to position [427, 0]
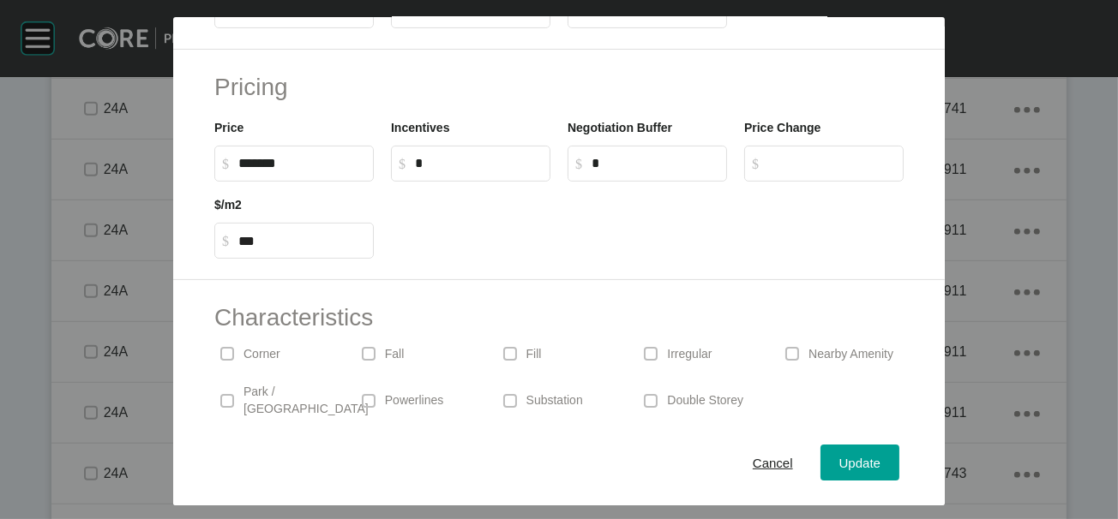
click at [660, 18] on input "*****" at bounding box center [647, 10] width 144 height 15
drag, startPoint x: 661, startPoint y: 116, endPoint x: 491, endPoint y: 111, distance: 169.8
type input "**"
click at [902, 450] on div "Save Lot Details Stage 24A Lot Number **** Status Available Titled True Notes 0…" at bounding box center [559, 259] width 1118 height 519
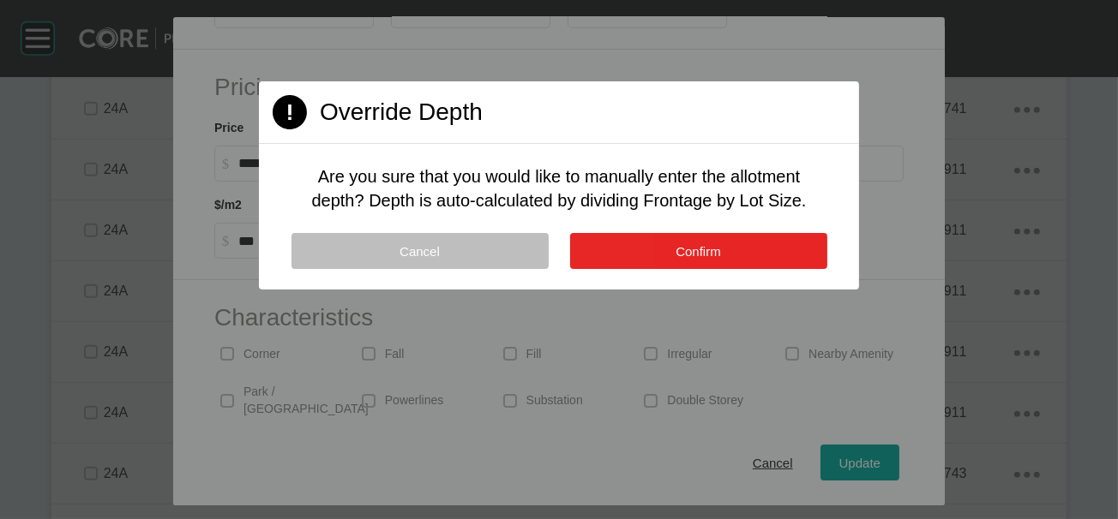
click at [769, 269] on button "Confirm" at bounding box center [698, 251] width 257 height 36
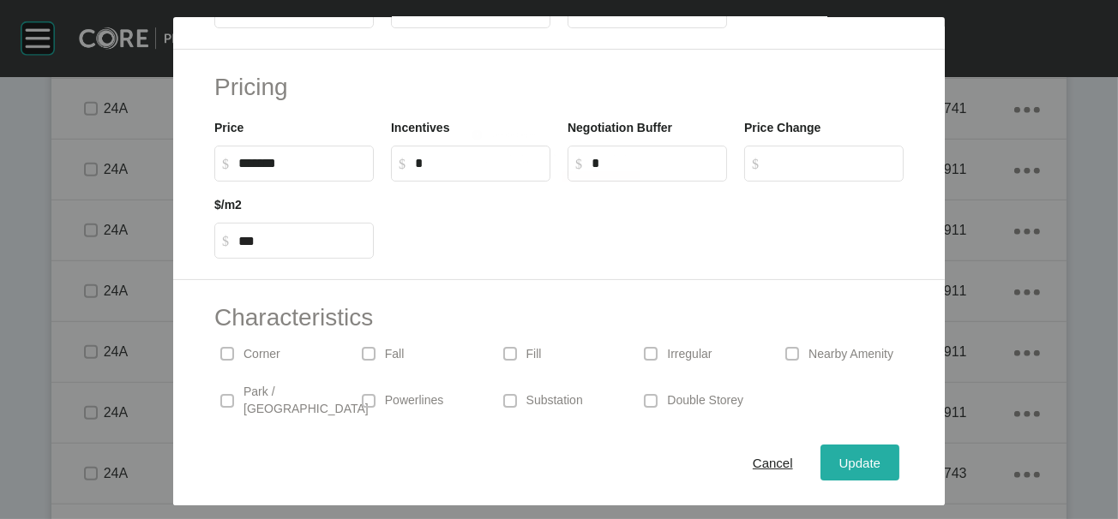
click at [880, 459] on span "Update" at bounding box center [859, 462] width 41 height 15
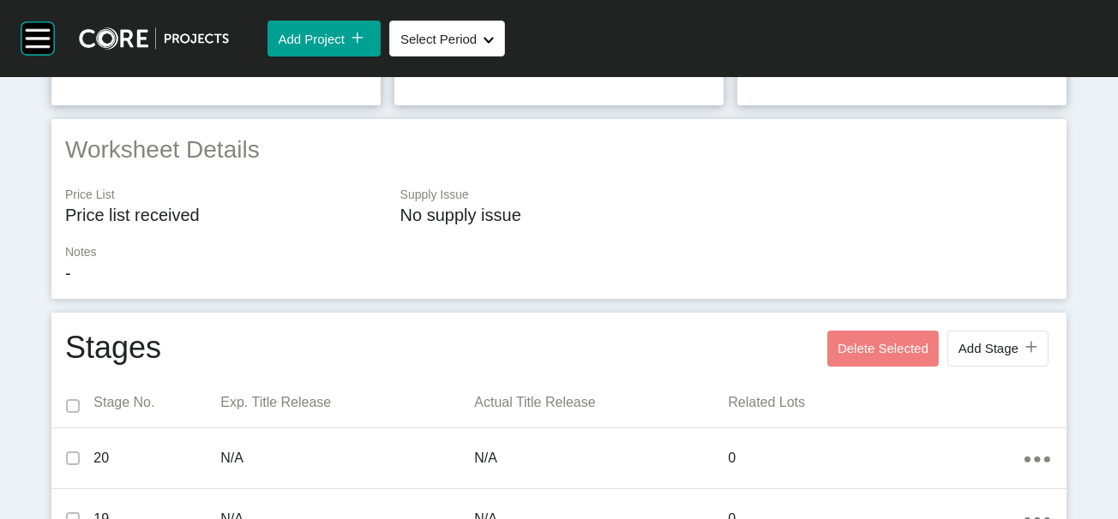
scroll to position [0, 0]
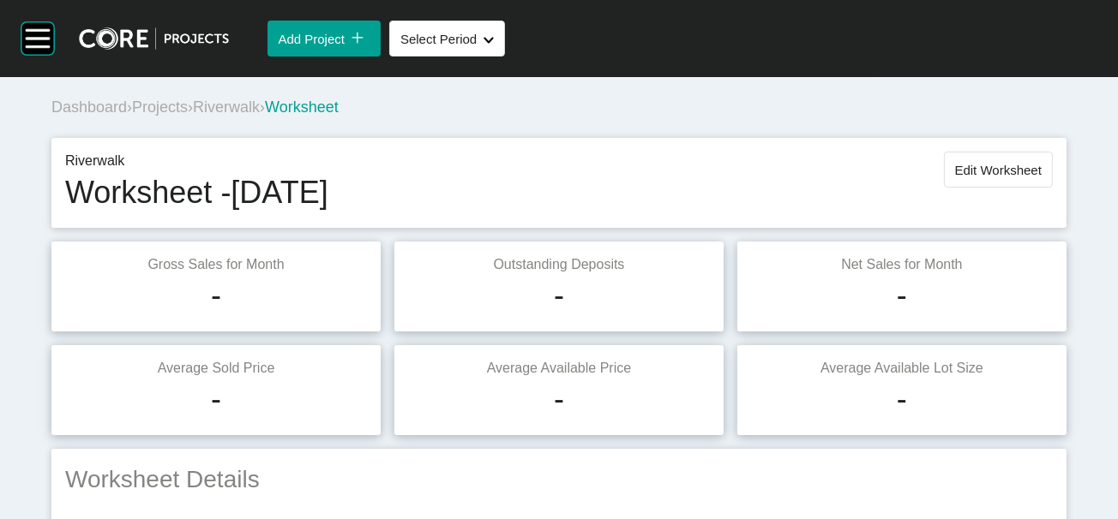
click at [978, 177] on span "Edit Worksheet" at bounding box center [998, 170] width 87 height 15
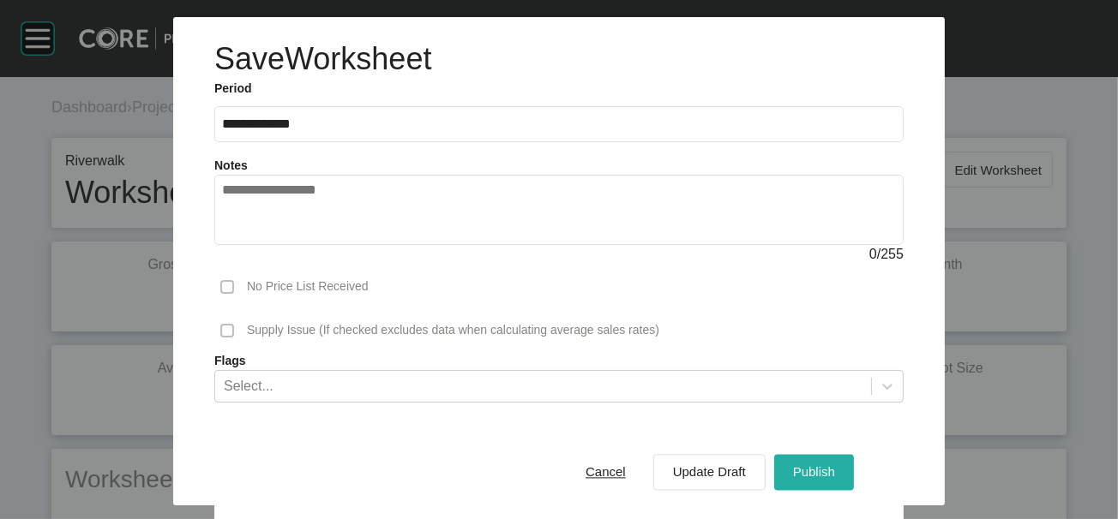
click at [839, 461] on div "Publish" at bounding box center [813, 472] width 51 height 23
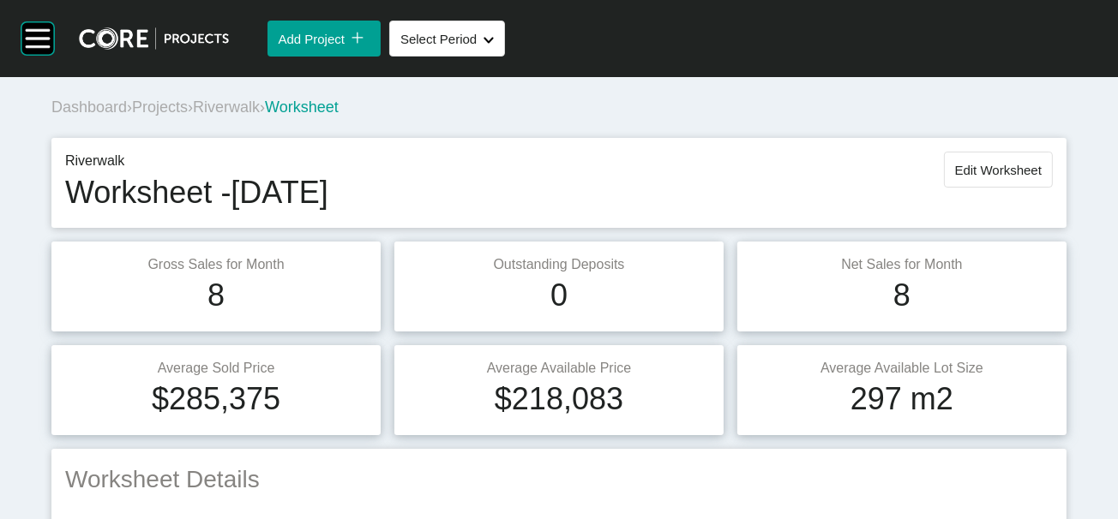
click at [260, 116] on span "Riverwalk" at bounding box center [226, 107] width 67 height 17
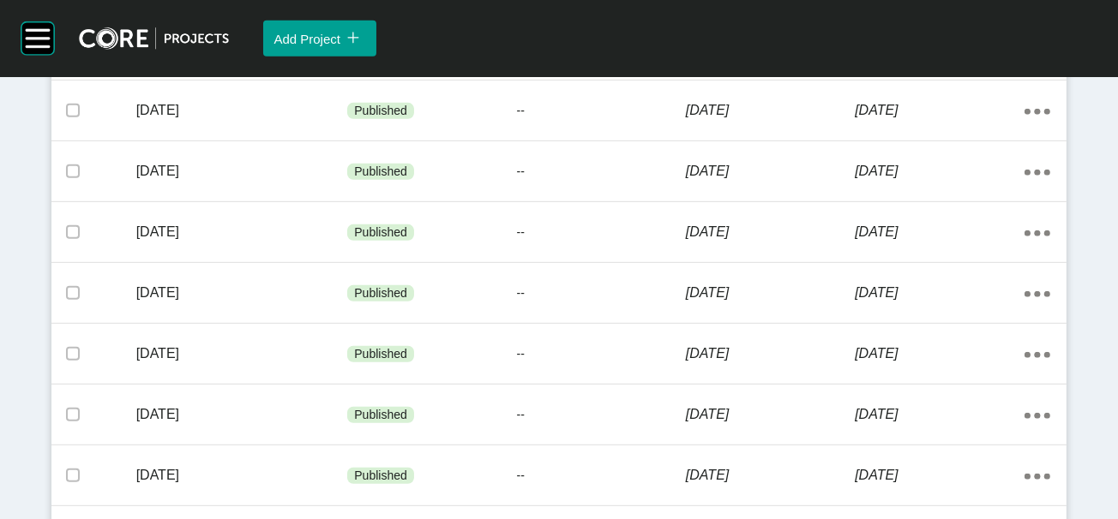
scroll to position [1362, 0]
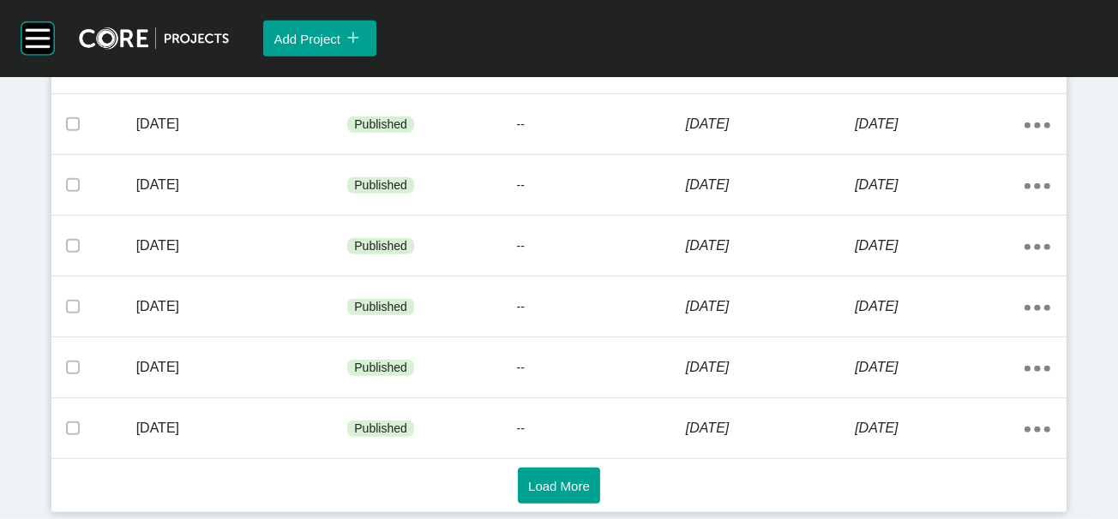
click at [542, 493] on button "Load More" at bounding box center [559, 486] width 82 height 36
click at [545, 479] on span "Load More" at bounding box center [559, 486] width 62 height 15
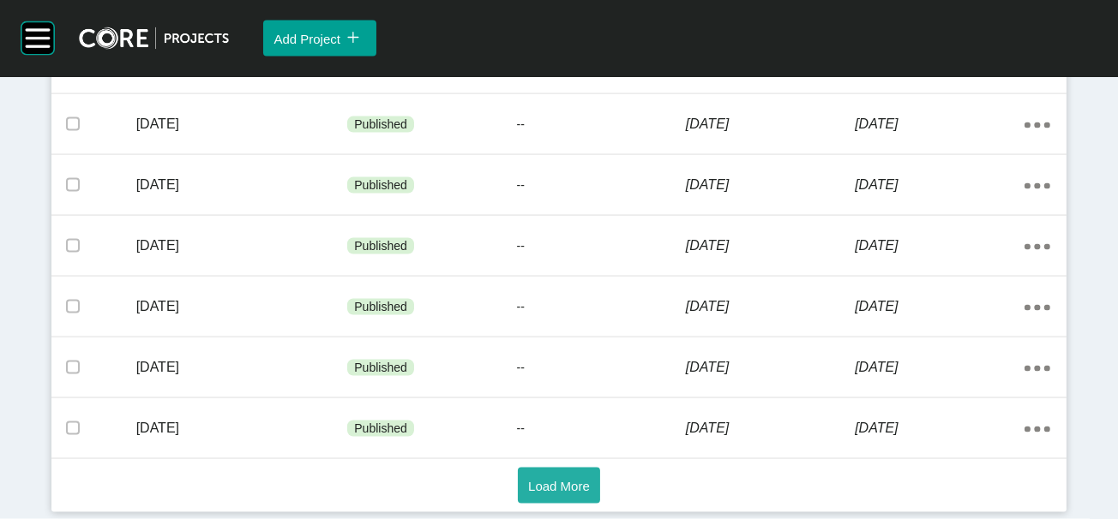
click at [569, 492] on button "Load More" at bounding box center [559, 486] width 82 height 36
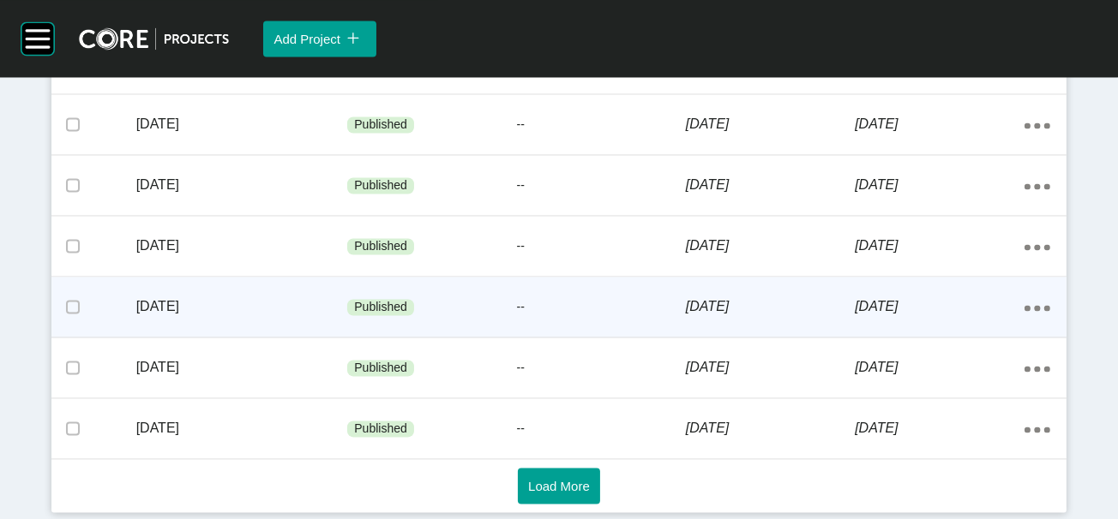
click at [879, 282] on div "7 December 2020" at bounding box center [938, 306] width 169 height 53
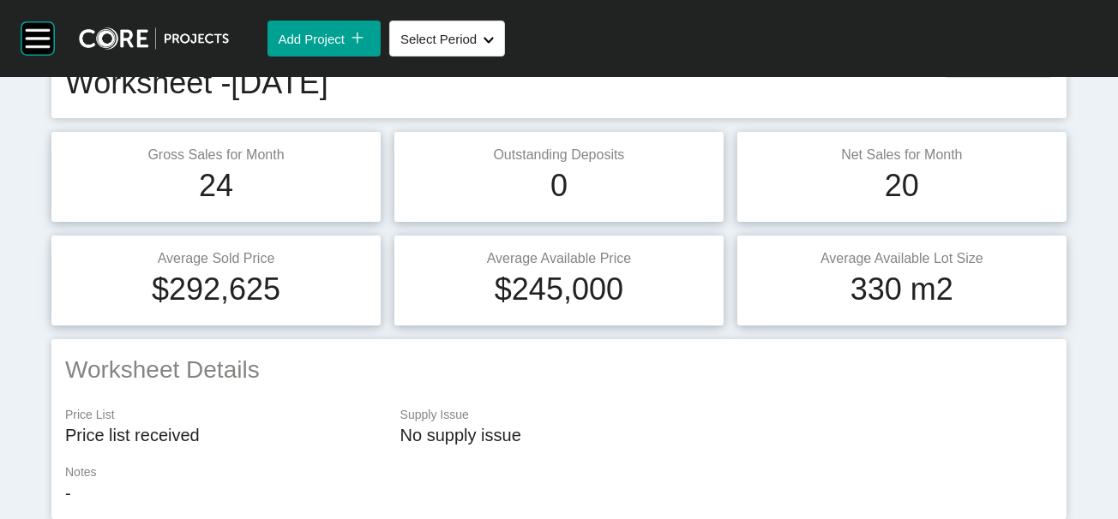
scroll to position [1411, 0]
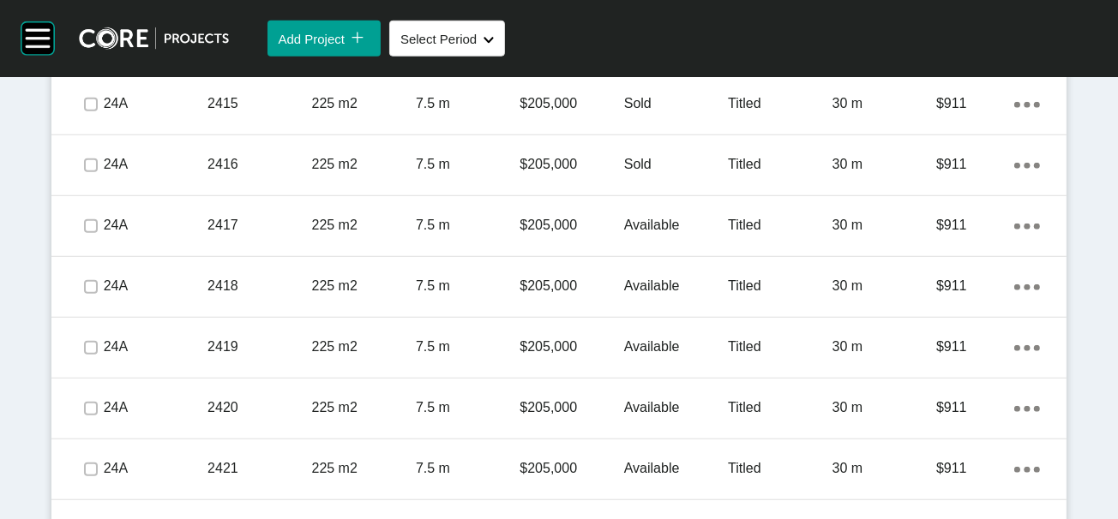
click at [890, 52] on p "104.3 m" at bounding box center [884, 42] width 104 height 19
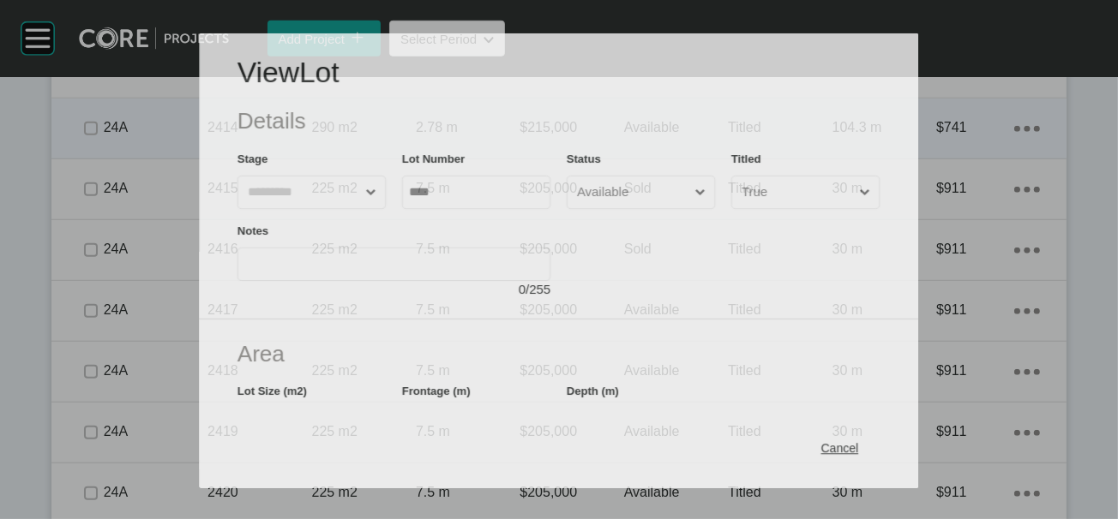
scroll to position [1345, 0]
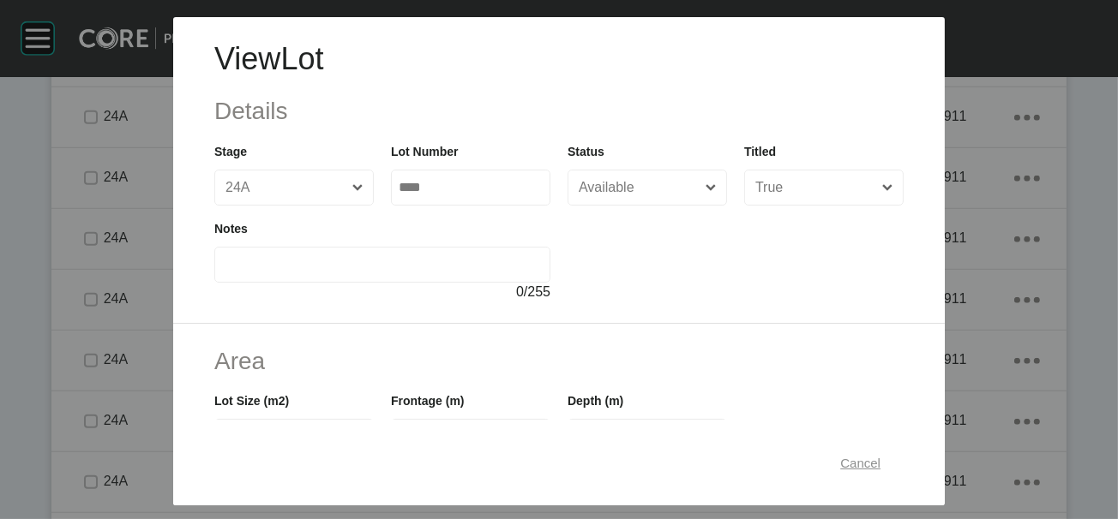
click at [880, 455] on span "Cancel" at bounding box center [860, 462] width 40 height 15
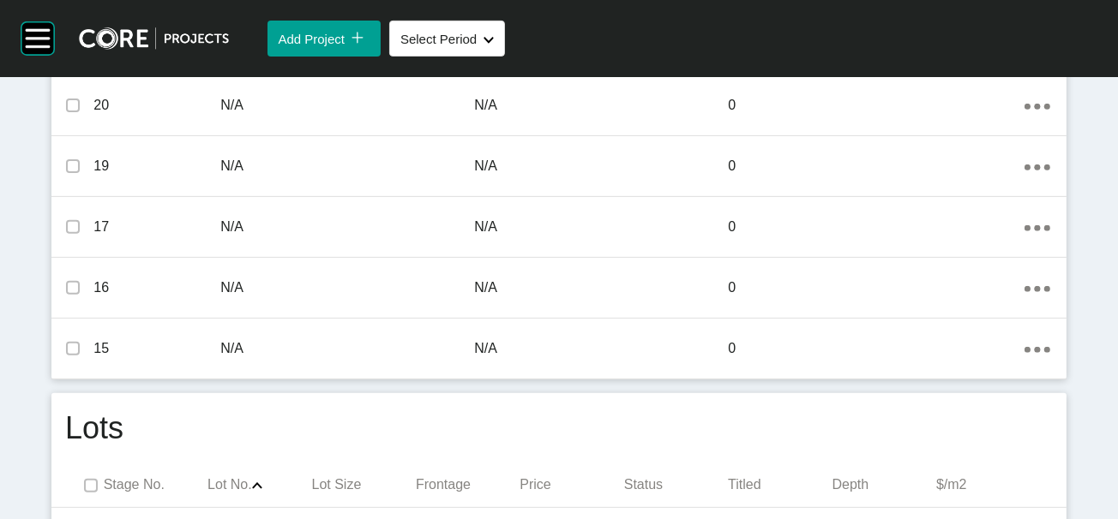
scroll to position [0, 0]
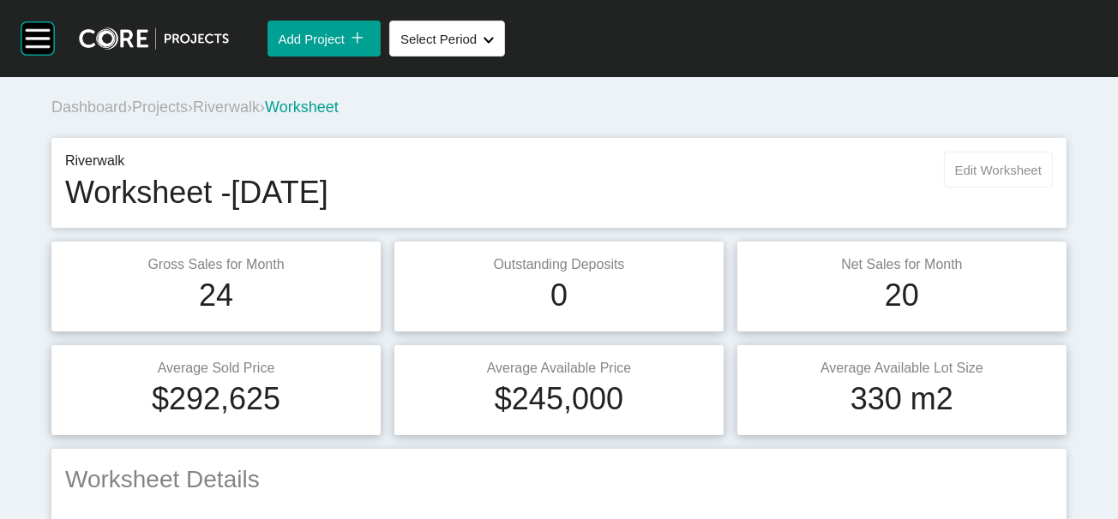
click at [955, 177] on span "Edit Worksheet" at bounding box center [998, 170] width 87 height 15
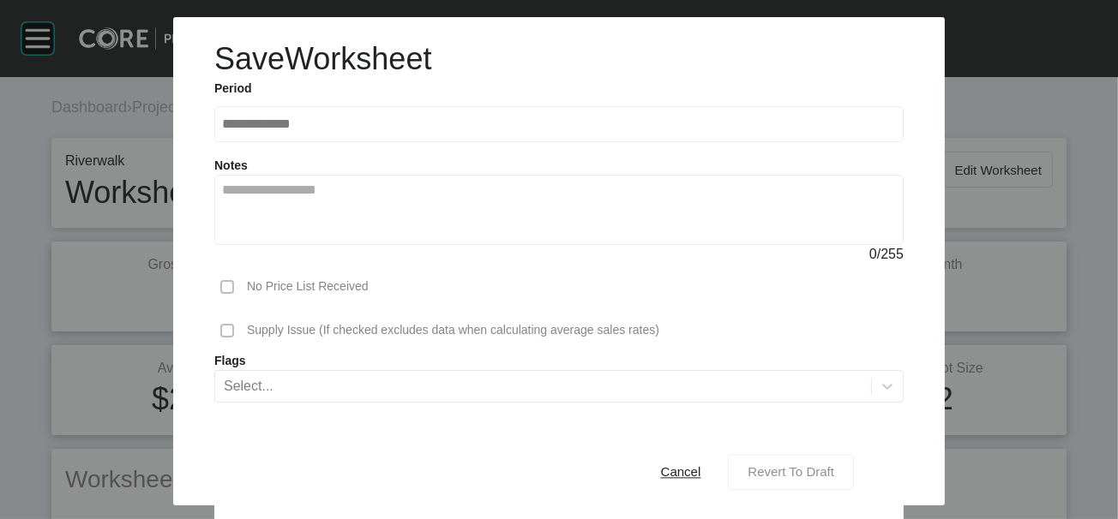
click at [834, 465] on span "Revert To Draft" at bounding box center [790, 472] width 87 height 15
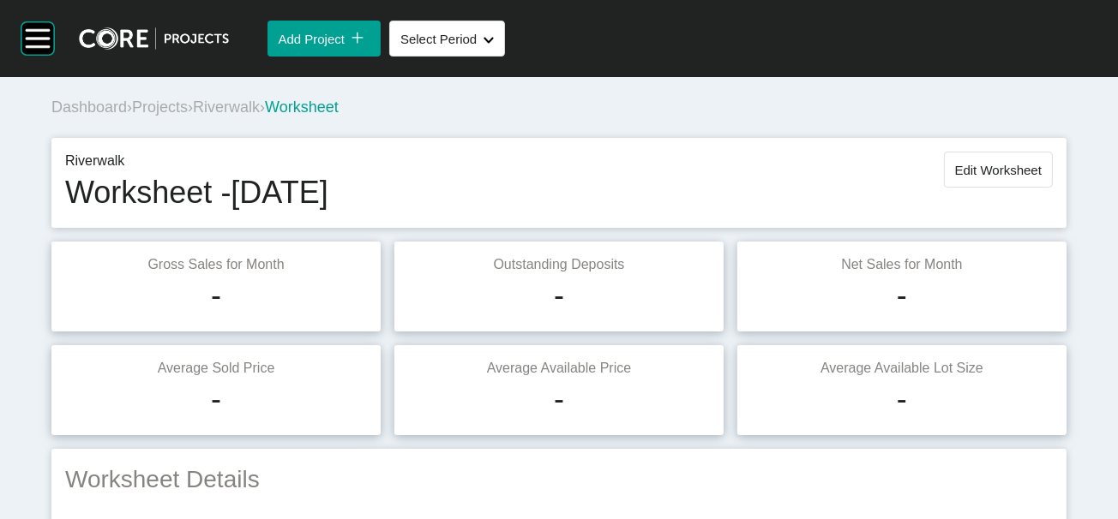
scroll to position [1666, 0]
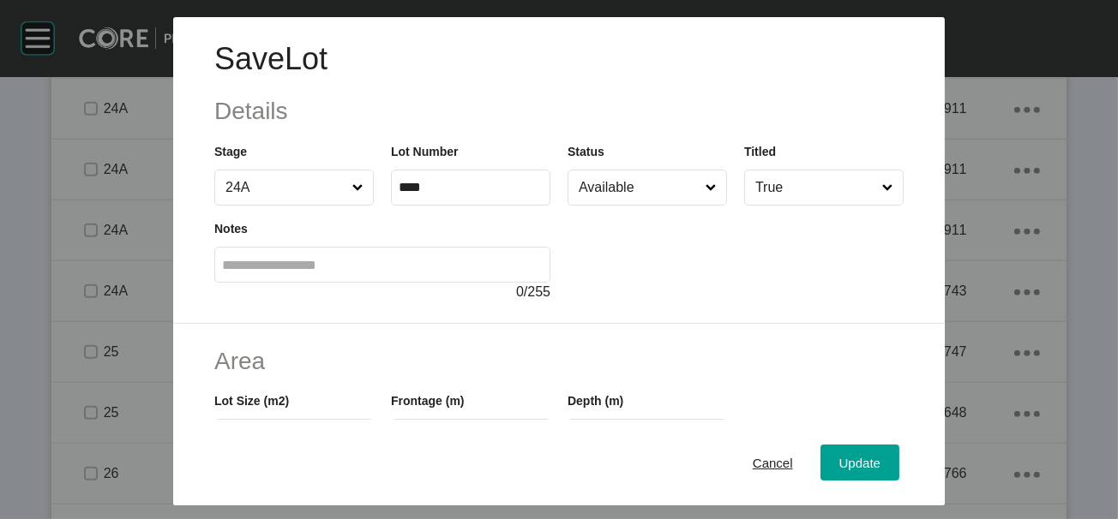
scroll to position [427, 0]
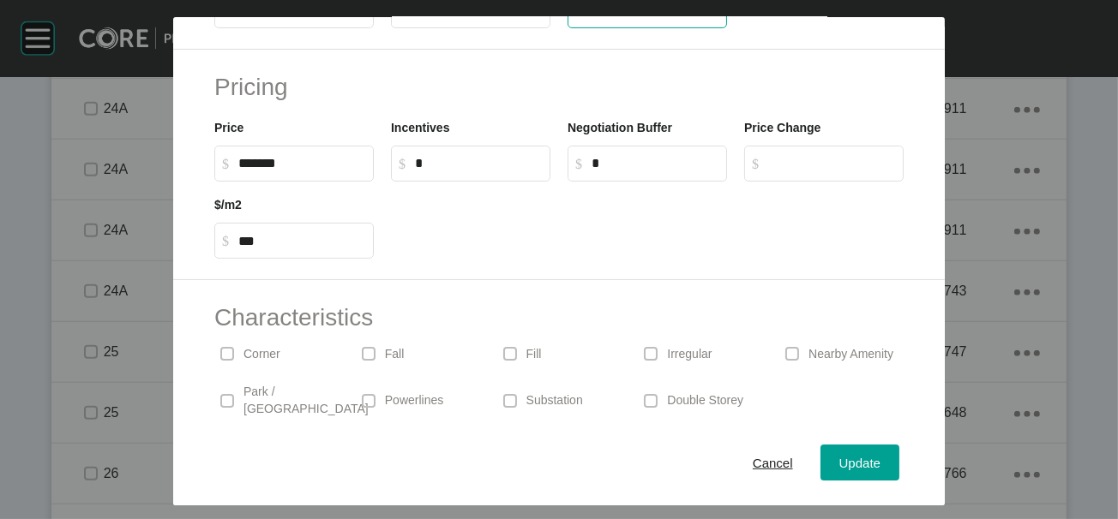
drag, startPoint x: 633, startPoint y: 119, endPoint x: 425, endPoint y: 75, distance: 213.0
type input "**"
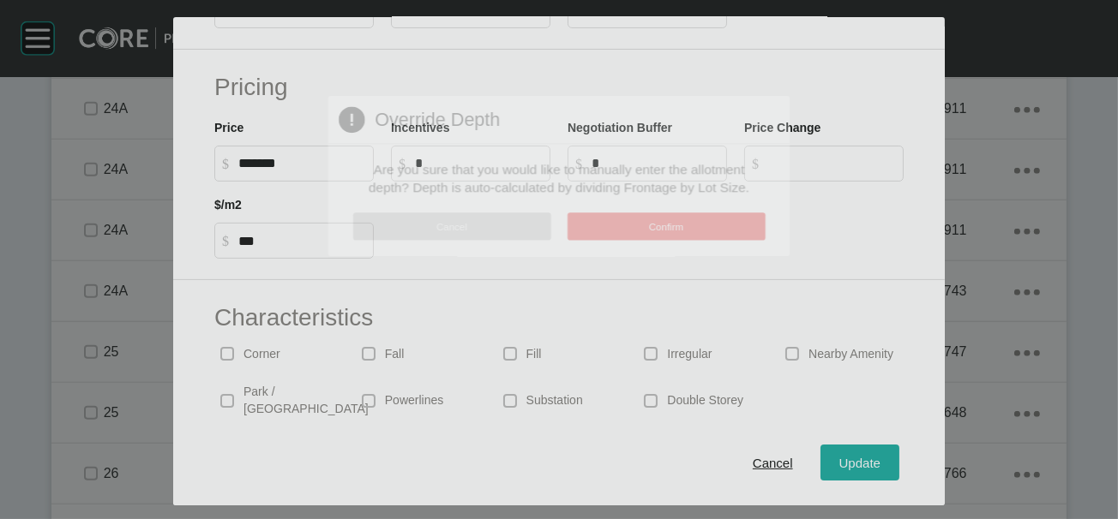
click at [887, 452] on div "Save Lot Details Stage 24A Lot Number **** Status Available Titled True Notes 0…" at bounding box center [559, 259] width 1118 height 519
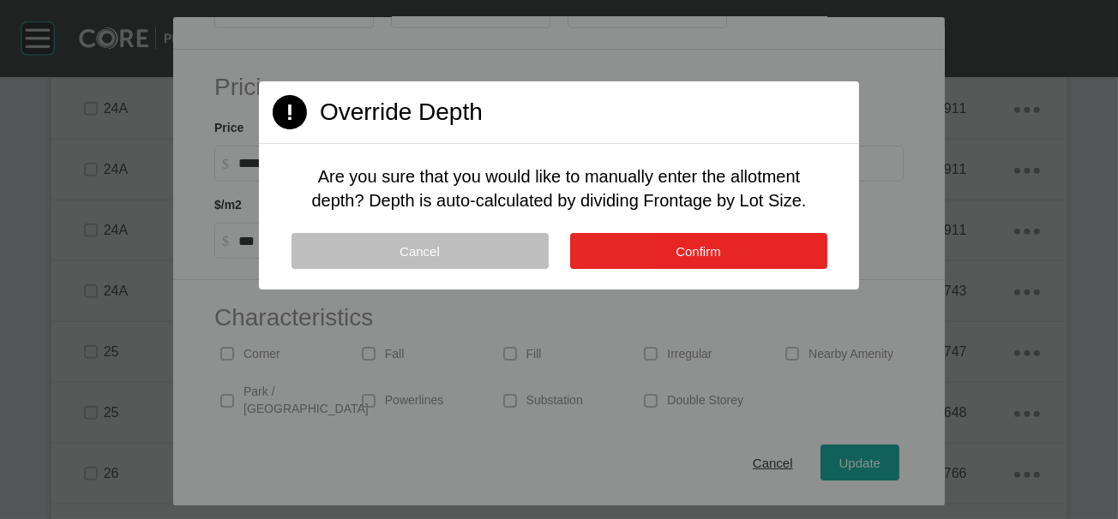
click at [701, 269] on button "Confirm" at bounding box center [698, 251] width 257 height 36
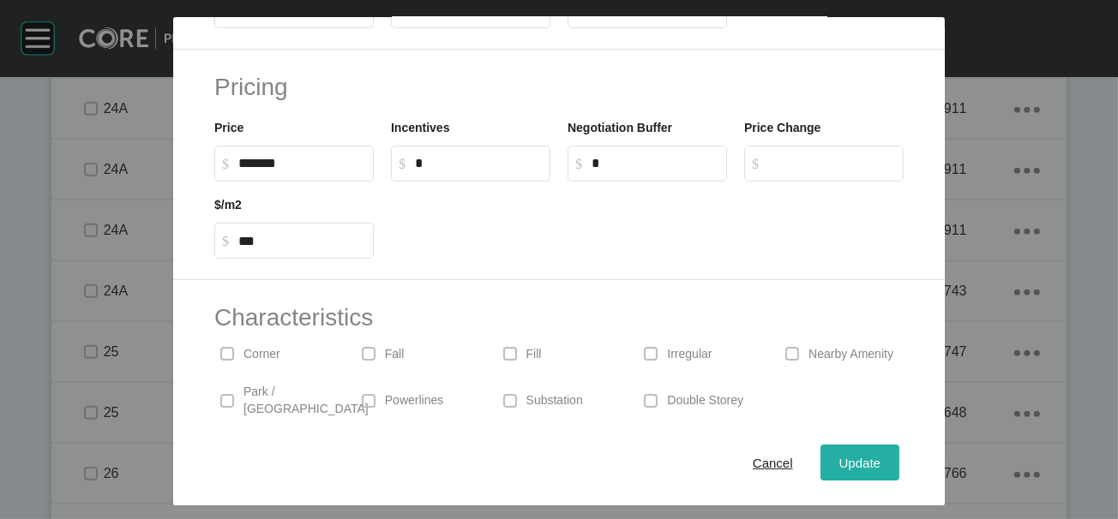
click at [880, 455] on span "Update" at bounding box center [859, 462] width 41 height 15
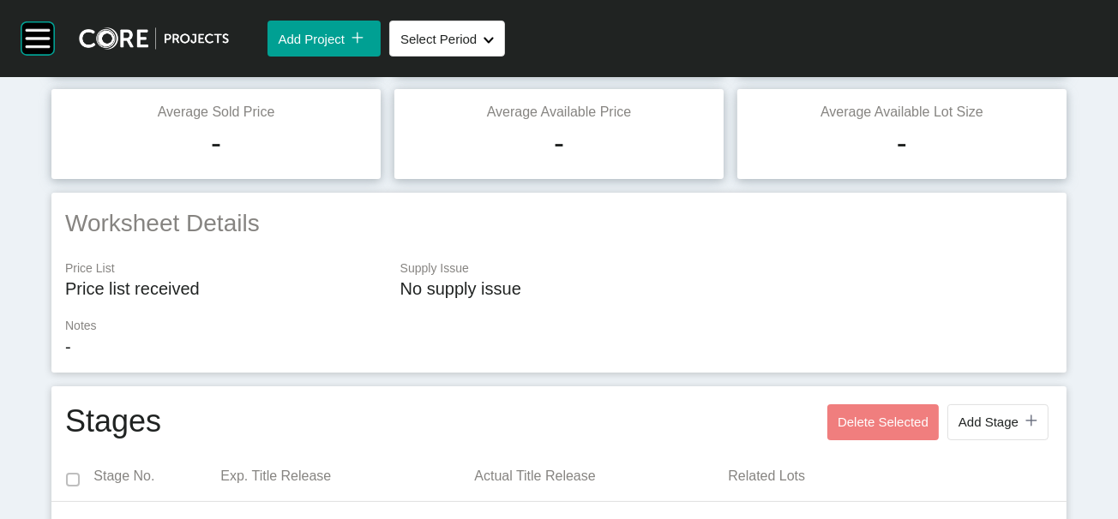
scroll to position [0, 0]
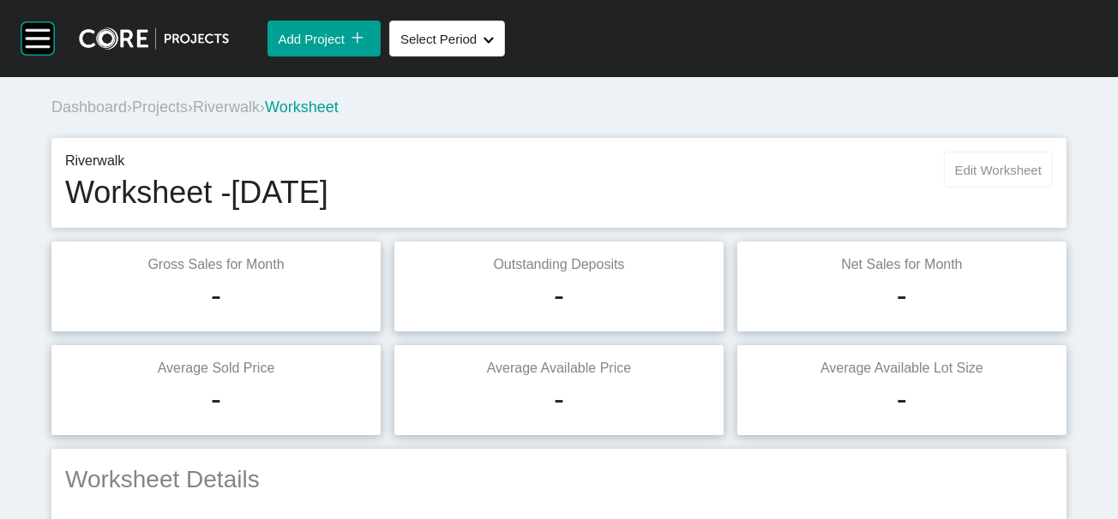
click at [1013, 177] on span "Edit Worksheet" at bounding box center [998, 170] width 87 height 15
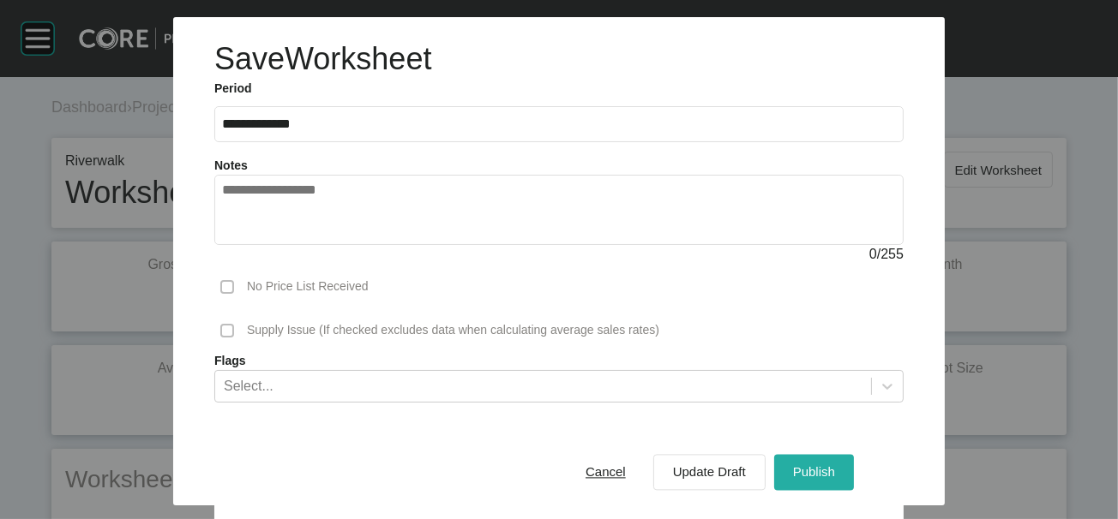
click at [835, 465] on span "Publish" at bounding box center [814, 472] width 42 height 15
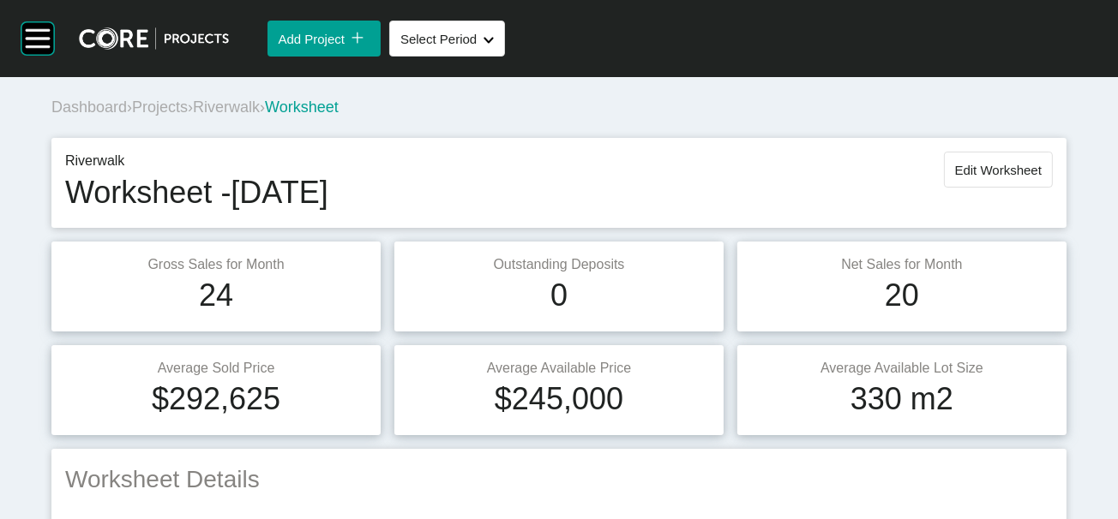
click at [260, 116] on span "Riverwalk" at bounding box center [226, 107] width 67 height 17
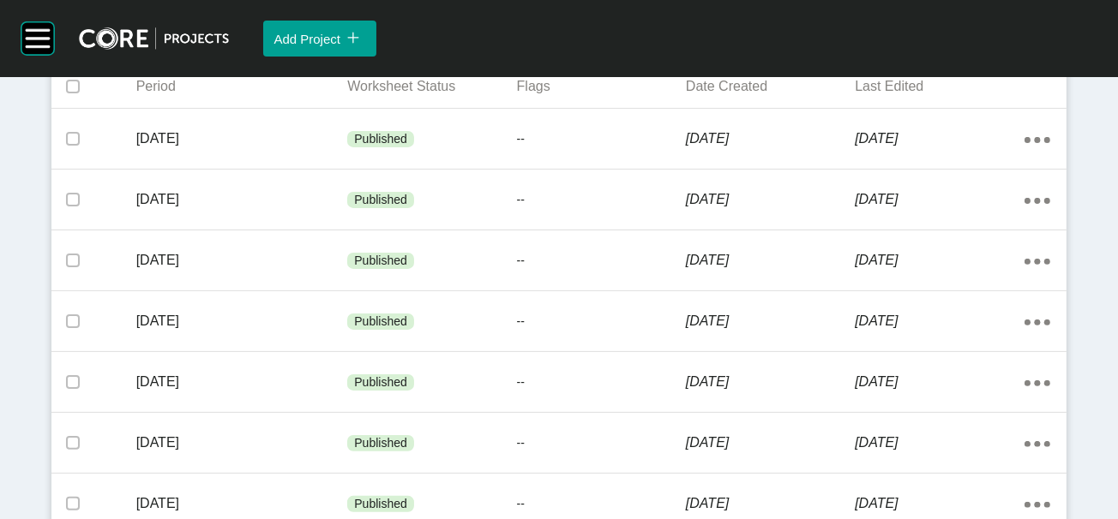
scroll to position [1361, 0]
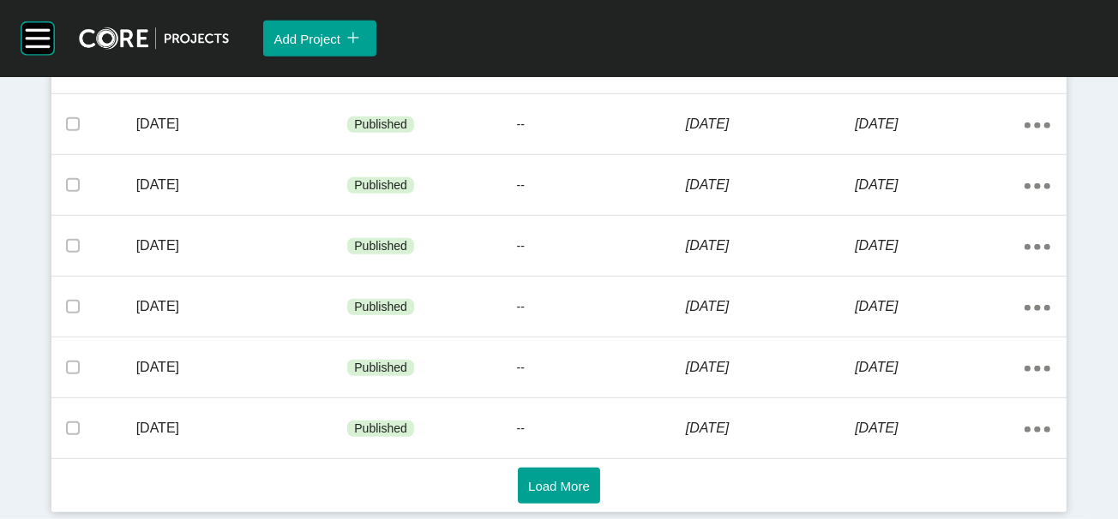
click at [653, 504] on div "Load More" at bounding box center [559, 486] width 998 height 36
click at [560, 496] on button "Load More" at bounding box center [559, 486] width 82 height 36
click at [528, 479] on span "Load More" at bounding box center [559, 486] width 62 height 15
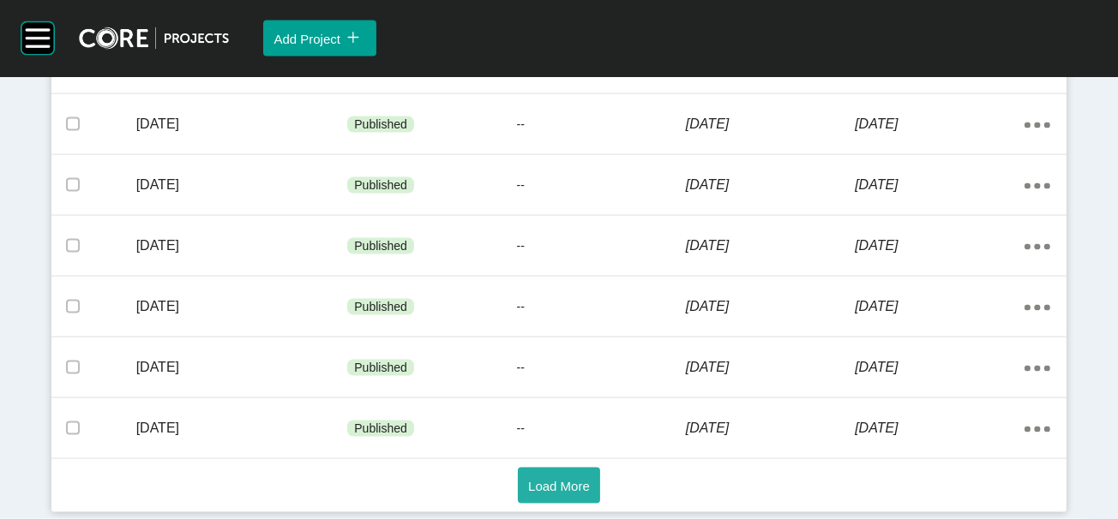
click at [593, 482] on button "Load More" at bounding box center [559, 486] width 82 height 36
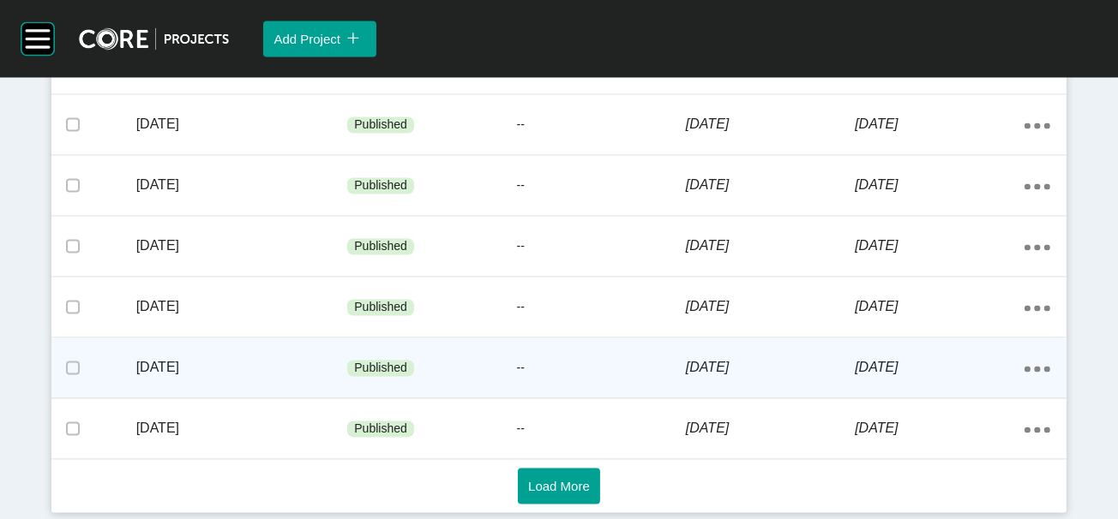
click at [937, 394] on div "6 November 2020" at bounding box center [938, 367] width 169 height 53
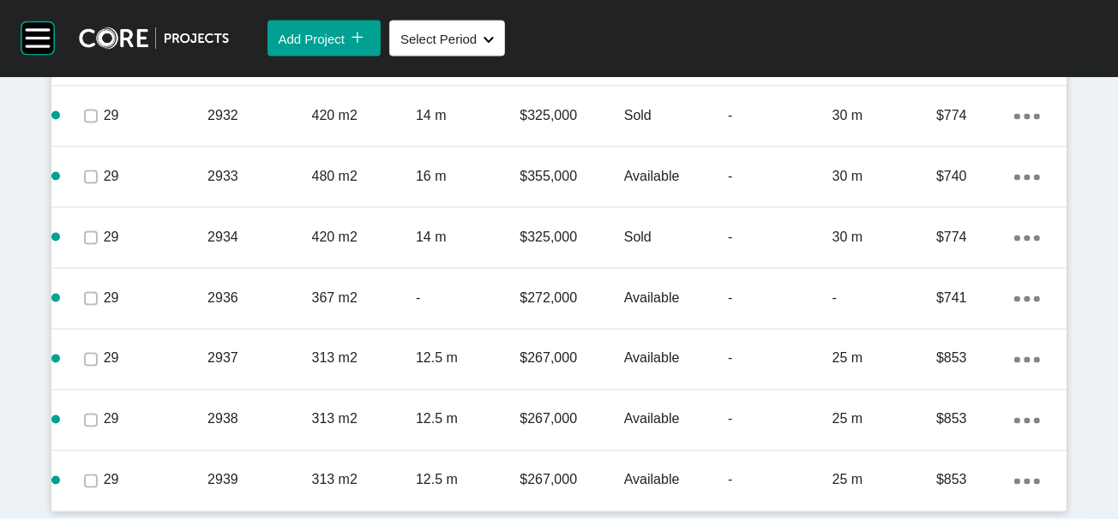
scroll to position [1631, 0]
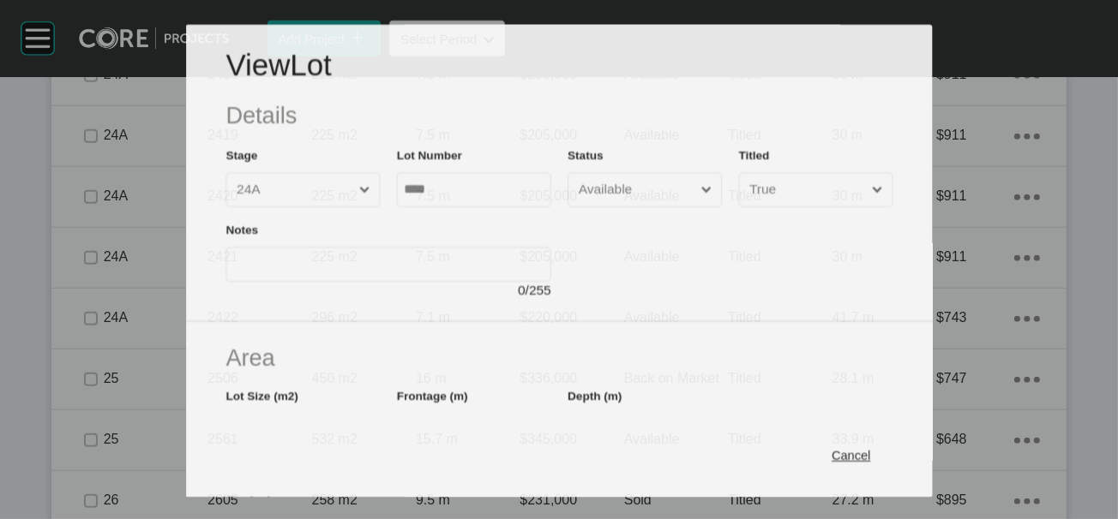
scroll to position [1565, 0]
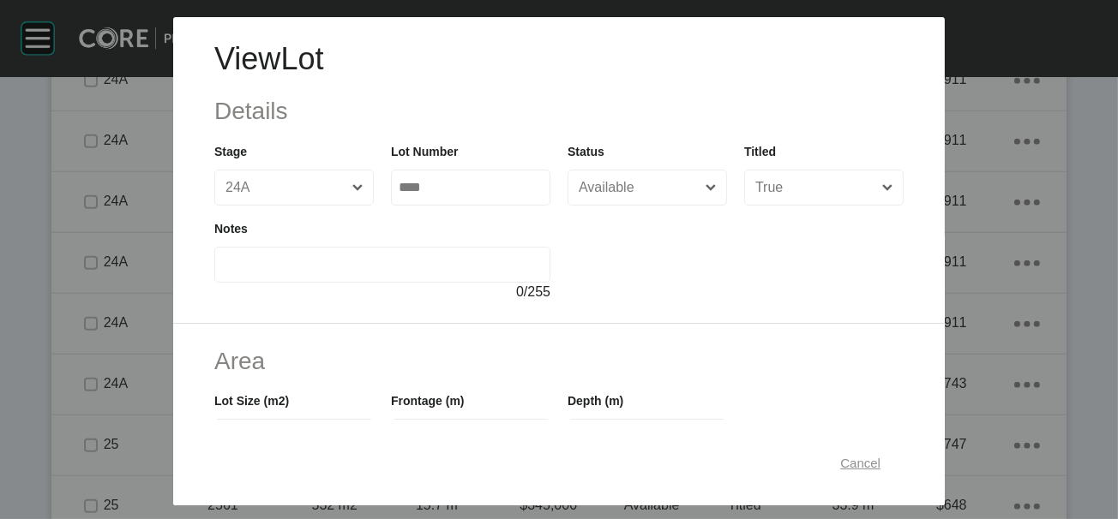
click at [880, 457] on span "Cancel" at bounding box center [860, 462] width 40 height 15
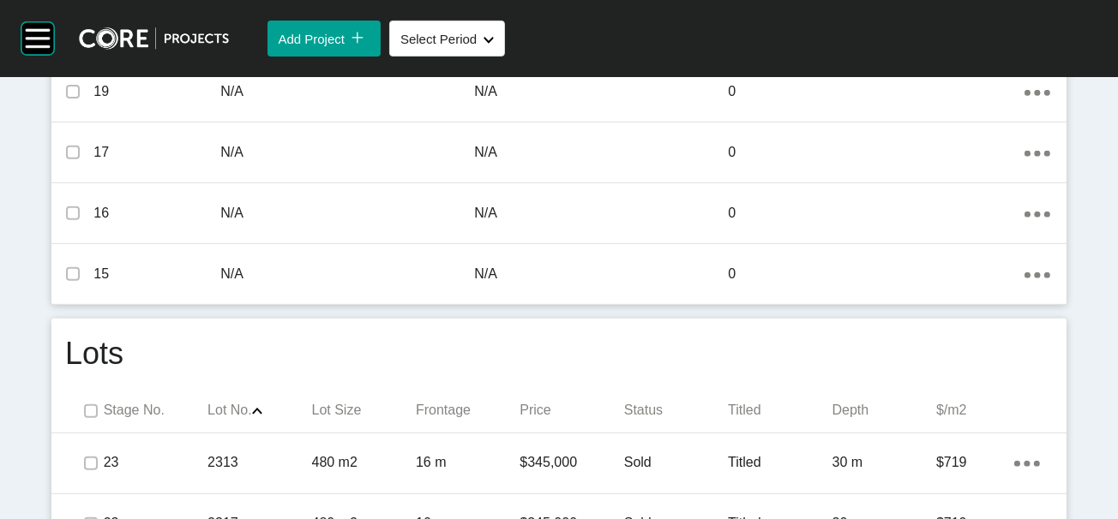
scroll to position [0, 0]
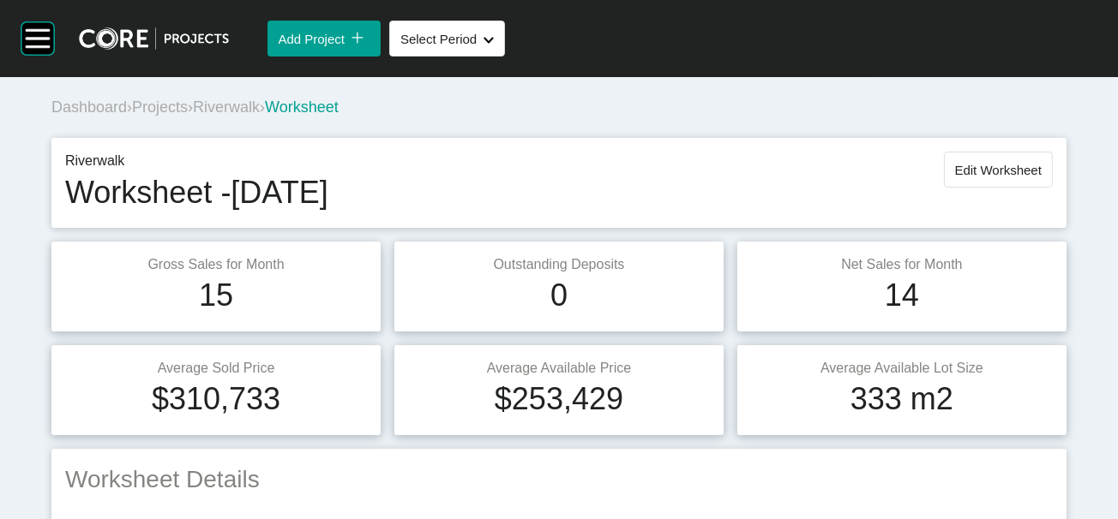
click at [986, 188] on button "Edit Worksheet" at bounding box center [998, 170] width 109 height 36
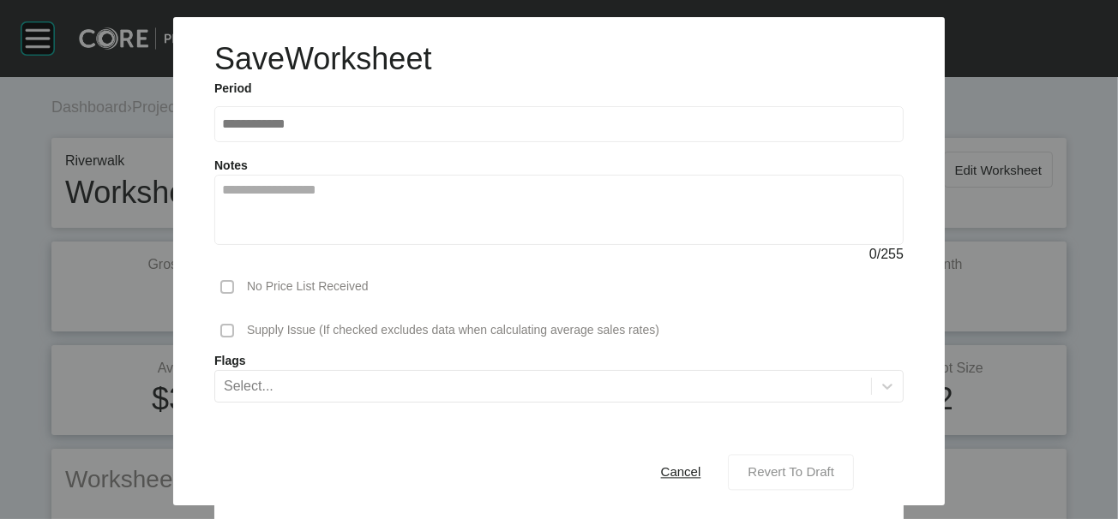
click at [834, 465] on span "Revert To Draft" at bounding box center [790, 472] width 87 height 15
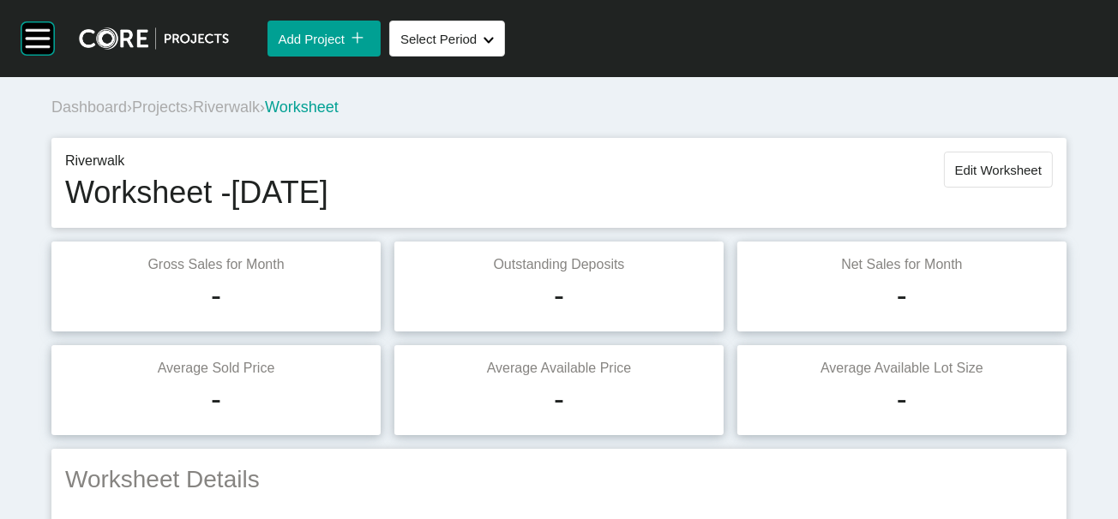
scroll to position [1711, 0]
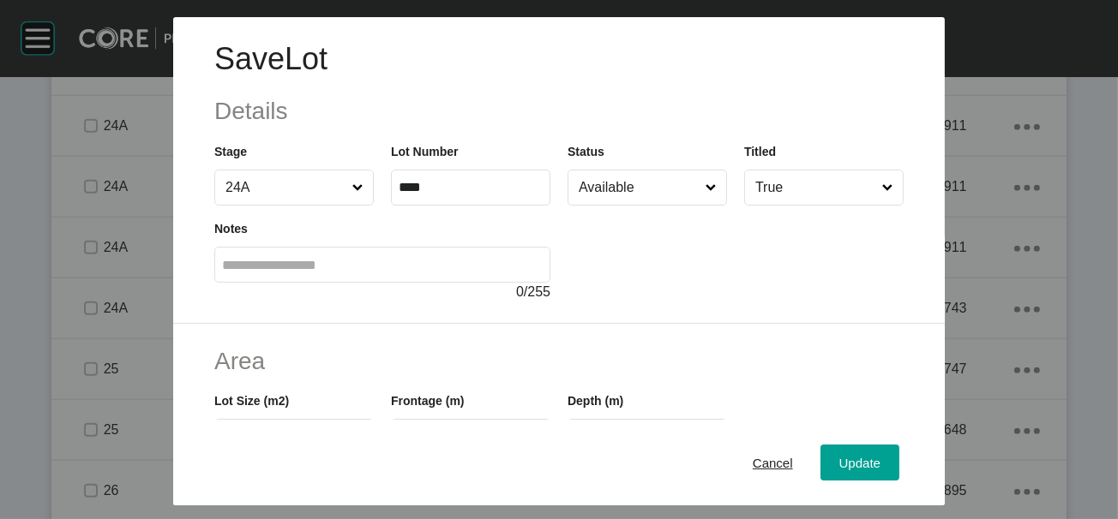
scroll to position [427, 0]
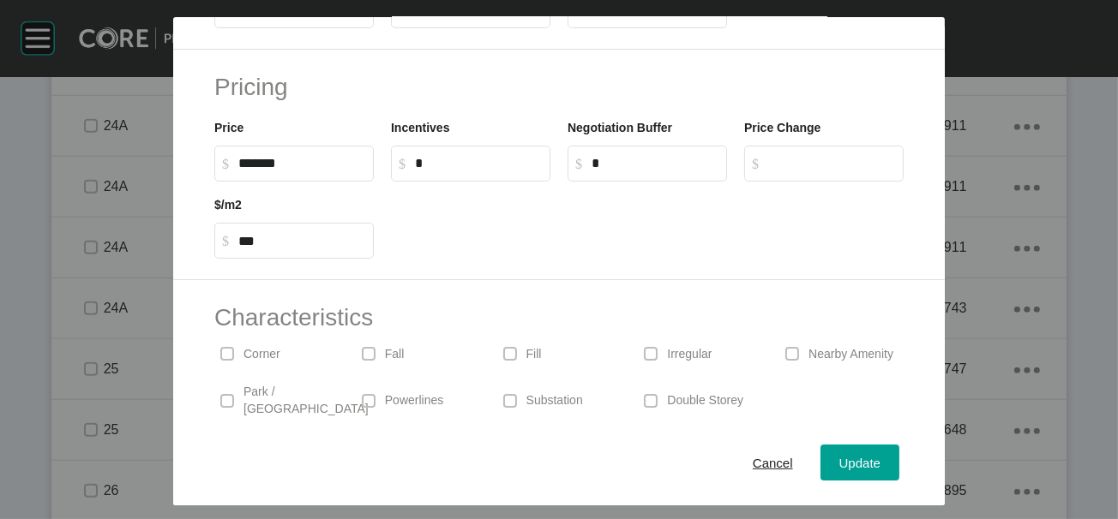
type input "**"
click at [884, 451] on div "Save Lot Details Stage 24A Lot Number **** Status Available Titled True Notes 0…" at bounding box center [559, 259] width 1118 height 519
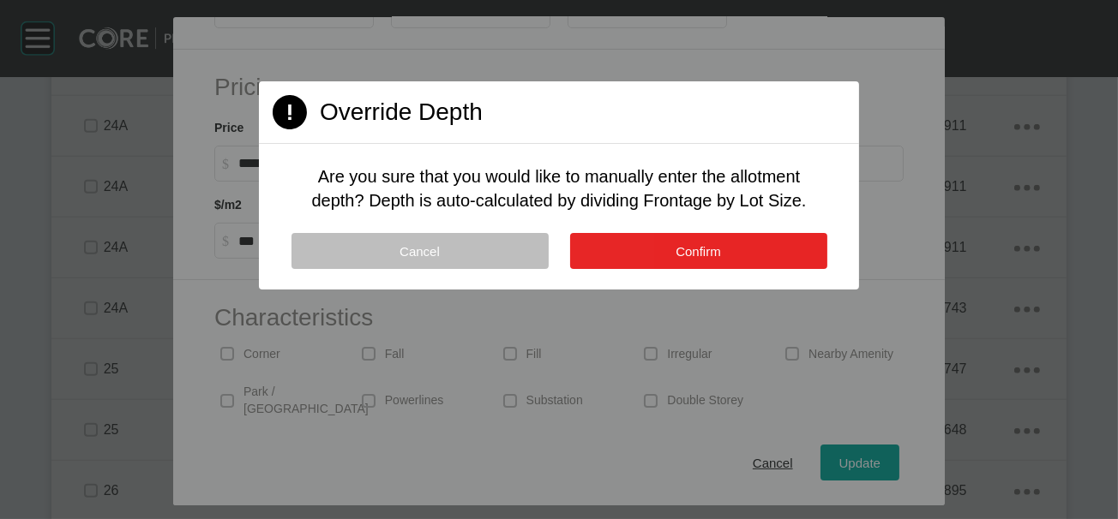
click at [779, 269] on button "Confirm" at bounding box center [698, 251] width 257 height 36
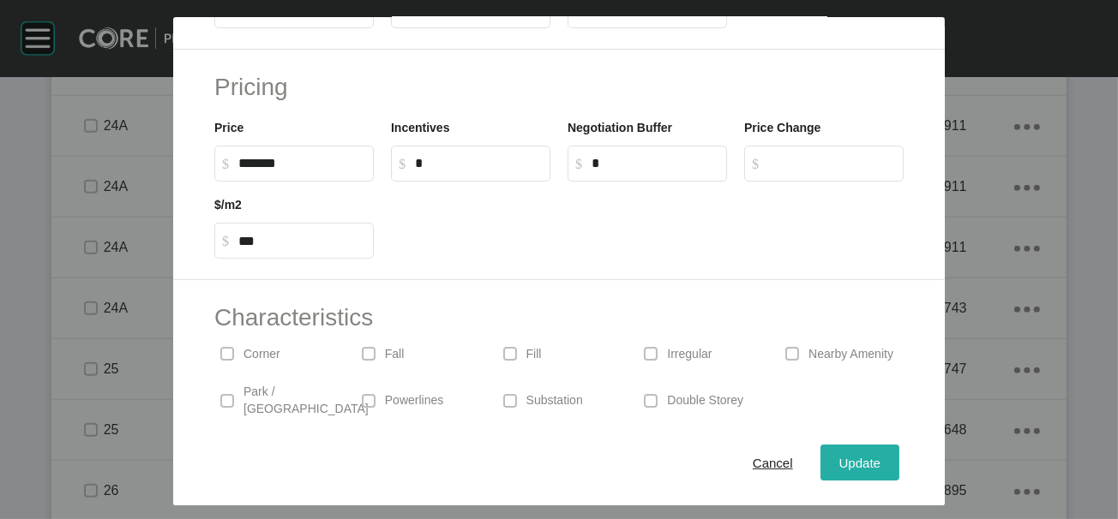
click at [884, 461] on div "Update" at bounding box center [860, 462] width 50 height 23
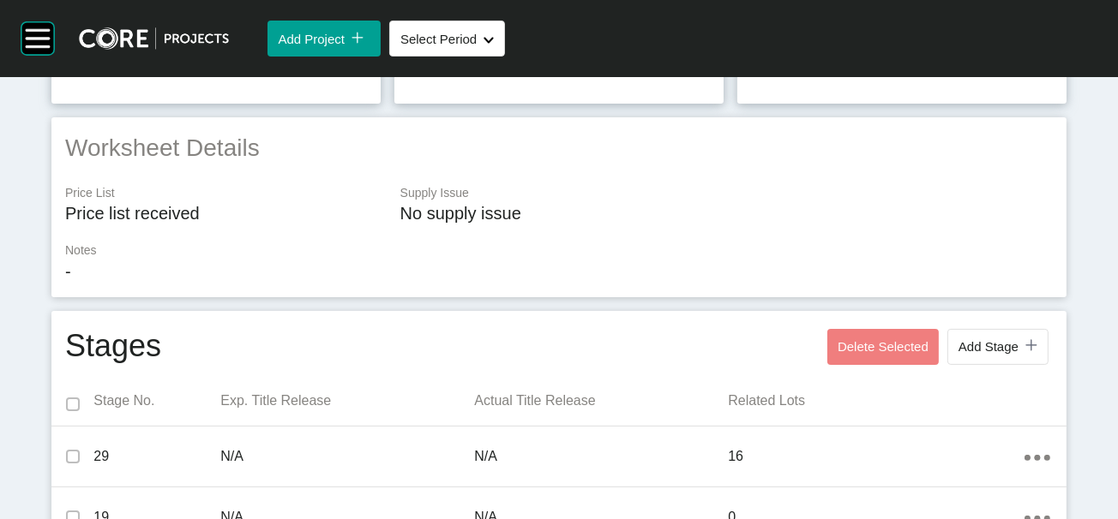
scroll to position [0, 0]
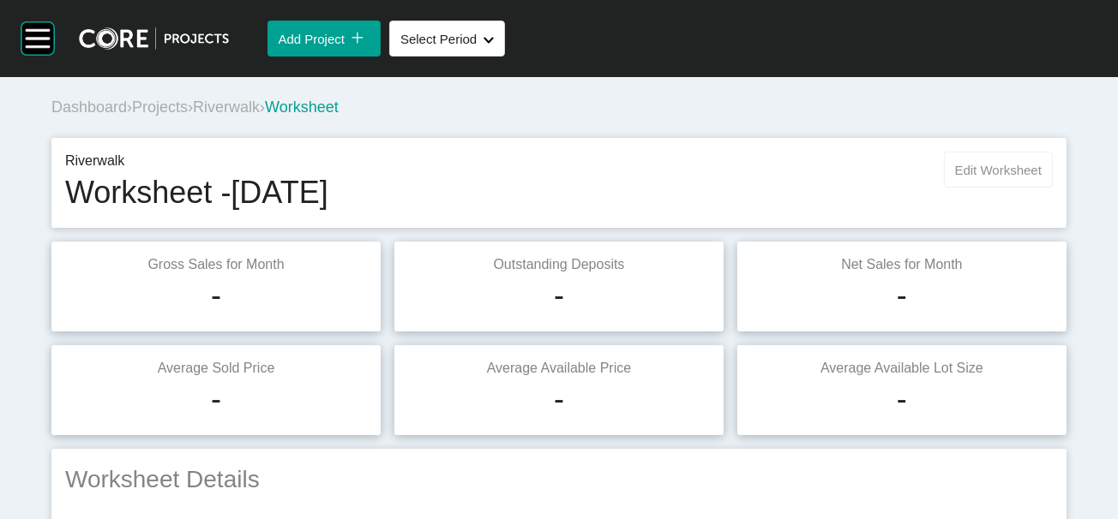
click at [1010, 188] on button "Edit Worksheet" at bounding box center [998, 170] width 109 height 36
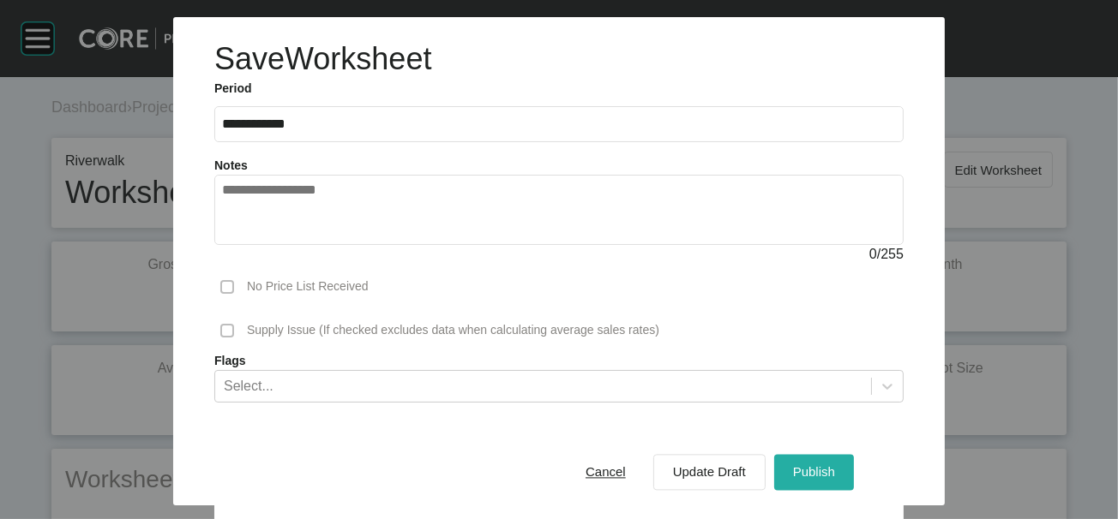
click at [839, 461] on div "Publish" at bounding box center [813, 472] width 51 height 23
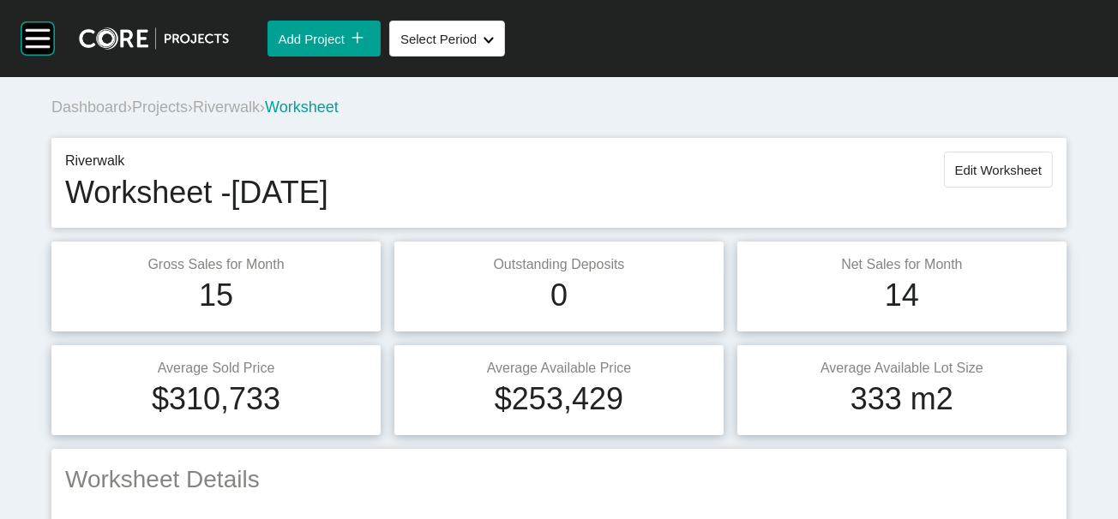
click at [260, 116] on span "Riverwalk" at bounding box center [226, 107] width 67 height 17
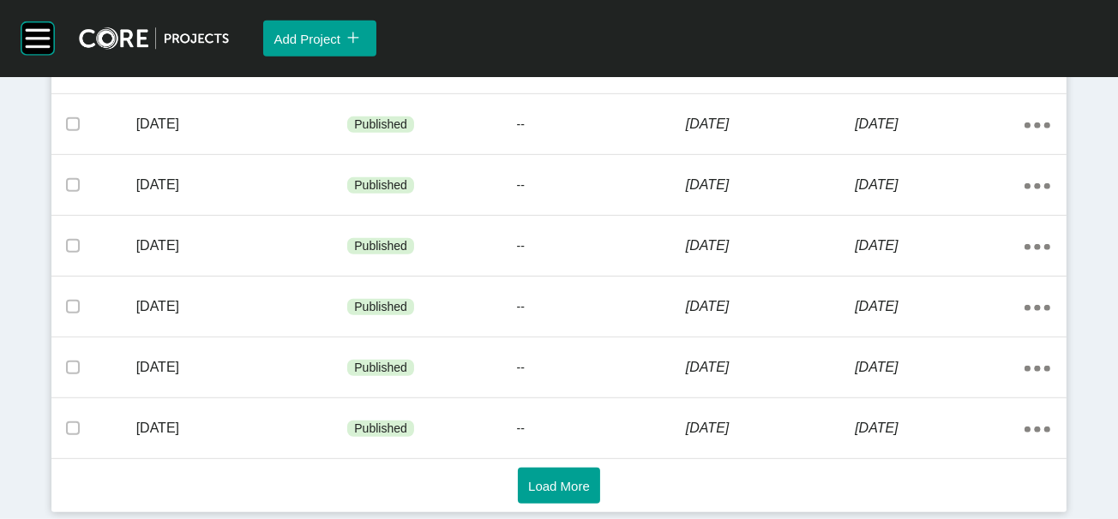
scroll to position [1393, 0]
click at [528, 479] on span "Load More" at bounding box center [559, 486] width 62 height 15
click at [597, 470] on button "Load More" at bounding box center [559, 486] width 82 height 36
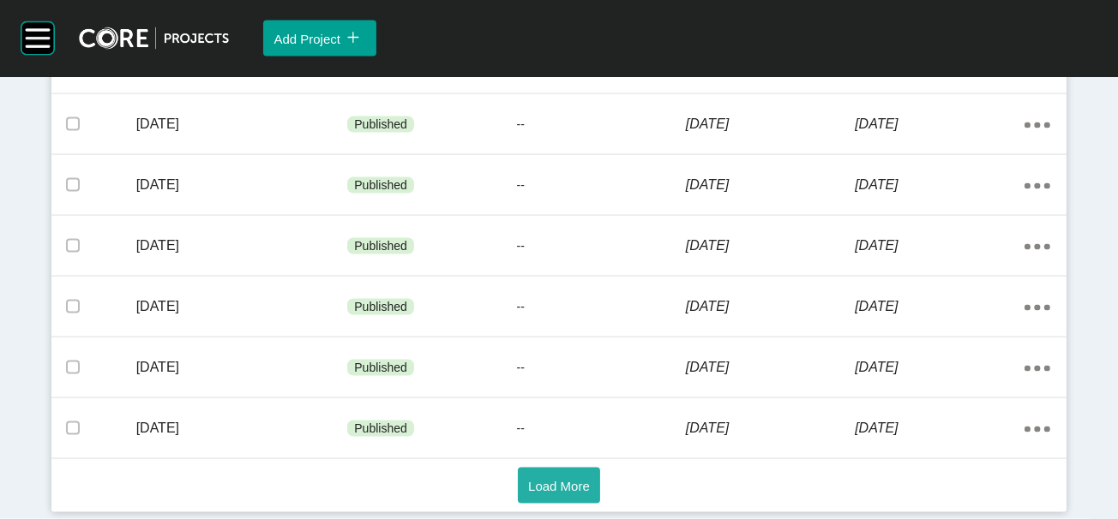
click at [590, 477] on button "Load More" at bounding box center [559, 486] width 82 height 36
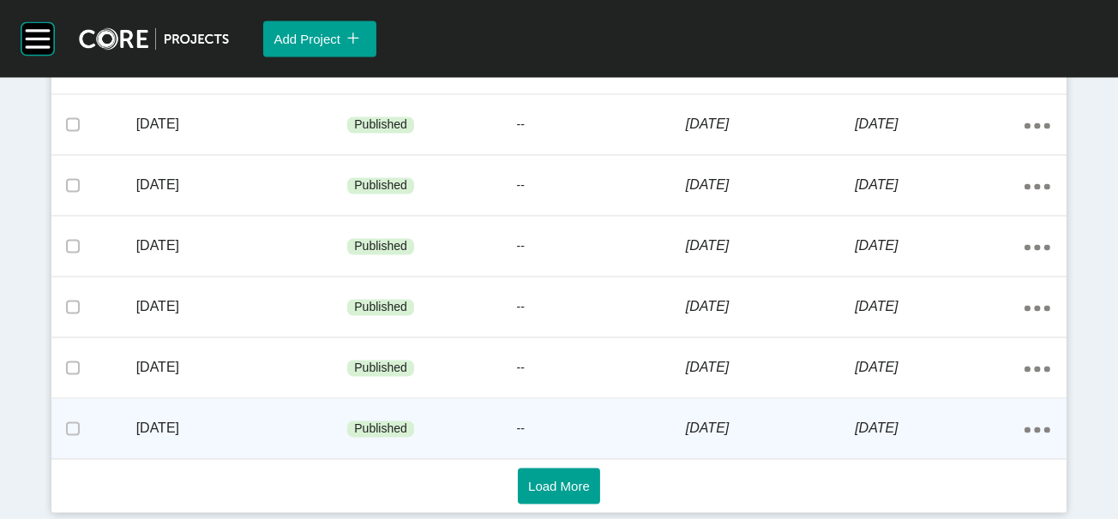
click at [880, 425] on div "8 October 2020" at bounding box center [938, 428] width 169 height 53
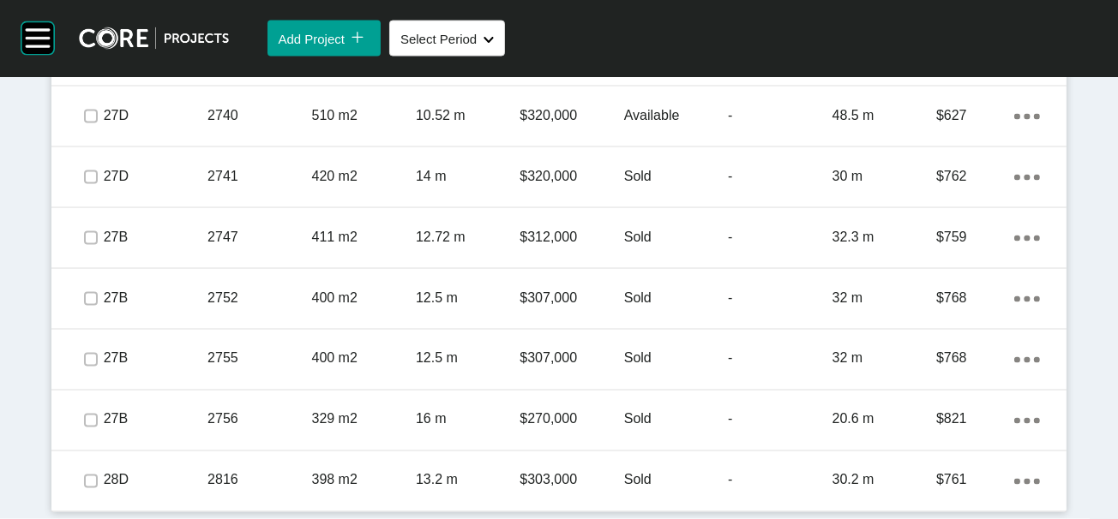
scroll to position [1631, 0]
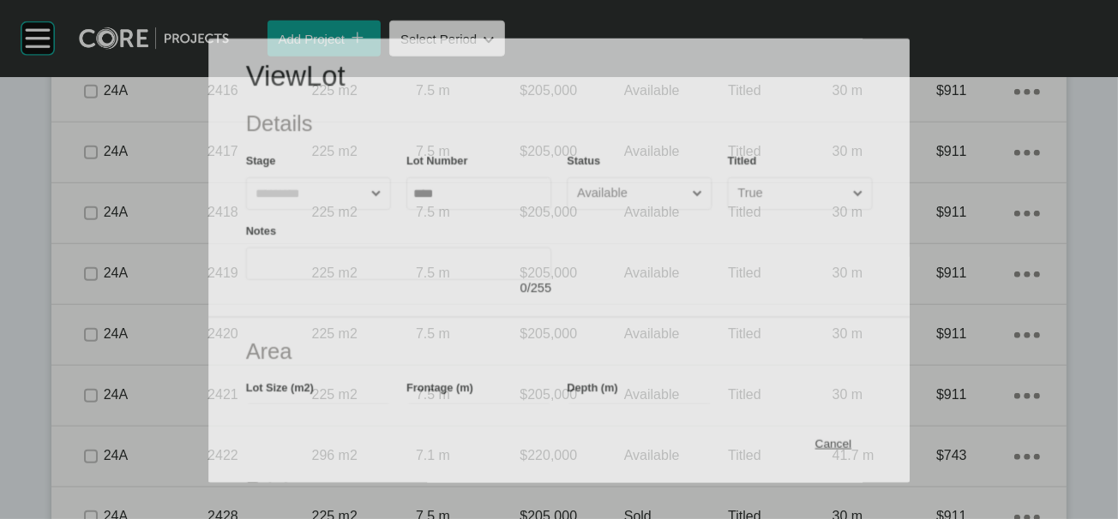
scroll to position [1565, 0]
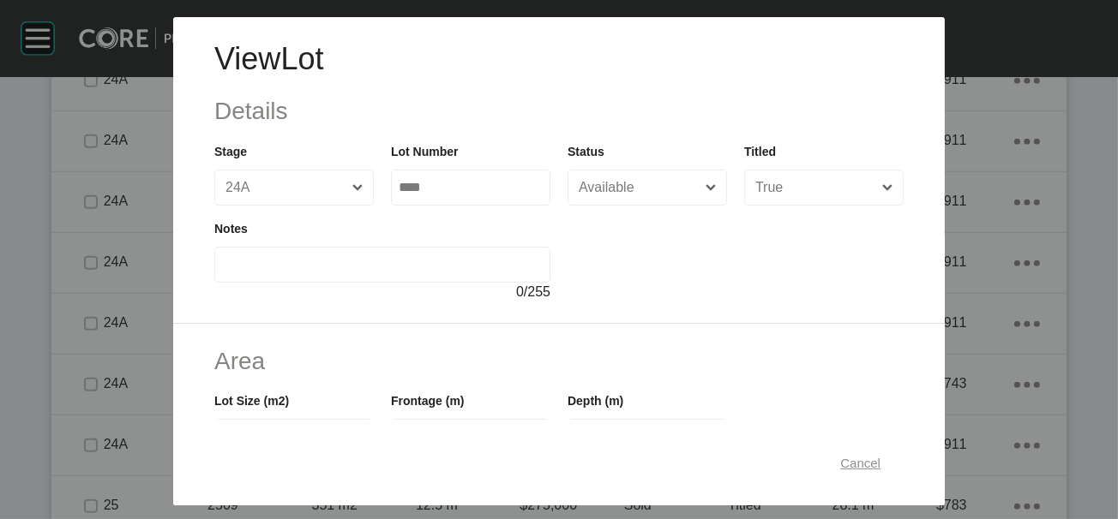
click at [880, 459] on span "Cancel" at bounding box center [860, 462] width 40 height 15
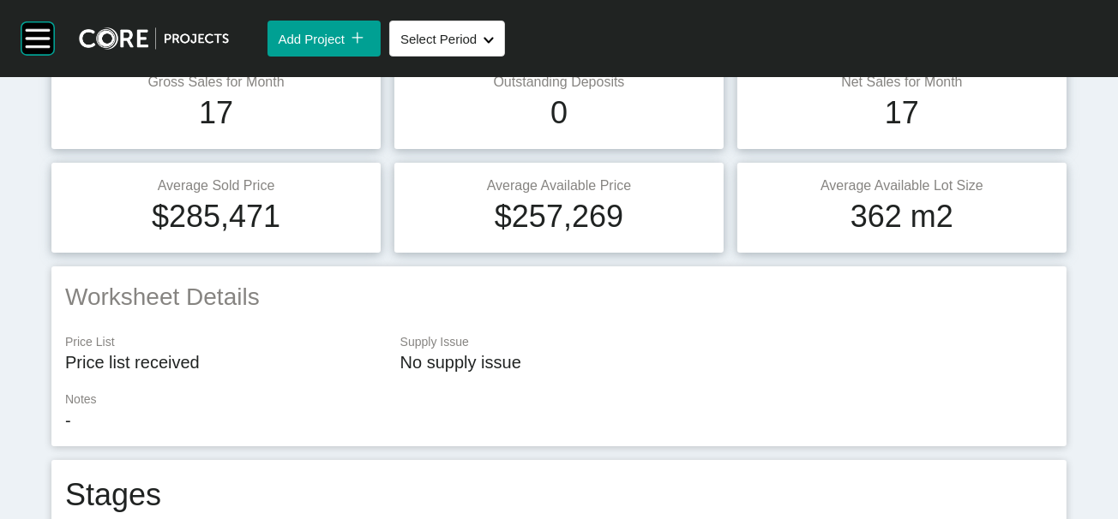
scroll to position [9, 0]
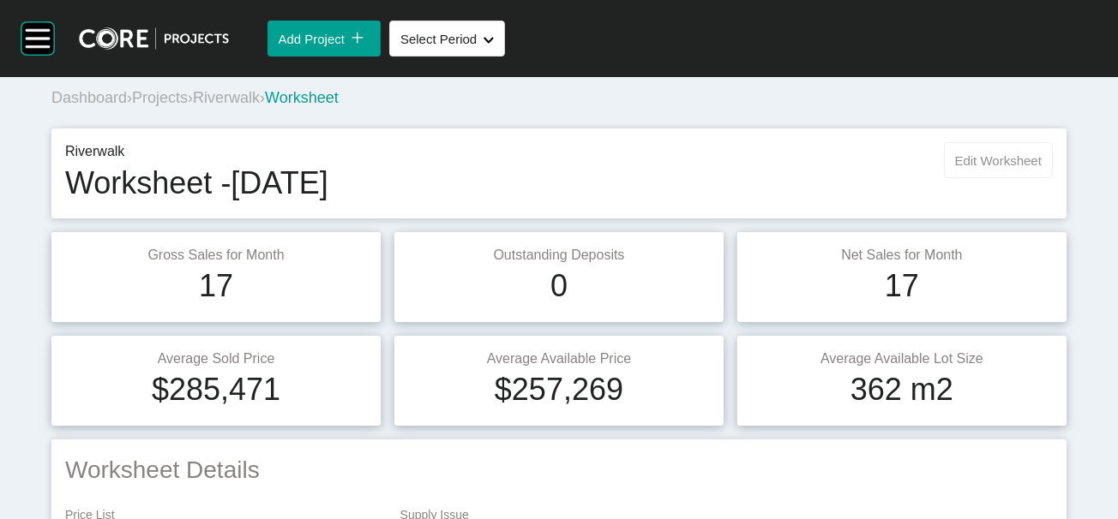
click at [984, 168] on span "Edit Worksheet" at bounding box center [998, 160] width 87 height 15
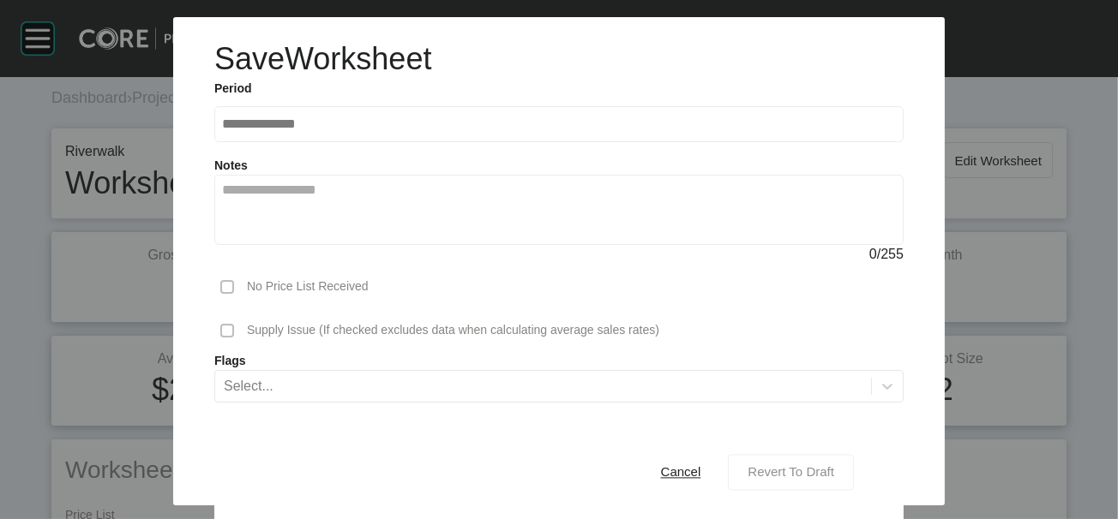
click at [818, 454] on button "Revert To Draft" at bounding box center [791, 472] width 126 height 36
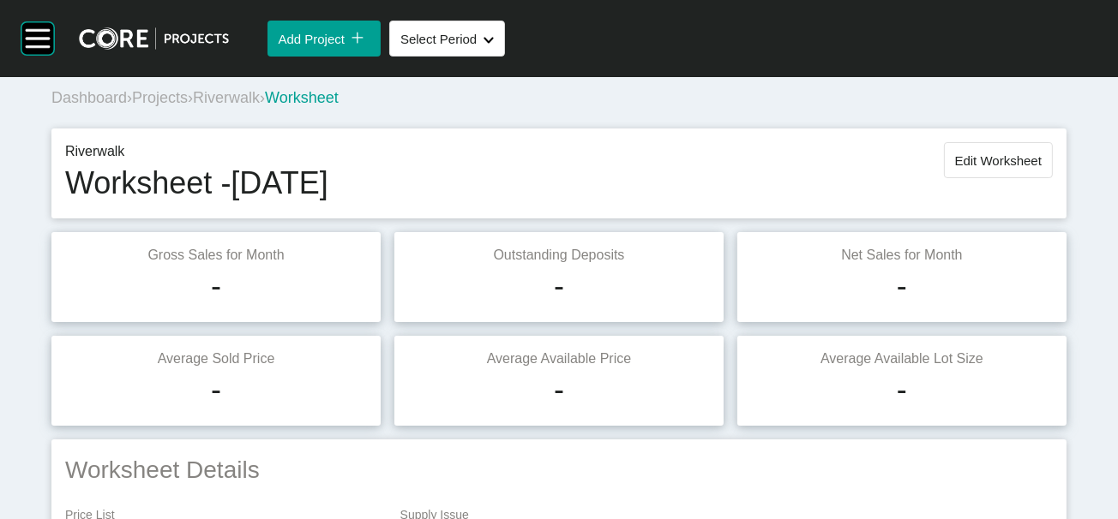
scroll to position [1711, 0]
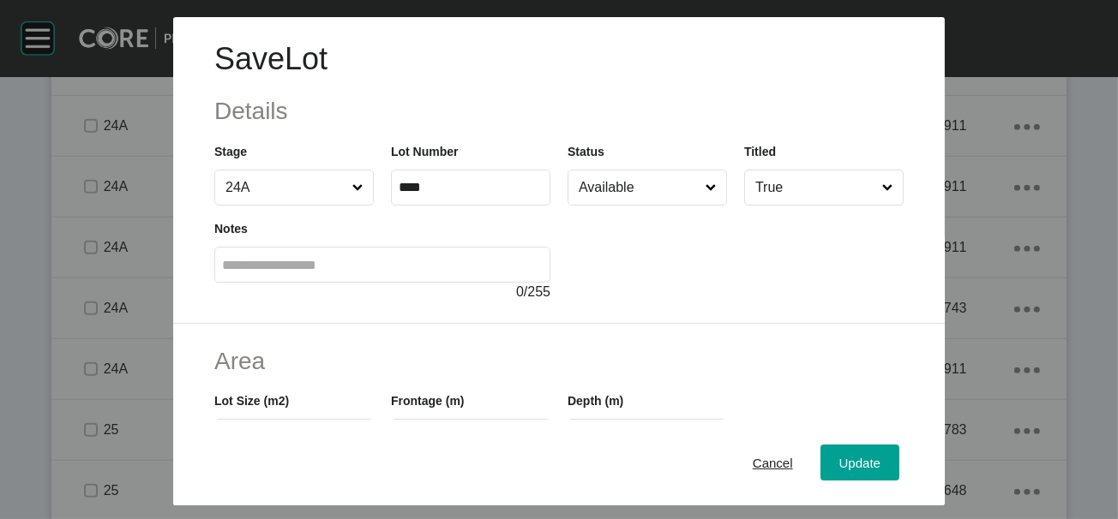
scroll to position [427, 0]
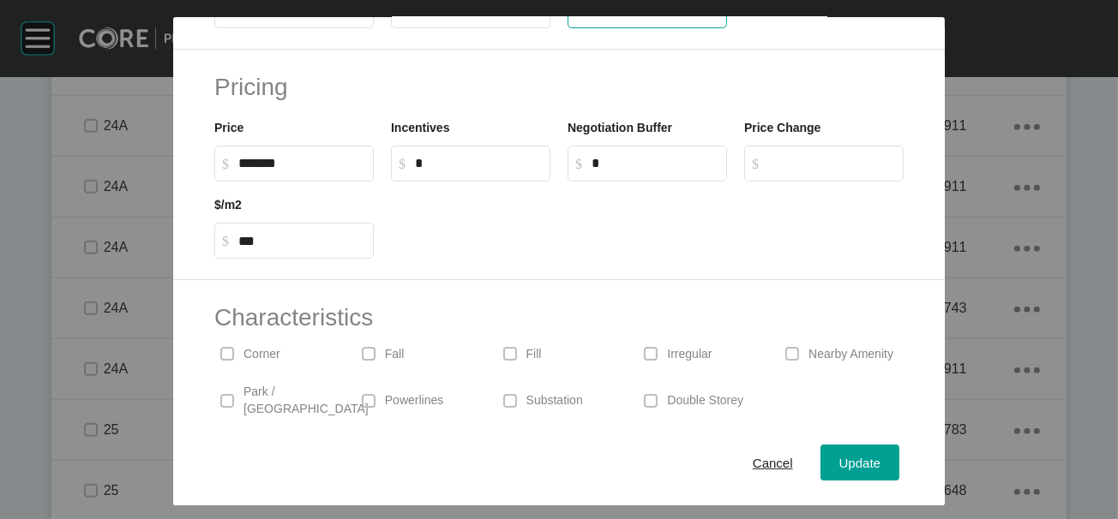
drag, startPoint x: 584, startPoint y: 119, endPoint x: 439, endPoint y: 117, distance: 144.9
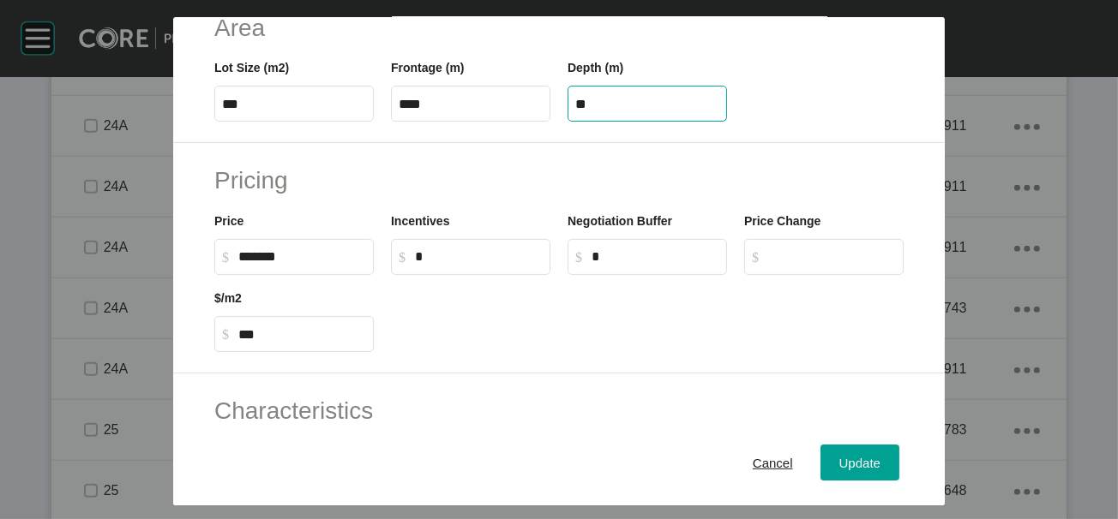
scroll to position [434, 0]
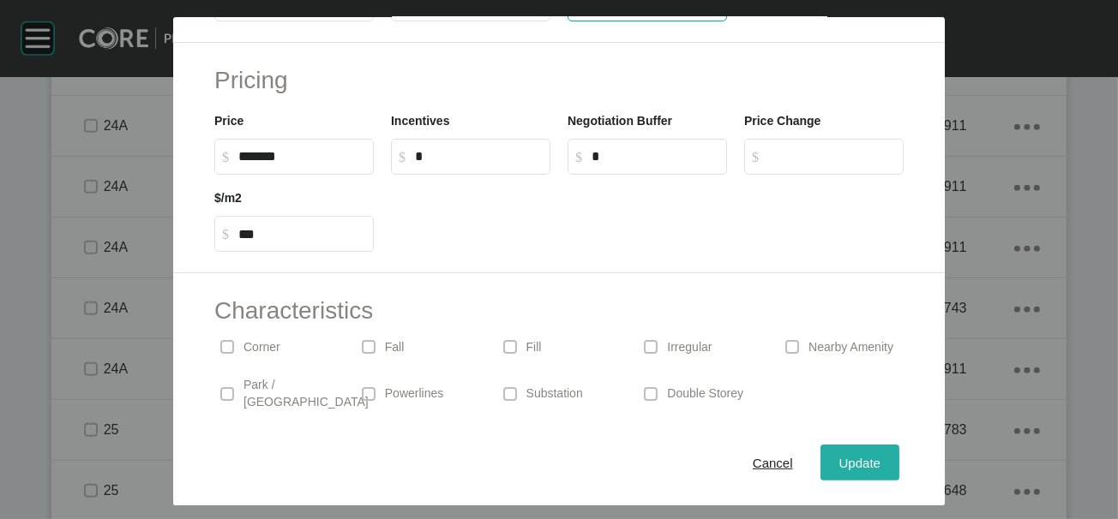
type input "**"
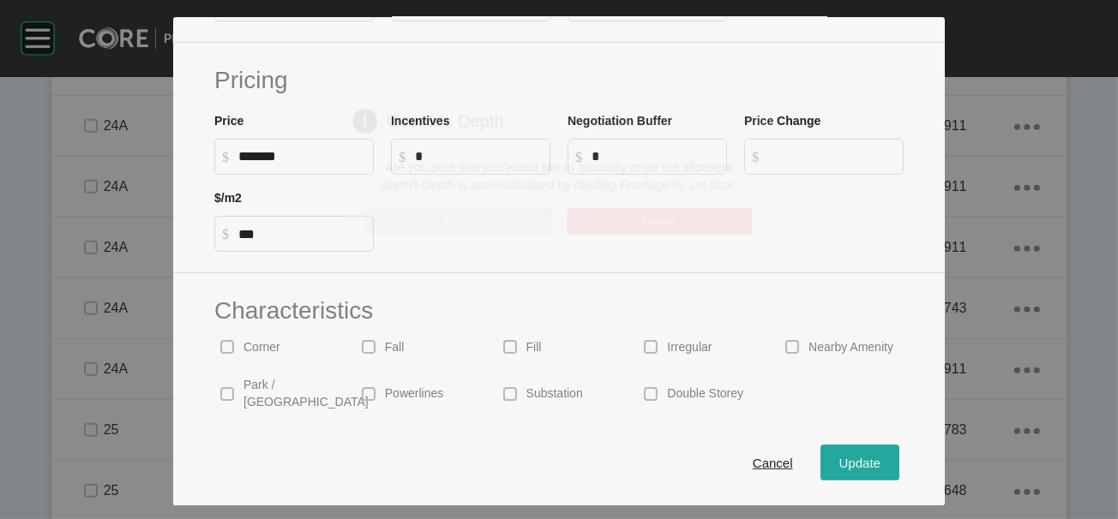
click at [916, 451] on div "Save Lot Details Stage 24A Lot Number **** Status Available Titled True Notes 0…" at bounding box center [559, 259] width 1118 height 519
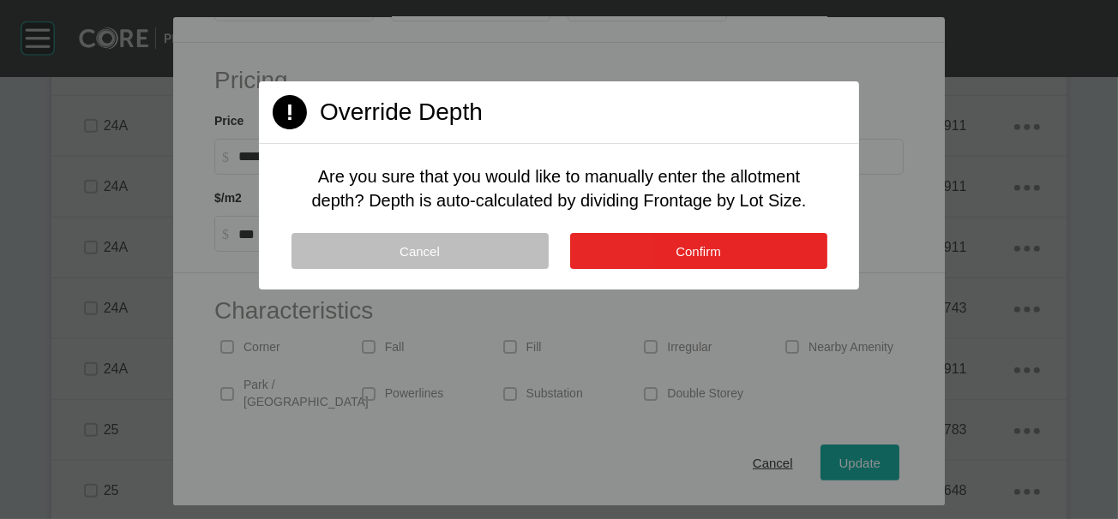
click at [743, 269] on button "Confirm" at bounding box center [698, 251] width 257 height 36
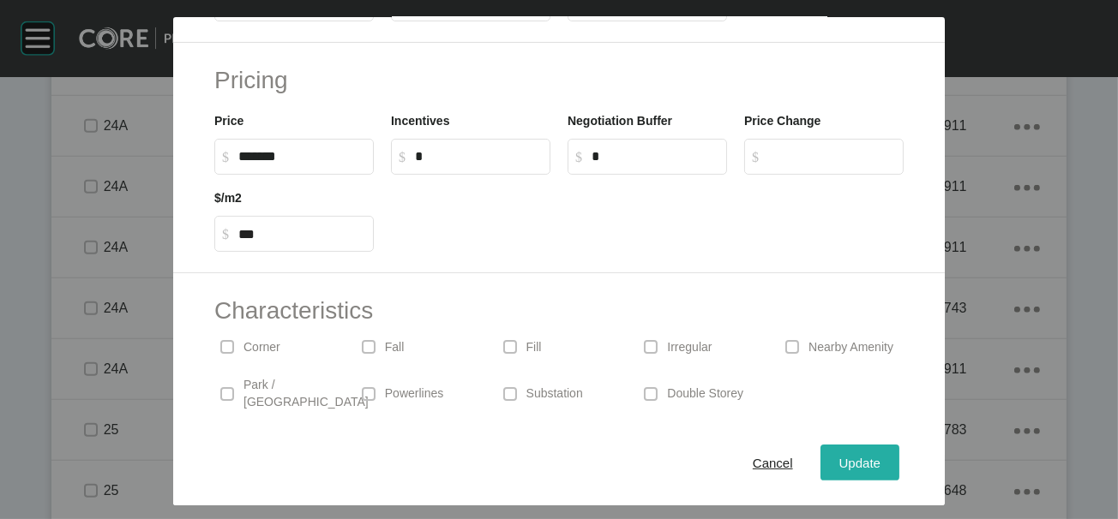
click at [880, 445] on button "Update" at bounding box center [859, 463] width 79 height 36
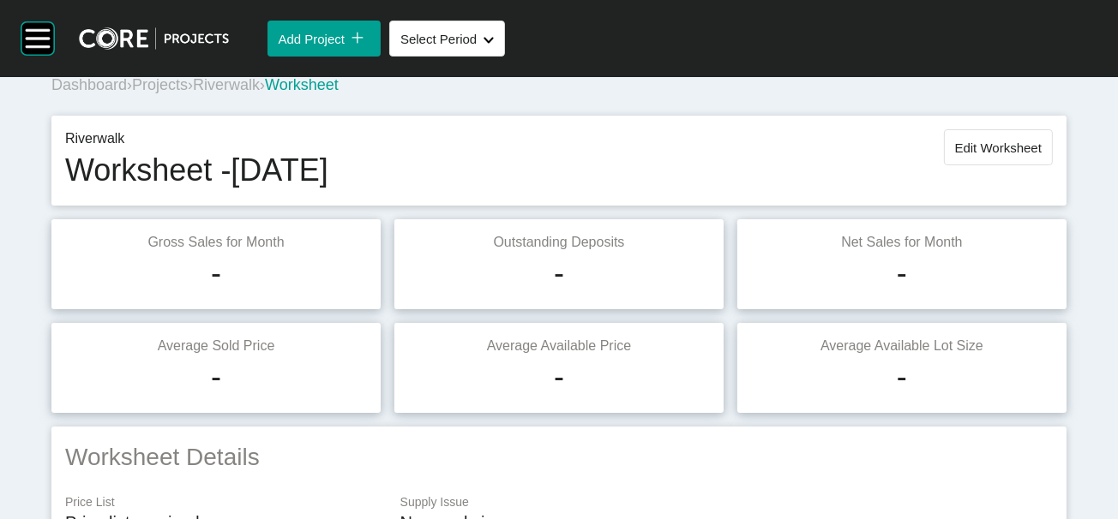
scroll to position [0, 0]
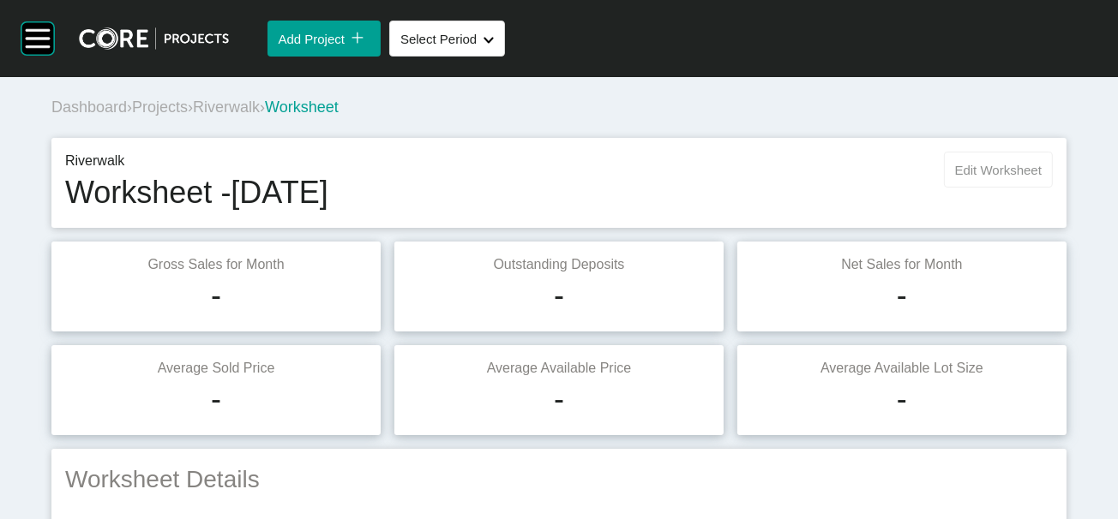
click at [1016, 177] on span "Edit Worksheet" at bounding box center [998, 170] width 87 height 15
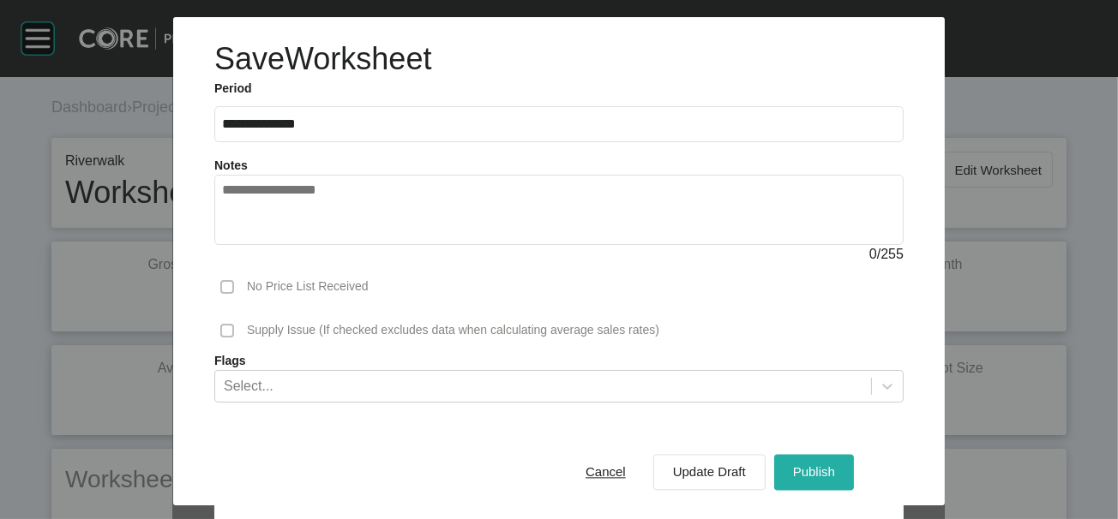
click at [835, 465] on span "Publish" at bounding box center [814, 472] width 42 height 15
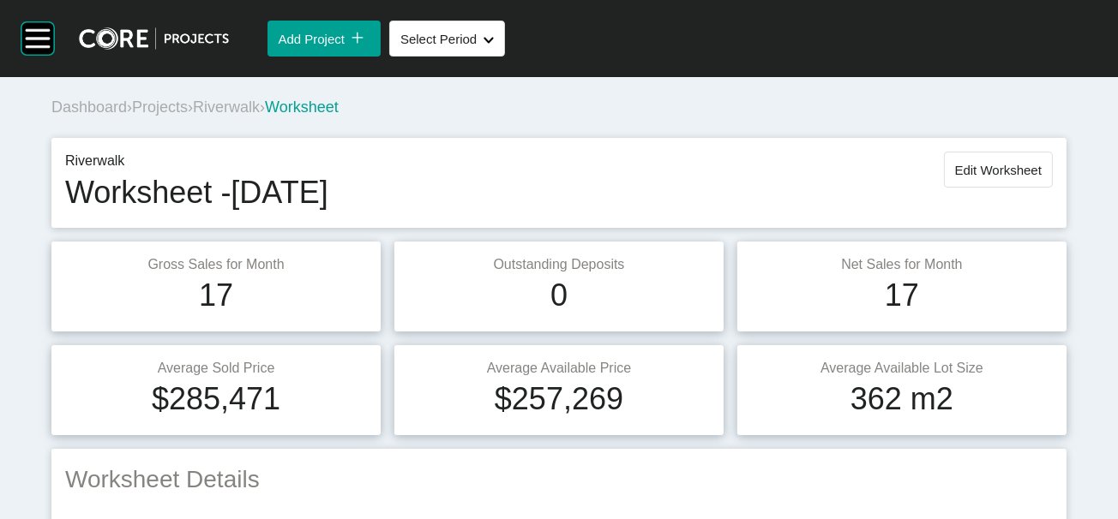
click at [260, 116] on span "Riverwalk" at bounding box center [226, 107] width 67 height 17
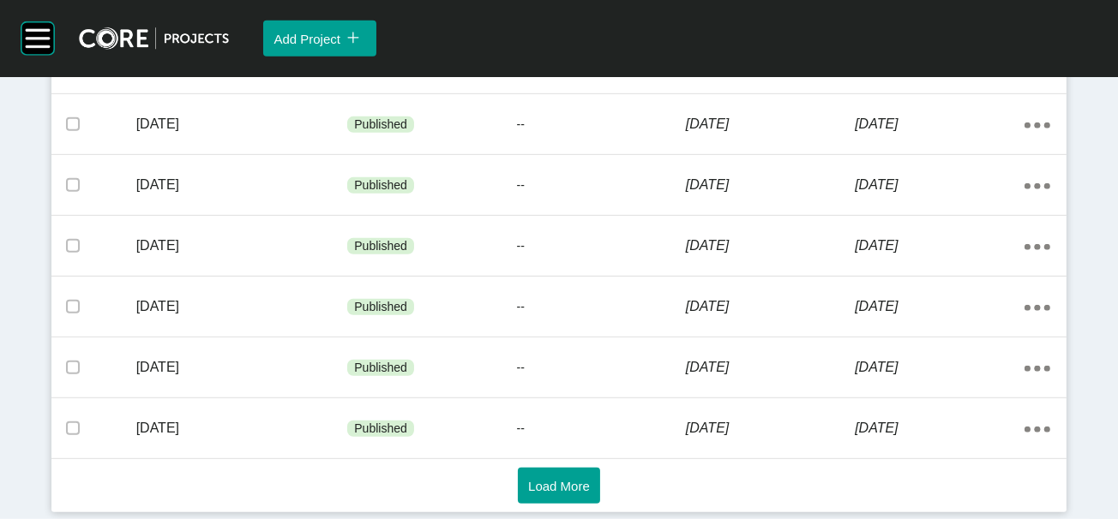
scroll to position [1393, 0]
click at [569, 479] on span "Load More" at bounding box center [559, 486] width 62 height 15
click at [584, 481] on span "Load More" at bounding box center [559, 486] width 62 height 15
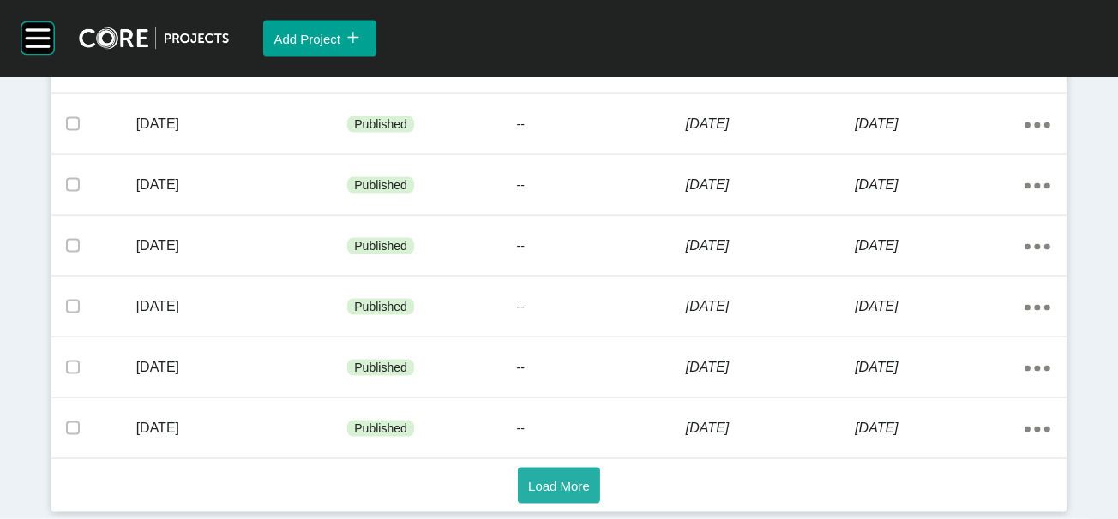
click at [573, 479] on span "Load More" at bounding box center [559, 486] width 62 height 15
click at [585, 479] on span "Load More" at bounding box center [559, 486] width 62 height 15
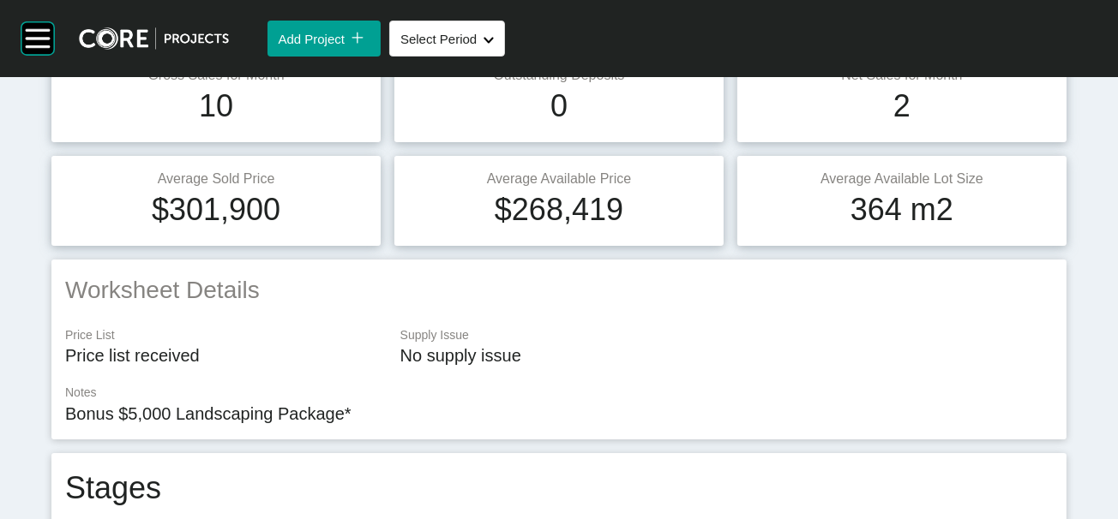
scroll to position [7, 0]
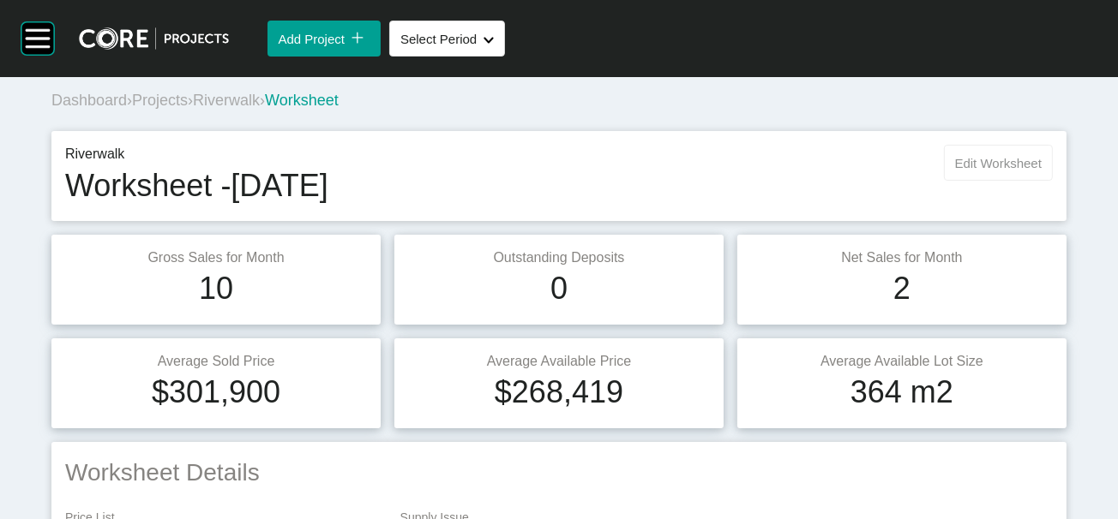
click at [990, 184] on div "Riverwalk Worksheet - August 2020 Edit Worksheet" at bounding box center [558, 176] width 1015 height 90
click at [982, 171] on span "Edit Worksheet" at bounding box center [998, 163] width 87 height 15
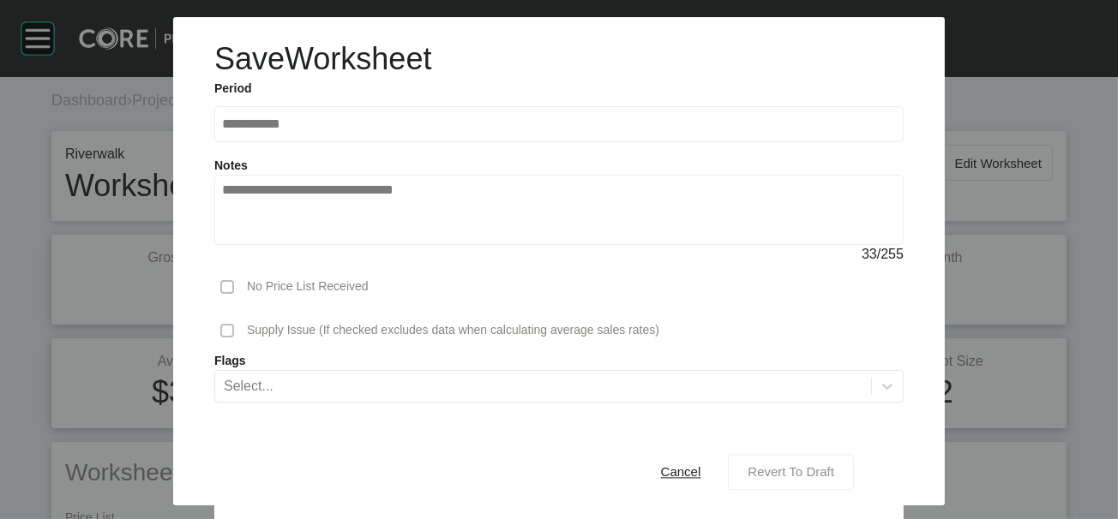
click at [834, 465] on span "Revert To Draft" at bounding box center [790, 472] width 87 height 15
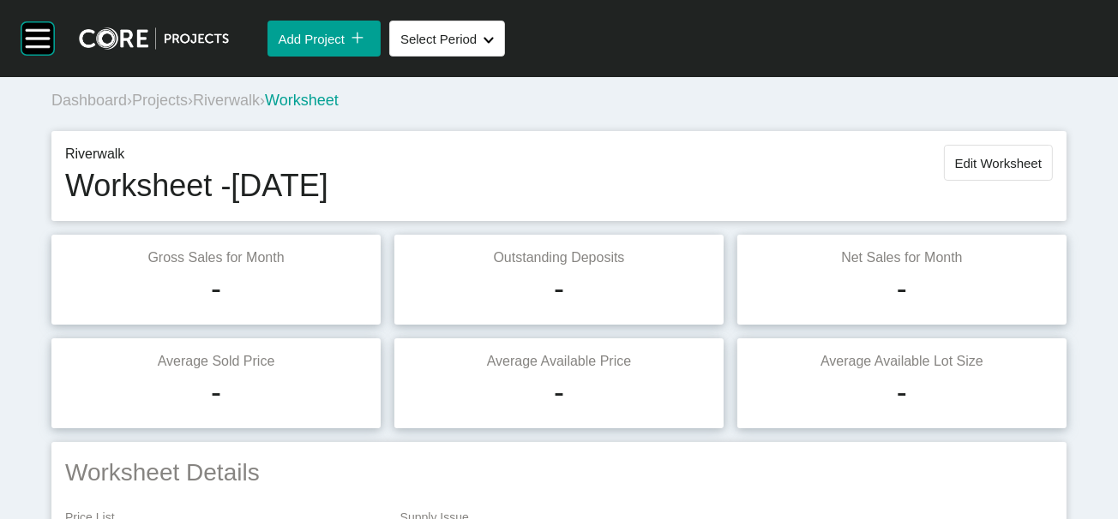
scroll to position [1758, 0]
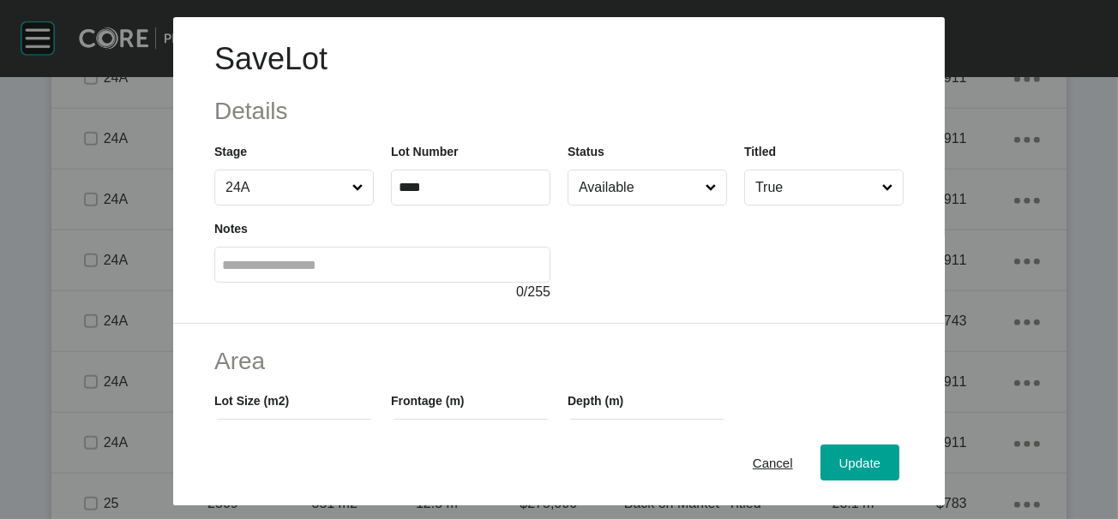
scroll to position [427, 0]
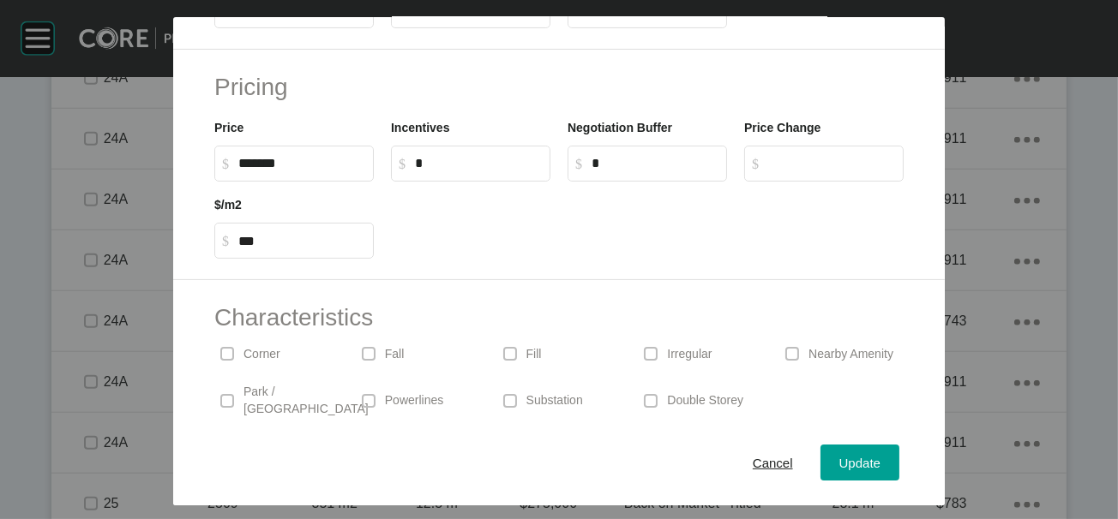
drag, startPoint x: 616, startPoint y: 115, endPoint x: 481, endPoint y: 94, distance: 137.0
type input "**"
click at [895, 445] on div "Save Lot Details Stage 24A Lot Number **** Status Available Titled True Notes 0…" at bounding box center [559, 259] width 1118 height 519
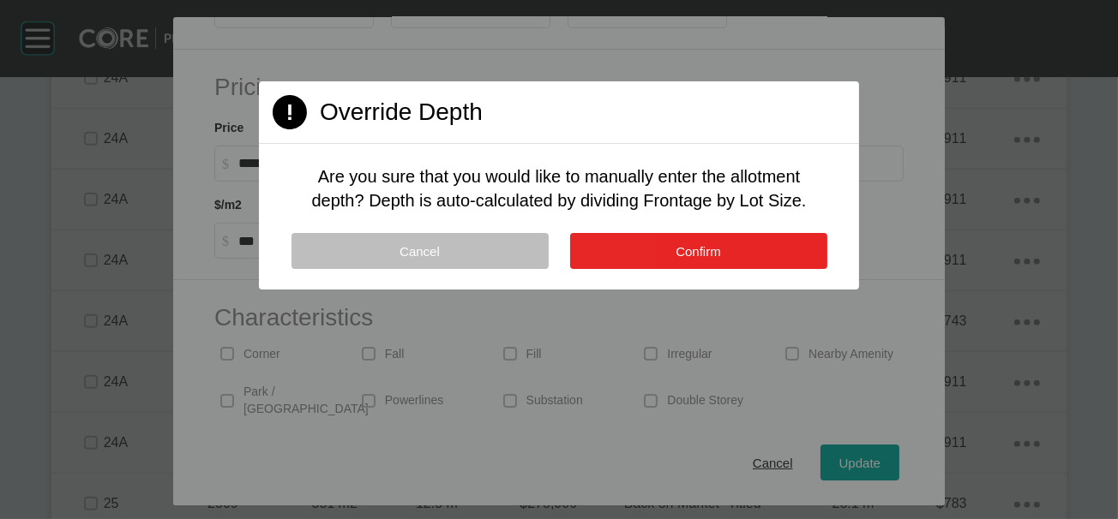
click at [735, 269] on button "Confirm" at bounding box center [698, 251] width 257 height 36
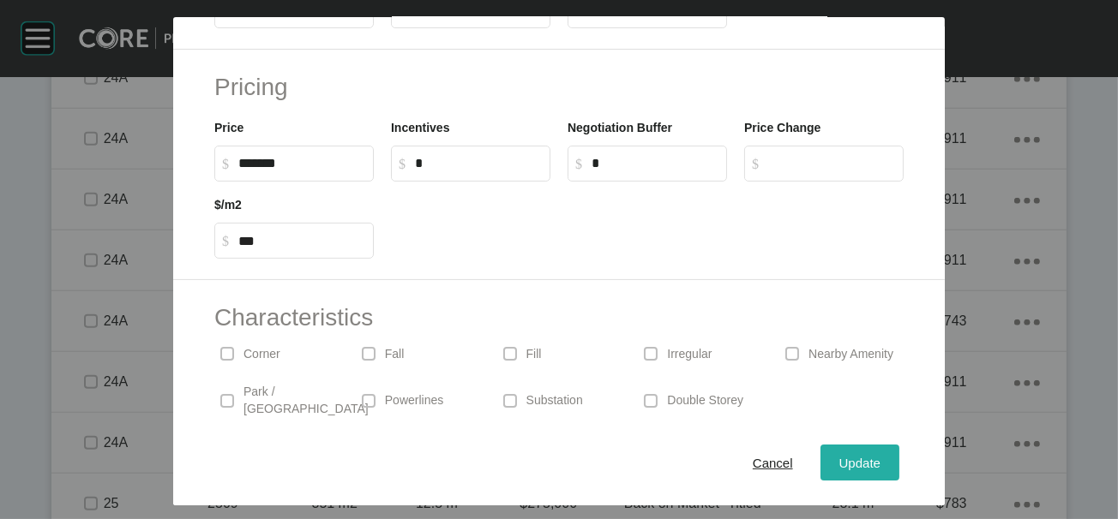
click at [880, 455] on span "Update" at bounding box center [859, 462] width 41 height 15
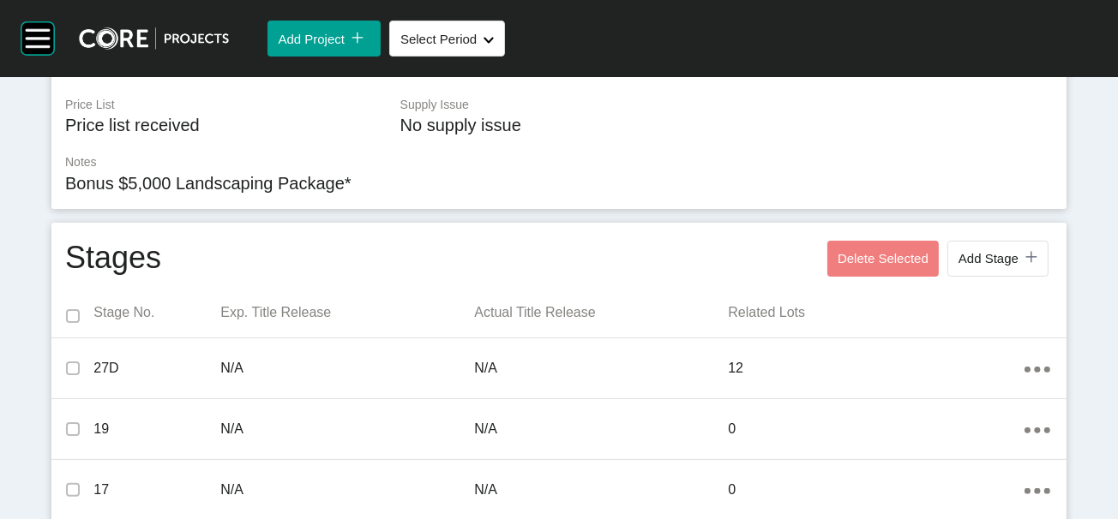
scroll to position [0, 0]
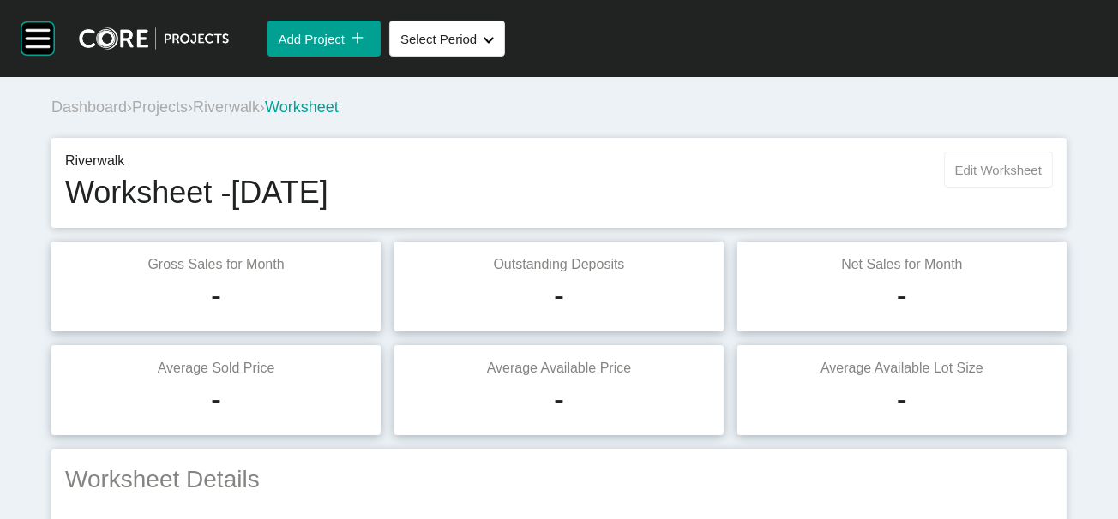
click at [964, 188] on button "Edit Worksheet" at bounding box center [998, 170] width 109 height 36
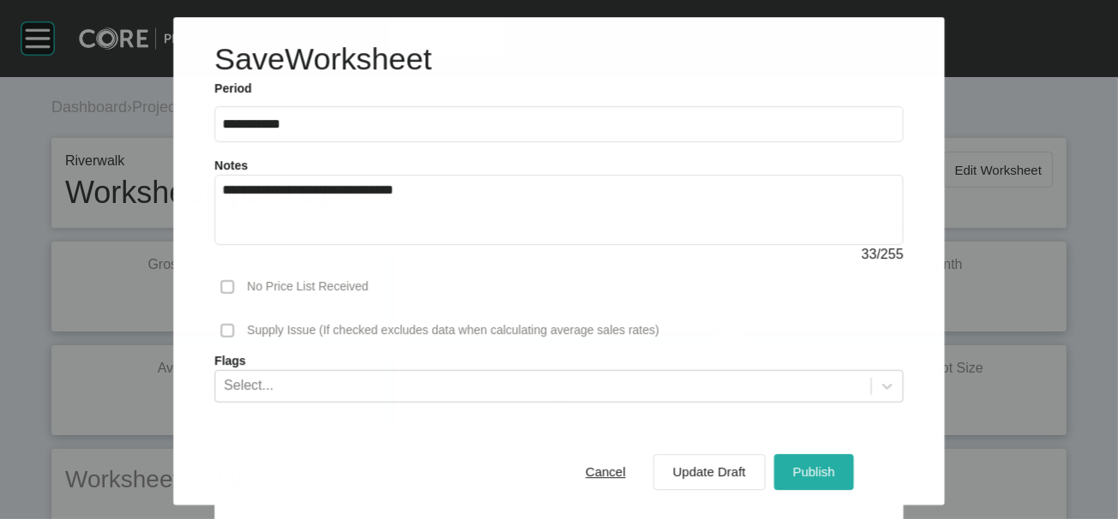
click at [839, 473] on div "Publish" at bounding box center [813, 471] width 51 height 23
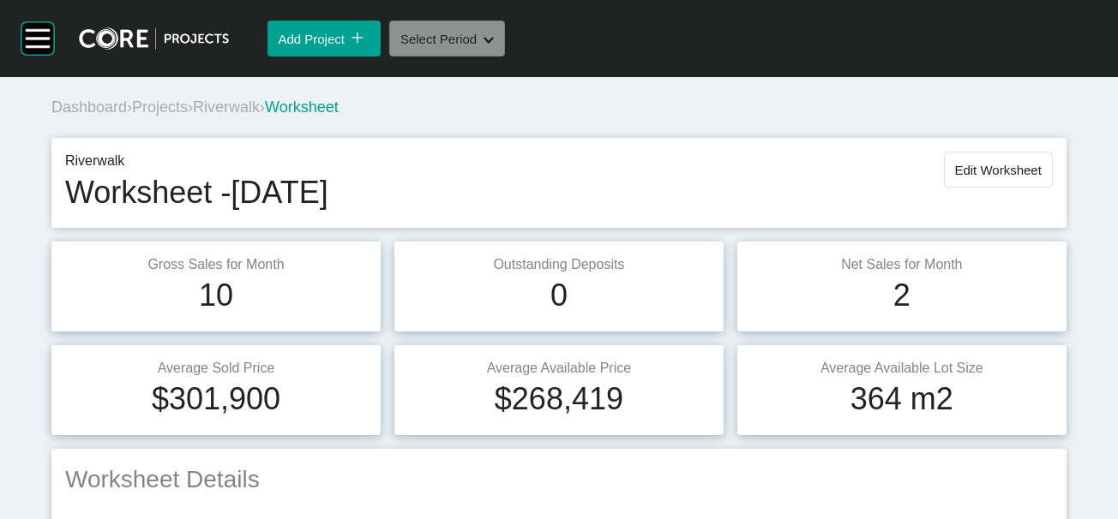
click at [505, 57] on button "Select Period Shape Created with Sketch." at bounding box center [447, 39] width 116 height 36
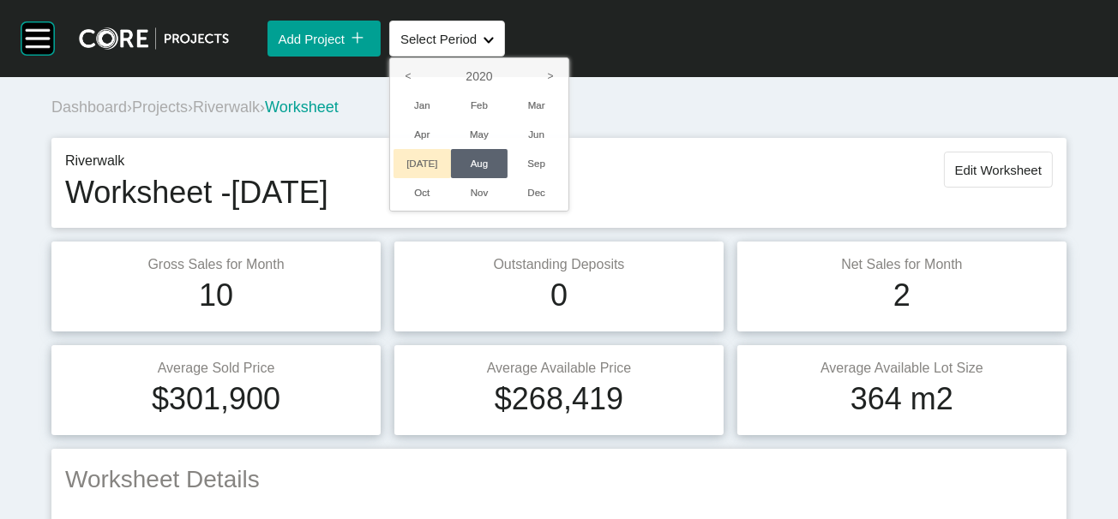
click at [451, 178] on li "[DATE]" at bounding box center [421, 163] width 57 height 29
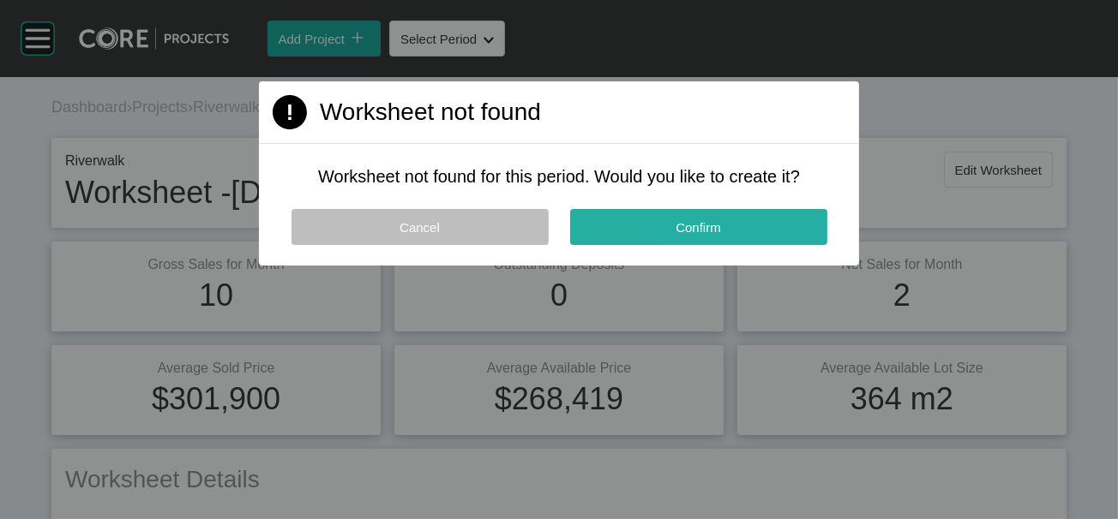
click at [638, 245] on button "Confirm" at bounding box center [698, 227] width 257 height 36
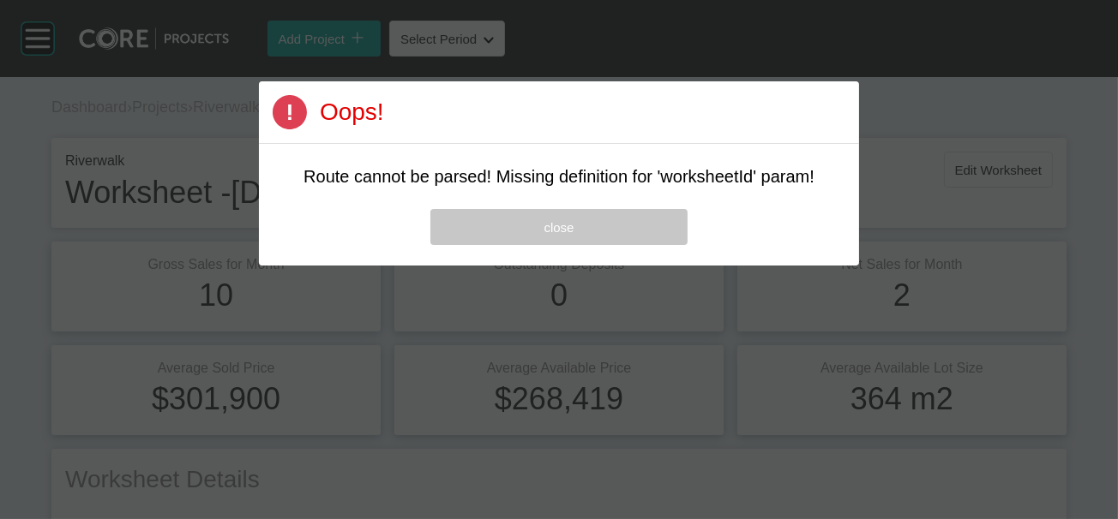
click at [632, 245] on button "close" at bounding box center [558, 227] width 257 height 36
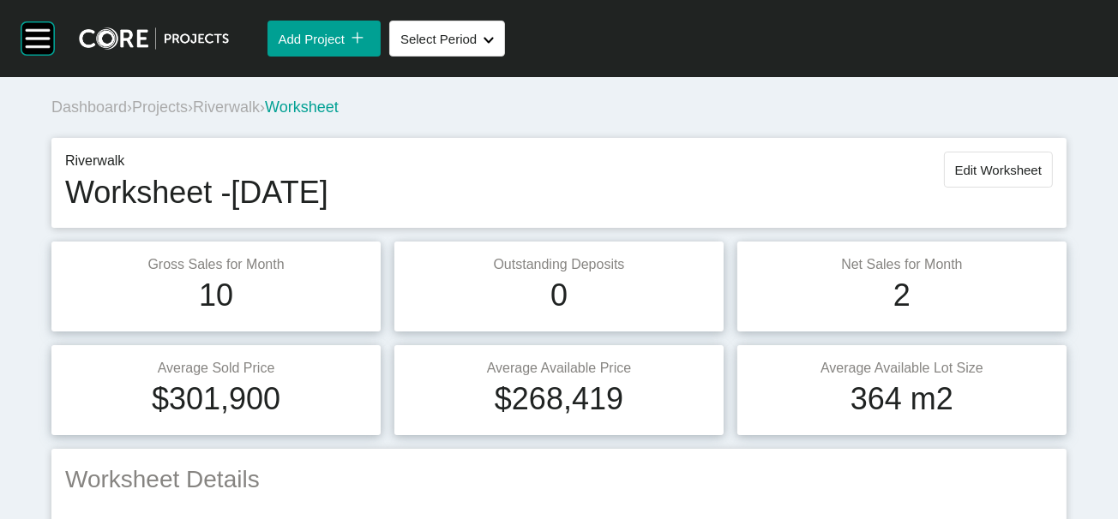
click at [253, 116] on span "Riverwalk" at bounding box center [226, 107] width 67 height 17
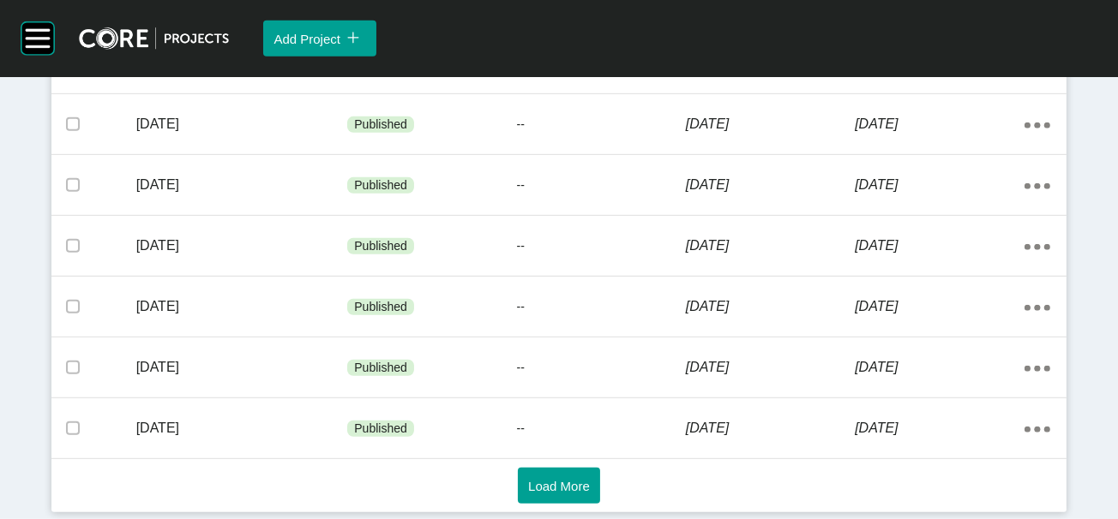
scroll to position [1393, 0]
click at [557, 479] on span "Load More" at bounding box center [559, 486] width 62 height 15
click at [591, 488] on button "Load More" at bounding box center [559, 486] width 82 height 36
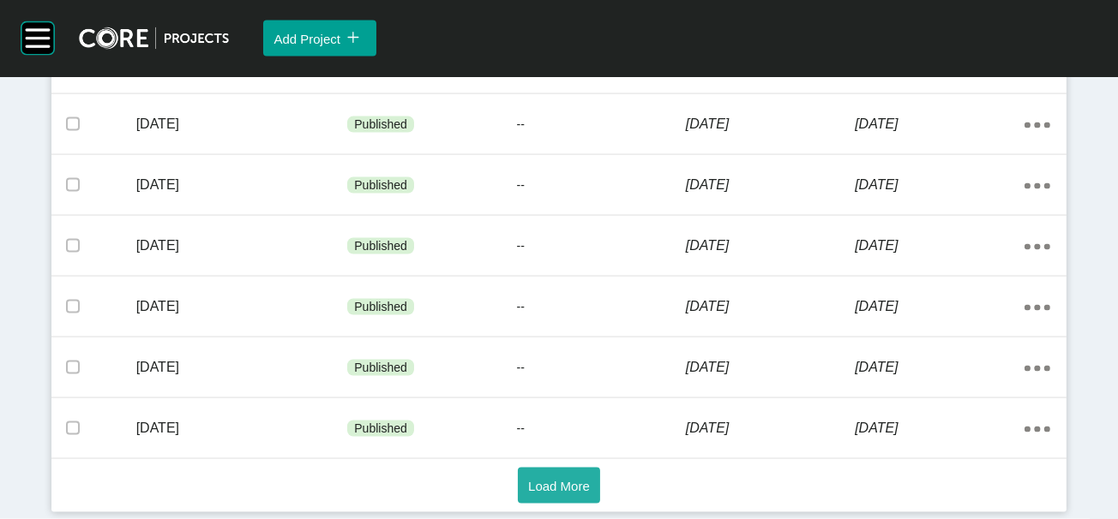
click at [528, 479] on span "Load More" at bounding box center [559, 486] width 62 height 15
click at [579, 479] on span "Load More" at bounding box center [559, 486] width 62 height 15
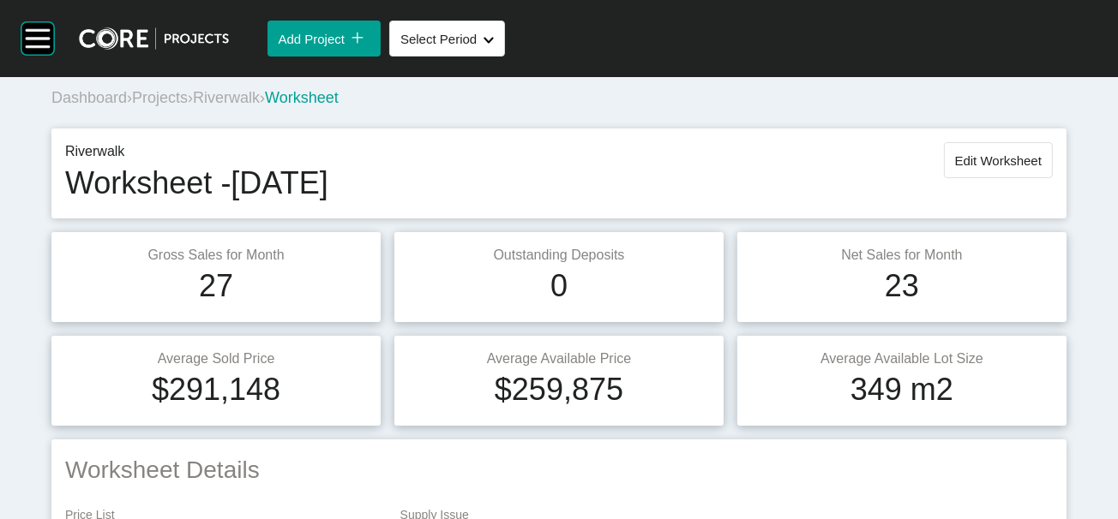
scroll to position [2, 0]
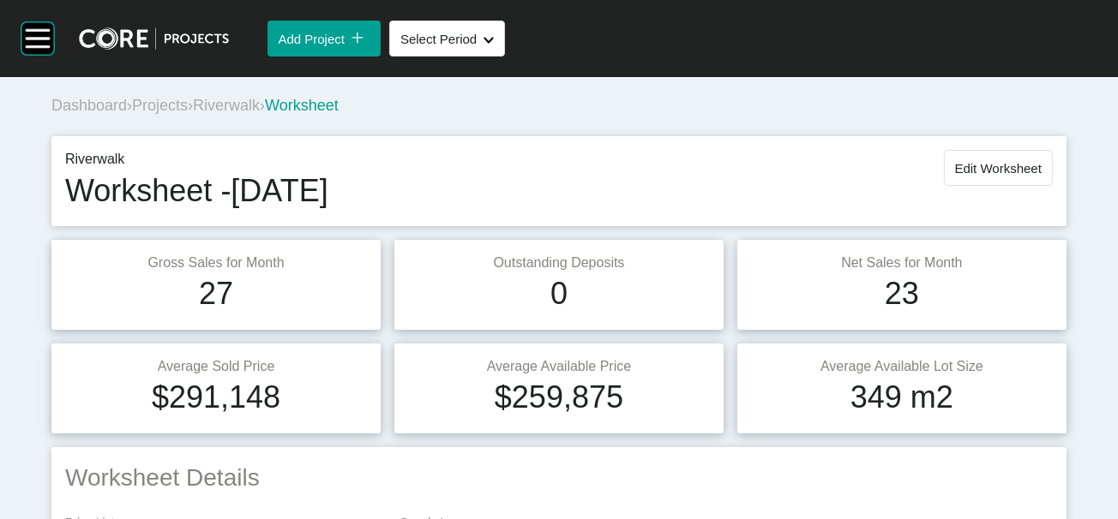
click at [973, 186] on button "Edit Worksheet" at bounding box center [998, 168] width 109 height 36
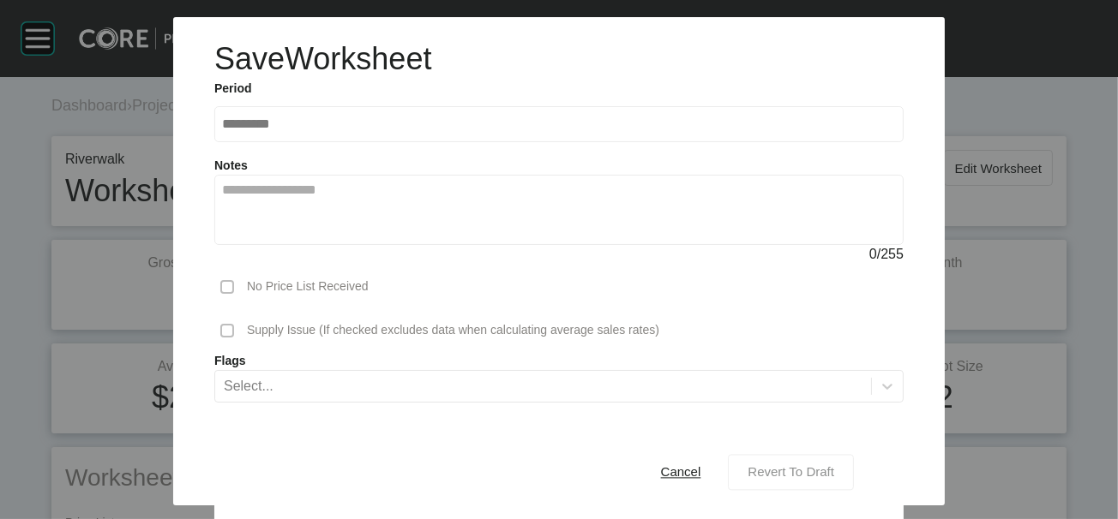
click at [803, 465] on span "Revert To Draft" at bounding box center [790, 472] width 87 height 15
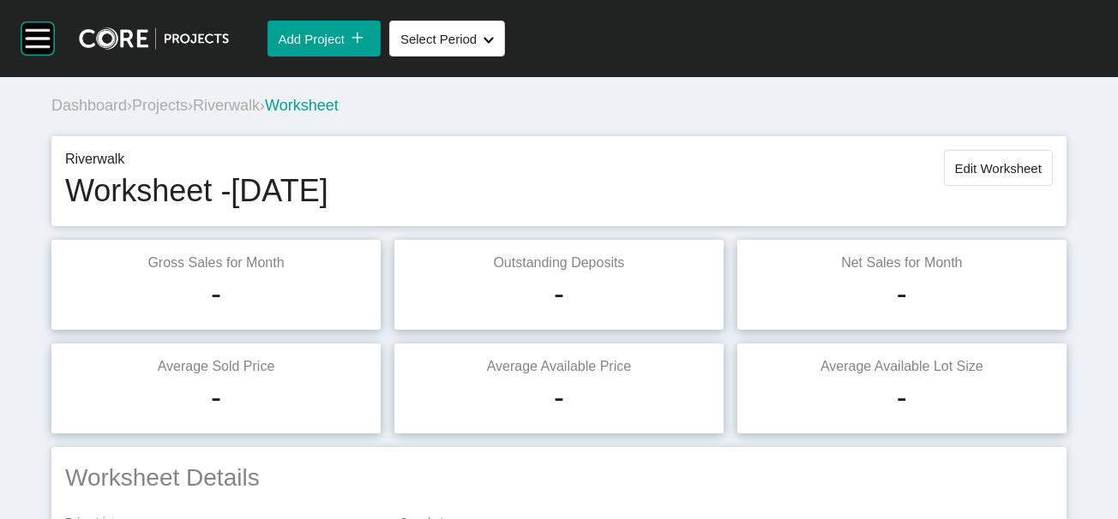
scroll to position [1499, 0]
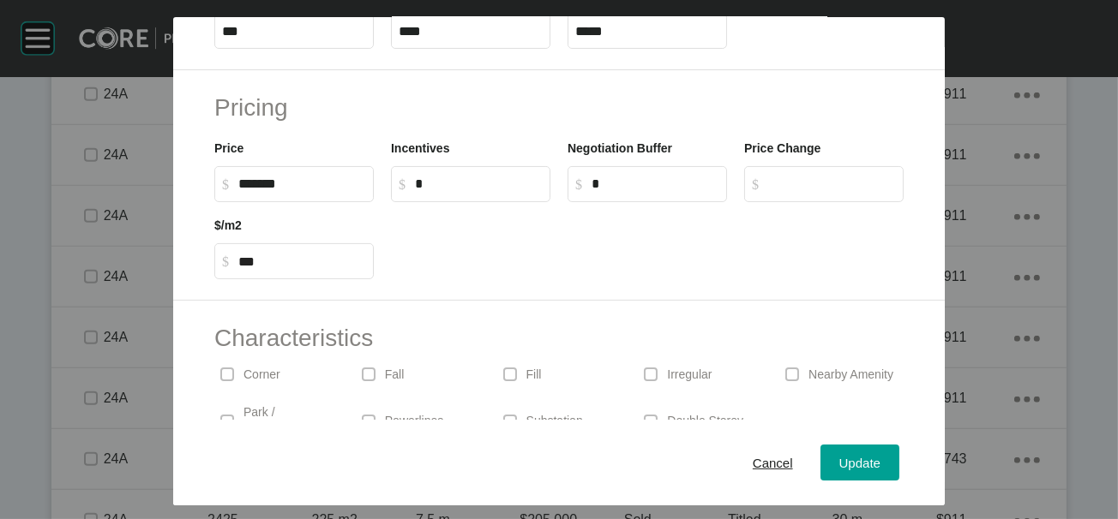
scroll to position [427, 0]
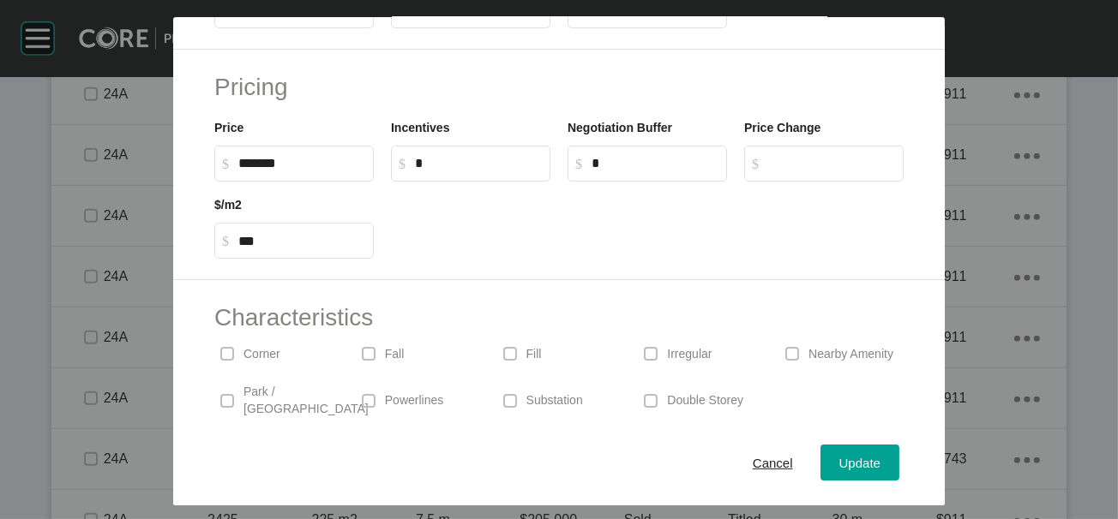
drag, startPoint x: 626, startPoint y: 127, endPoint x: 467, endPoint y: 117, distance: 158.9
click at [624, 18] on input "*****" at bounding box center [647, 10] width 144 height 15
drag, startPoint x: 624, startPoint y: 113, endPoint x: 530, endPoint y: 105, distance: 93.8
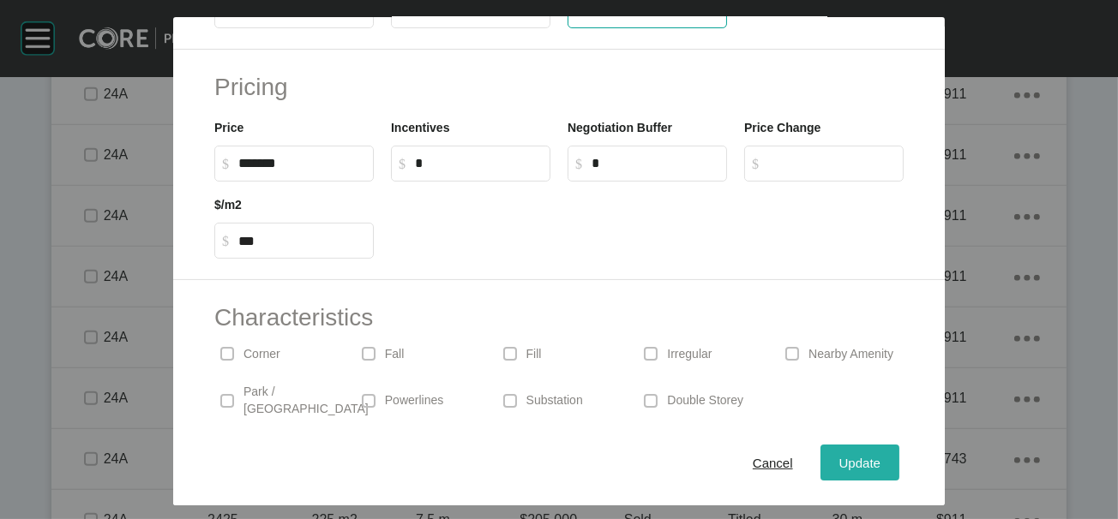
type input "**"
click at [918, 458] on div "Save Lot Details Stage 24A Lot Number **** Status Available Titled True Notes 0…" at bounding box center [559, 259] width 1118 height 519
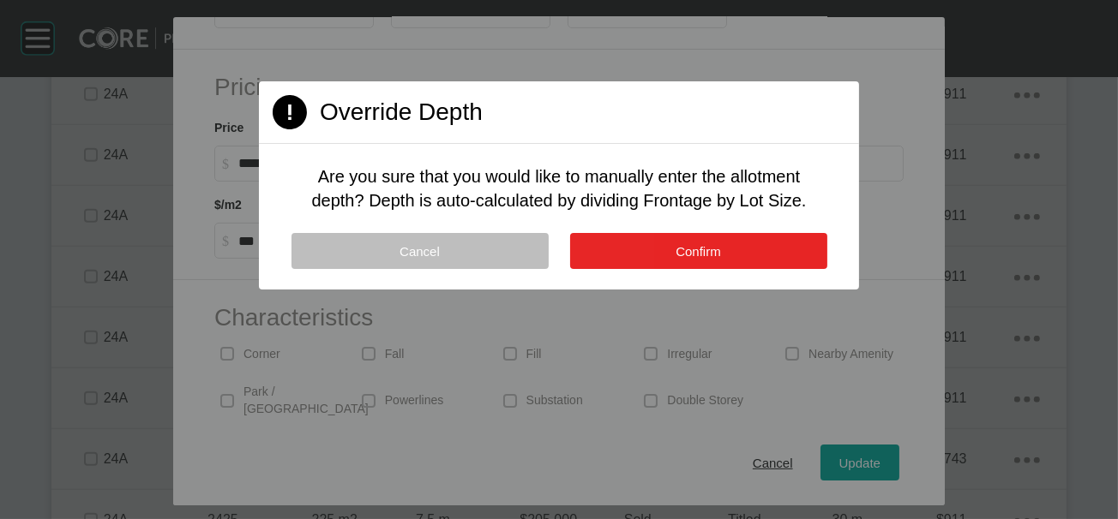
click at [694, 259] on span "Confirm" at bounding box center [697, 251] width 45 height 15
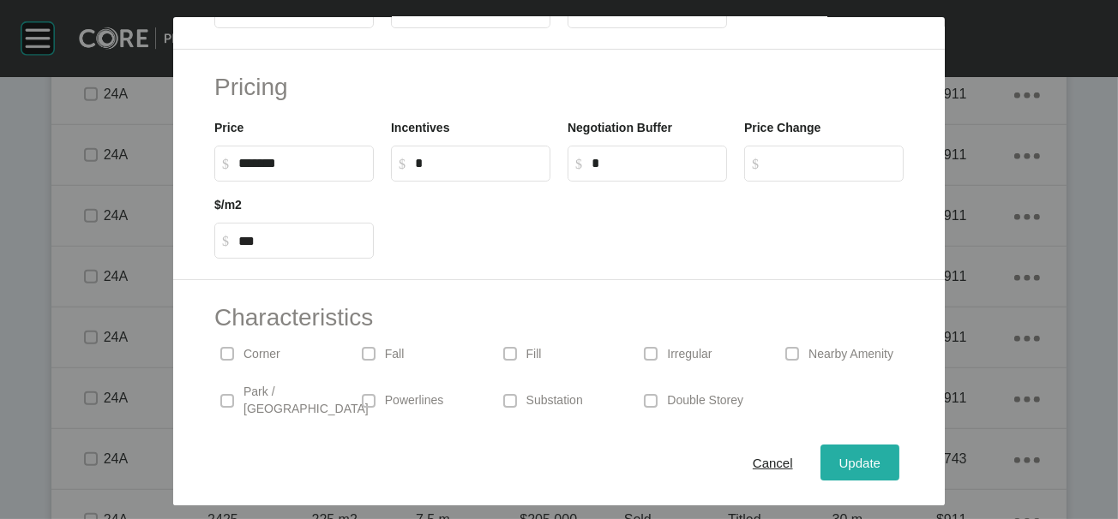
click at [884, 462] on div "Update" at bounding box center [860, 462] width 50 height 23
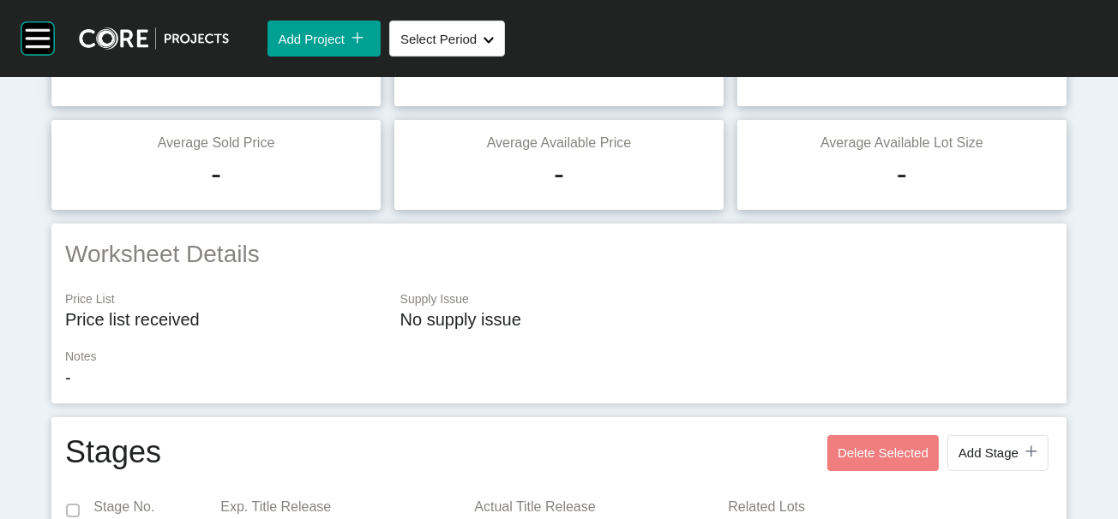
scroll to position [0, 0]
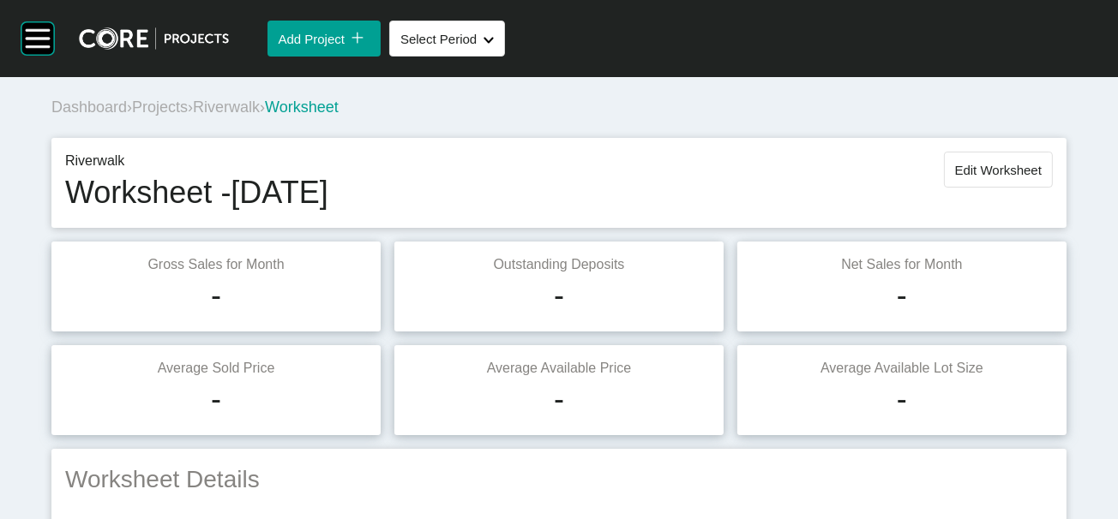
click at [974, 186] on div "Riverwalk Worksheet - July 2020 Edit Worksheet" at bounding box center [558, 183] width 1015 height 90
click at [970, 177] on span "Edit Worksheet" at bounding box center [998, 170] width 87 height 15
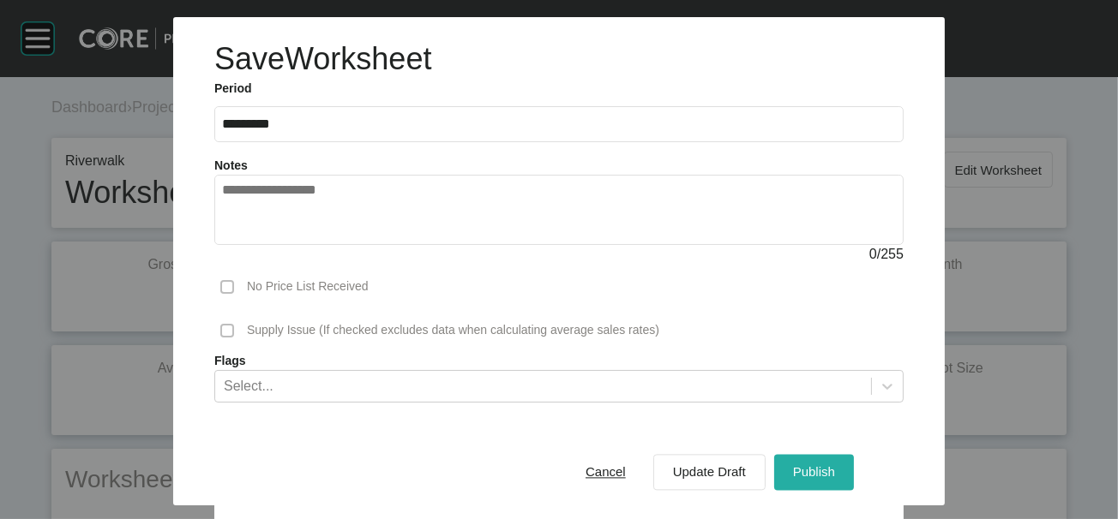
click at [839, 461] on div "Publish" at bounding box center [813, 472] width 51 height 23
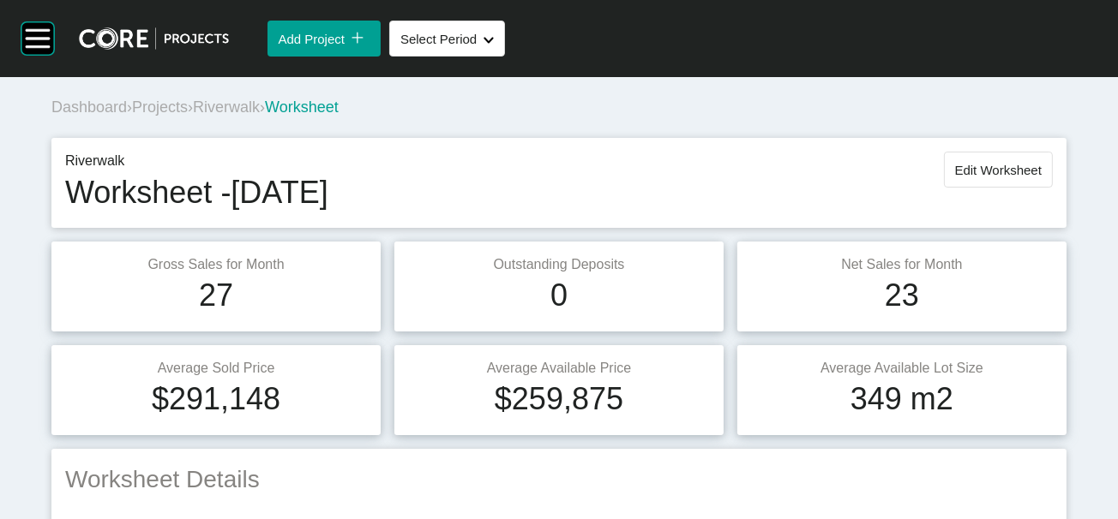
click at [260, 116] on span "Riverwalk" at bounding box center [226, 107] width 67 height 17
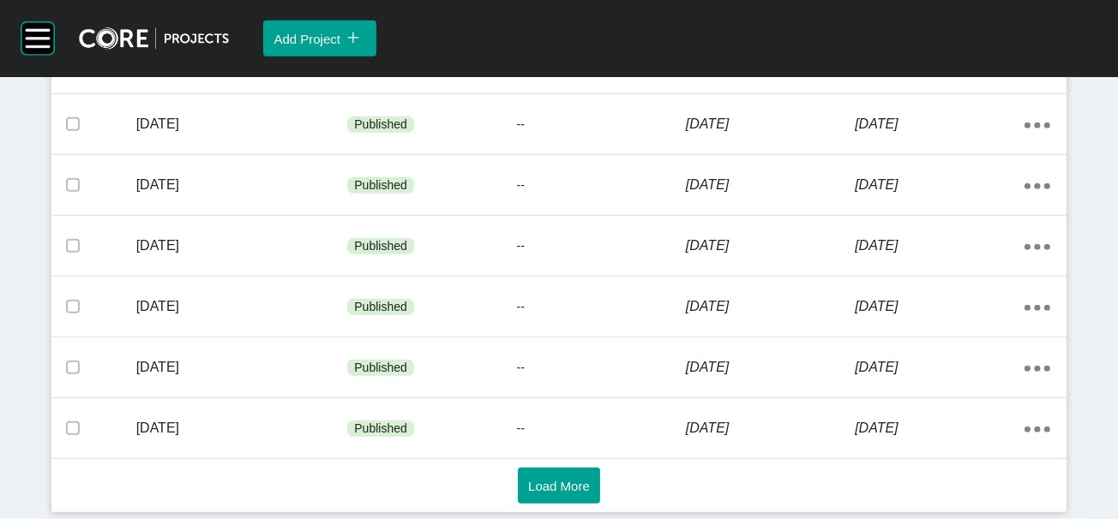
scroll to position [1393, 0]
click at [539, 479] on span "Load More" at bounding box center [559, 486] width 62 height 15
click at [545, 485] on span "Load More" at bounding box center [559, 486] width 62 height 15
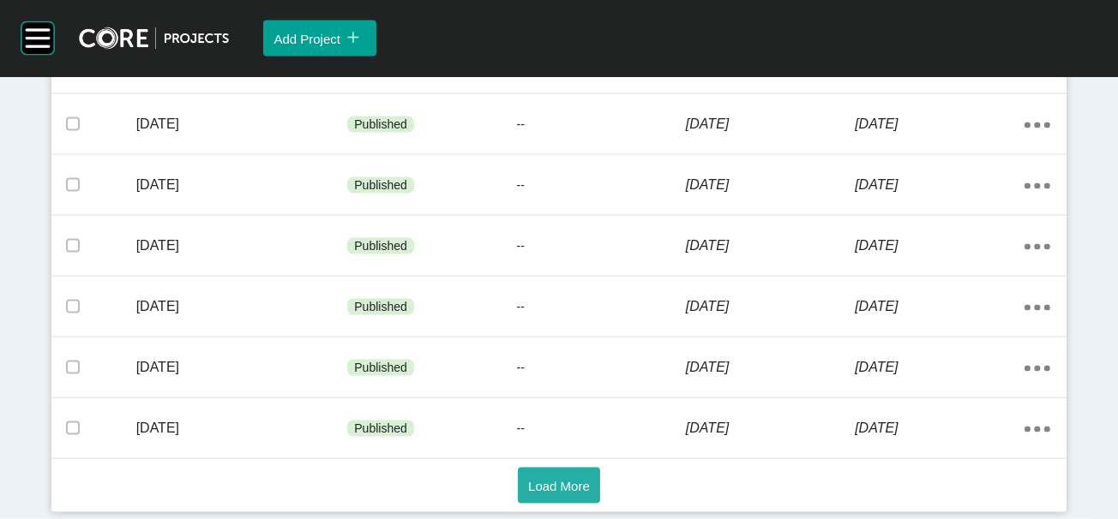
click at [531, 479] on span "Load More" at bounding box center [559, 486] width 62 height 15
click at [542, 485] on span "Load More" at bounding box center [559, 486] width 62 height 15
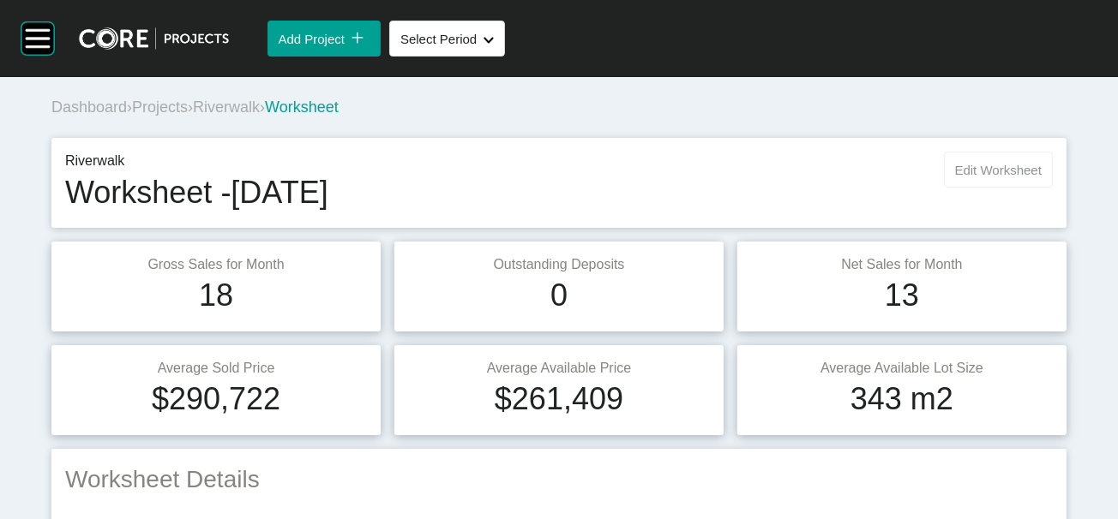
click at [955, 177] on span "Edit Worksheet" at bounding box center [998, 170] width 87 height 15
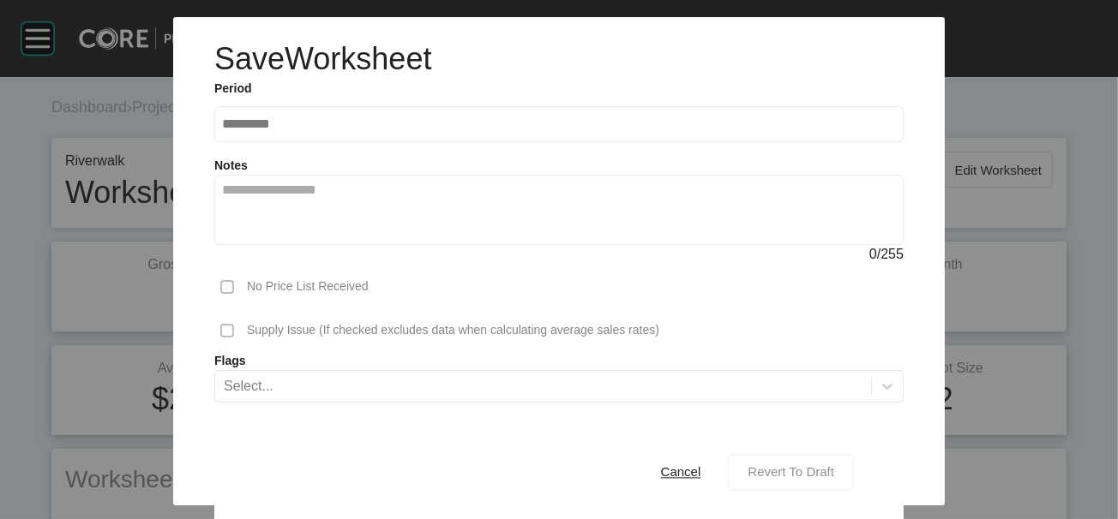
click at [834, 465] on span "Revert To Draft" at bounding box center [790, 472] width 87 height 15
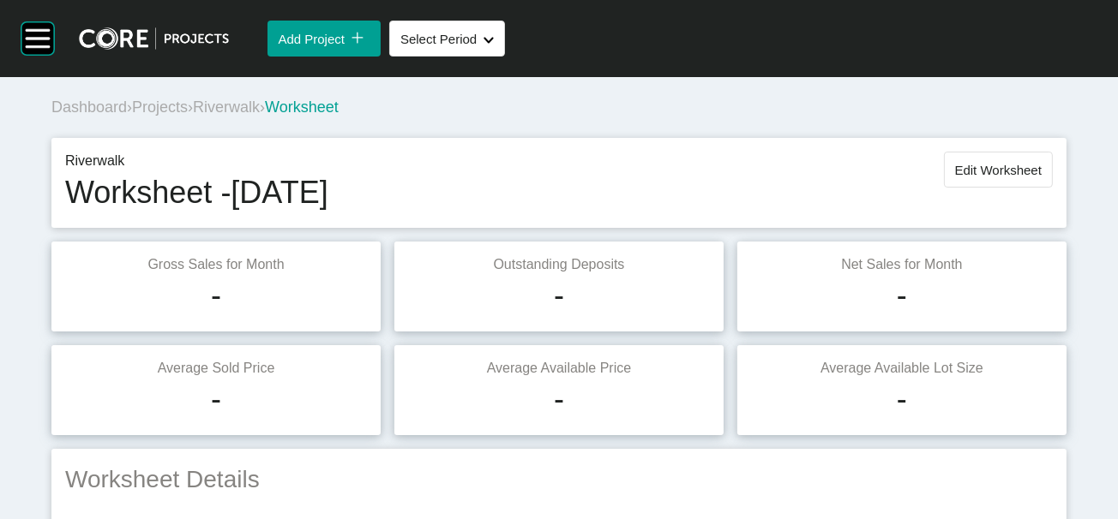
scroll to position [1635, 0]
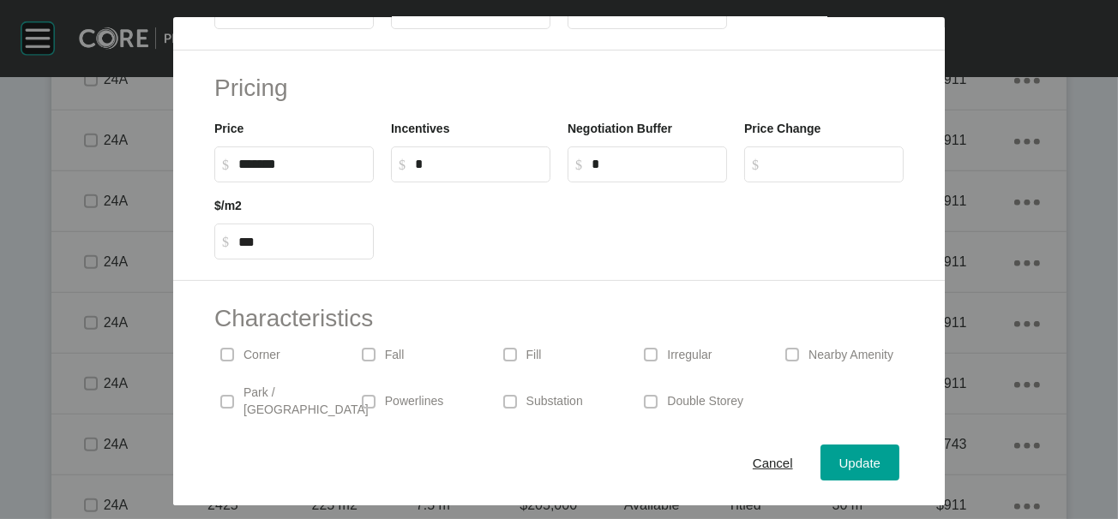
scroll to position [427, 0]
drag, startPoint x: 626, startPoint y: 116, endPoint x: 441, endPoint y: 72, distance: 189.4
type input "**"
click at [888, 453] on div "Save Lot Details Stage 24A Lot Number **** Status Available Titled True Notes 0…" at bounding box center [559, 259] width 1118 height 519
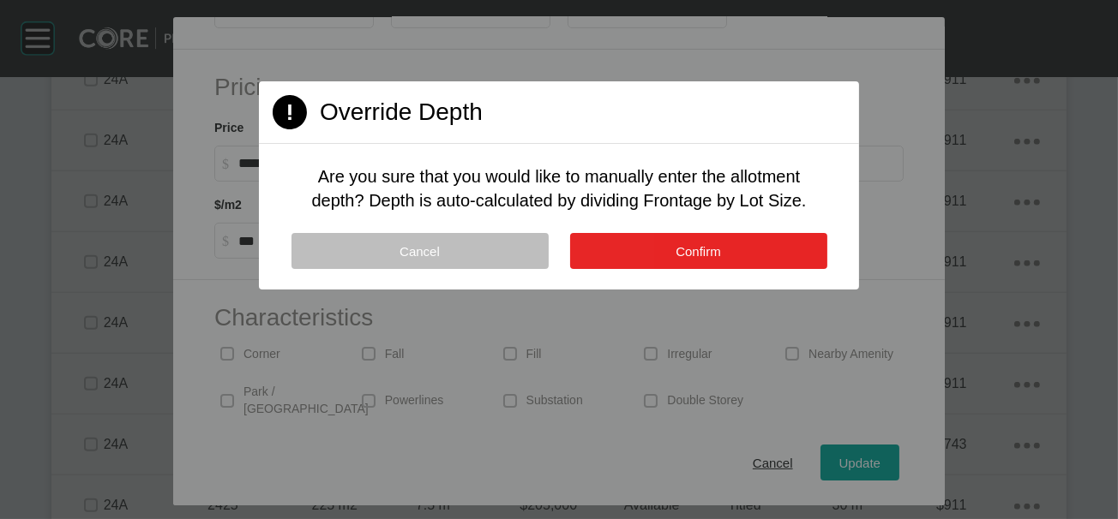
click at [770, 269] on button "Confirm" at bounding box center [698, 251] width 257 height 36
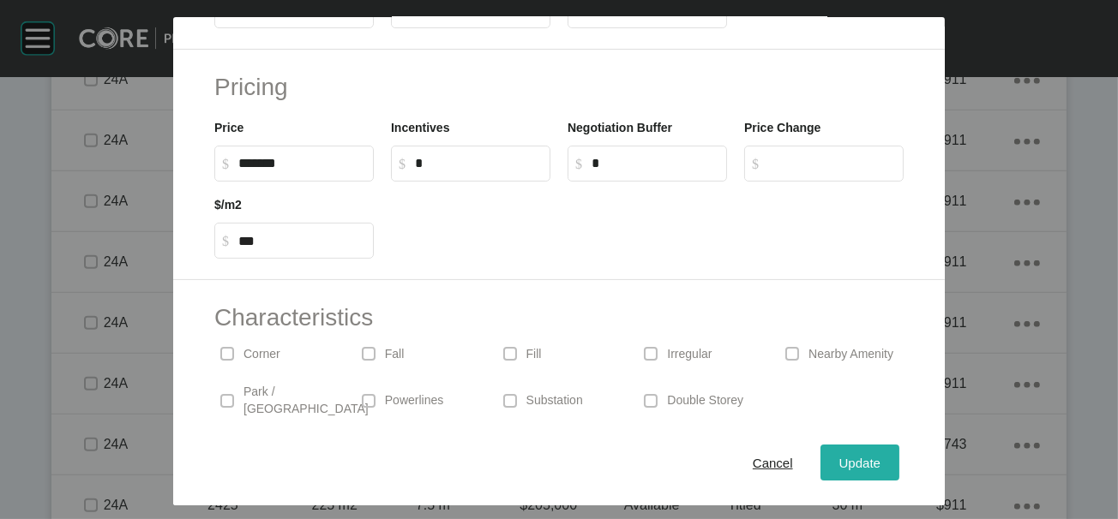
click at [880, 455] on span "Update" at bounding box center [859, 462] width 41 height 15
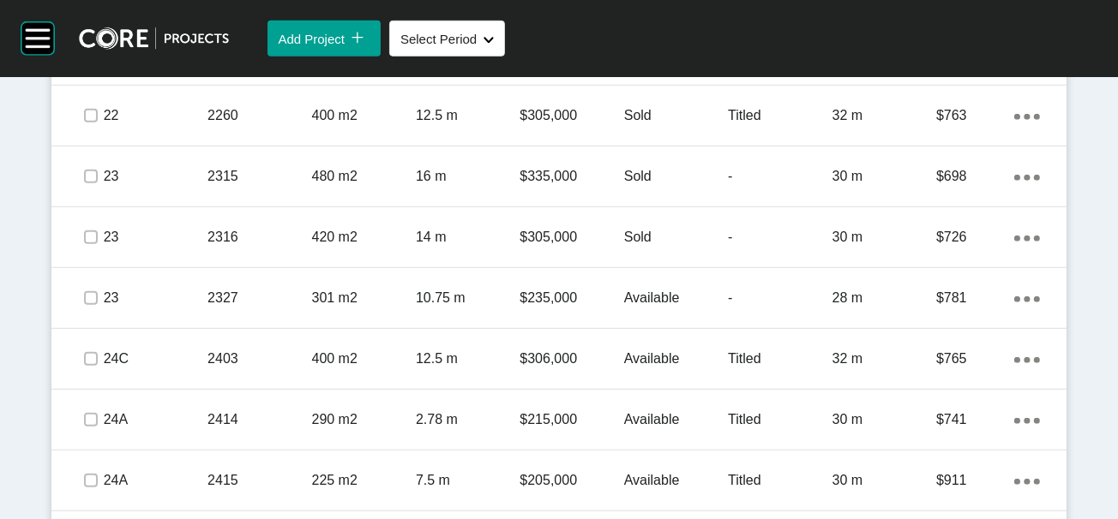
scroll to position [0, 0]
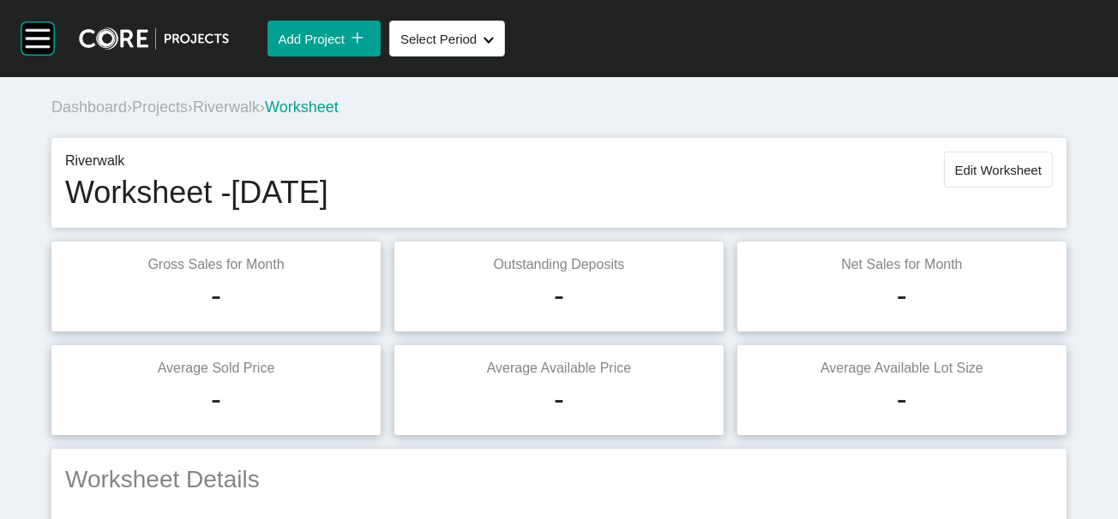
click at [989, 177] on span "Edit Worksheet" at bounding box center [998, 170] width 87 height 15
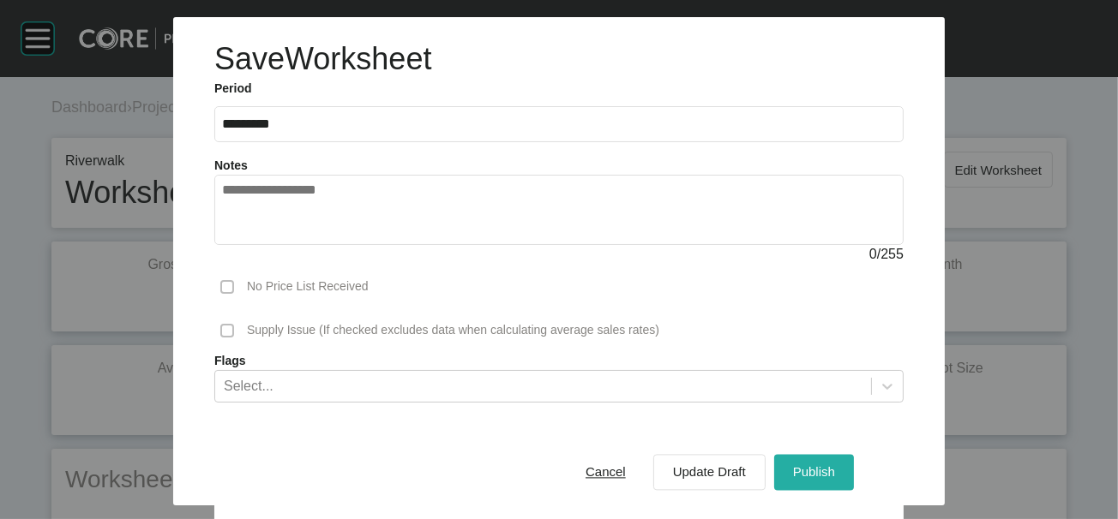
click at [835, 465] on span "Publish" at bounding box center [814, 472] width 42 height 15
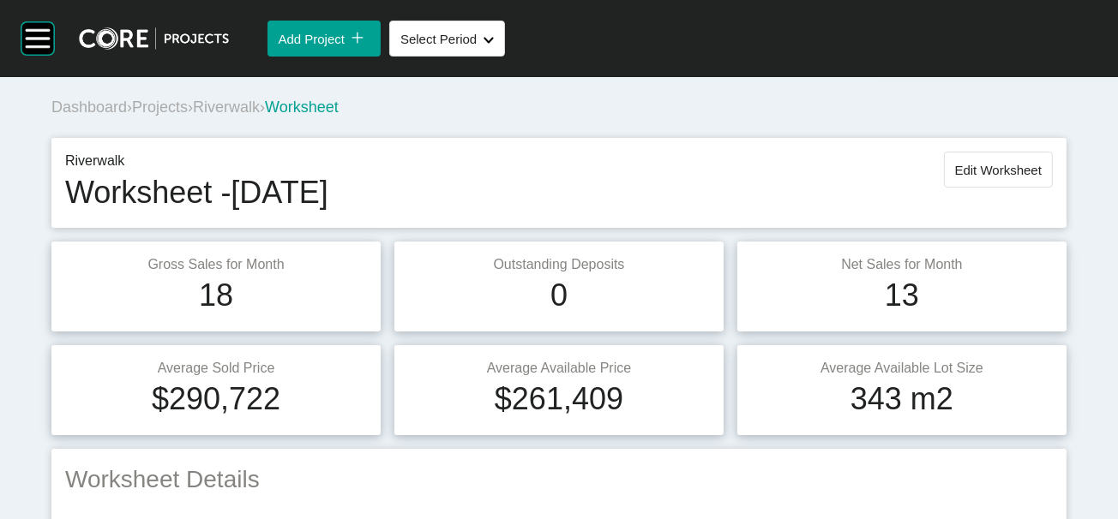
click at [260, 116] on span "Riverwalk" at bounding box center [226, 107] width 67 height 17
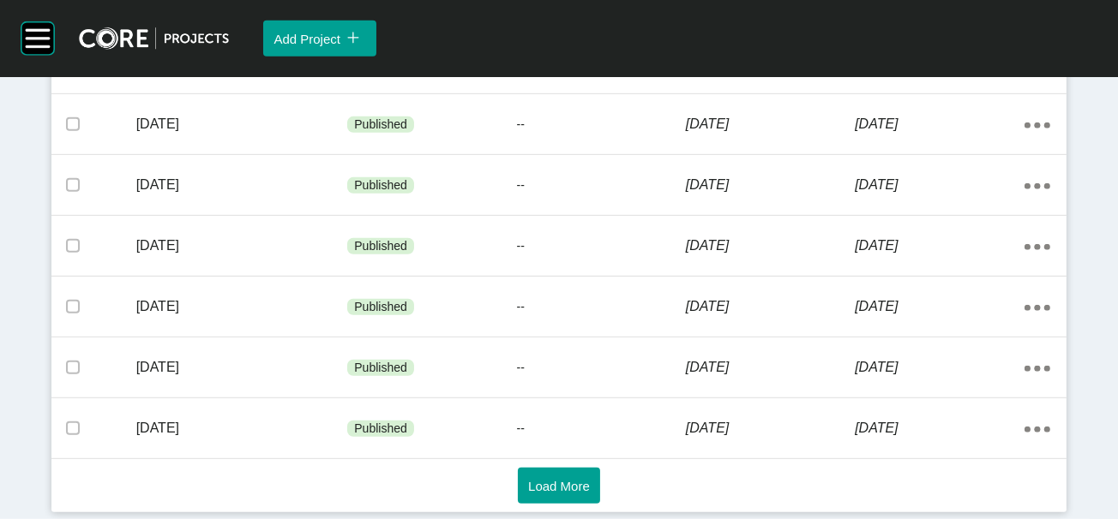
scroll to position [1393, 0]
click at [548, 480] on span "Load More" at bounding box center [559, 486] width 62 height 15
click at [555, 494] on button "Load More" at bounding box center [559, 486] width 82 height 36
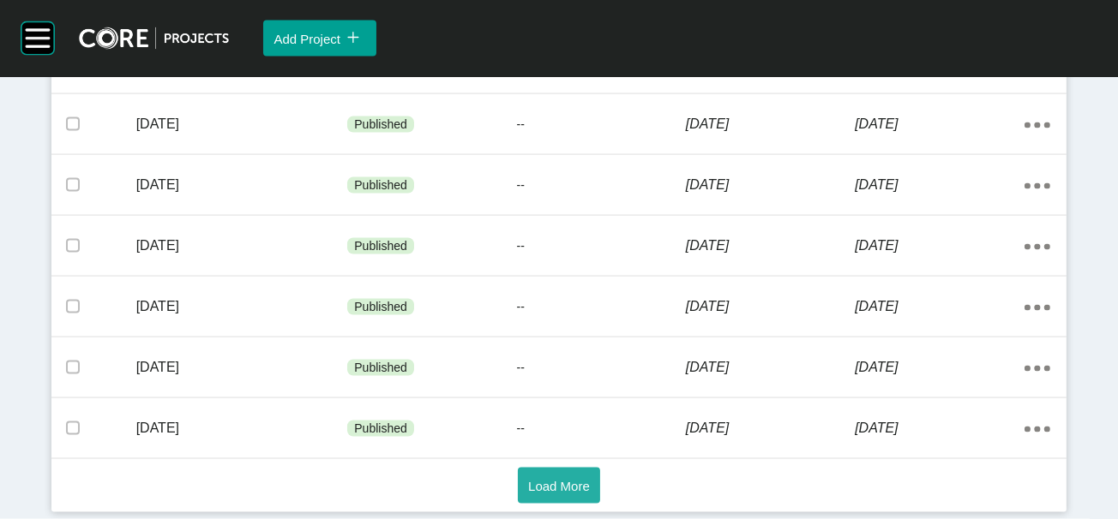
click at [548, 485] on span "Load More" at bounding box center [559, 486] width 62 height 15
click at [552, 479] on span "Load More" at bounding box center [559, 486] width 62 height 15
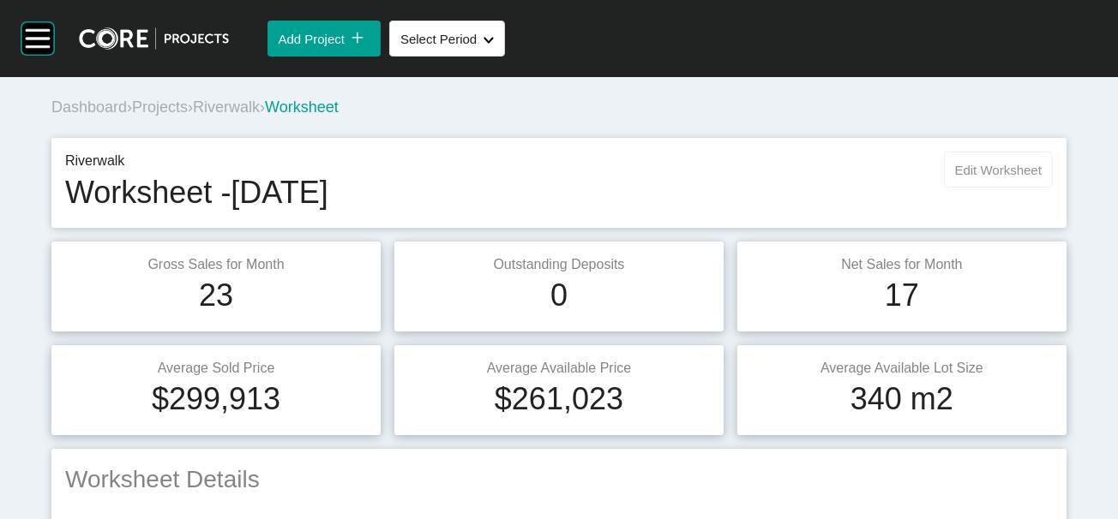
click at [962, 188] on button "Edit Worksheet" at bounding box center [998, 170] width 109 height 36
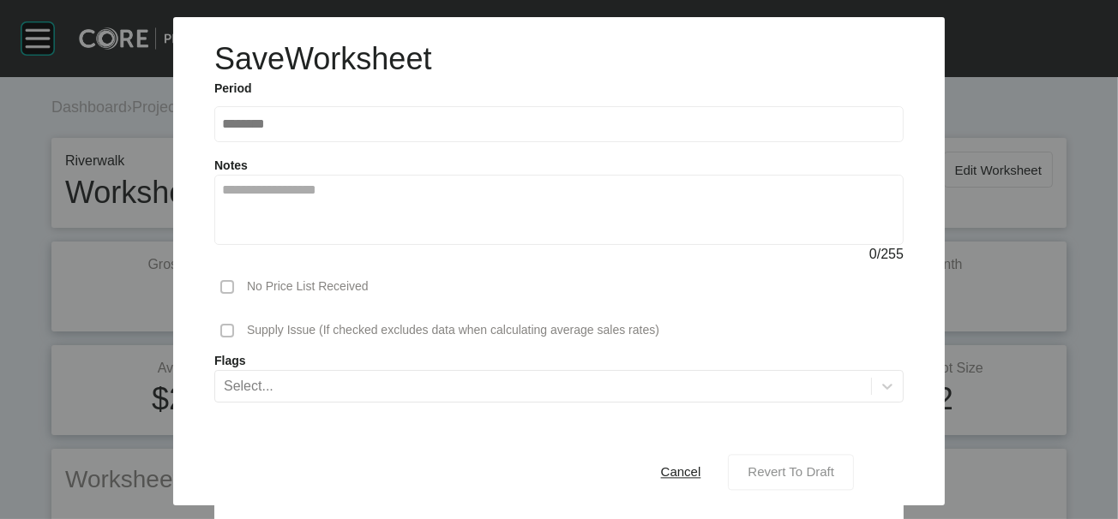
click at [815, 465] on span "Revert To Draft" at bounding box center [790, 472] width 87 height 15
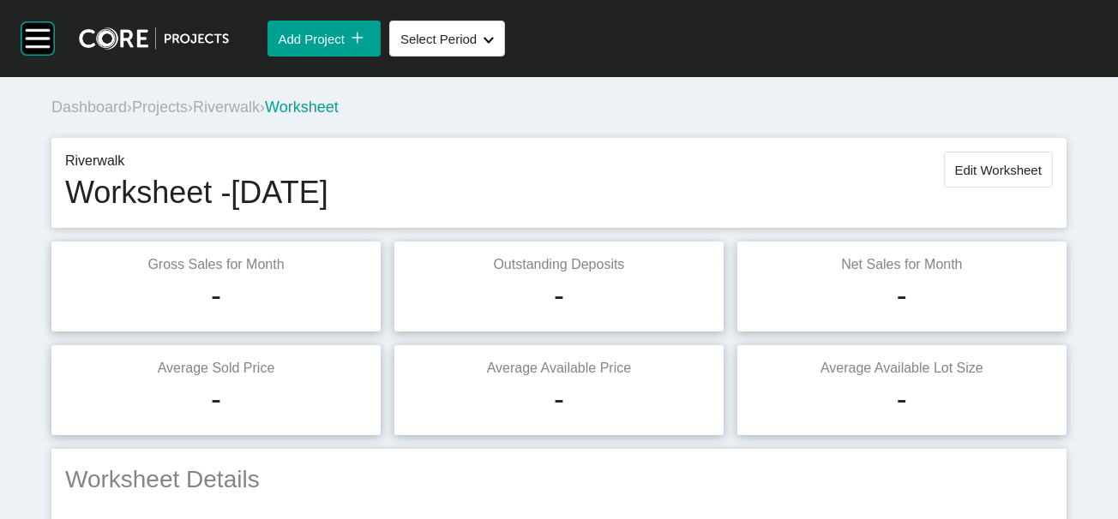
scroll to position [1993, 0]
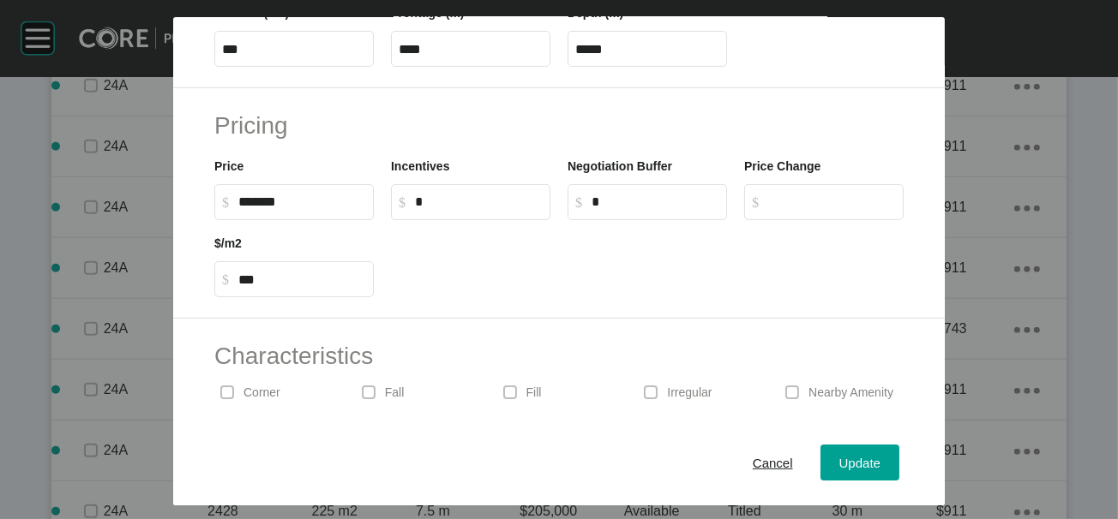
scroll to position [427, 0]
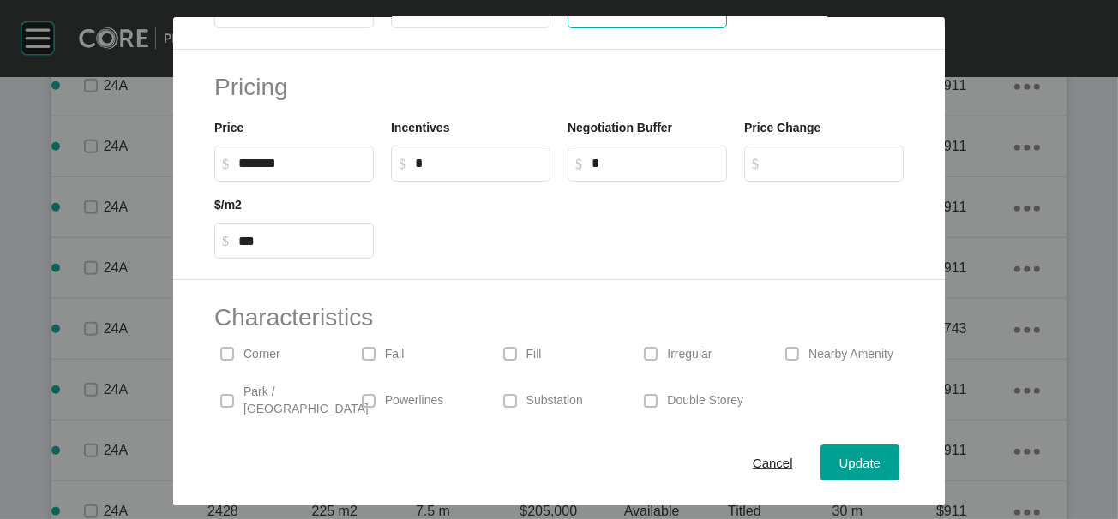
drag, startPoint x: 645, startPoint y: 121, endPoint x: 455, endPoint y: 106, distance: 190.8
type input "**"
click at [948, 451] on div "Save Lot Details Stage 24A Lot Number **** Status Available Titled True Notes 0…" at bounding box center [559, 259] width 1118 height 519
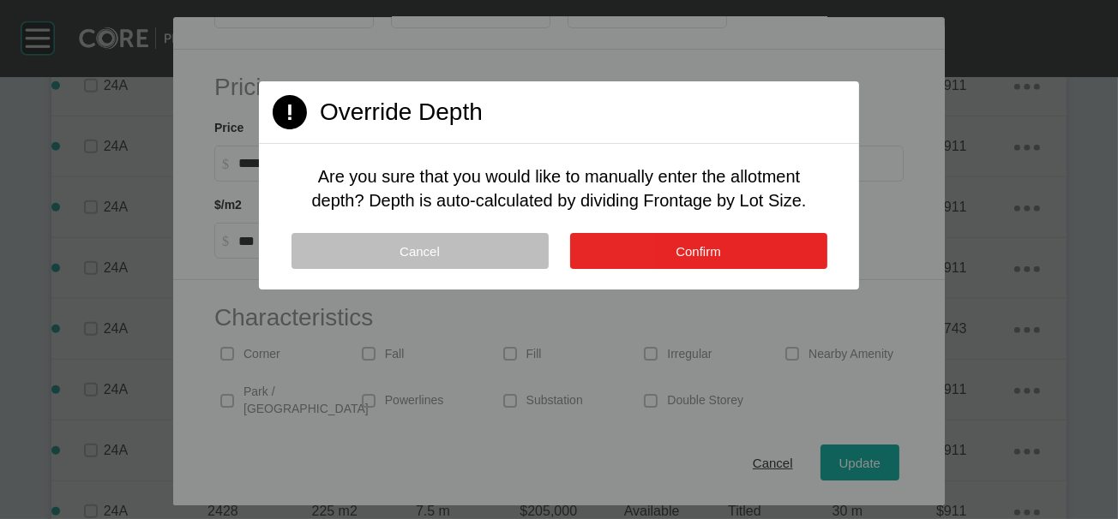
click at [749, 269] on button "Confirm" at bounding box center [698, 251] width 257 height 36
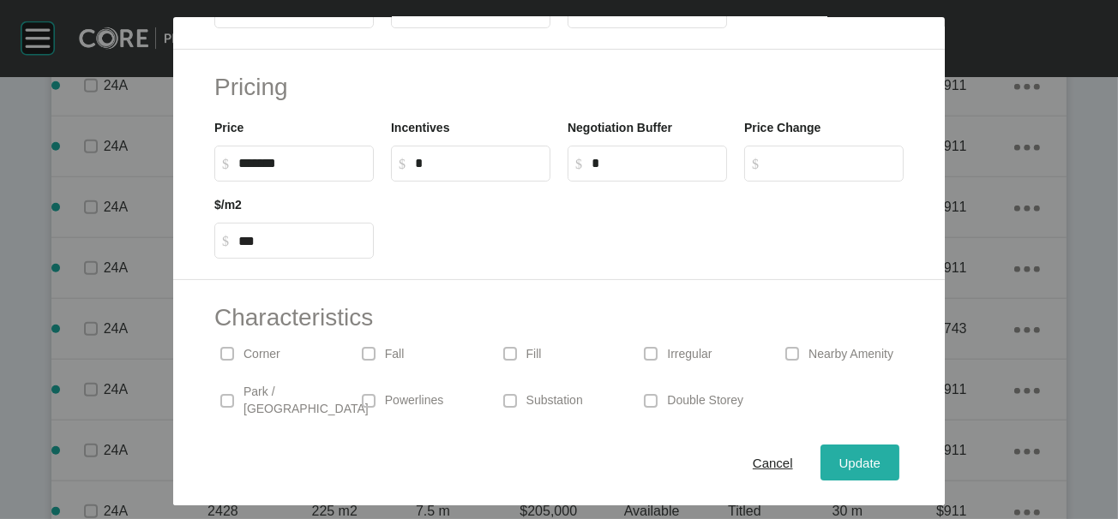
click at [880, 455] on span "Update" at bounding box center [859, 462] width 41 height 15
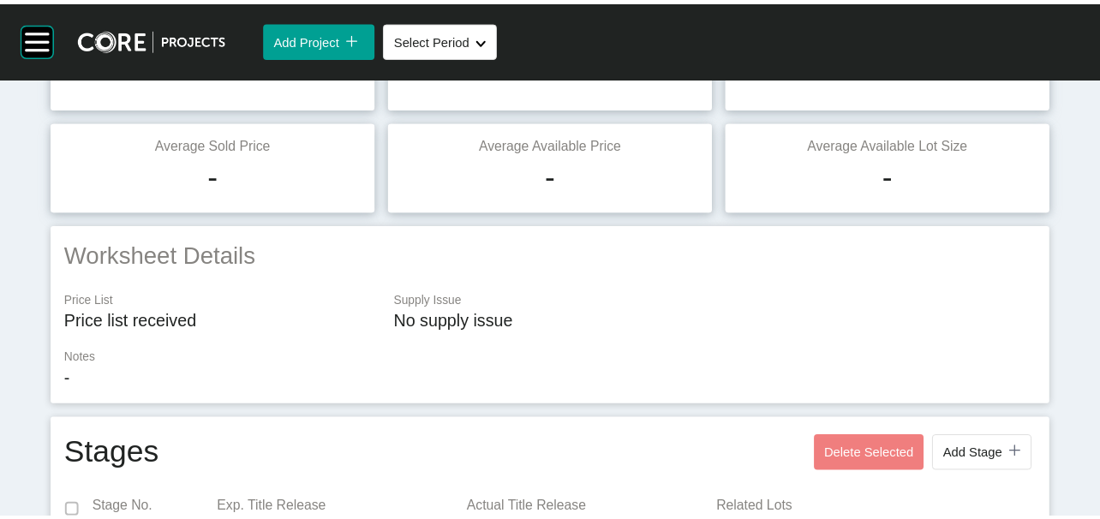
scroll to position [0, 0]
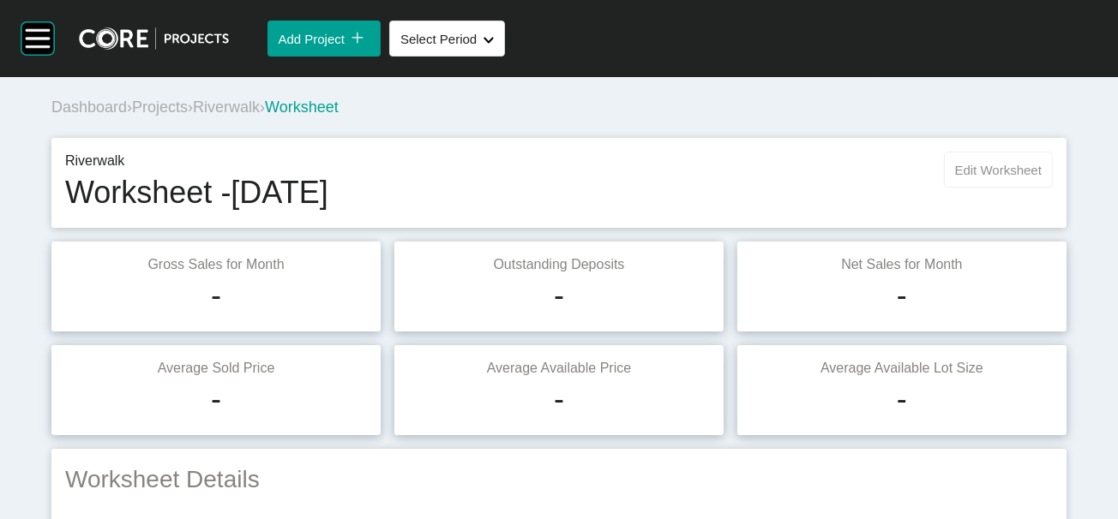
click at [970, 191] on div "Riverwalk Worksheet - May 2020 Edit Worksheet" at bounding box center [558, 183] width 1015 height 90
click at [971, 177] on span "Edit Worksheet" at bounding box center [998, 170] width 87 height 15
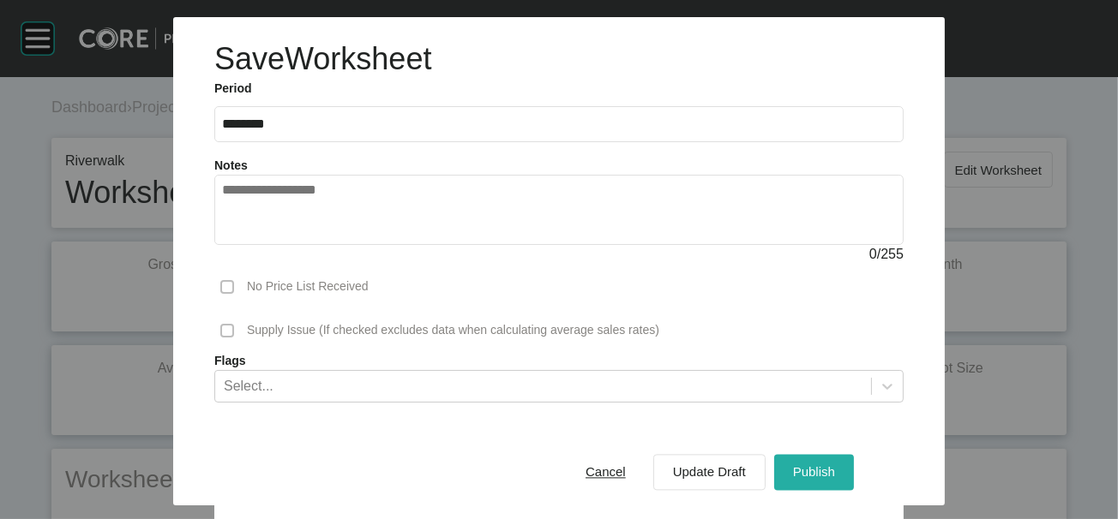
click at [839, 470] on div "Publish" at bounding box center [813, 472] width 51 height 23
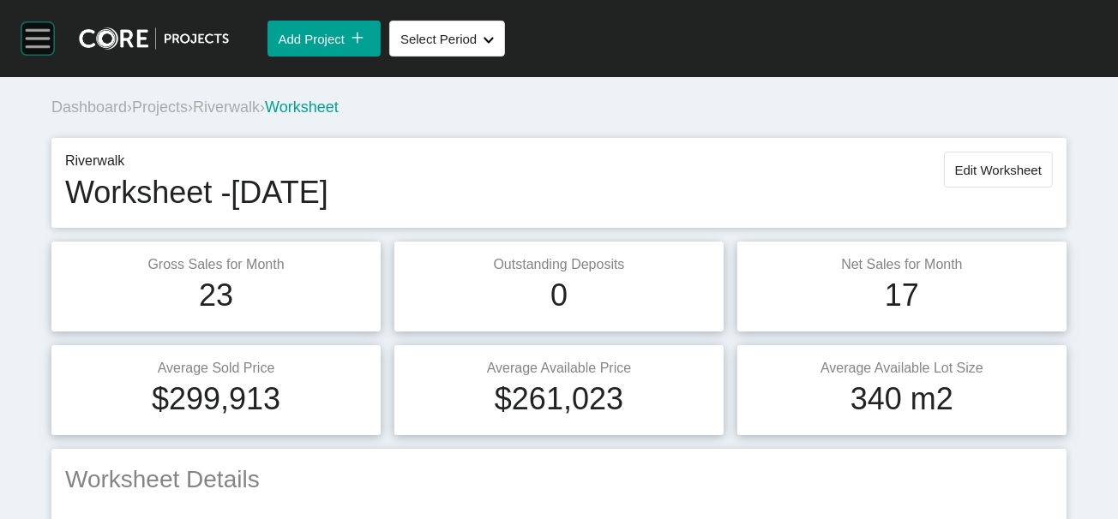
click at [29, 55] on rect at bounding box center [37, 38] width 33 height 33
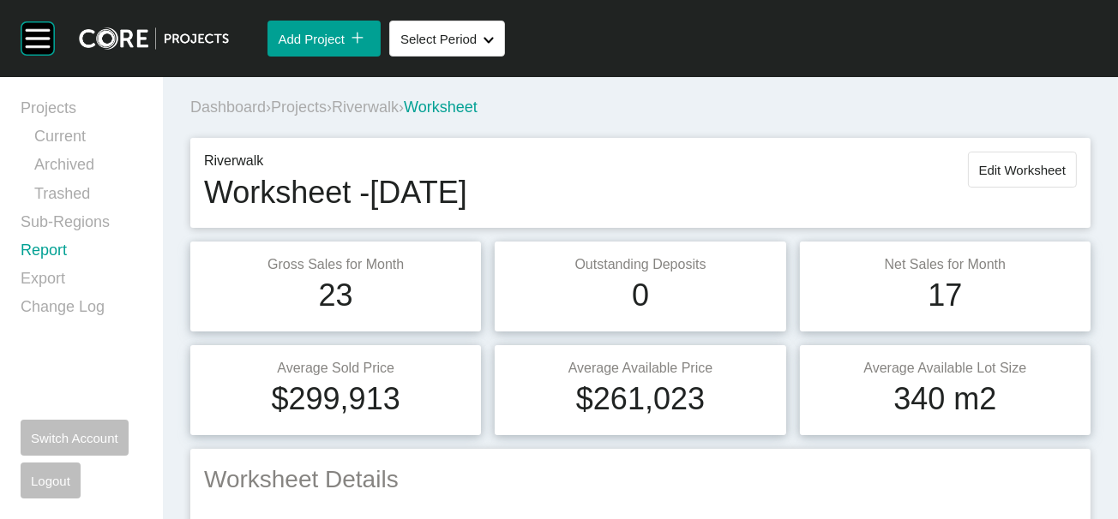
click at [60, 268] on link "Report" at bounding box center [82, 254] width 122 height 28
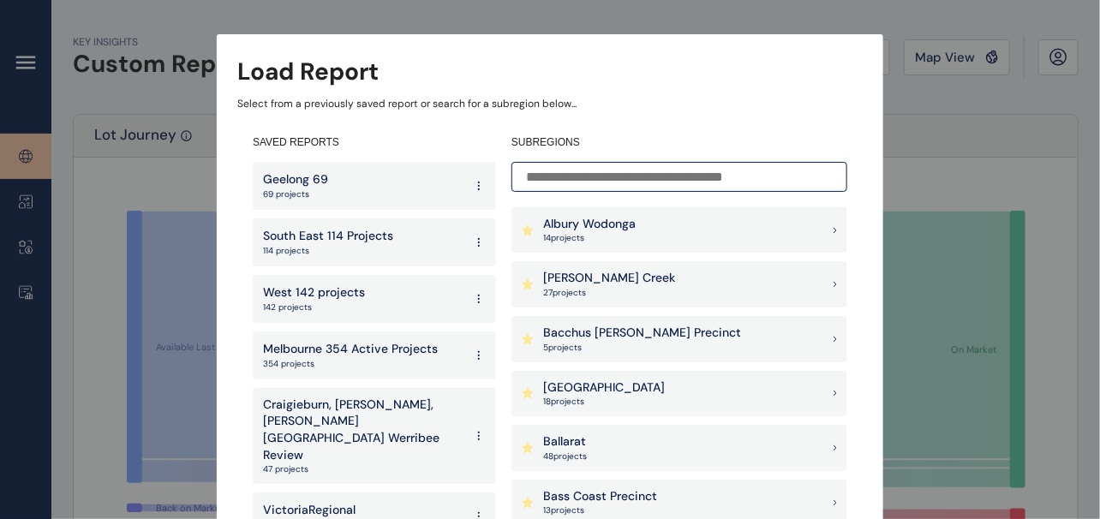
click at [588, 169] on input at bounding box center [680, 177] width 336 height 30
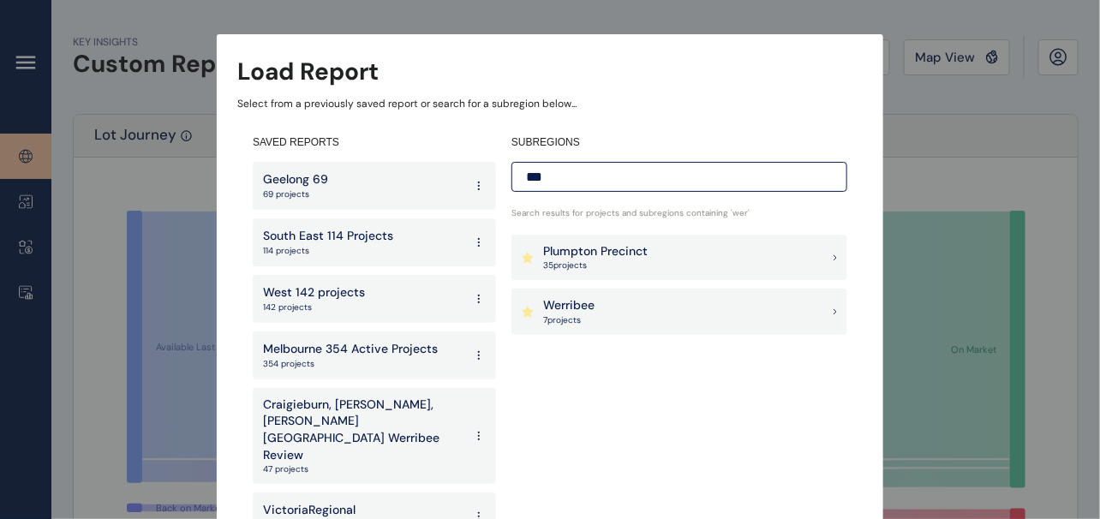
type input "***"
click at [597, 305] on div "Werribee 7 project s" at bounding box center [680, 312] width 336 height 46
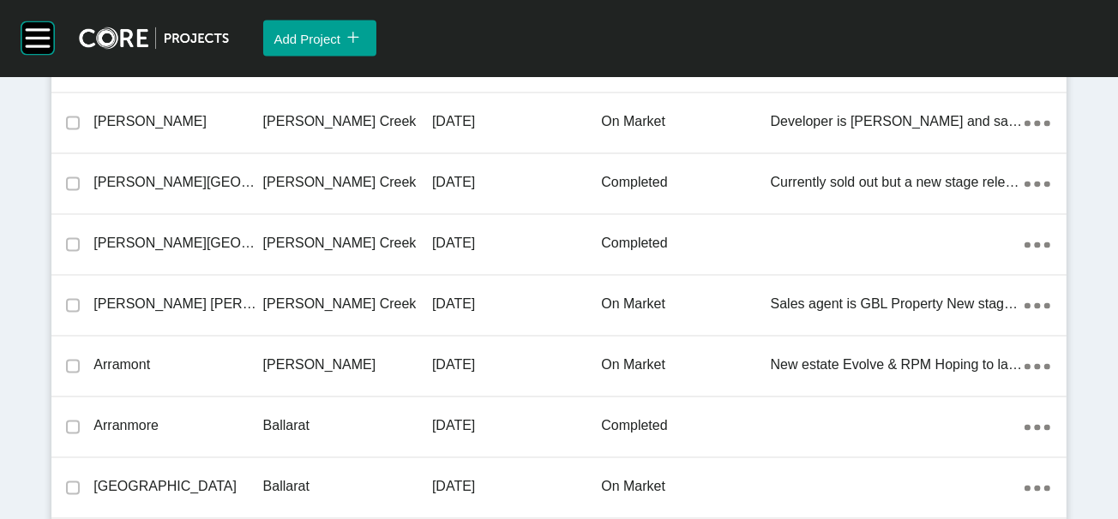
scroll to position [38691, 0]
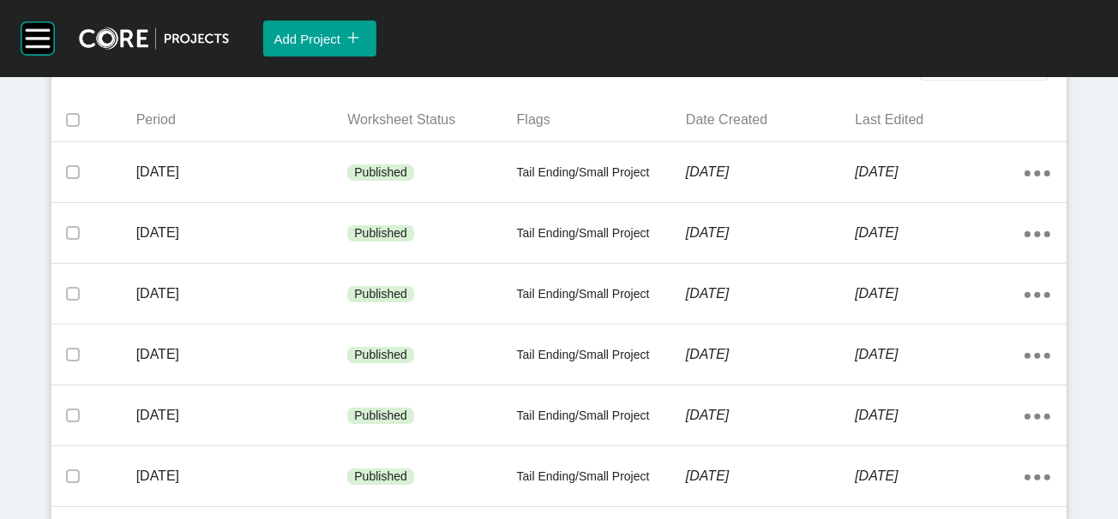
scroll to position [498, 0]
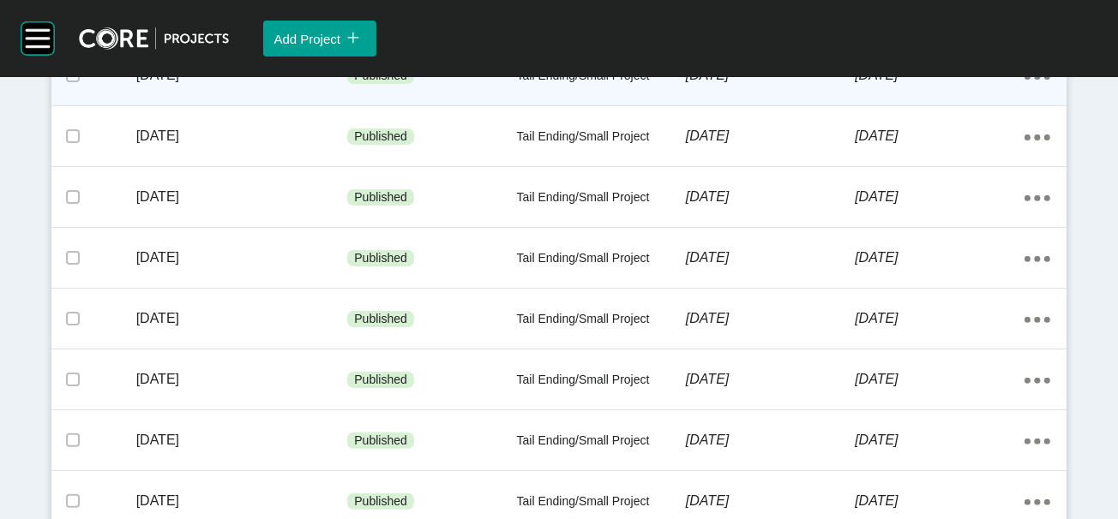
click at [836, 102] on div "[DATE]" at bounding box center [770, 75] width 169 height 53
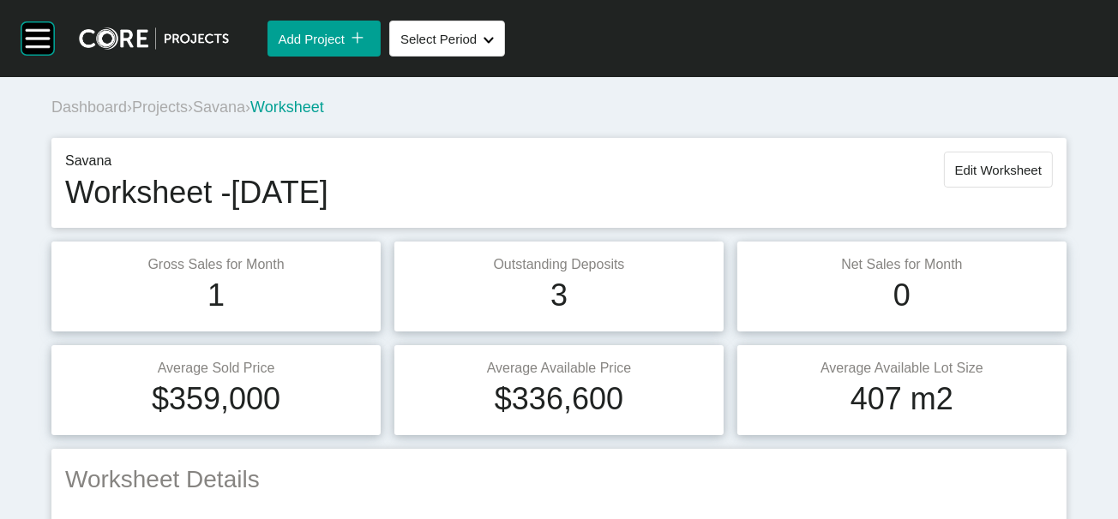
click at [177, 116] on span "Projects" at bounding box center [160, 107] width 56 height 17
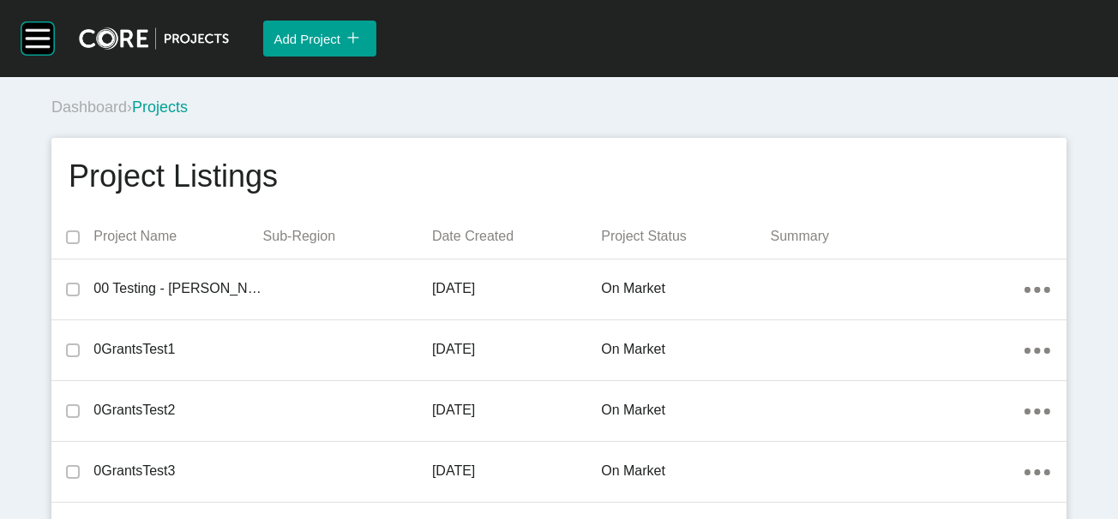
scroll to position [9426, 0]
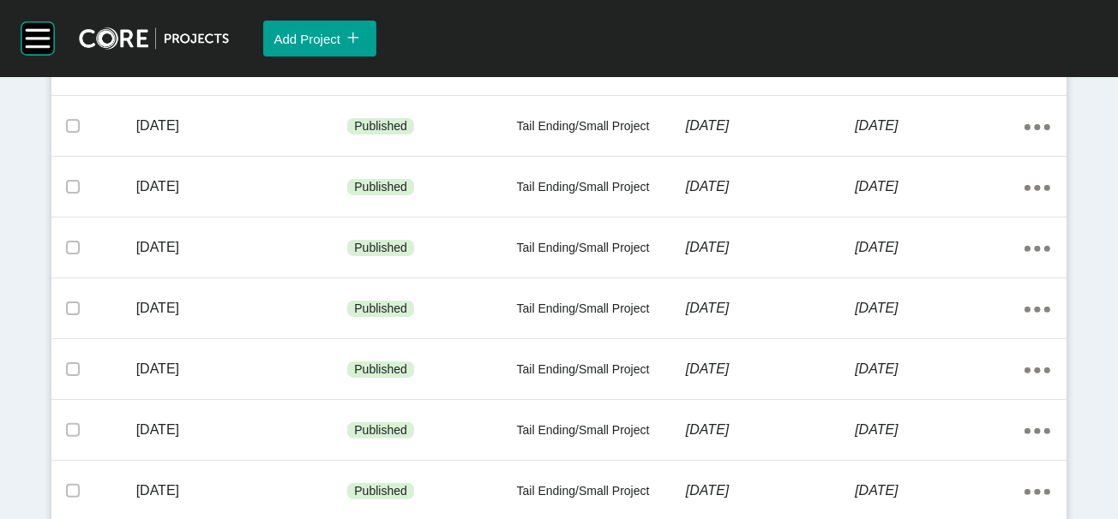
scroll to position [541, 0]
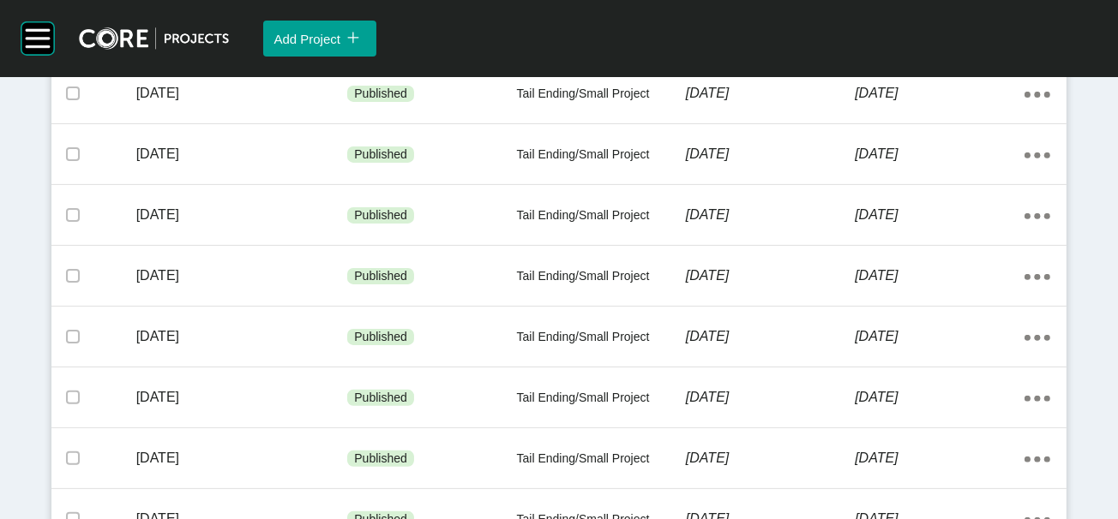
click at [826, 42] on p "[DATE]" at bounding box center [770, 32] width 169 height 19
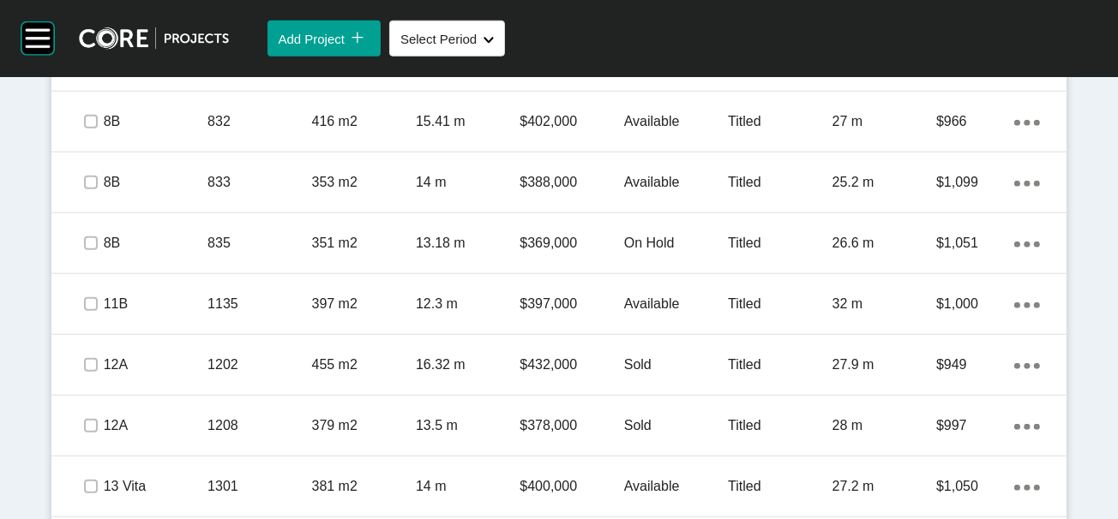
scroll to position [1622, 0]
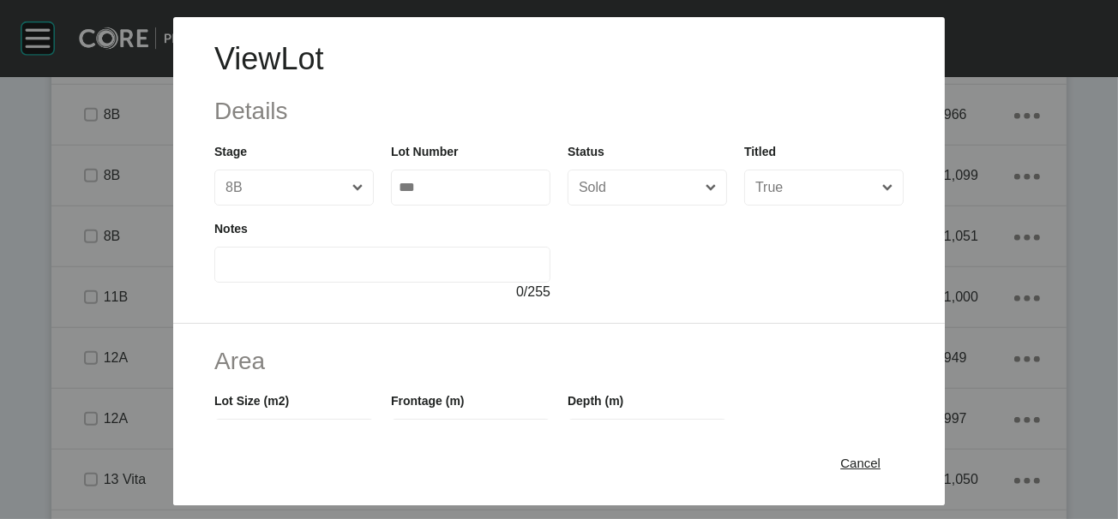
scroll to position [427, 0]
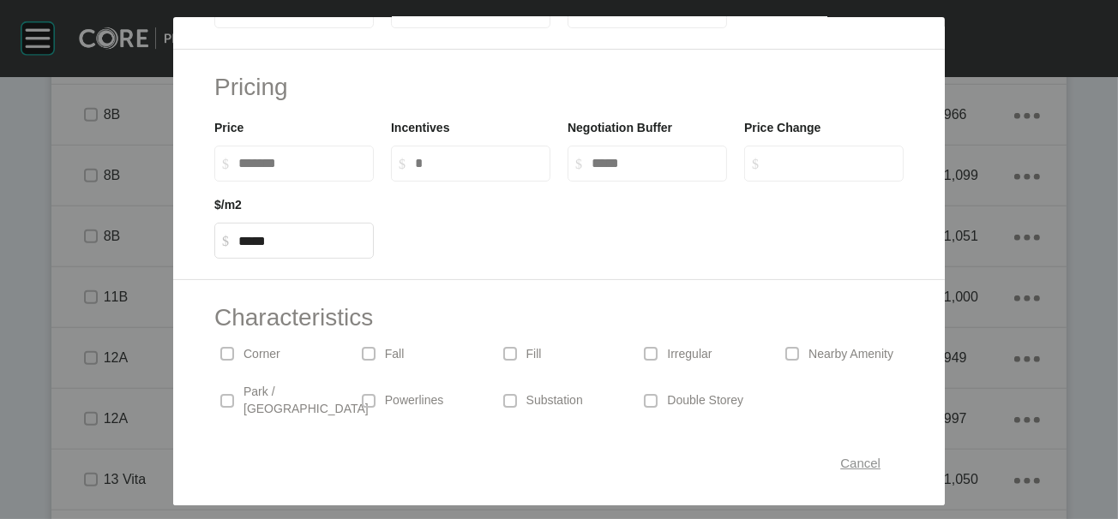
click at [880, 455] on span "Cancel" at bounding box center [860, 462] width 40 height 15
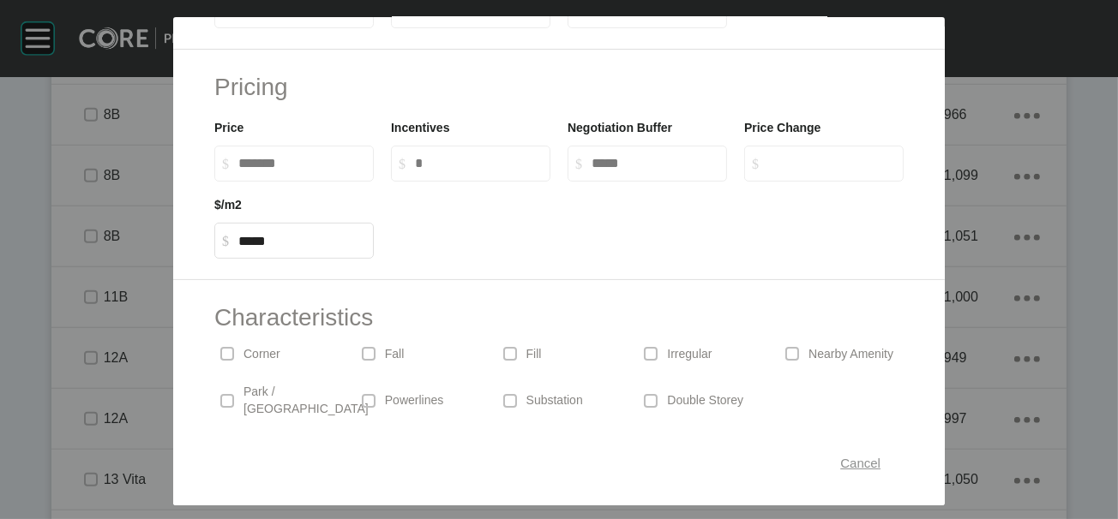
click at [880, 457] on span "Cancel" at bounding box center [860, 462] width 40 height 15
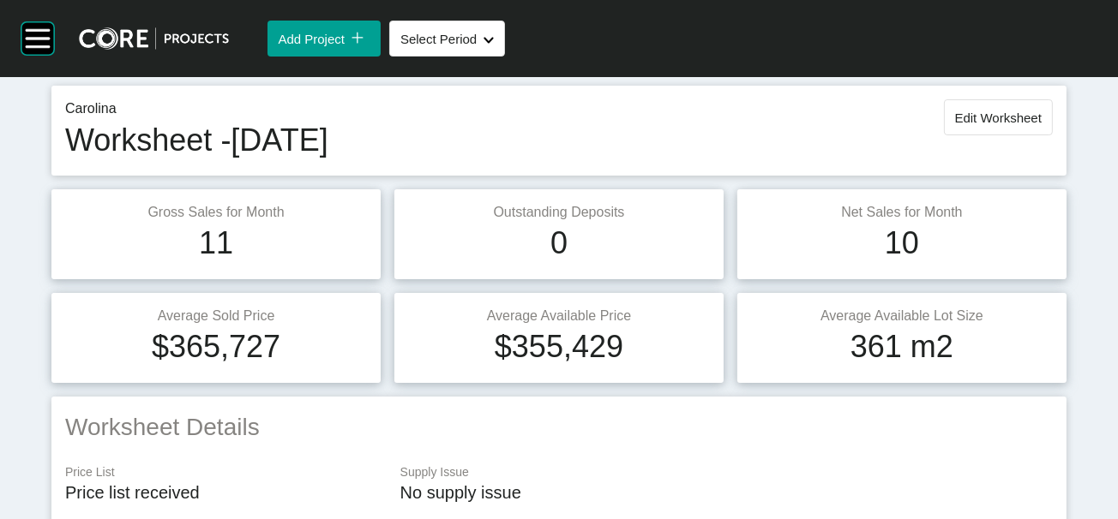
scroll to position [0, 0]
